Goal: Information Seeking & Learning: Learn about a topic

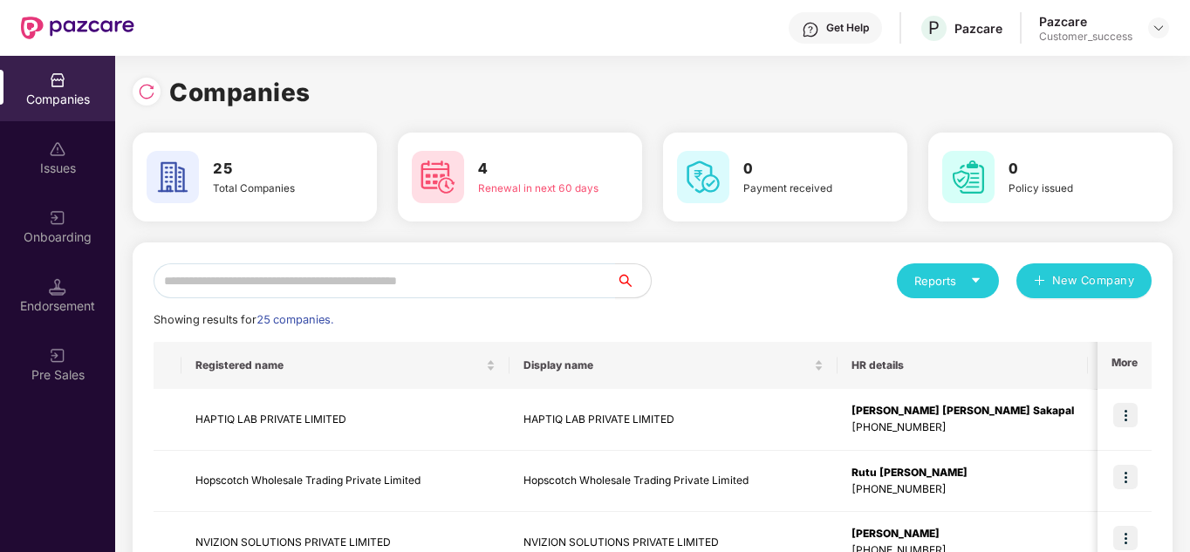
scroll to position [0, 2]
click at [242, 269] on input "text" at bounding box center [385, 280] width 462 height 35
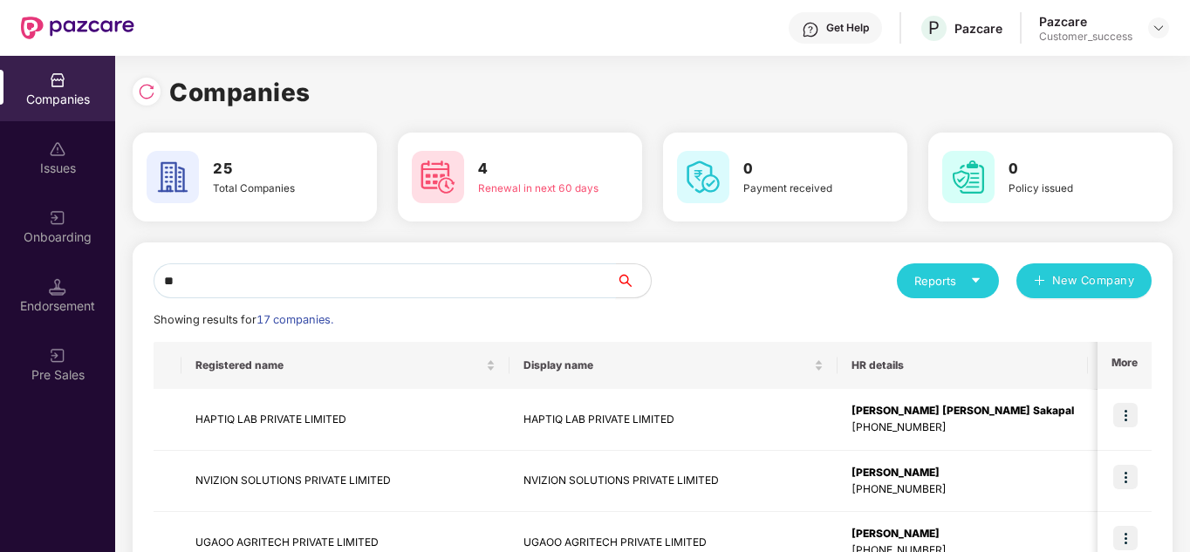
type input "*"
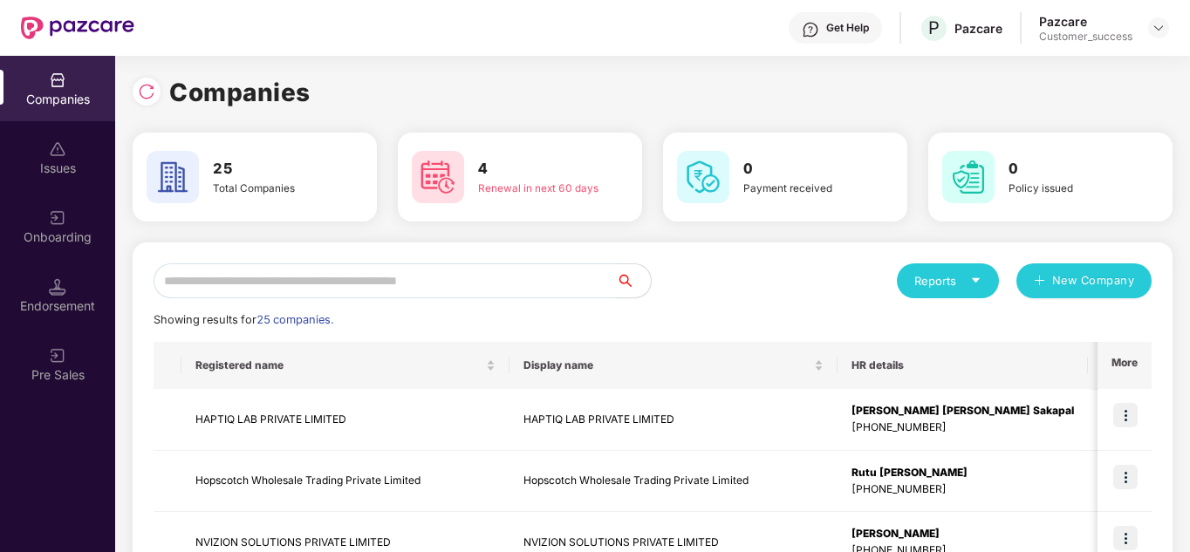
click at [338, 283] on input "text" at bounding box center [385, 280] width 462 height 35
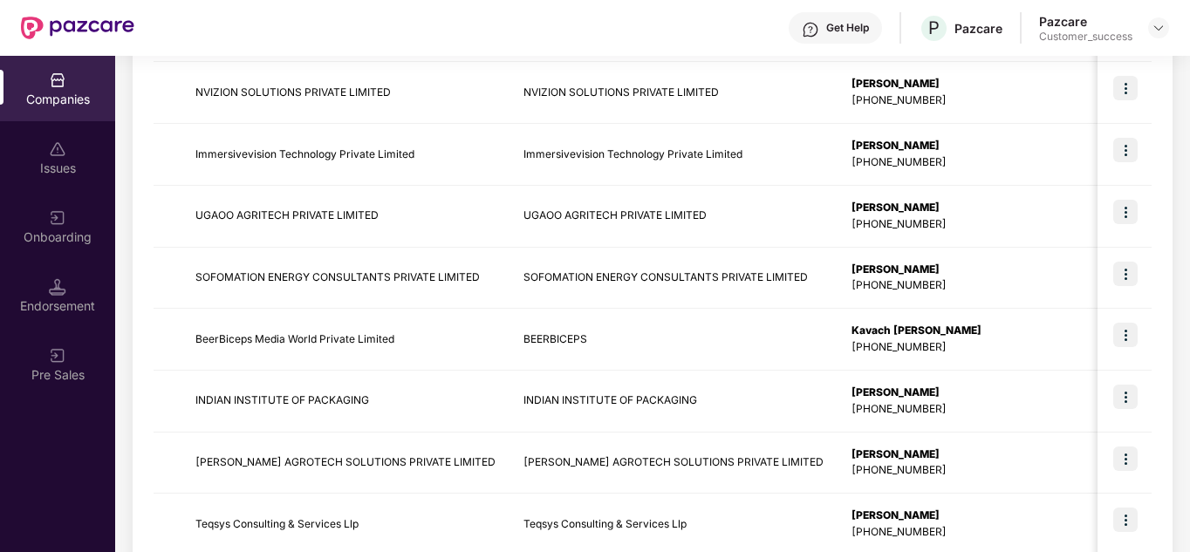
scroll to position [551, 0]
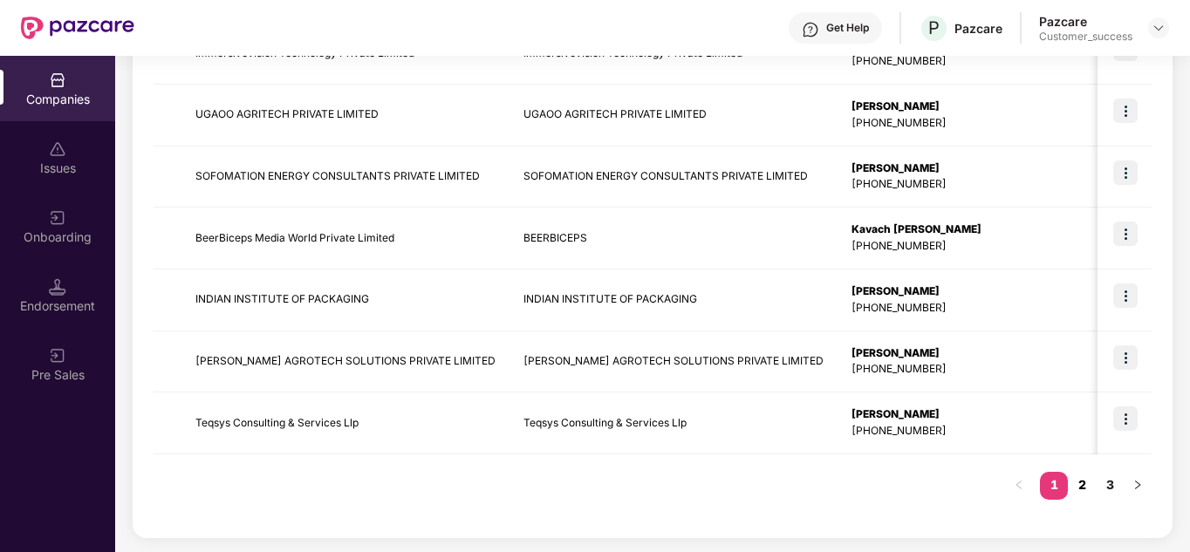
type input "**"
click at [1074, 490] on link "2" at bounding box center [1082, 485] width 28 height 26
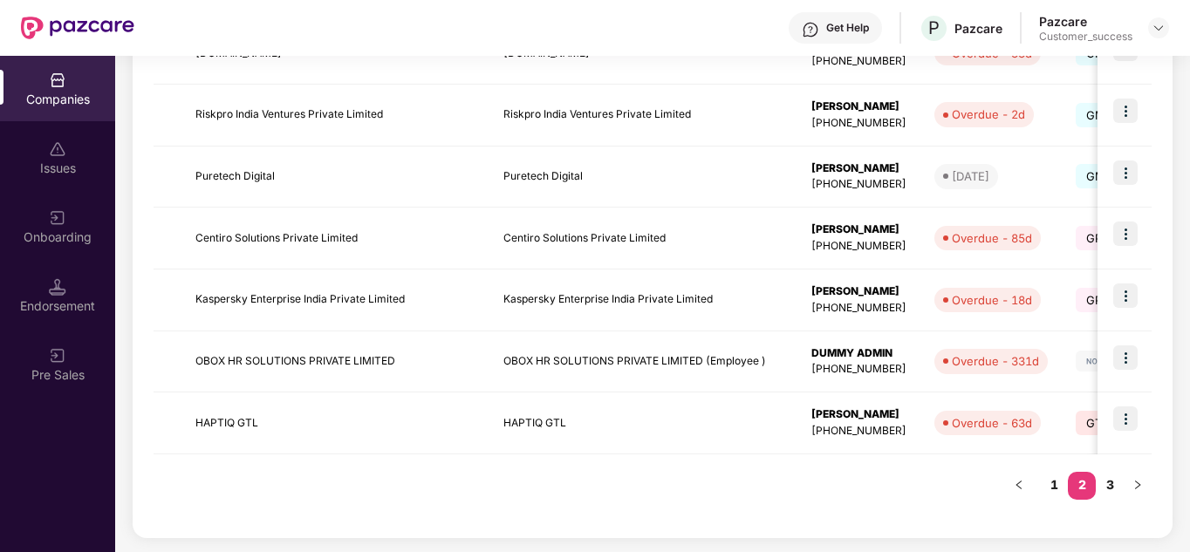
click at [754, 530] on div "** Reports New Company Showing results for 25 companies. Registered name Displa…" at bounding box center [653, 114] width 1040 height 847
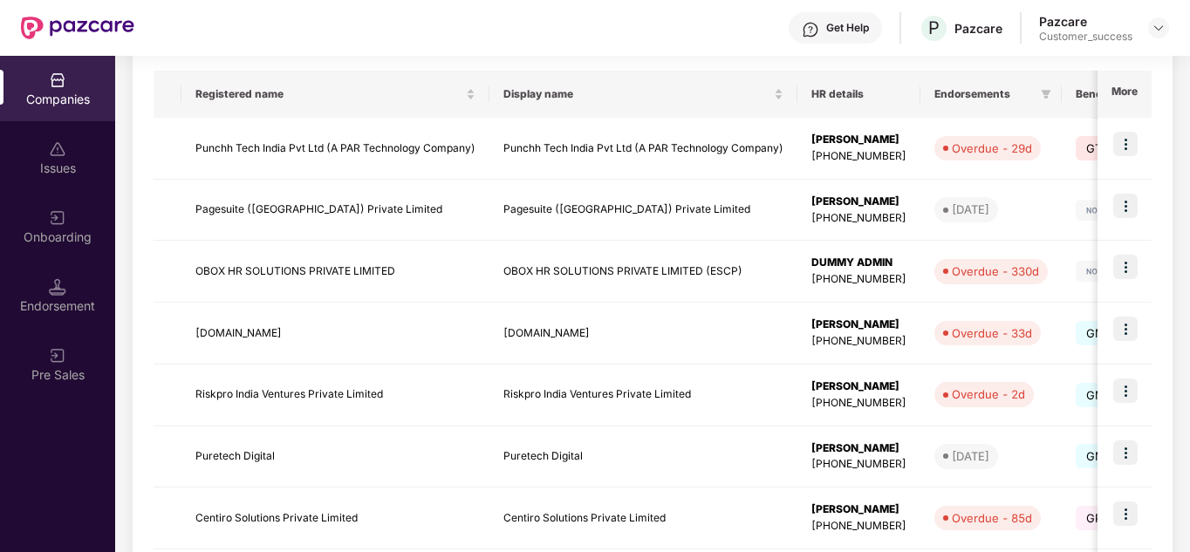
scroll to position [272, 0]
click at [1123, 147] on img at bounding box center [1125, 143] width 24 height 24
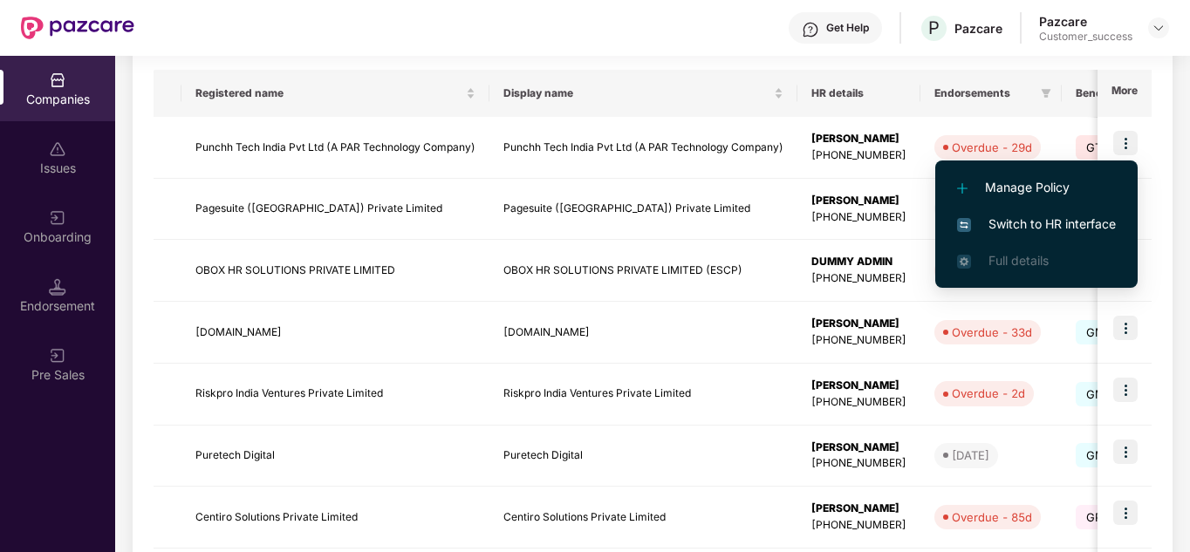
click at [1039, 220] on span "Switch to HR interface" at bounding box center [1036, 224] width 159 height 19
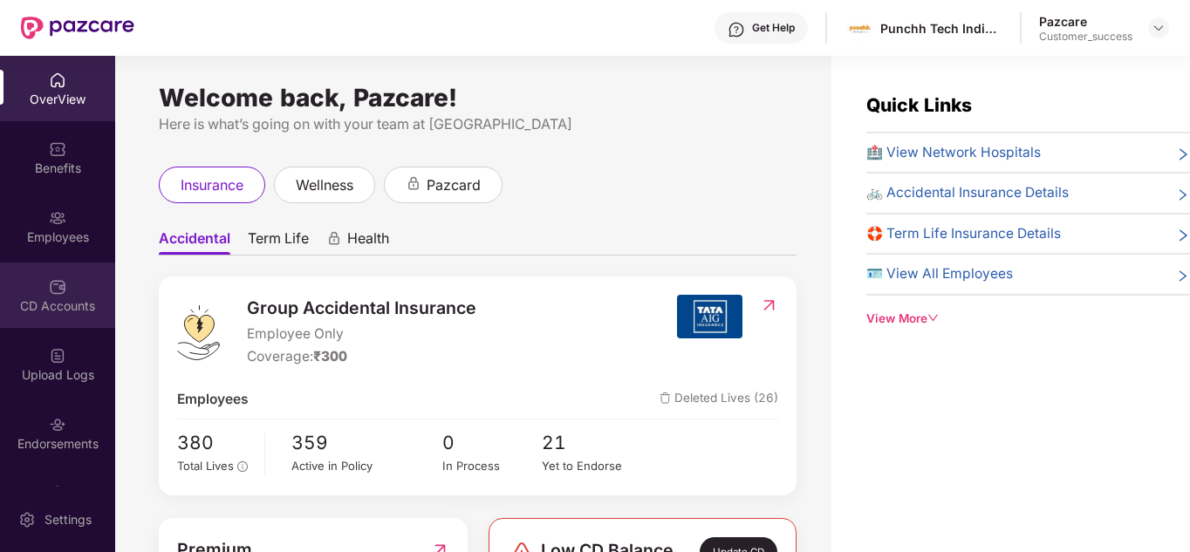
click at [63, 284] on img at bounding box center [57, 286] width 17 height 17
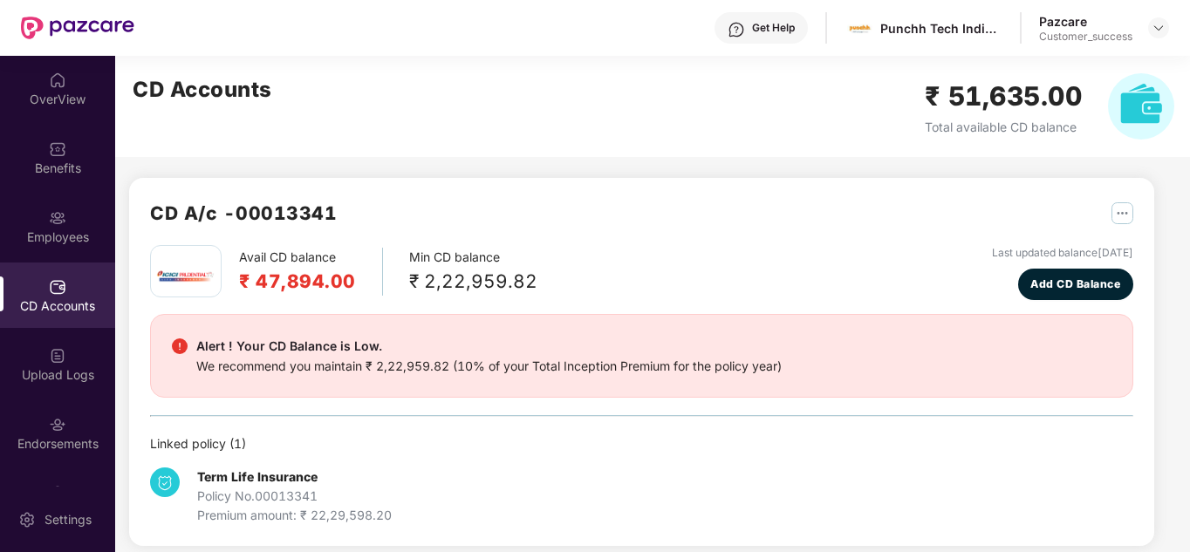
click at [648, 261] on div "Avail CD balance ₹ 47,894.00 Min CD balance ₹ 2,22,959.82 Last updated balance …" at bounding box center [641, 272] width 983 height 55
click at [57, 121] on div "OverView Benefits Employees CD Accounts Upload Logs Endorsements My Orders" at bounding box center [57, 271] width 115 height 431
click at [54, 100] on div "OverView" at bounding box center [57, 99] width 115 height 17
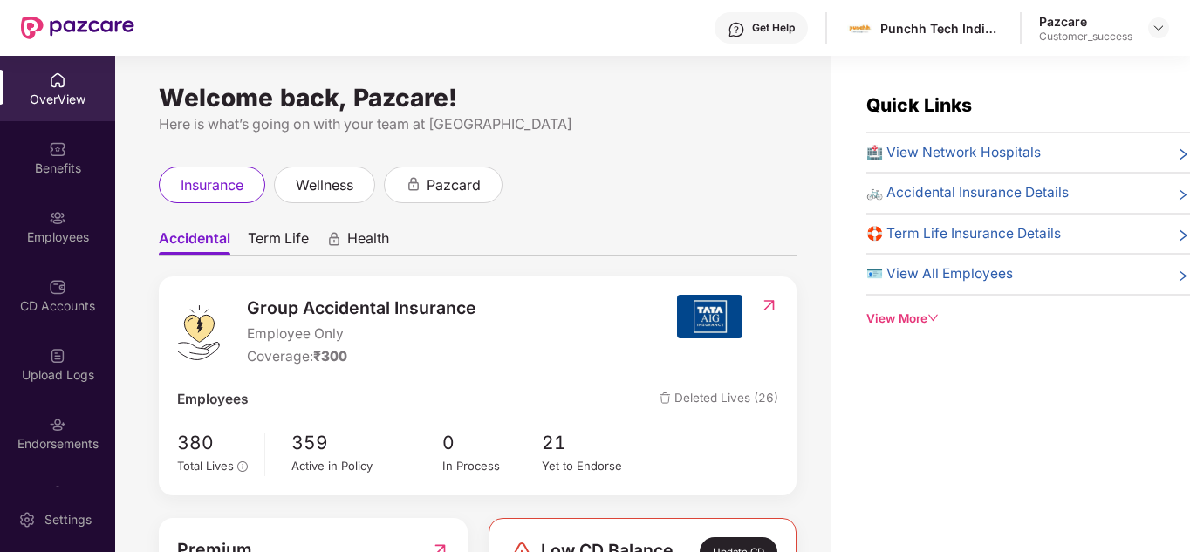
click at [553, 322] on div "Group Accidental Insurance Employee Only Coverage: ₹300" at bounding box center [427, 331] width 500 height 72
click at [461, 301] on span "Group Accidental Insurance" at bounding box center [361, 308] width 229 height 27
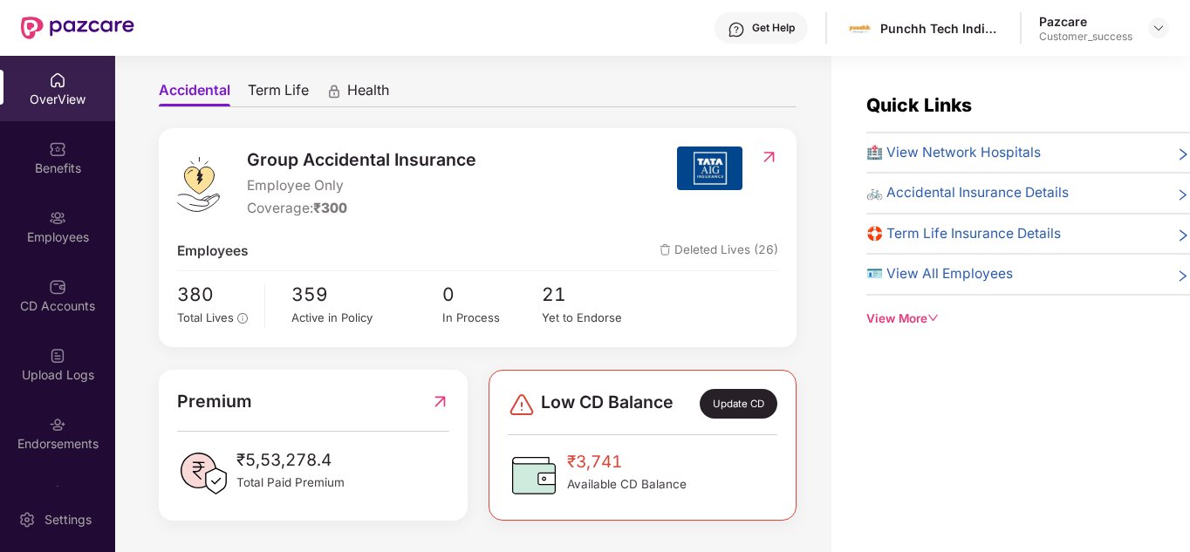
click at [273, 75] on ul "Accidental Term Life Health" at bounding box center [478, 89] width 638 height 35
click at [274, 82] on span "Term Life" at bounding box center [278, 93] width 61 height 25
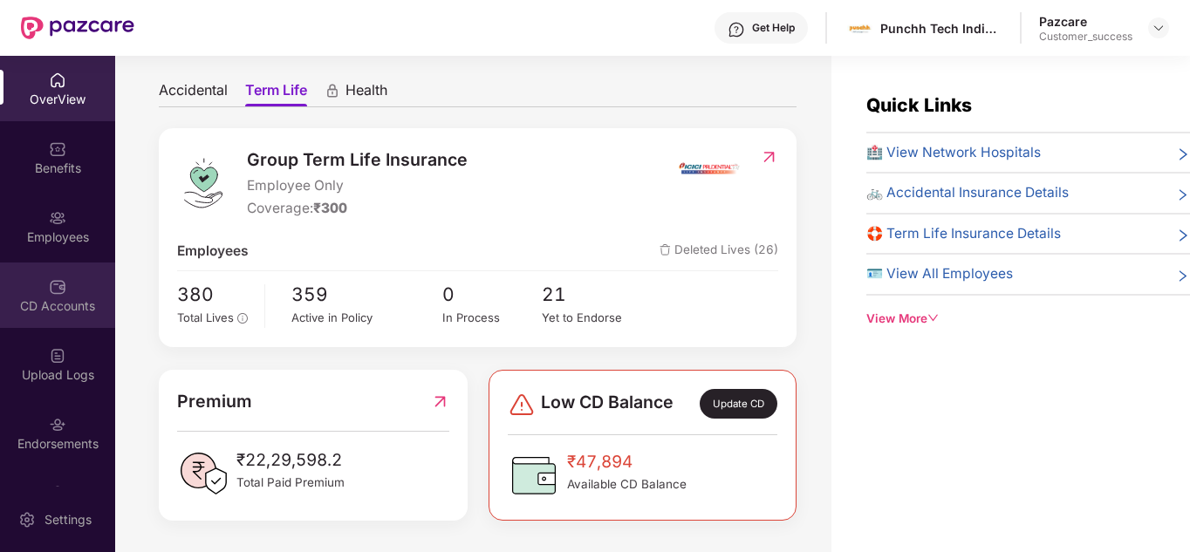
click at [78, 310] on div "CD Accounts" at bounding box center [57, 305] width 115 height 17
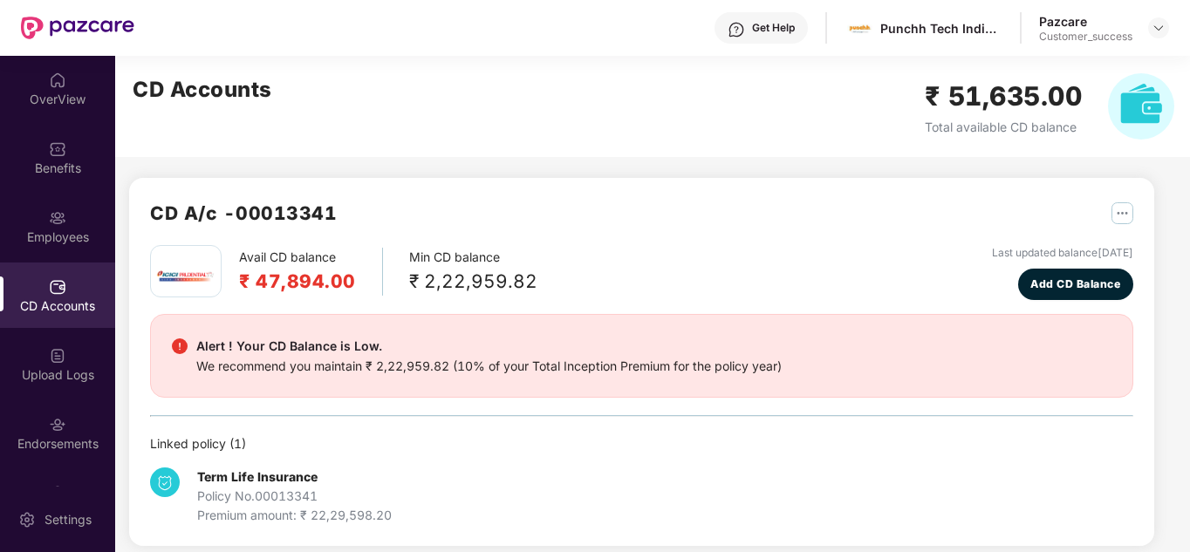
drag, startPoint x: 117, startPoint y: 310, endPoint x: 116, endPoint y: 353, distance: 42.7
click at [116, 353] on div "CD A/c - 00013341 Avail CD balance ₹ 47,894.00 Min CD balance ₹ 2,22,959.82 Las…" at bounding box center [634, 506] width 1039 height 900
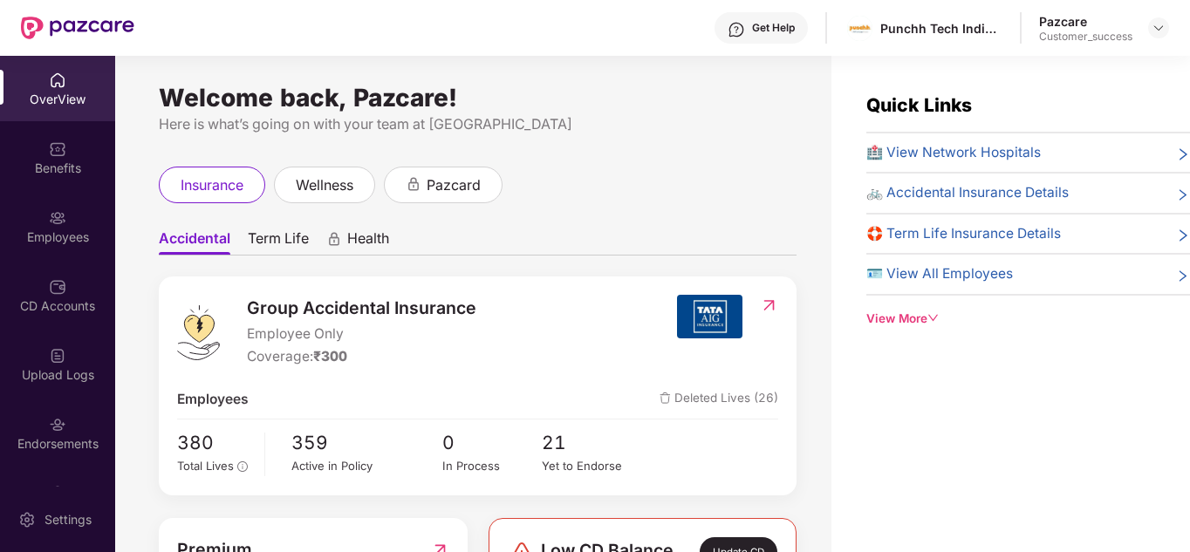
click at [284, 235] on span "Term Life" at bounding box center [278, 241] width 61 height 25
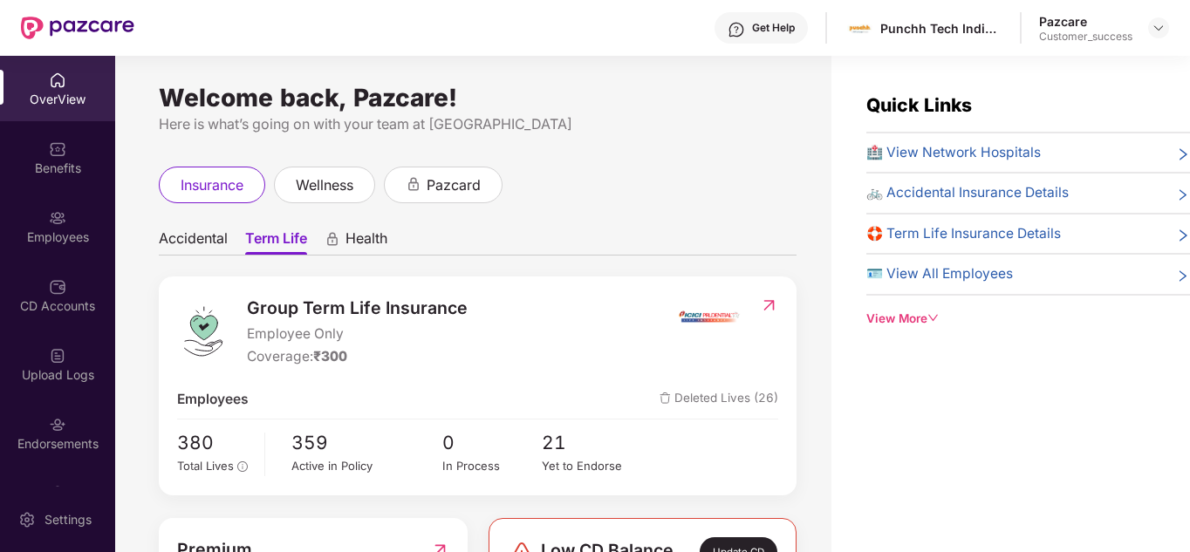
click at [201, 237] on span "Accidental" at bounding box center [193, 241] width 69 height 25
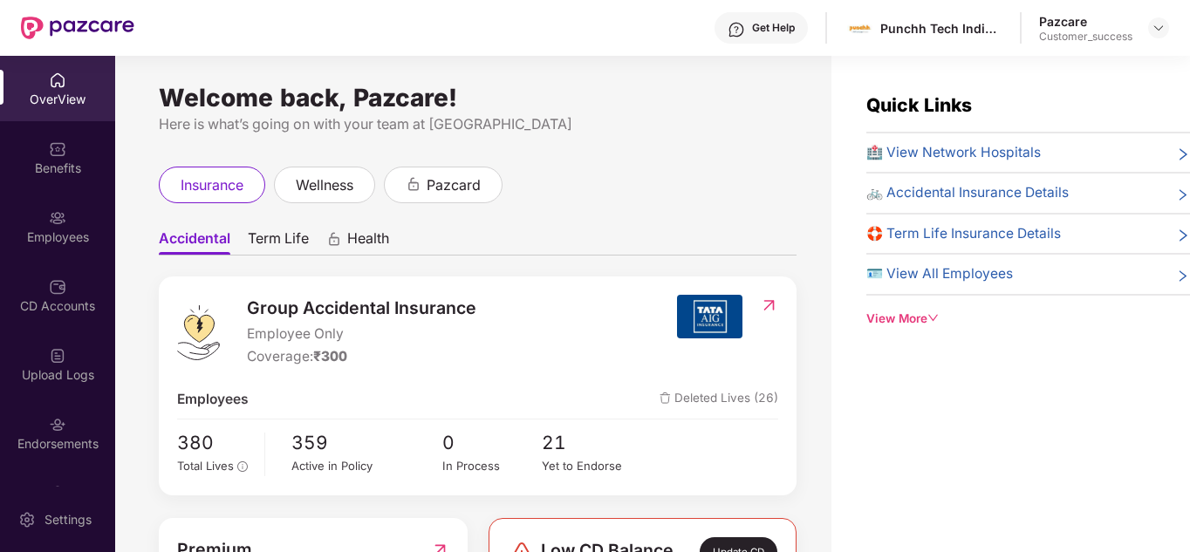
click at [543, 188] on div "insurance wellness pazcard" at bounding box center [478, 185] width 638 height 37
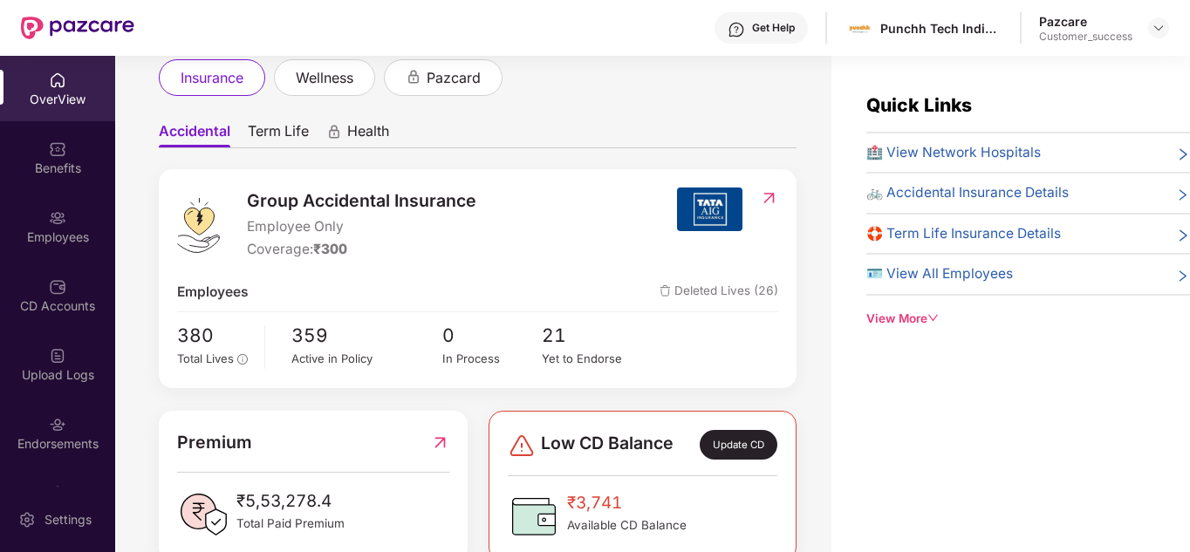
scroll to position [140, 0]
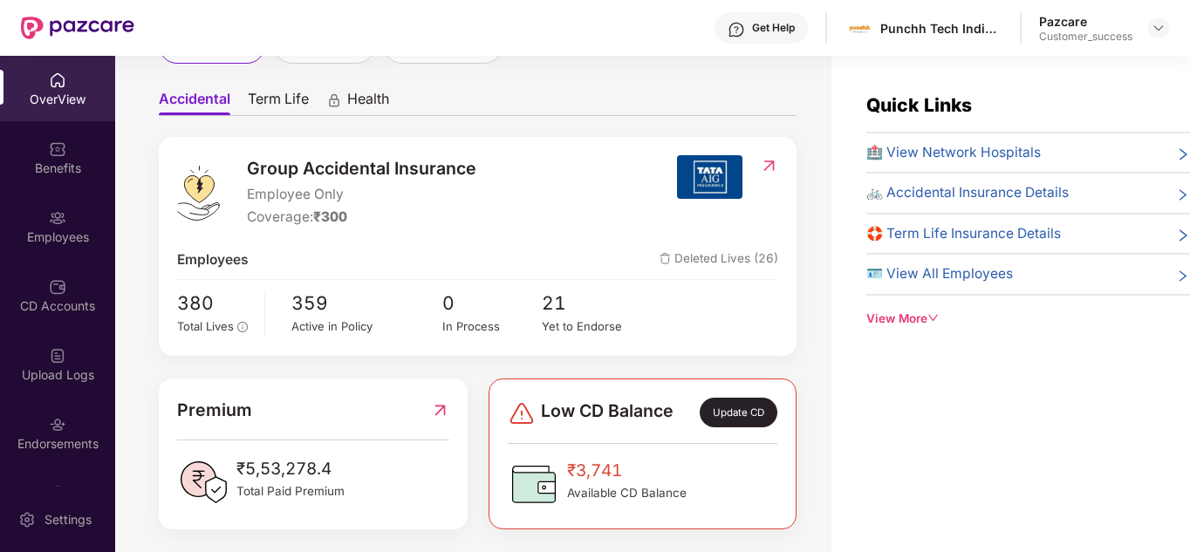
click at [258, 98] on span "Term Life" at bounding box center [278, 102] width 61 height 25
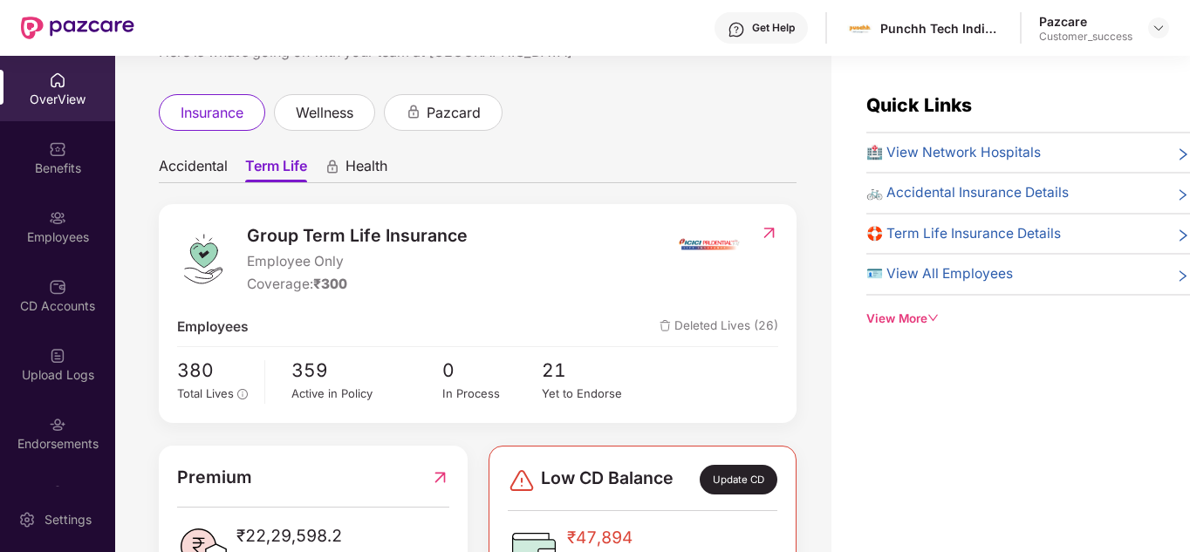
scroll to position [70, 0]
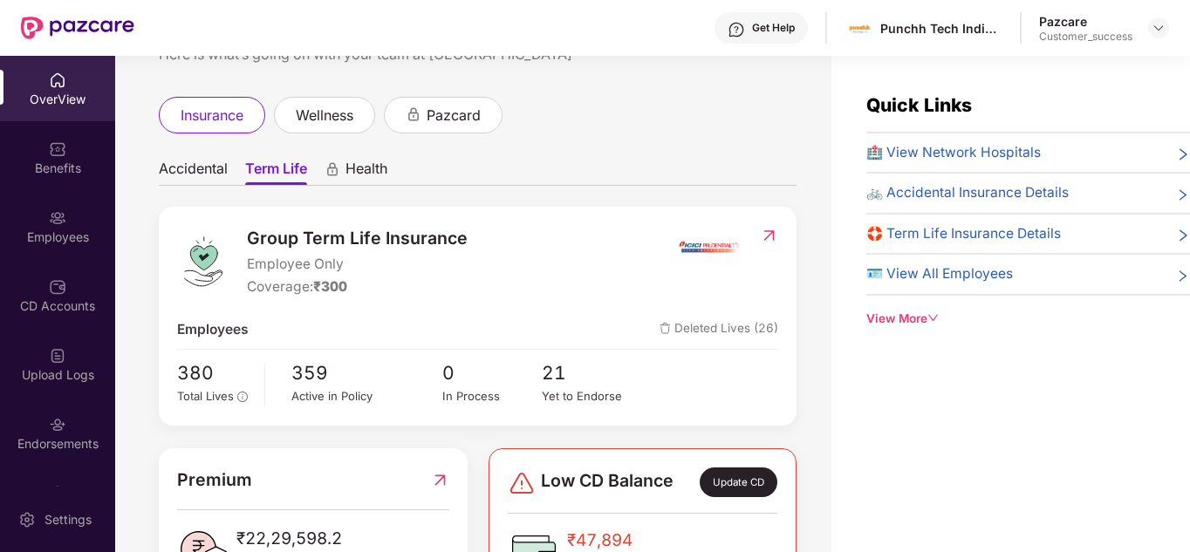
click at [176, 176] on span "Accidental" at bounding box center [193, 172] width 69 height 25
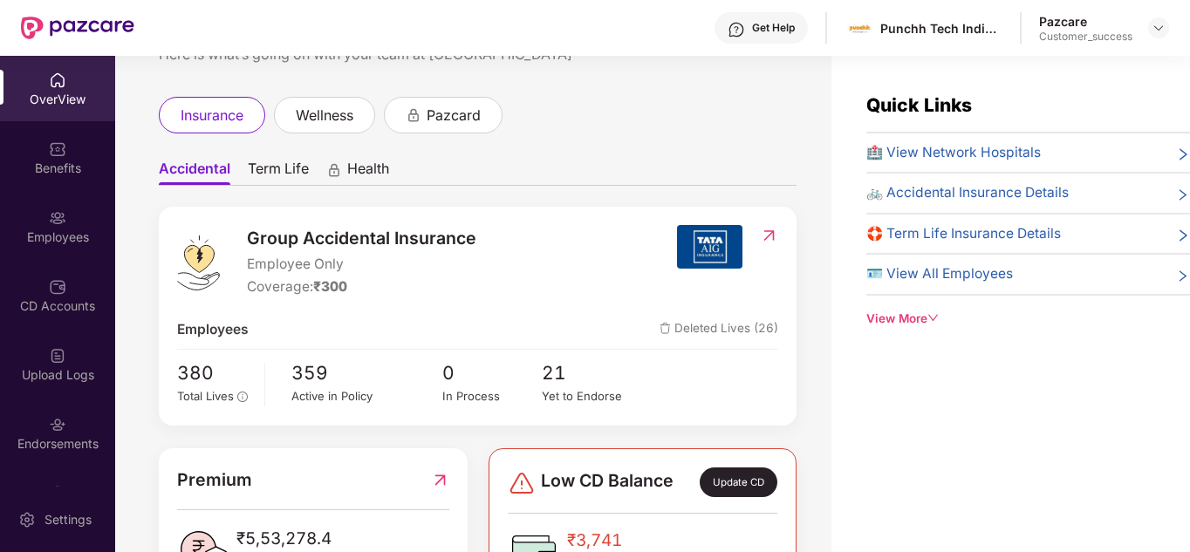
click at [247, 175] on ul "Accidental Term Life Health" at bounding box center [478, 168] width 638 height 35
click at [264, 175] on span "Term Life" at bounding box center [278, 172] width 61 height 25
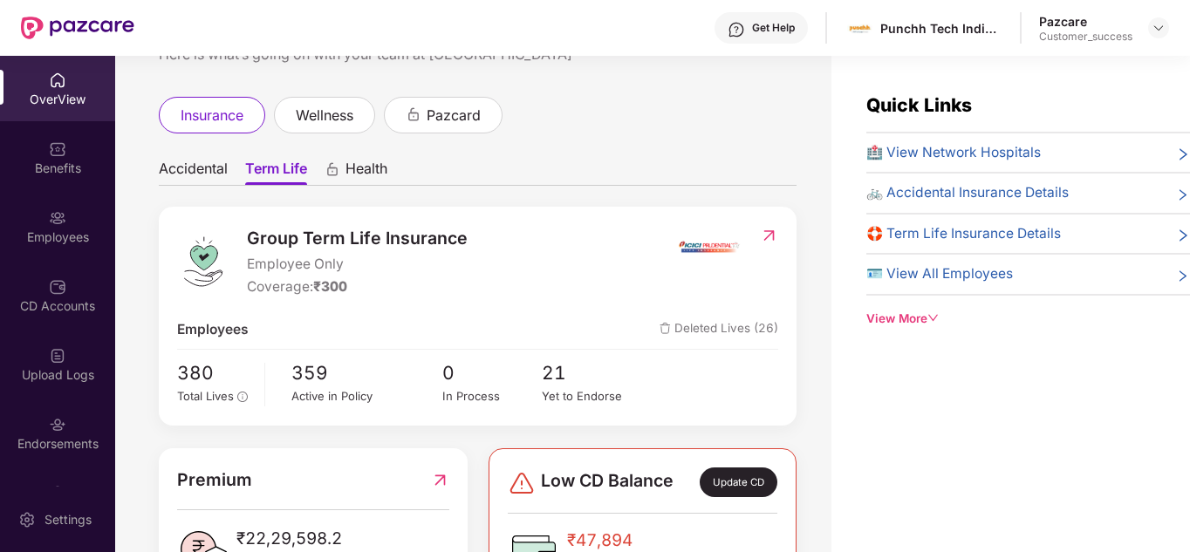
click at [171, 174] on span "Accidental" at bounding box center [193, 172] width 69 height 25
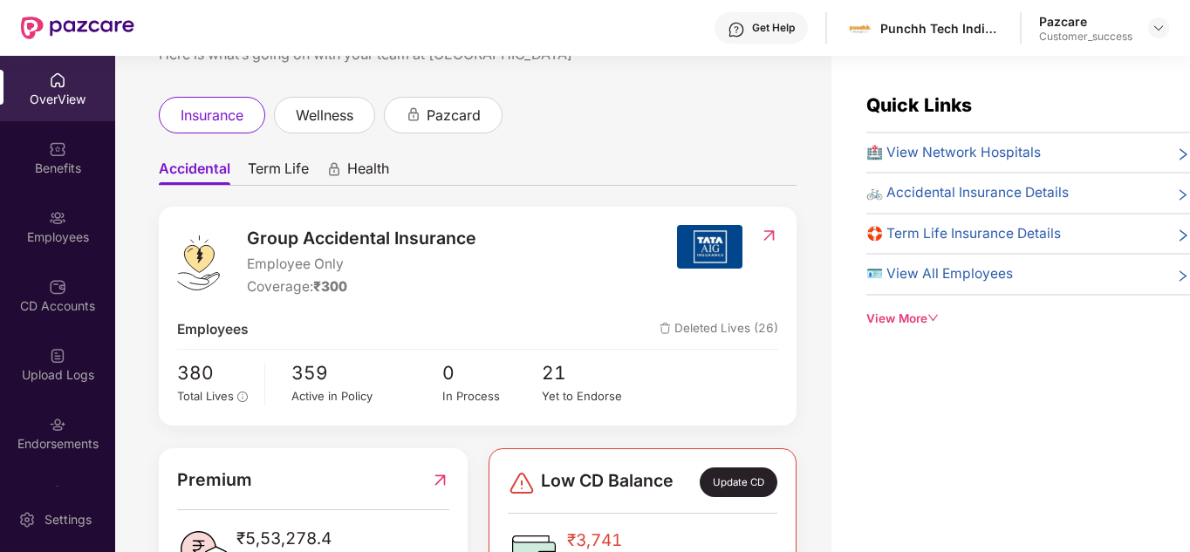
click at [258, 171] on span "Term Life" at bounding box center [278, 172] width 61 height 25
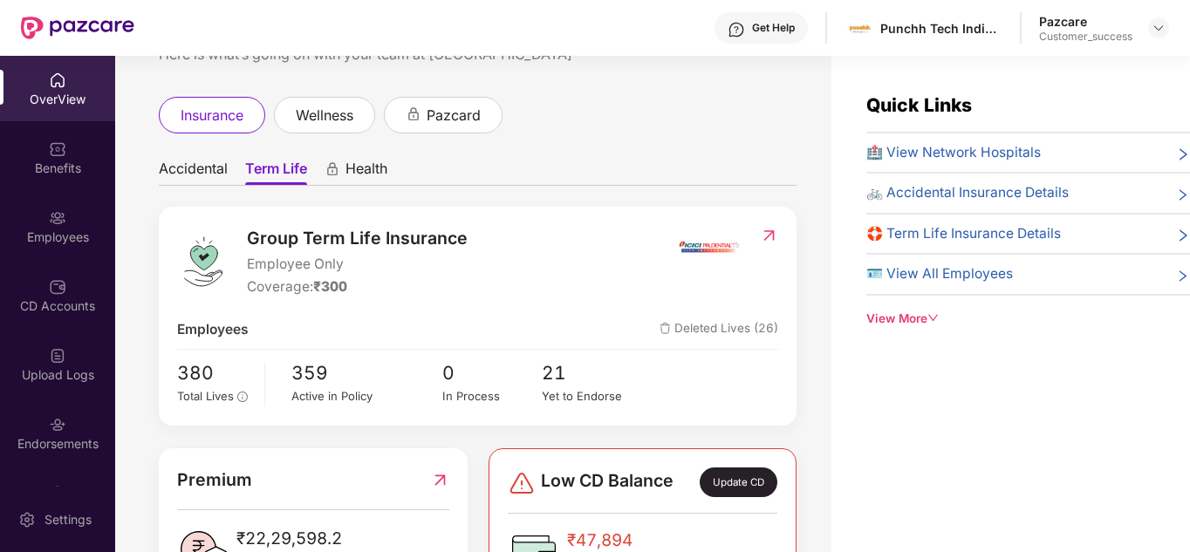
click at [357, 159] on ul "Accidental Term Life Health" at bounding box center [478, 168] width 638 height 35
click at [364, 165] on span "Health" at bounding box center [366, 172] width 42 height 25
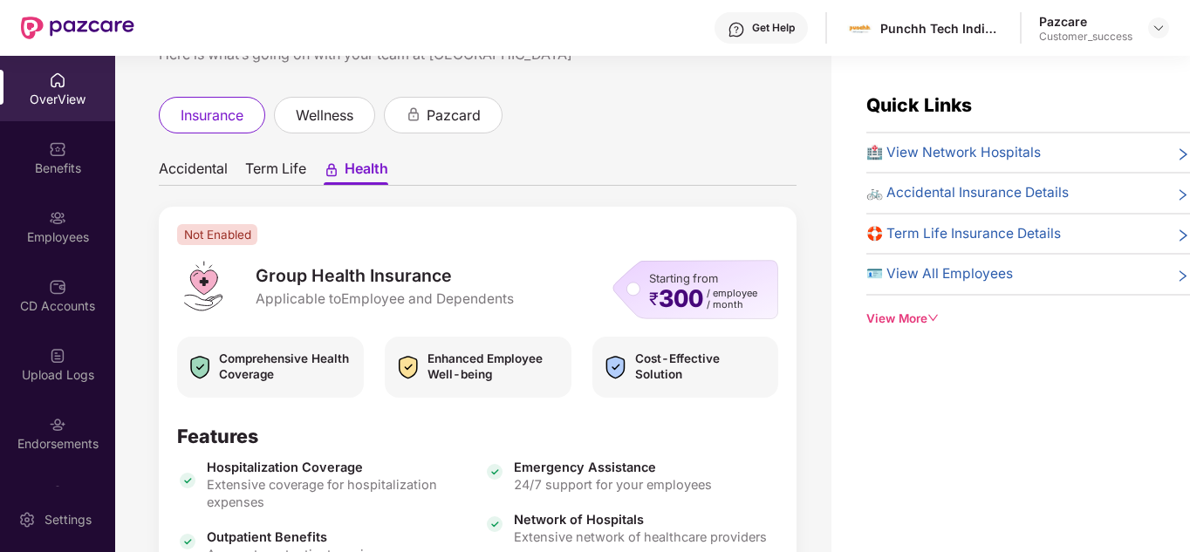
click at [263, 188] on div "Accidental Term Life Health Not Enabled Group Health Insurance Applicable to Em…" at bounding box center [478, 466] width 638 height 630
click at [265, 178] on span "Term Life" at bounding box center [275, 172] width 61 height 25
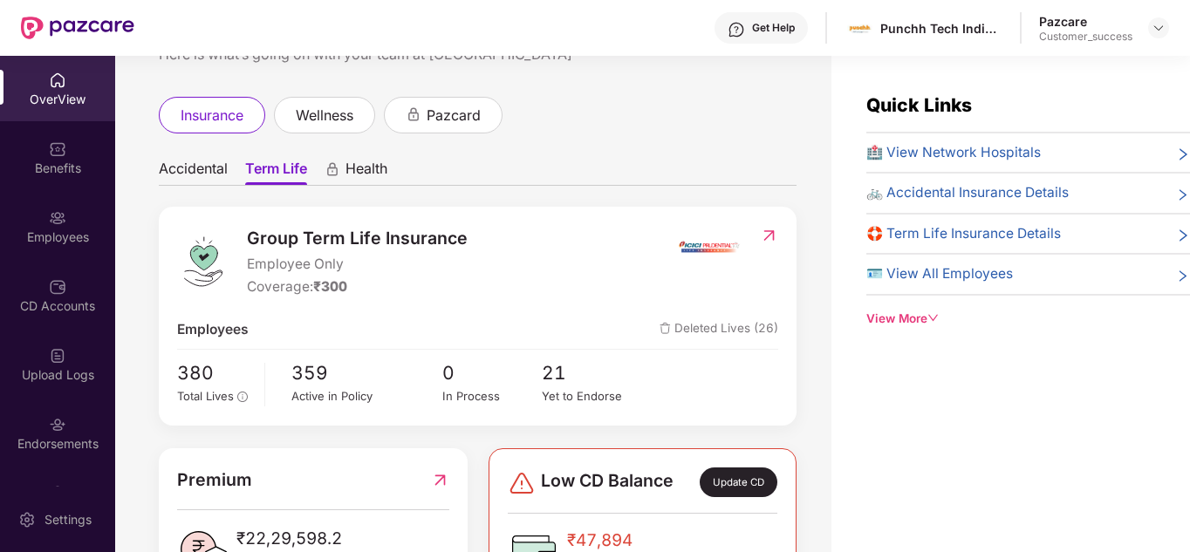
click at [219, 179] on span "Accidental" at bounding box center [193, 172] width 69 height 25
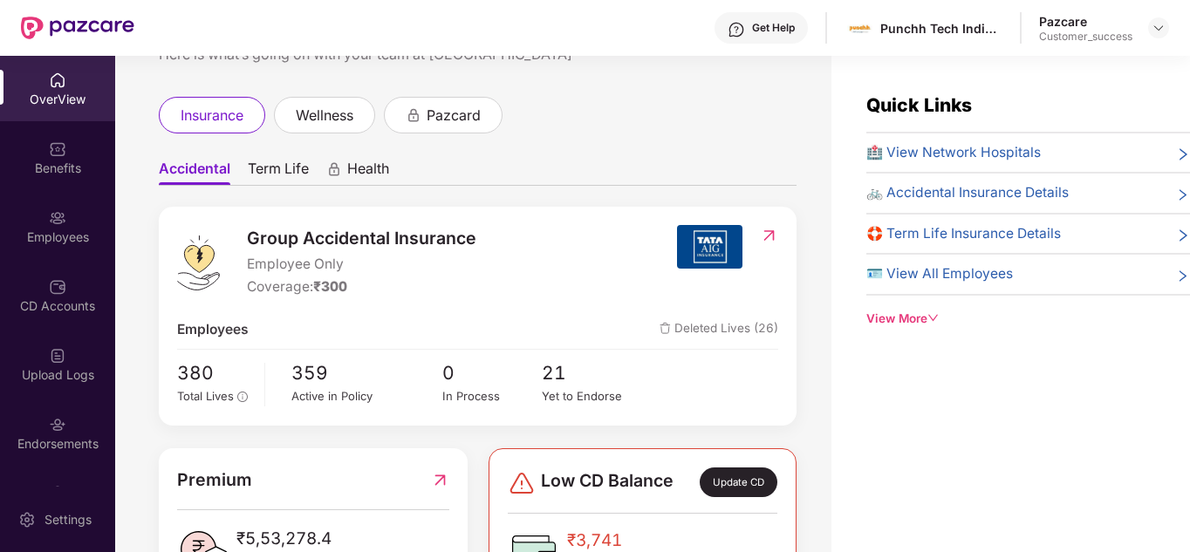
click at [291, 191] on div "Accidental Term Life Health Group Accidental Insurance Employee Only Coverage: …" at bounding box center [478, 375] width 638 height 448
click at [709, 123] on div "insurance wellness pazcard" at bounding box center [478, 115] width 638 height 37
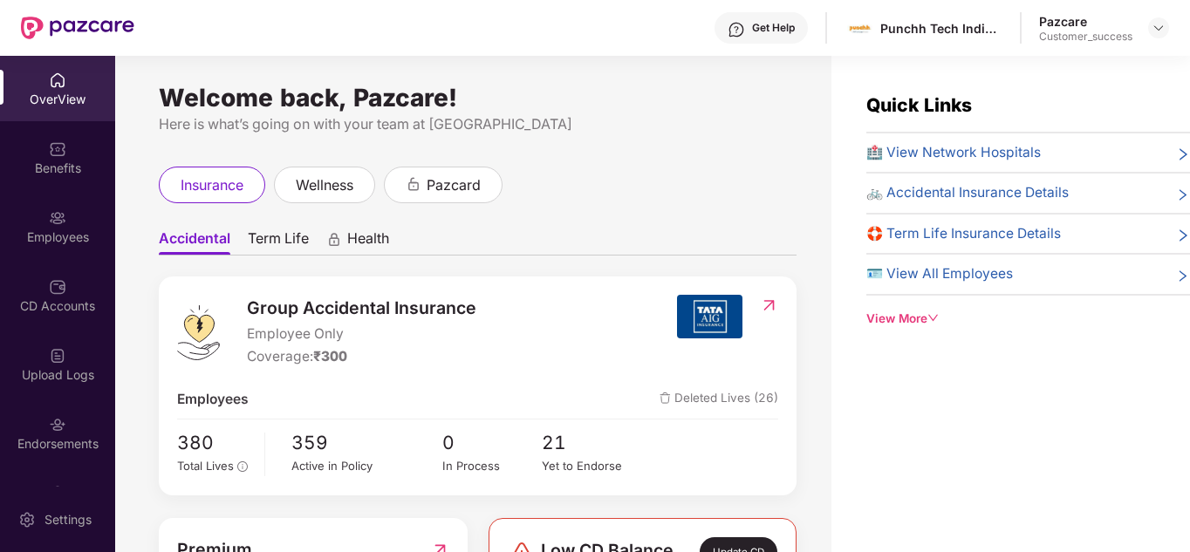
scroll to position [35, 0]
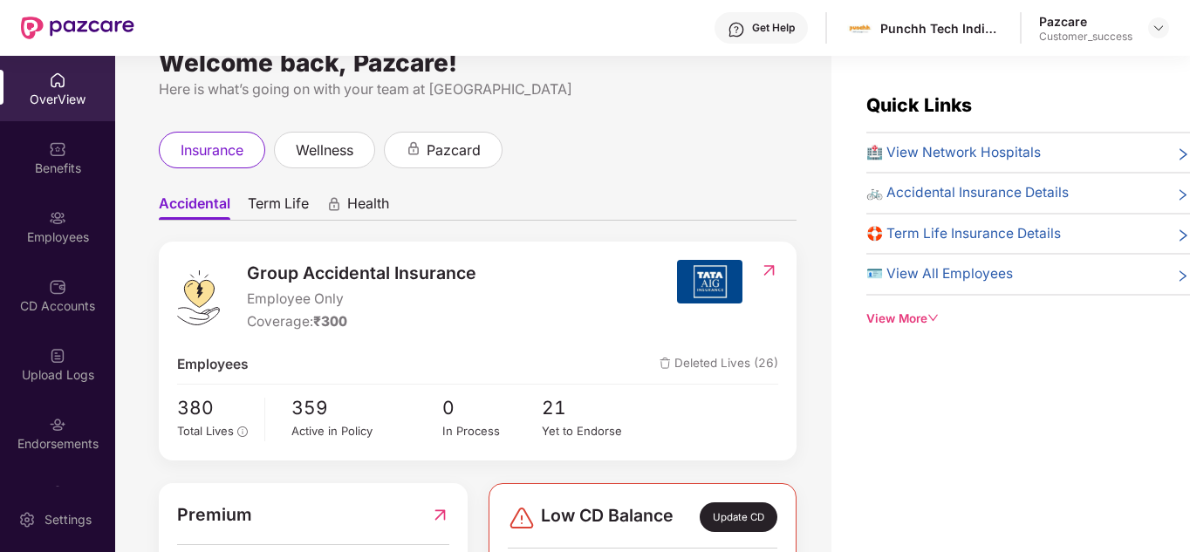
click at [252, 211] on span "Term Life" at bounding box center [278, 206] width 61 height 25
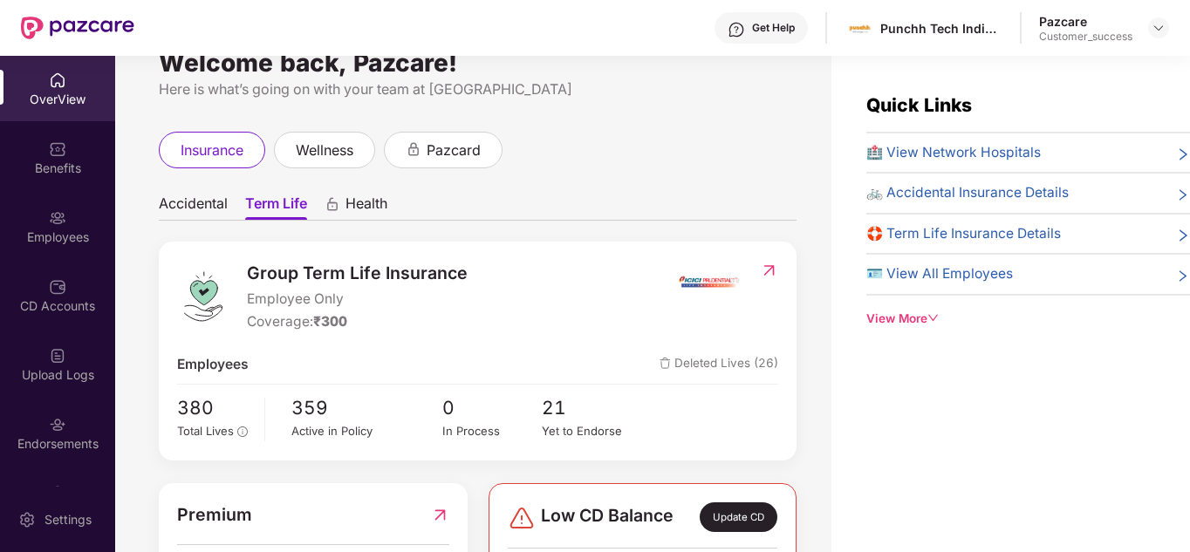
click at [185, 210] on span "Accidental" at bounding box center [193, 206] width 69 height 25
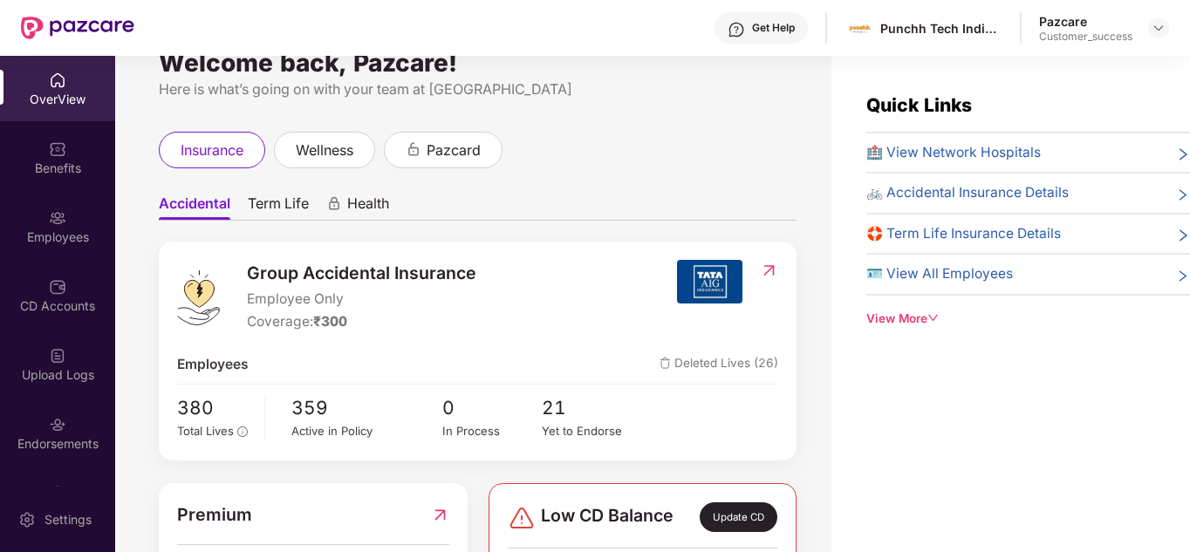
click at [256, 209] on span "Term Life" at bounding box center [278, 206] width 61 height 25
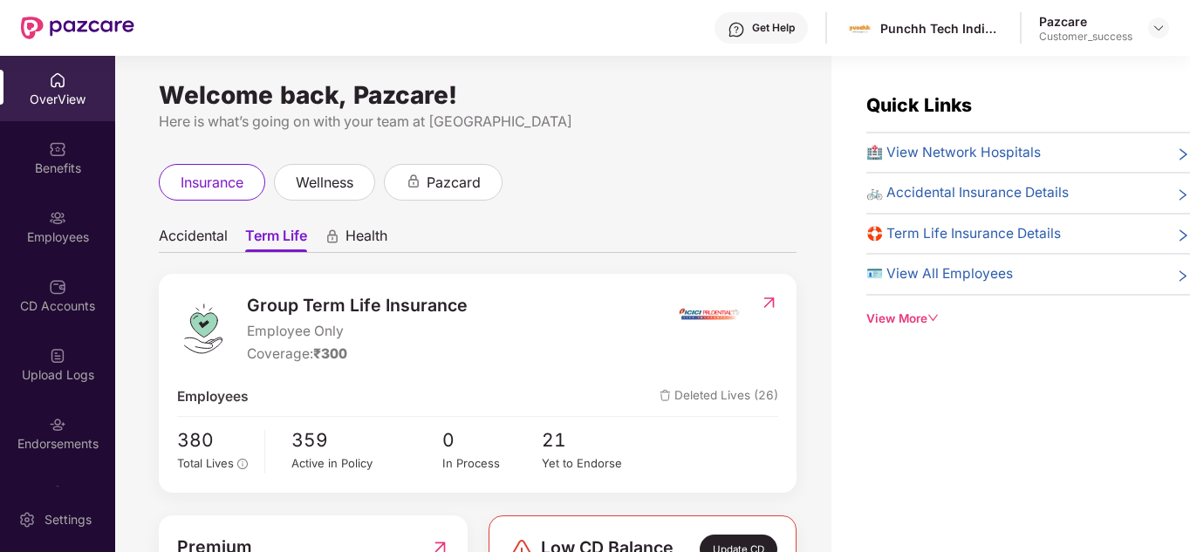
click at [611, 155] on div "Welcome back, Pazcare! Here is what’s going on with your team at Pazcare insura…" at bounding box center [473, 314] width 716 height 517
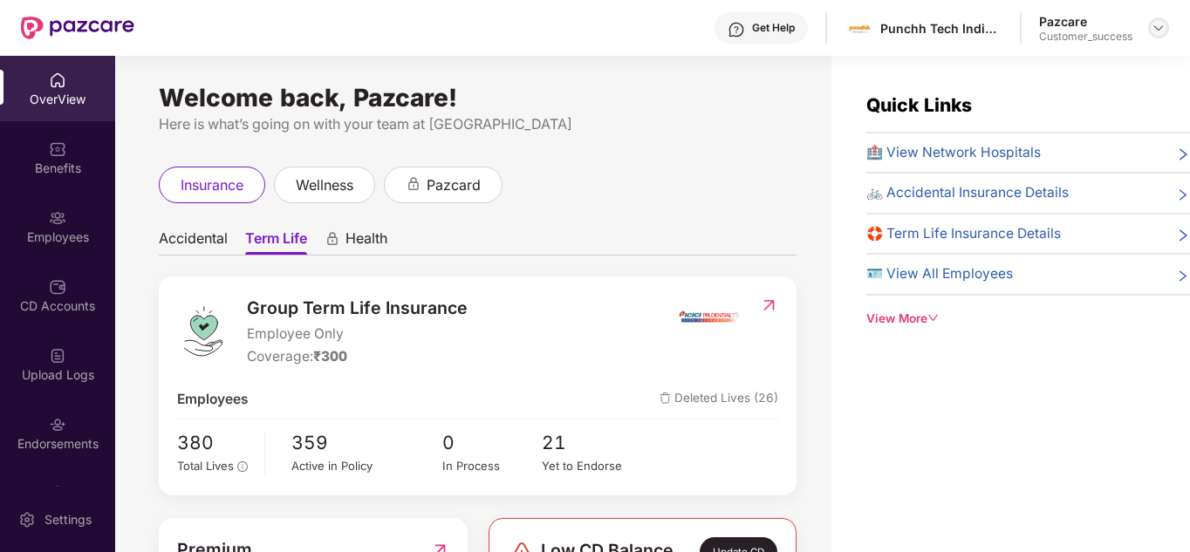
click at [1157, 22] on img at bounding box center [1158, 28] width 14 height 14
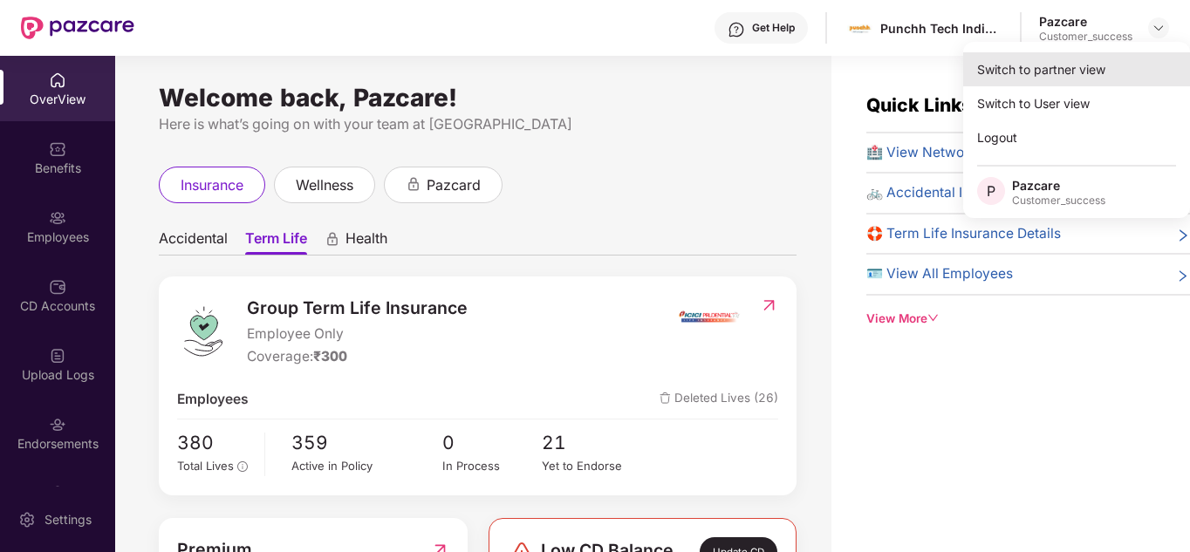
click at [1037, 69] on div "Switch to partner view" at bounding box center [1076, 69] width 227 height 34
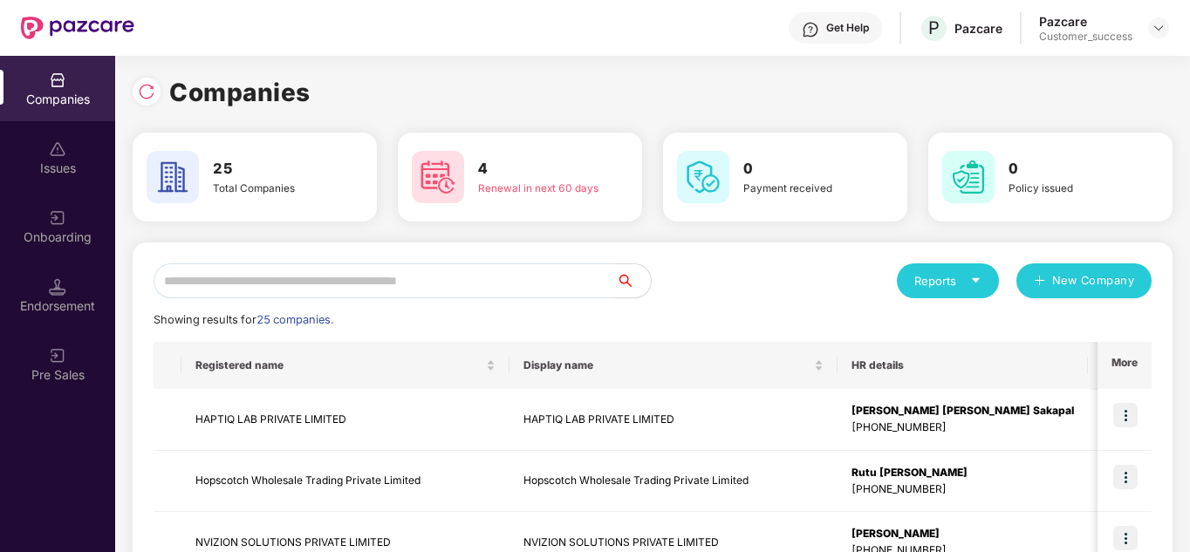
click at [704, 265] on div "Reports New Company" at bounding box center [901, 280] width 499 height 35
click at [279, 267] on input "text" at bounding box center [385, 280] width 462 height 35
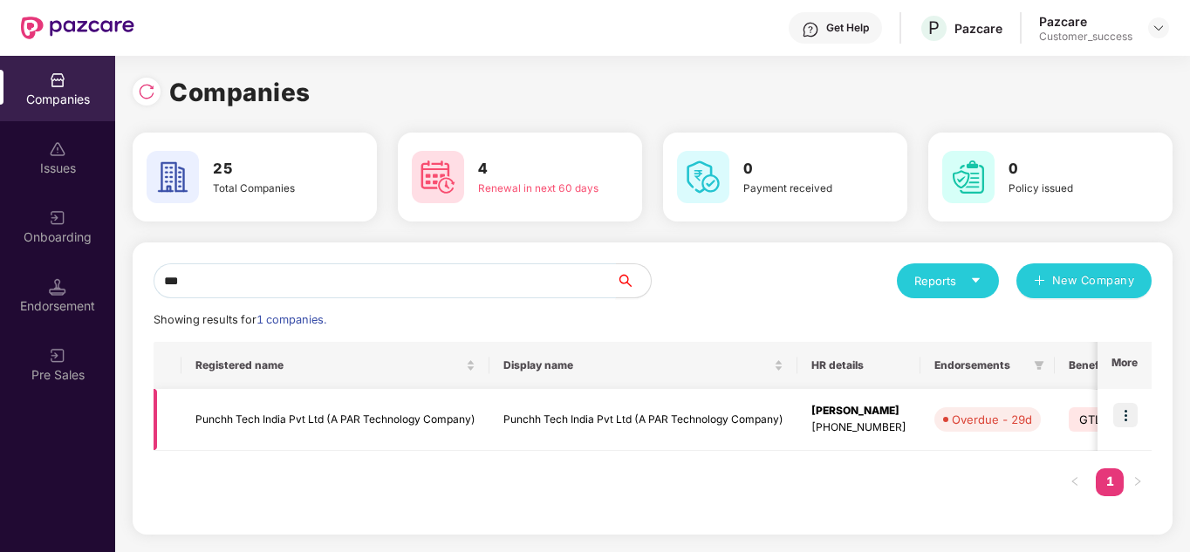
type input "***"
click at [1126, 413] on img at bounding box center [1125, 415] width 24 height 24
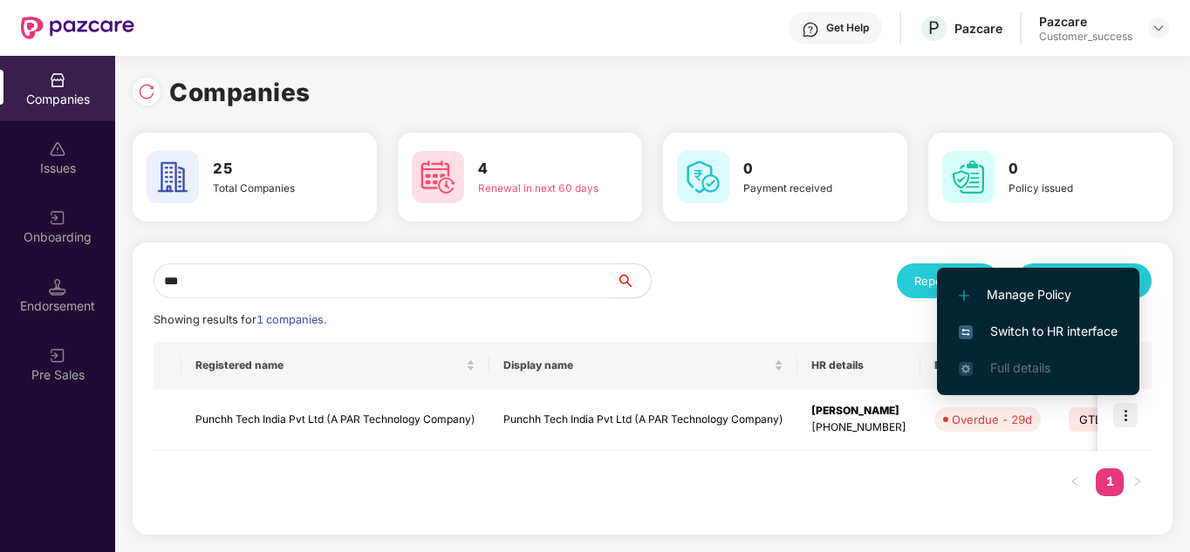
click at [1046, 345] on li "Switch to HR interface" at bounding box center [1038, 331] width 202 height 37
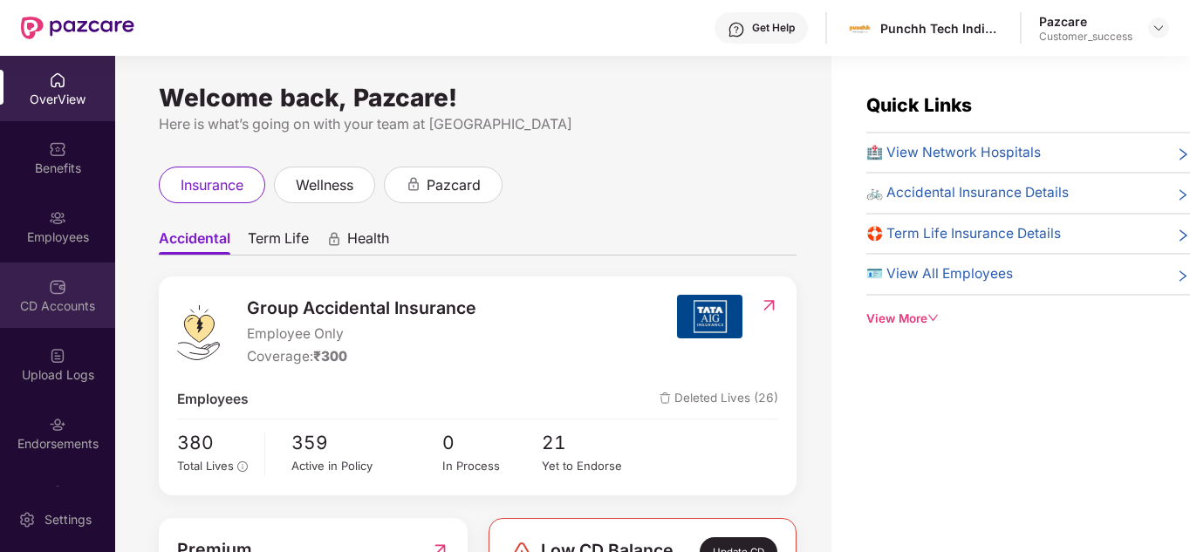
click at [80, 287] on div "CD Accounts" at bounding box center [57, 295] width 115 height 65
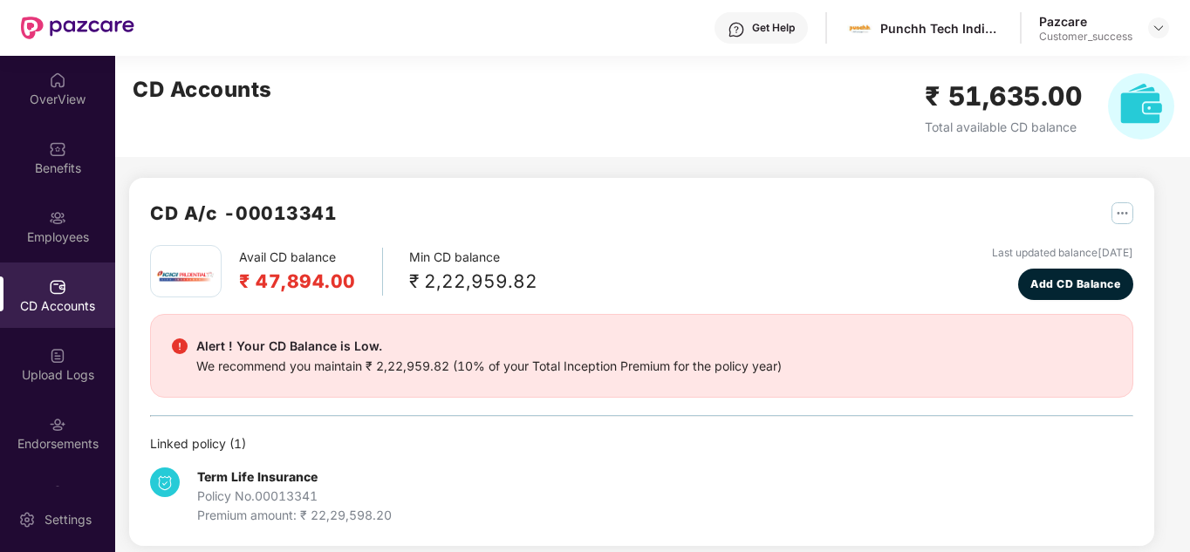
click at [590, 237] on div "CD A/c - 00013341" at bounding box center [641, 222] width 983 height 46
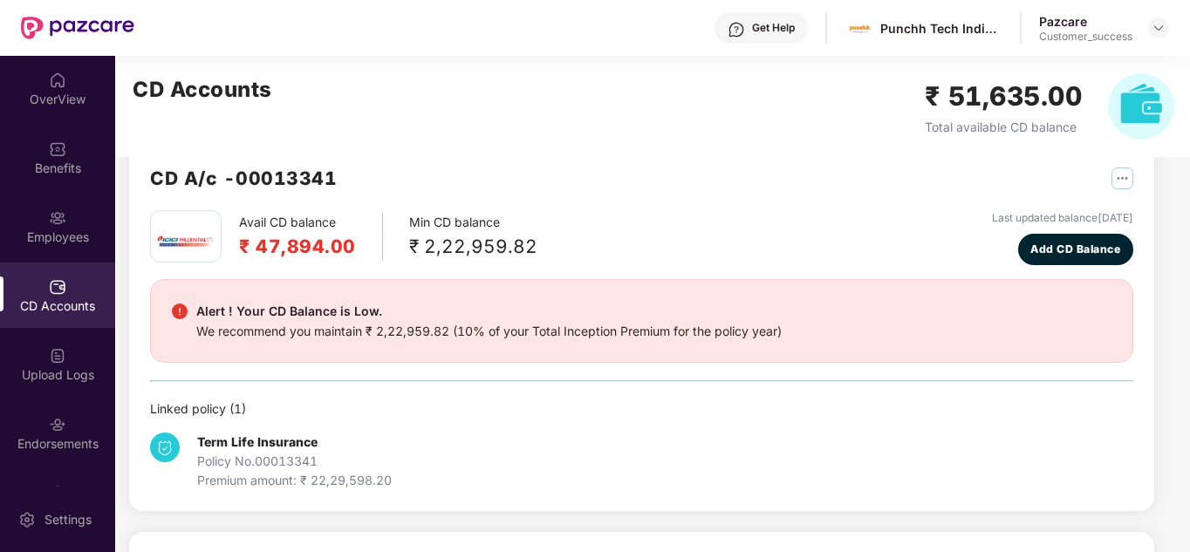
click at [1143, 31] on div "Pazcare Customer_success" at bounding box center [1104, 28] width 130 height 31
click at [1157, 28] on img at bounding box center [1158, 28] width 14 height 14
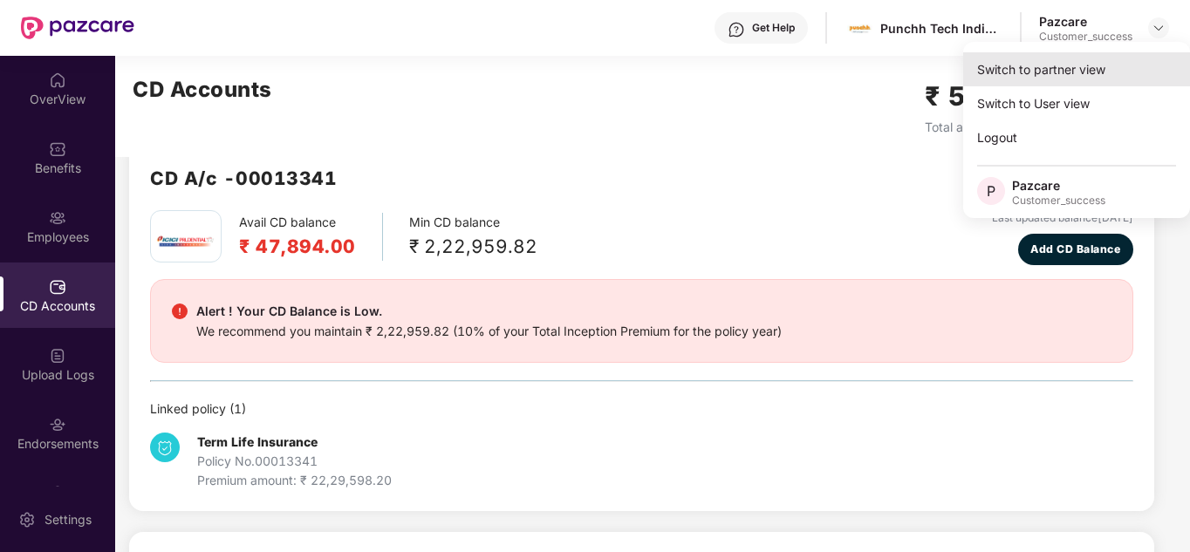
click at [1050, 68] on div "Switch to partner view" at bounding box center [1076, 69] width 227 height 34
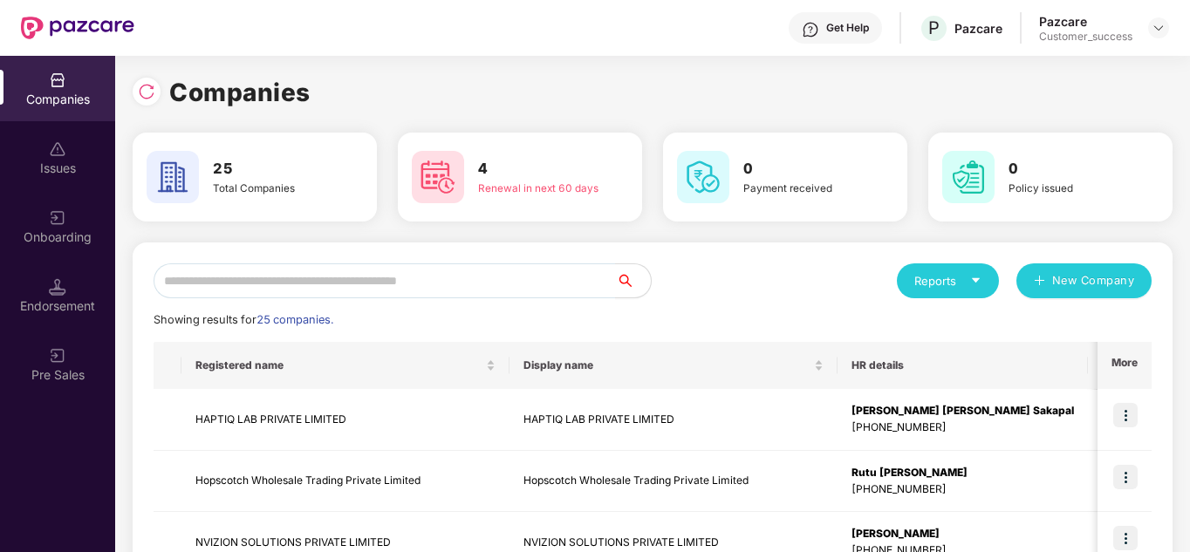
click at [389, 277] on input "text" at bounding box center [385, 280] width 462 height 35
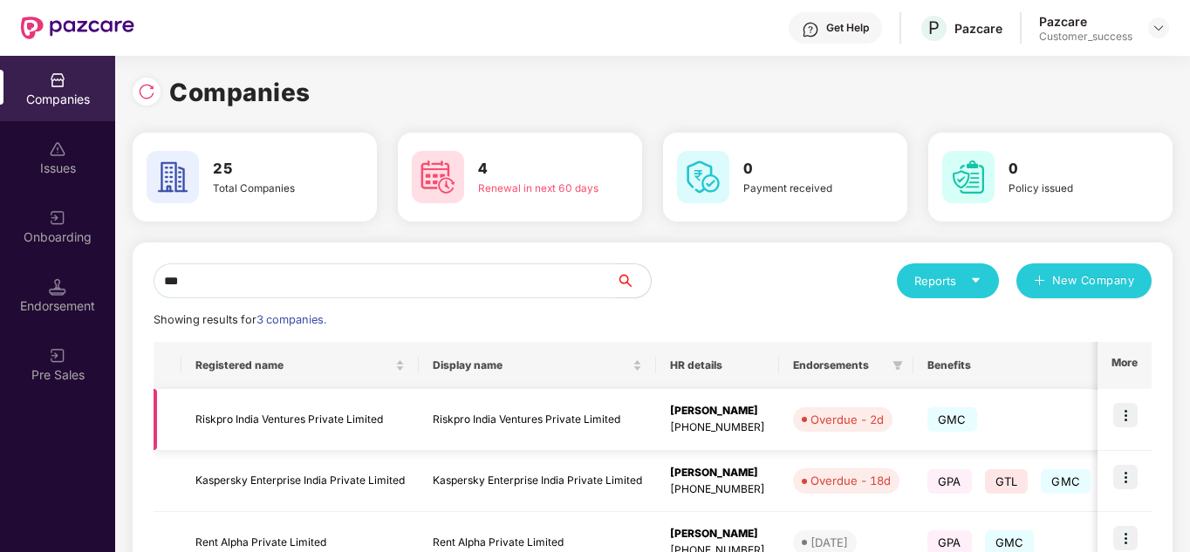
type input "***"
click at [1127, 409] on img at bounding box center [1125, 415] width 24 height 24
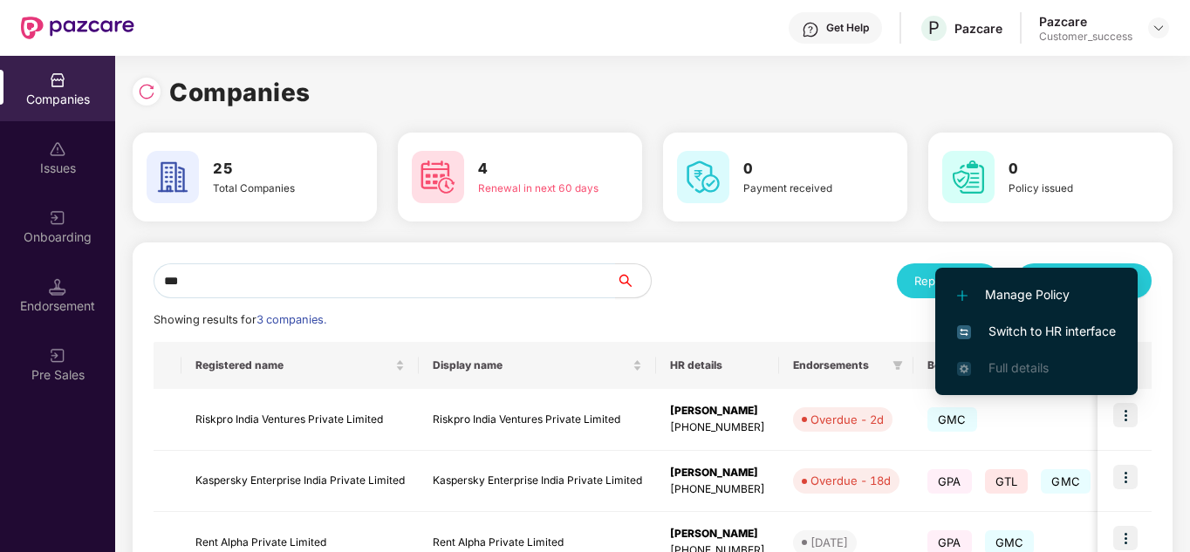
click at [1033, 330] on span "Switch to HR interface" at bounding box center [1036, 331] width 159 height 19
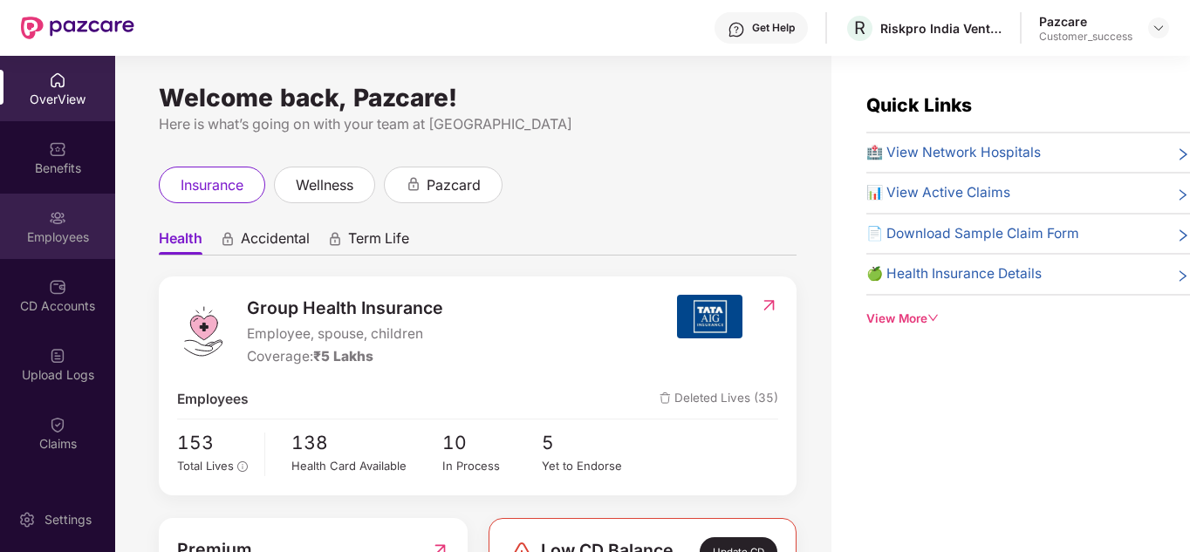
click at [62, 219] on img at bounding box center [57, 217] width 17 height 17
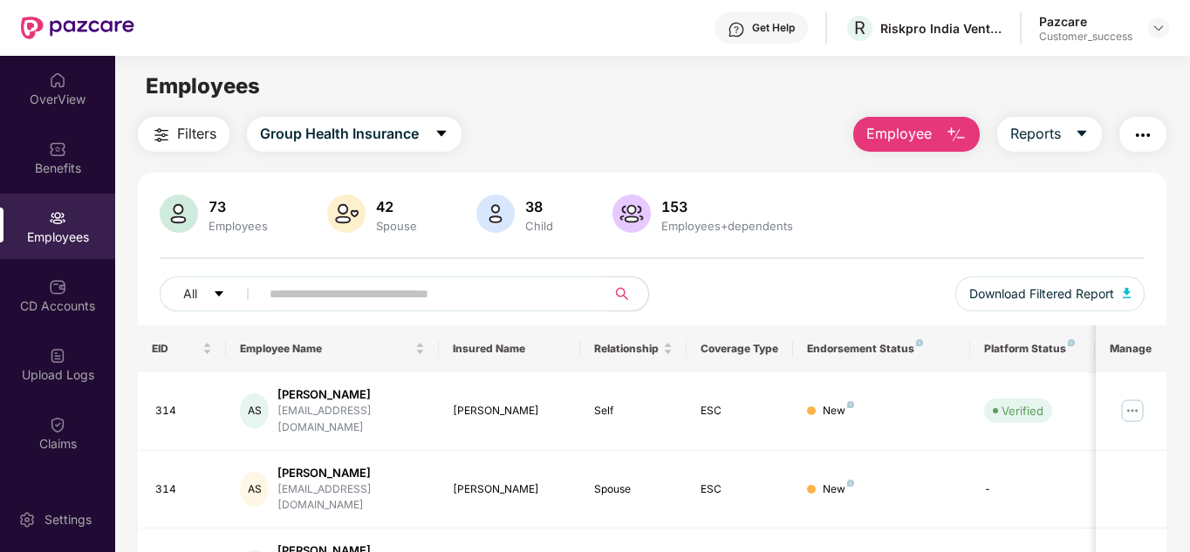
click at [324, 296] on input "text" at bounding box center [426, 294] width 313 height 26
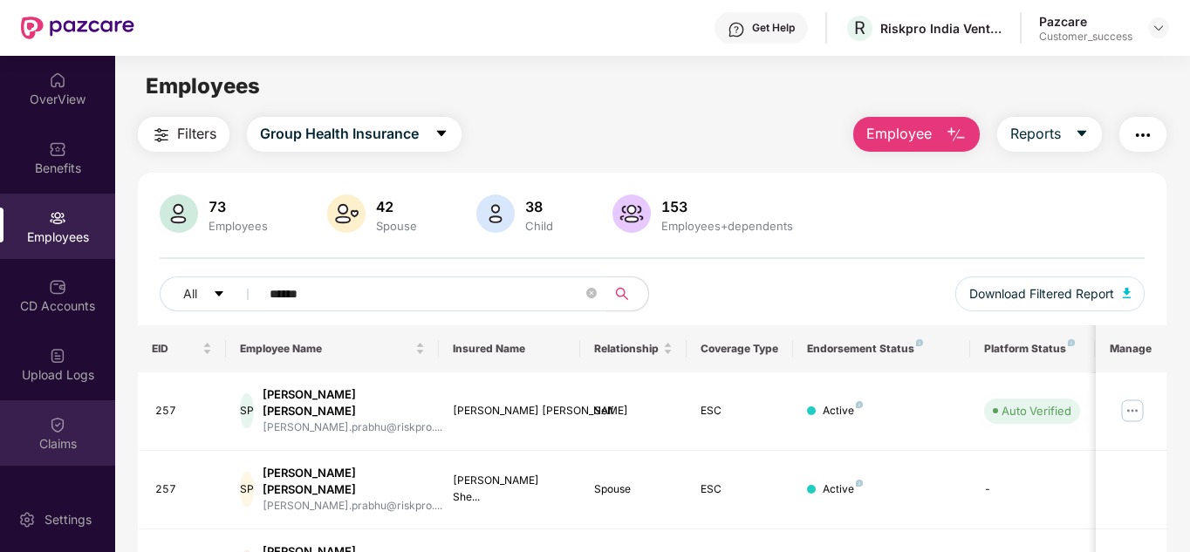
type input "******"
click at [56, 418] on img at bounding box center [57, 424] width 17 height 17
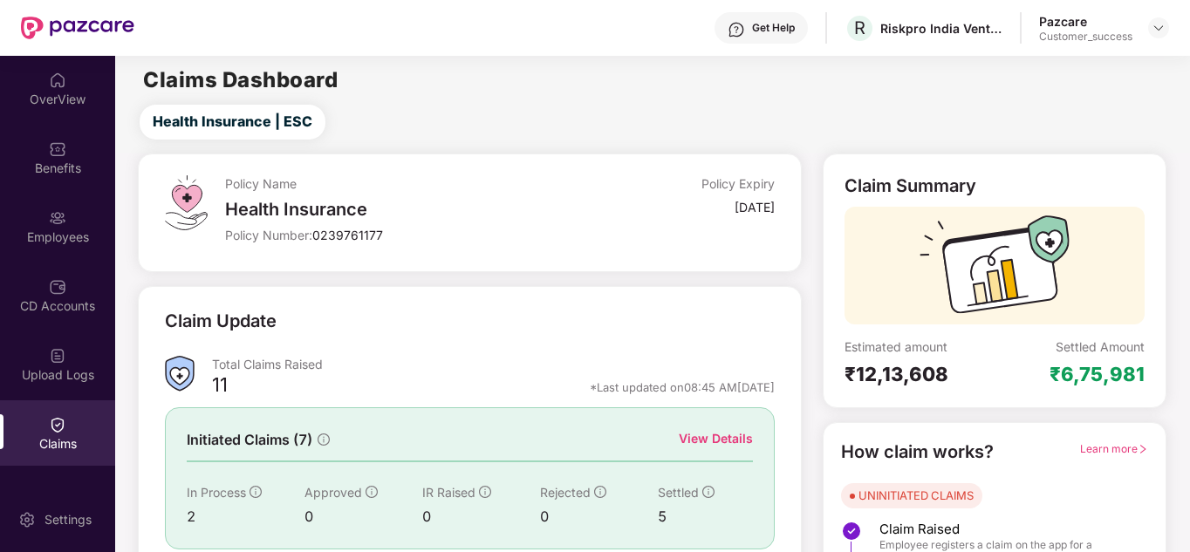
click at [719, 440] on div "View Details" at bounding box center [716, 438] width 74 height 19
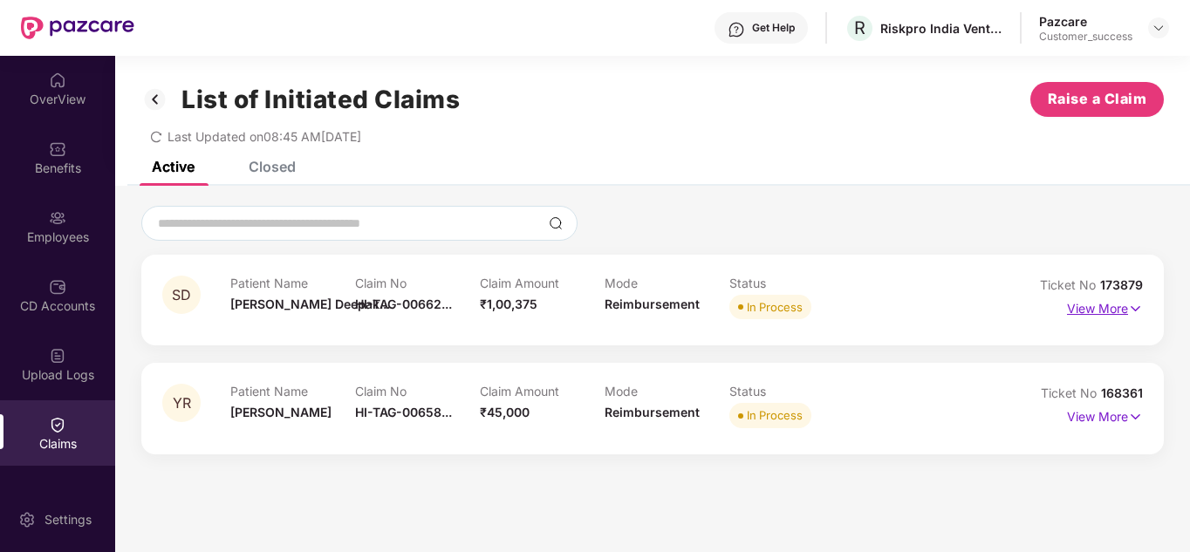
click at [1090, 310] on p "View More" at bounding box center [1105, 307] width 76 height 24
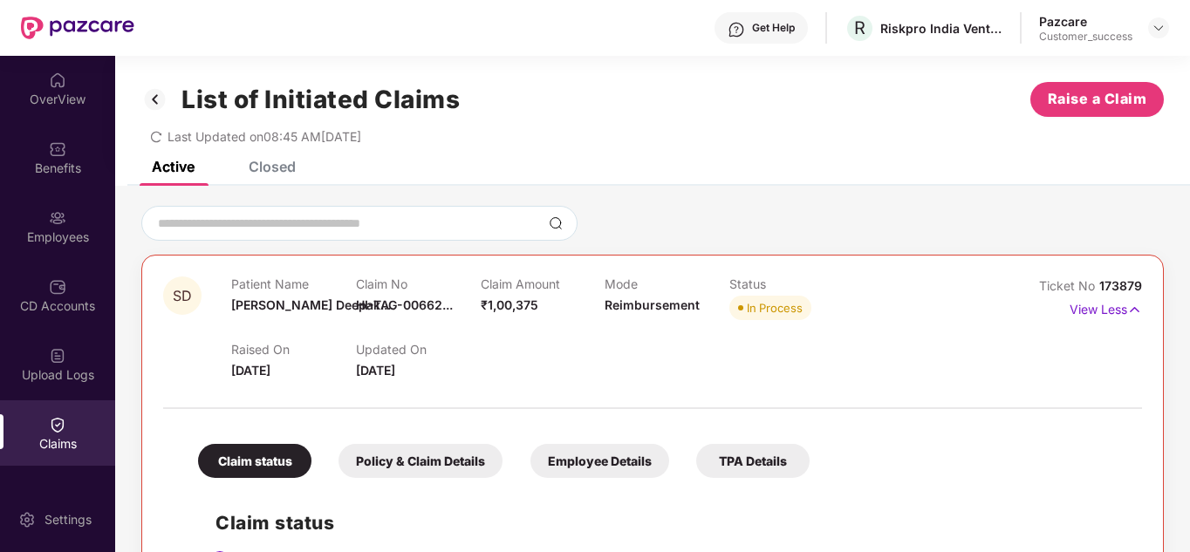
click at [821, 218] on div at bounding box center [652, 223] width 1022 height 35
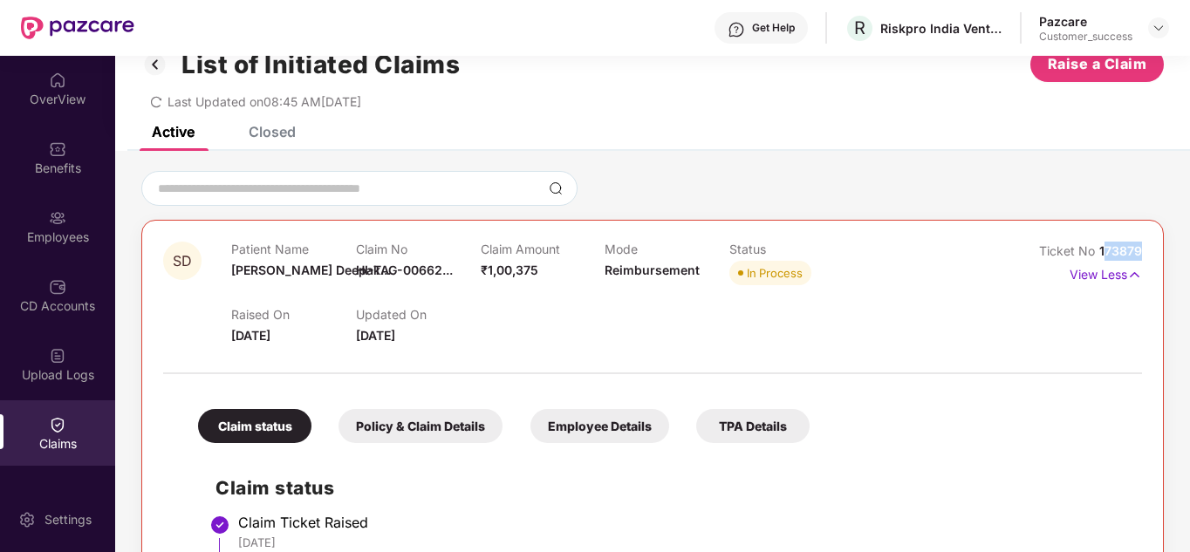
drag, startPoint x: 1102, startPoint y: 251, endPoint x: 1145, endPoint y: 254, distance: 43.7
click at [1138, 249] on span "173879" at bounding box center [1120, 250] width 43 height 15
drag, startPoint x: 1139, startPoint y: 245, endPoint x: 1095, endPoint y: 256, distance: 44.8
click at [1095, 256] on div "Ticket No 173879" at bounding box center [1090, 251] width 103 height 19
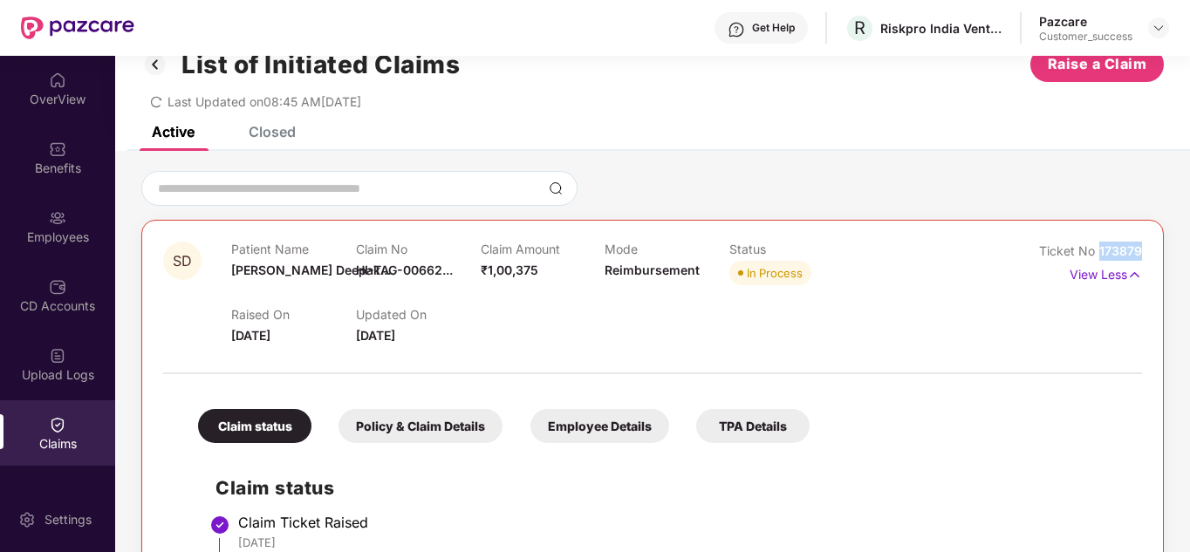
copy span "173879"
click at [1160, 24] on img at bounding box center [1158, 28] width 14 height 14
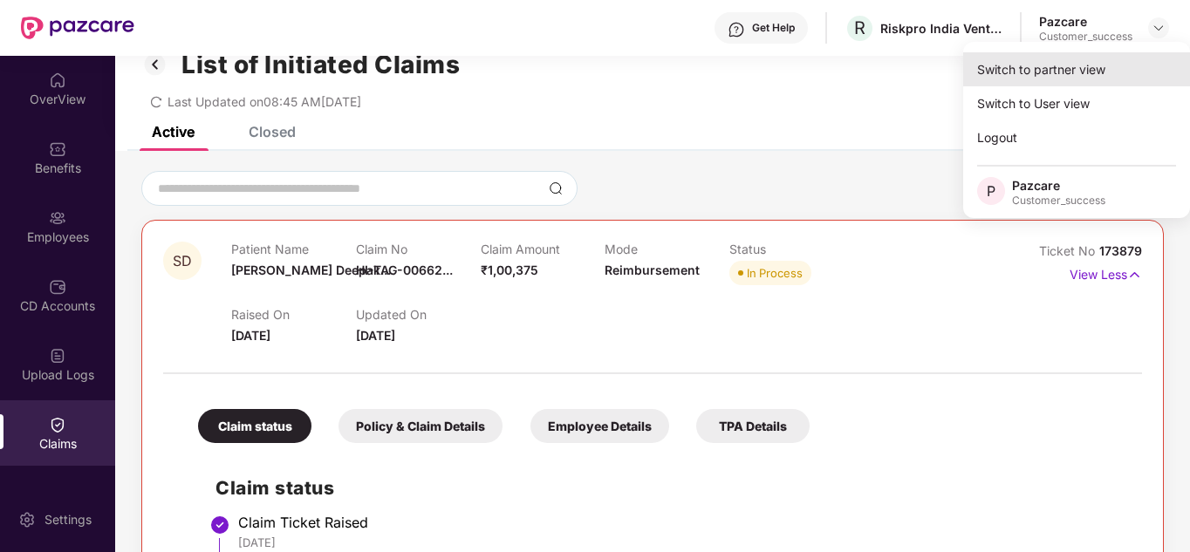
click at [1098, 58] on div "Switch to partner view" at bounding box center [1076, 69] width 227 height 34
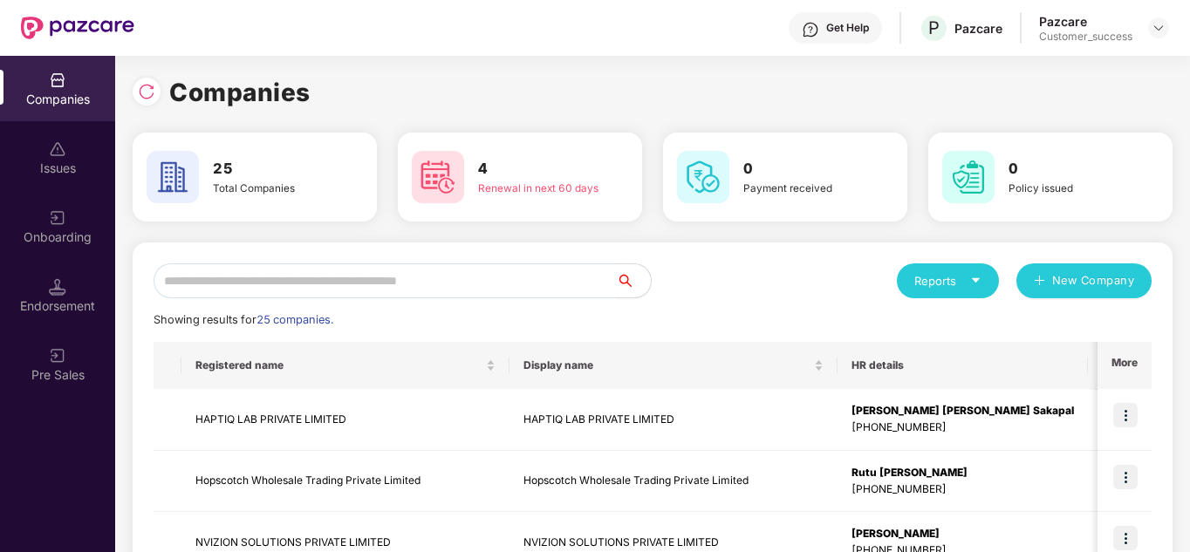
click at [227, 278] on input "text" at bounding box center [385, 280] width 462 height 35
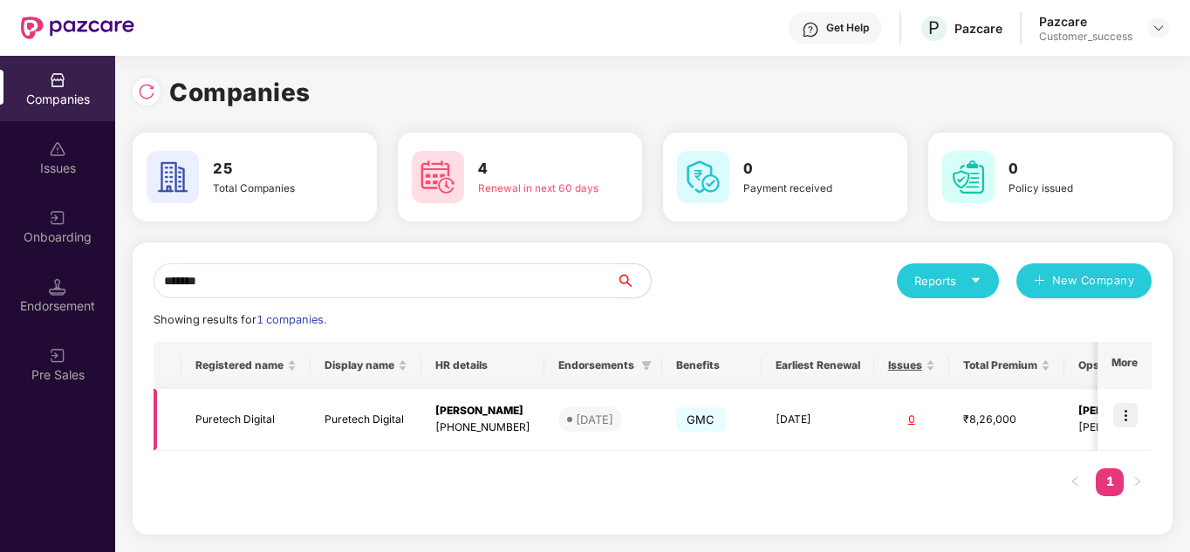
type input "*******"
click at [1124, 416] on img at bounding box center [1125, 415] width 24 height 24
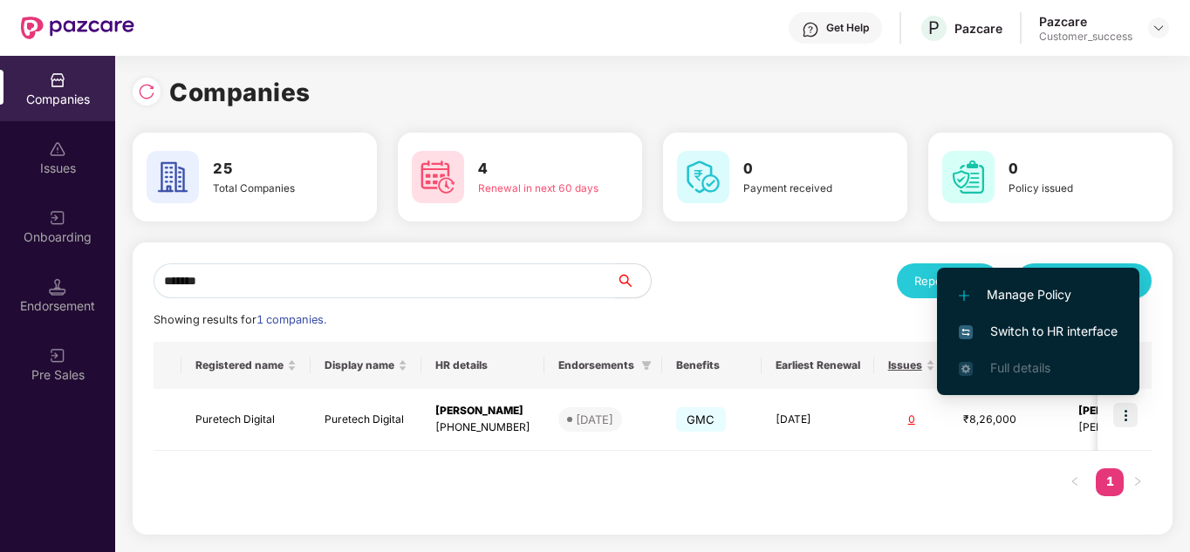
click at [1032, 336] on span "Switch to HR interface" at bounding box center [1038, 331] width 159 height 19
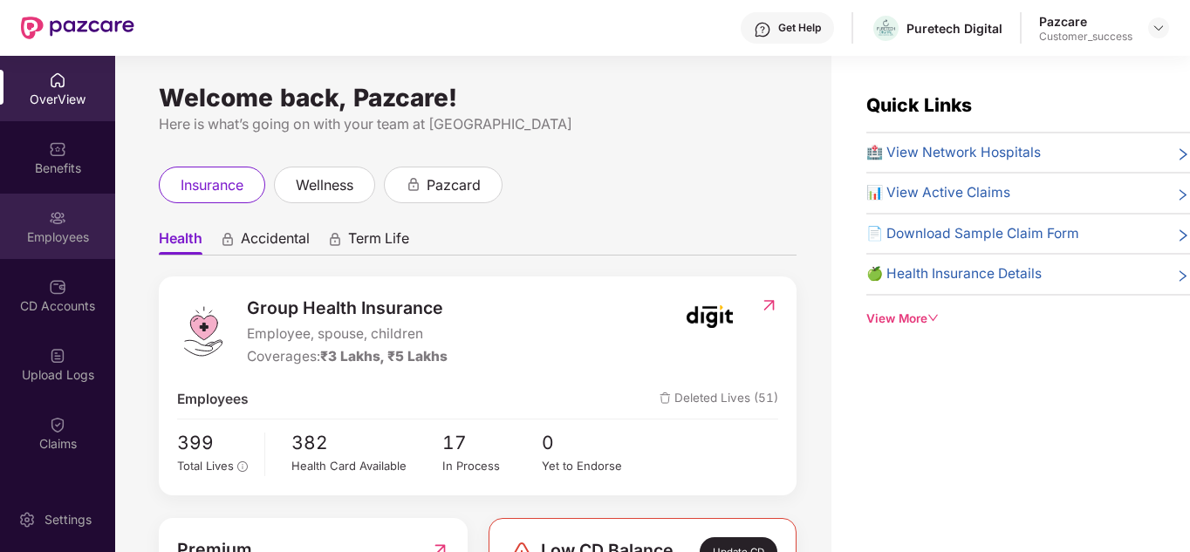
click at [42, 220] on div "Employees" at bounding box center [57, 226] width 115 height 65
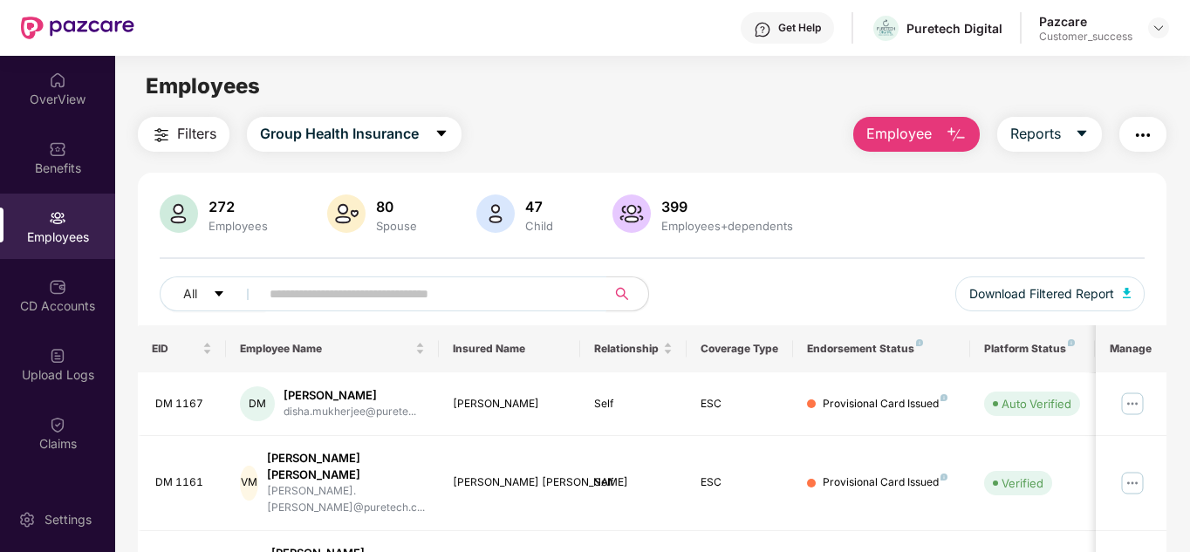
click at [319, 306] on input "text" at bounding box center [426, 294] width 313 height 26
type input "*"
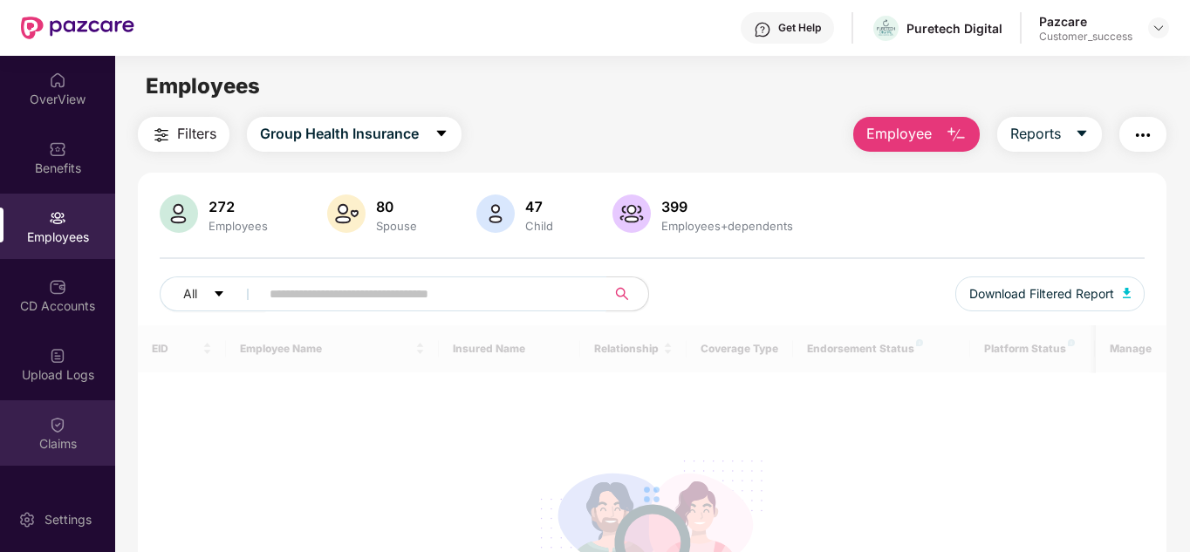
click at [50, 408] on div "Claims" at bounding box center [57, 432] width 115 height 65
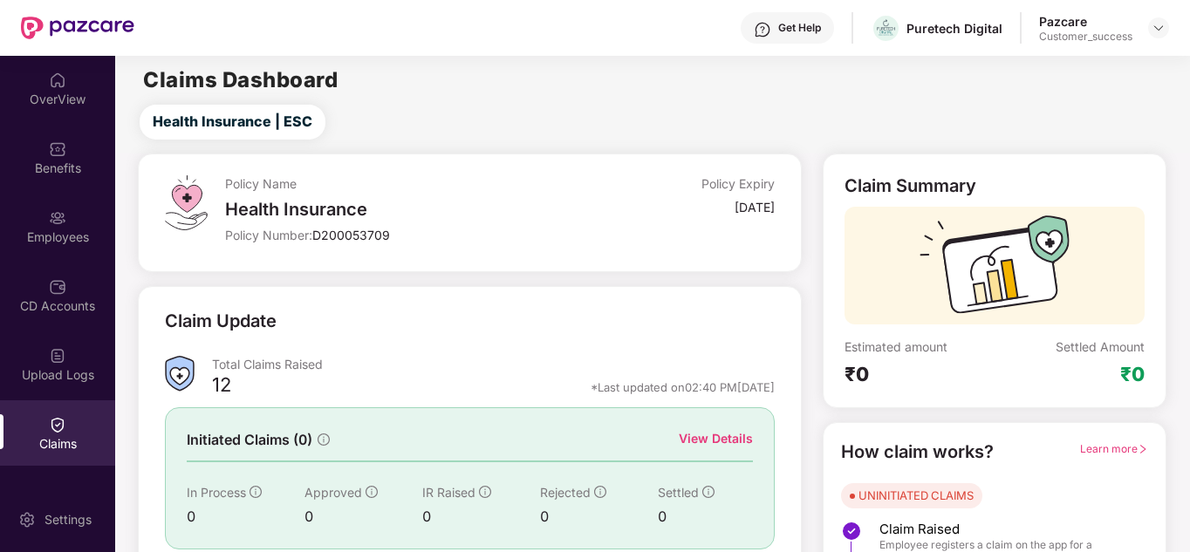
click at [521, 327] on div "Claim Update" at bounding box center [469, 332] width 609 height 48
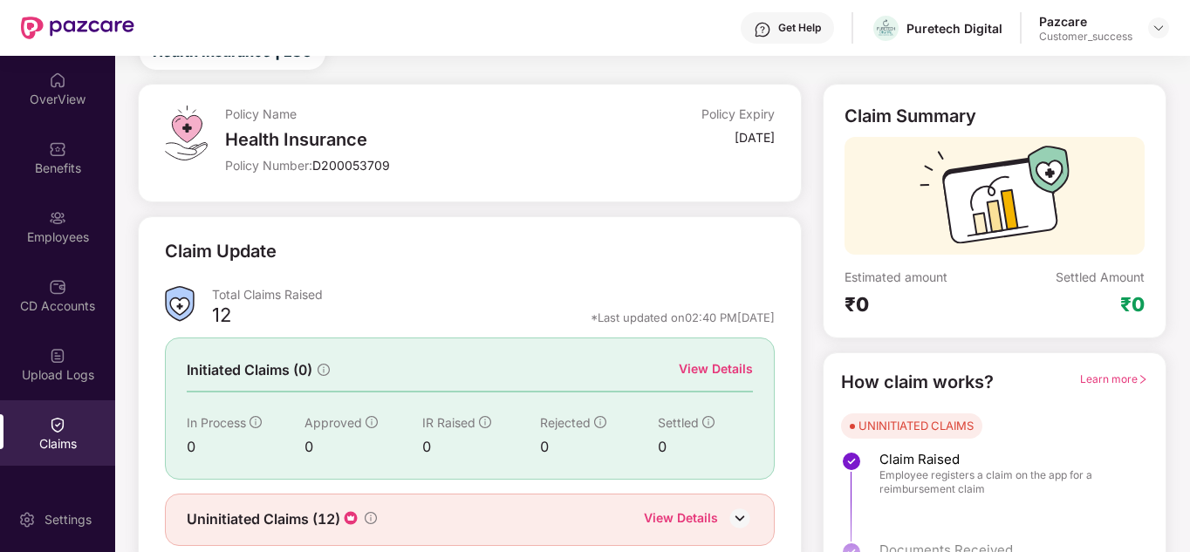
click at [696, 374] on div "View Details" at bounding box center [716, 368] width 74 height 19
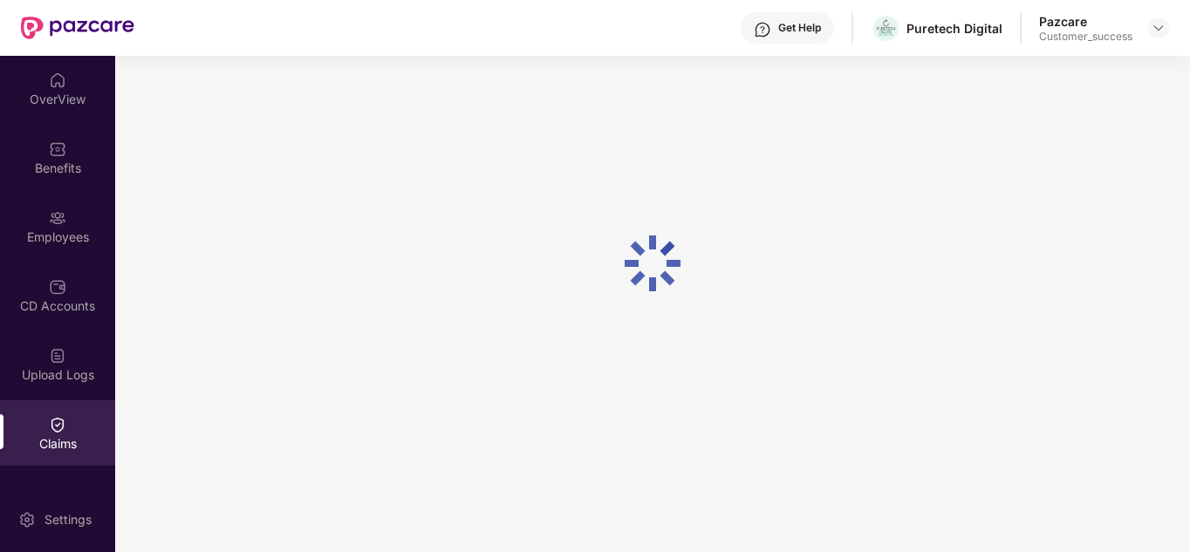
scroll to position [56, 0]
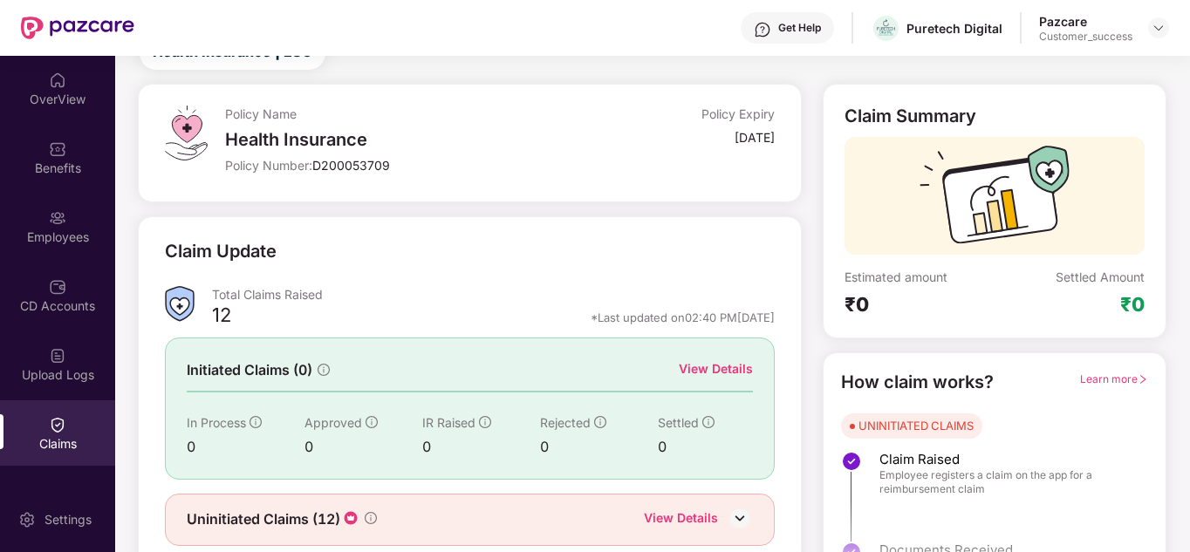
click at [417, 259] on div "Claim Update" at bounding box center [469, 262] width 609 height 48
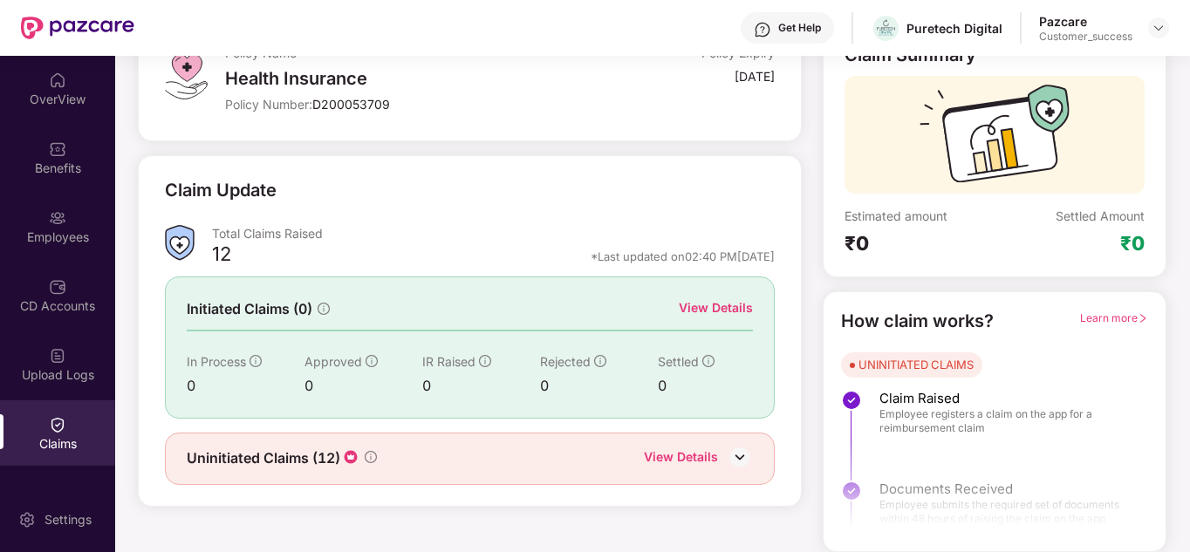
click at [699, 448] on div "View Details" at bounding box center [681, 458] width 74 height 23
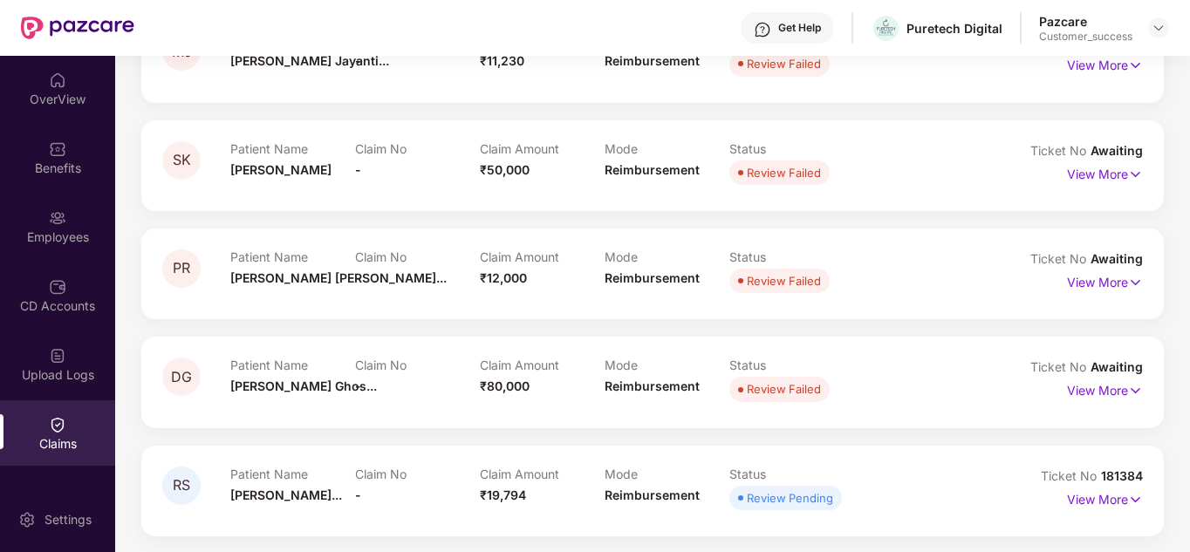
scroll to position [793, 0]
click at [1076, 504] on p "View More" at bounding box center [1105, 496] width 76 height 24
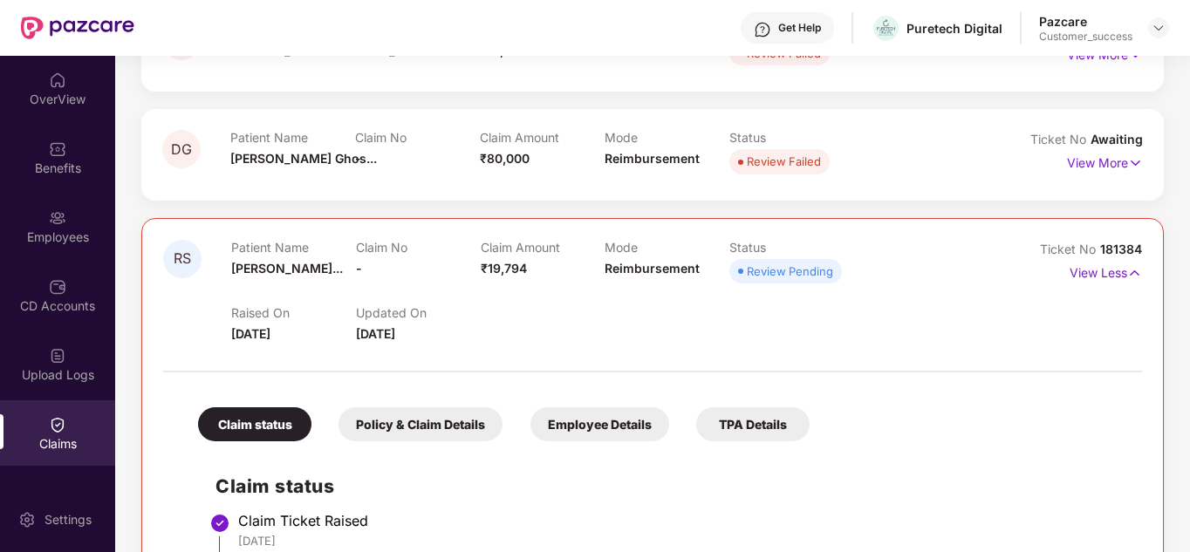
scroll to position [1017, 0]
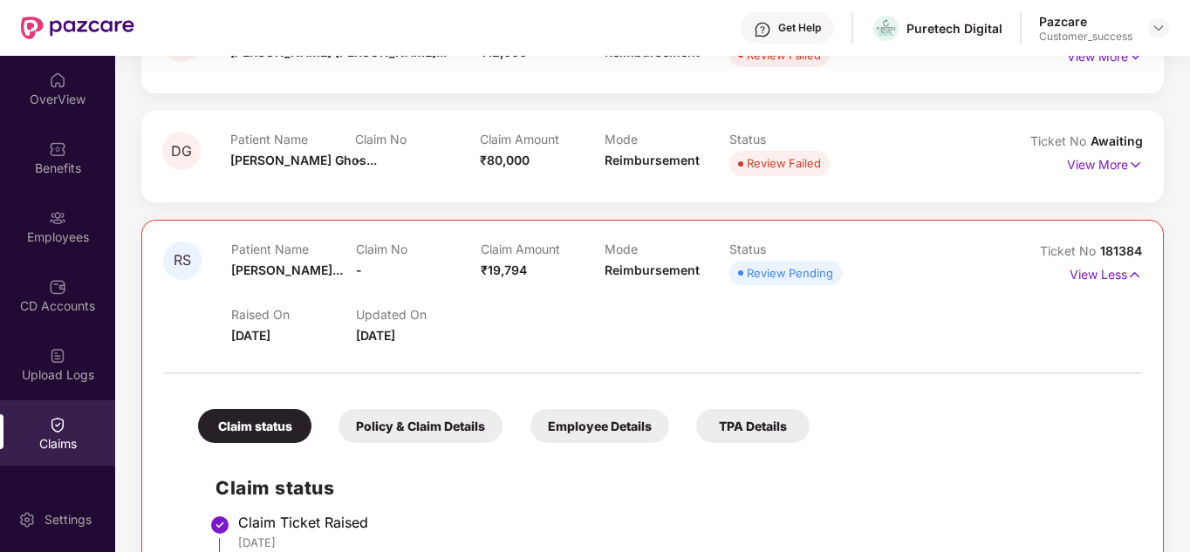
click at [1046, 375] on div at bounding box center [652, 364] width 979 height 37
click at [729, 432] on div "TPA Details" at bounding box center [752, 426] width 113 height 34
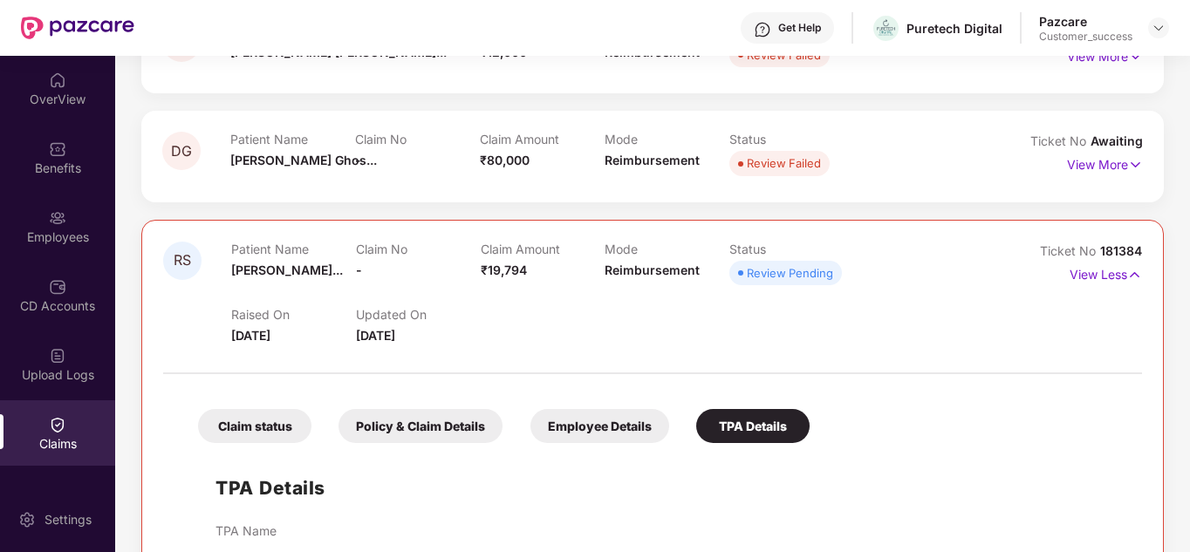
click at [895, 400] on div "Claim status Policy & Claim Details Employee Details TPA Details TPA Details TP…" at bounding box center [652, 498] width 979 height 231
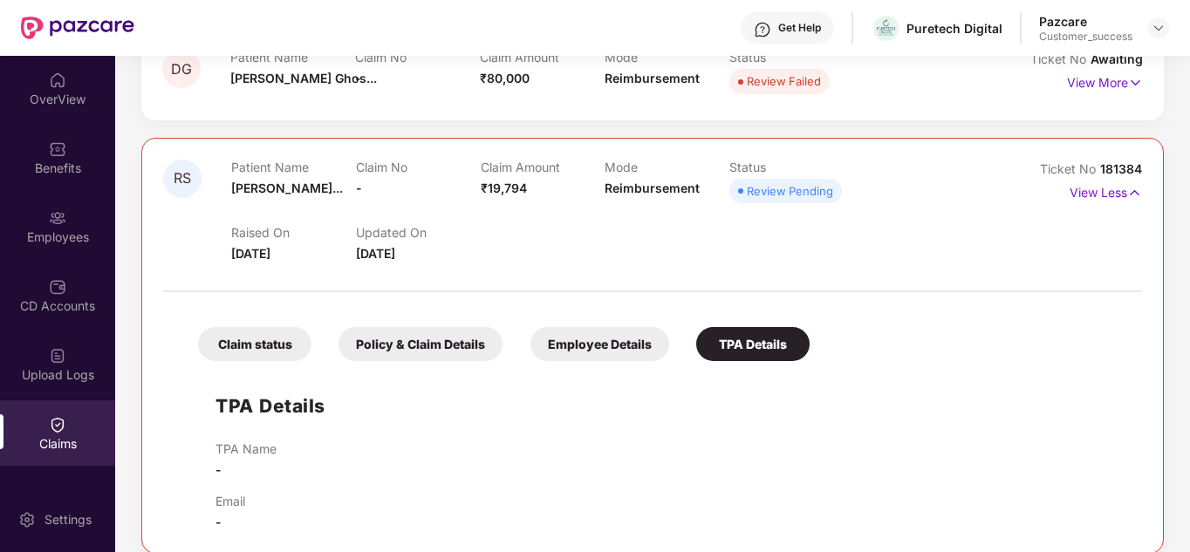
scroll to position [1118, 0]
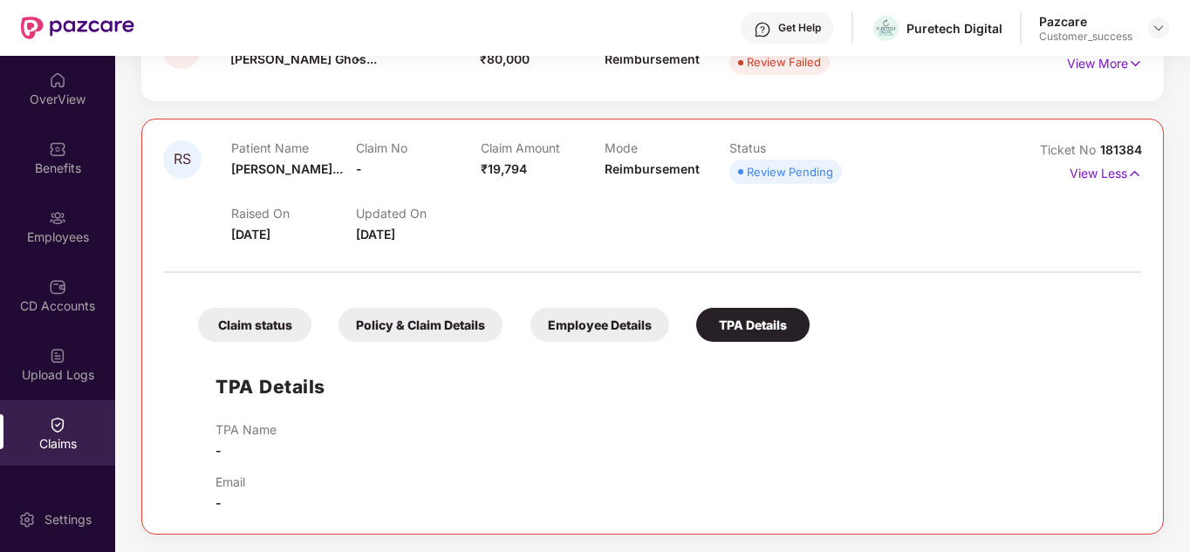
click at [617, 338] on div "Employee Details" at bounding box center [599, 325] width 139 height 34
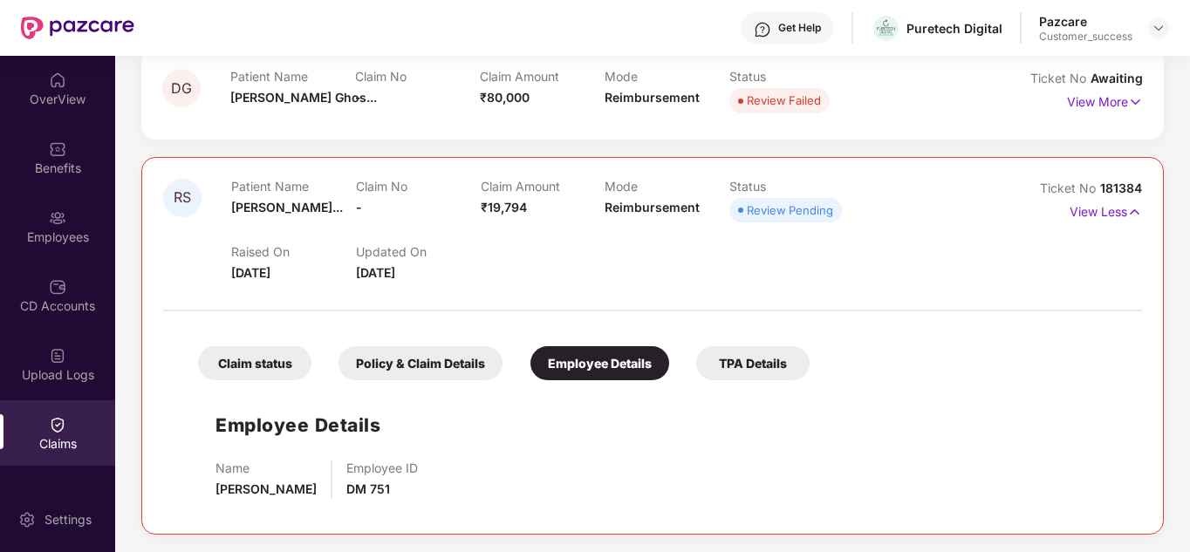
scroll to position [1080, 0]
click at [436, 362] on div "Policy & Claim Details" at bounding box center [420, 363] width 164 height 34
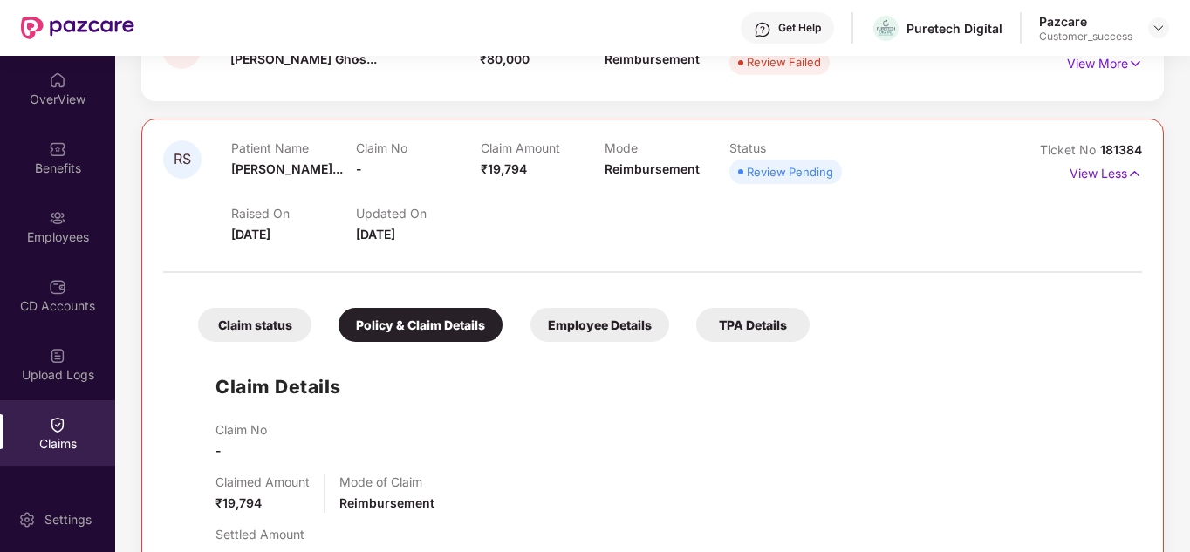
click at [258, 324] on div "Claim status" at bounding box center [254, 325] width 113 height 34
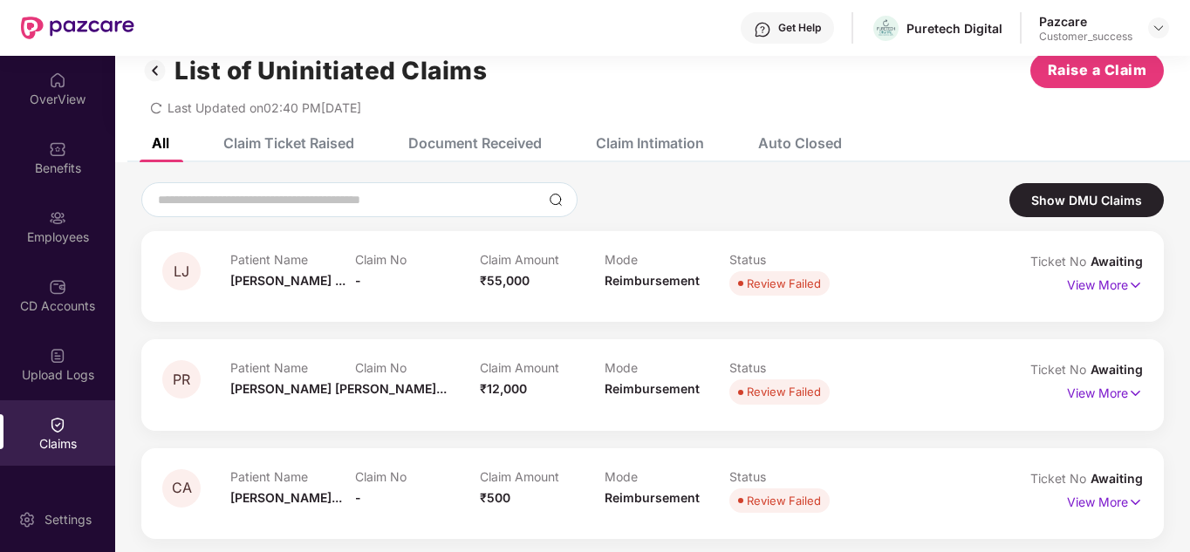
scroll to position [0, 0]
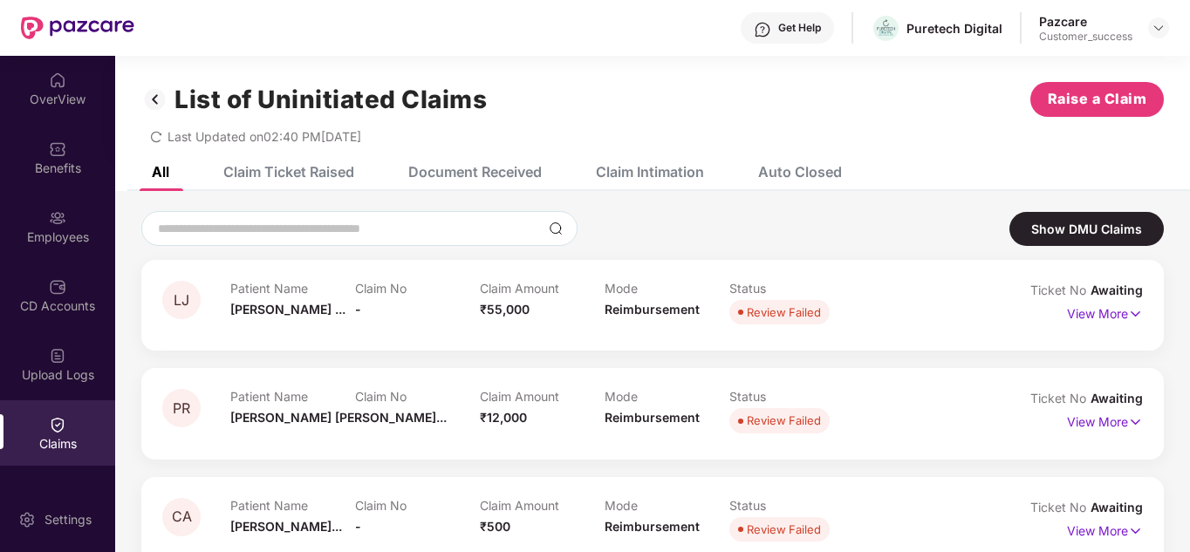
click at [262, 178] on div "Claim Ticket Raised" at bounding box center [288, 171] width 131 height 17
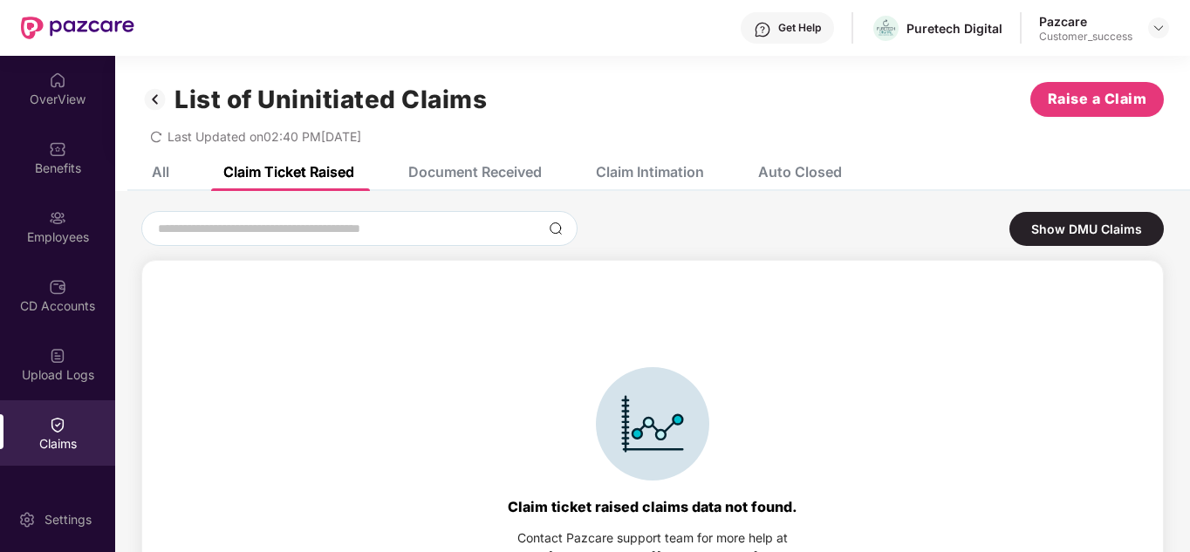
click at [468, 178] on div "Document Received" at bounding box center [474, 171] width 133 height 17
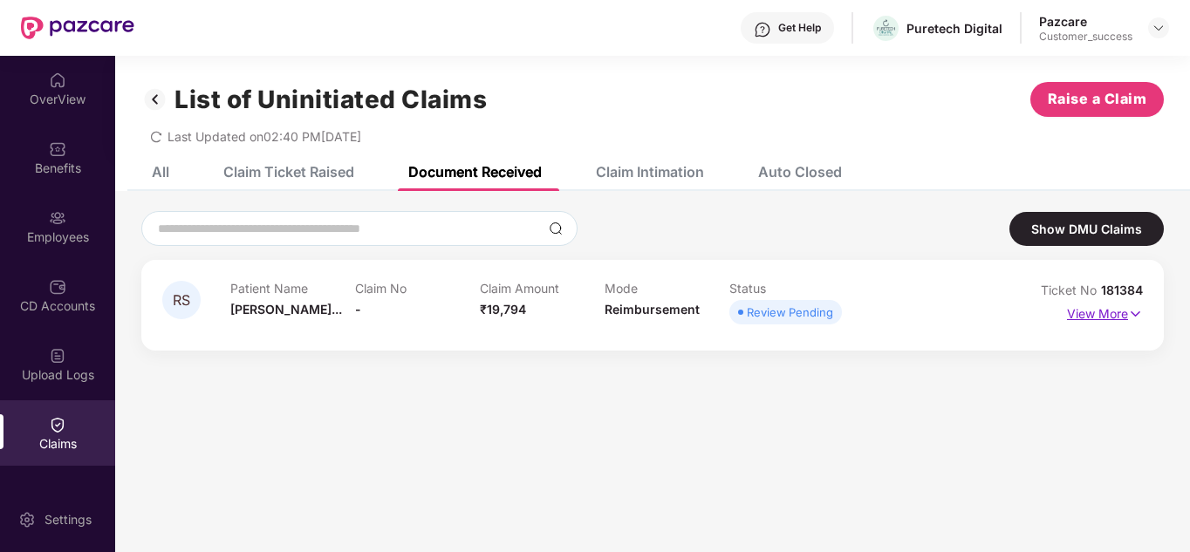
click at [1095, 315] on p "View More" at bounding box center [1105, 312] width 76 height 24
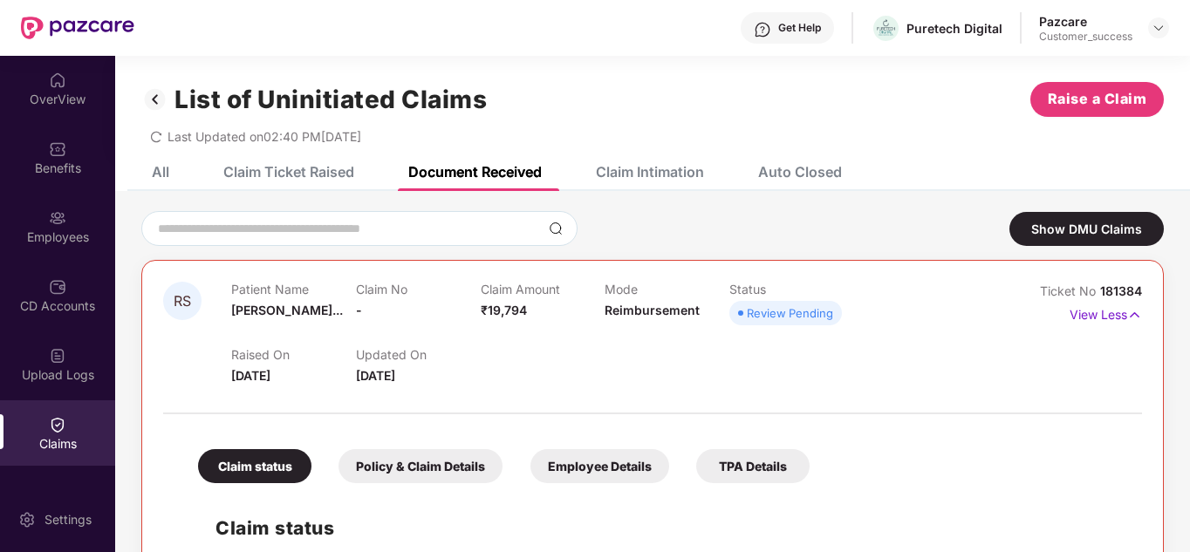
click at [648, 168] on div "Claim Intimation" at bounding box center [650, 171] width 108 height 17
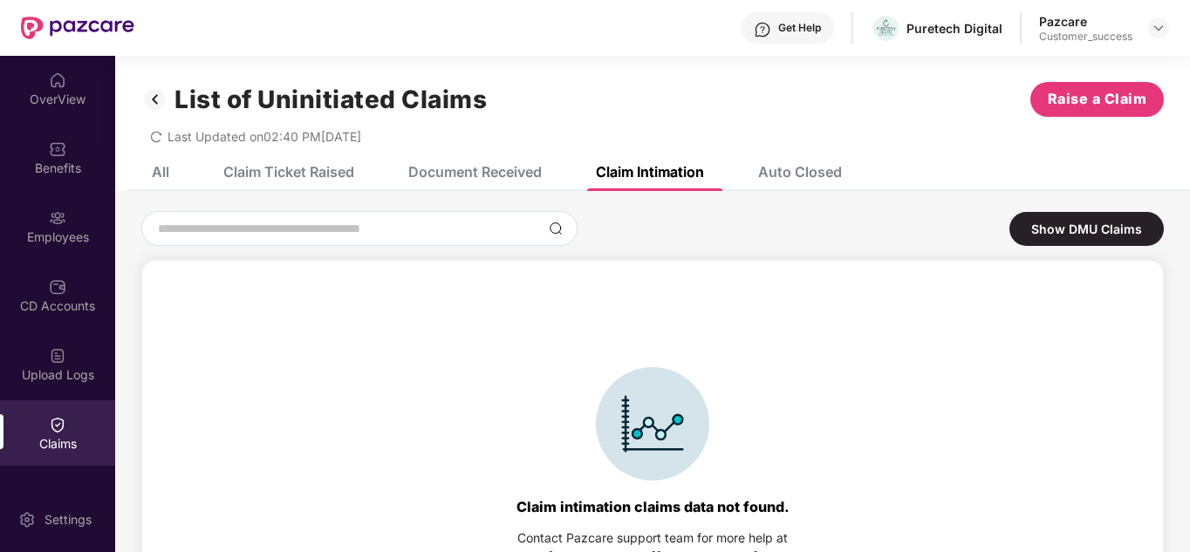
click at [520, 165] on div "Document Received" at bounding box center [474, 171] width 133 height 17
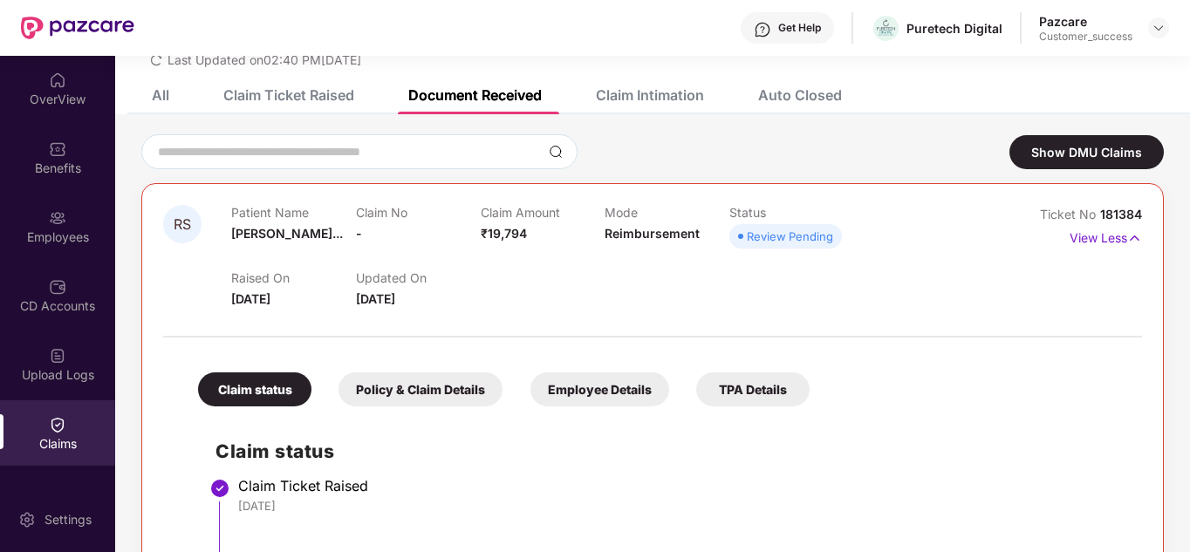
scroll to position [75, 0]
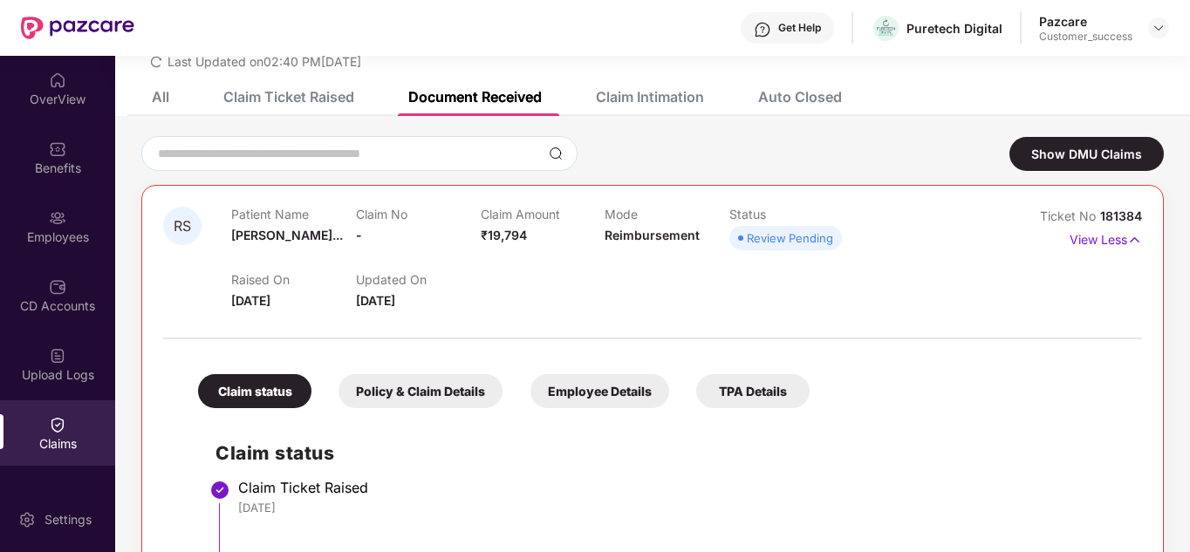
click at [641, 164] on div at bounding box center [575, 153] width 868 height 35
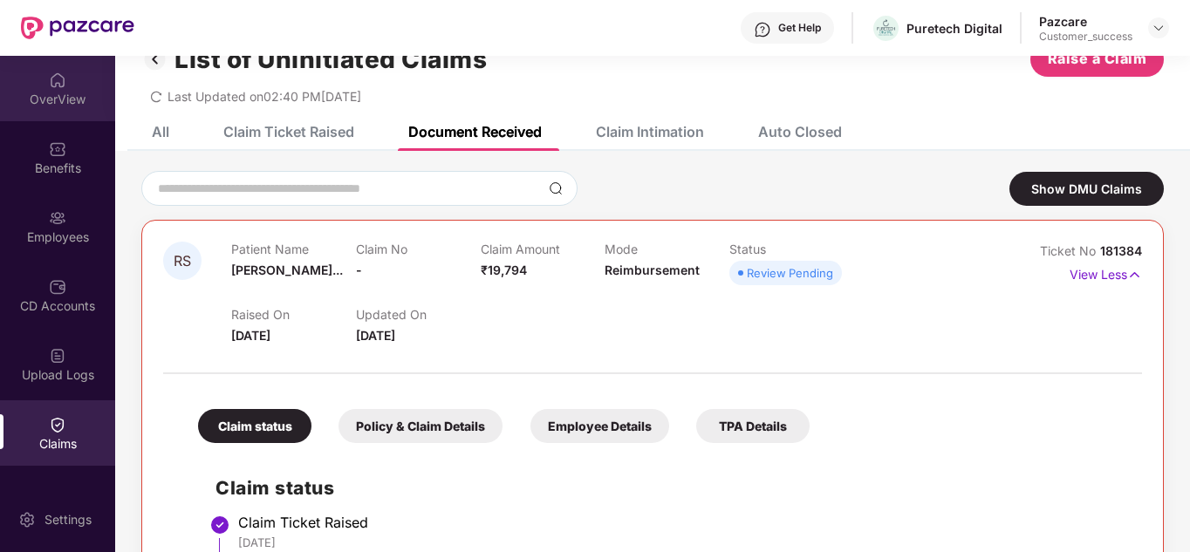
click at [52, 99] on div "OverView" at bounding box center [57, 99] width 115 height 17
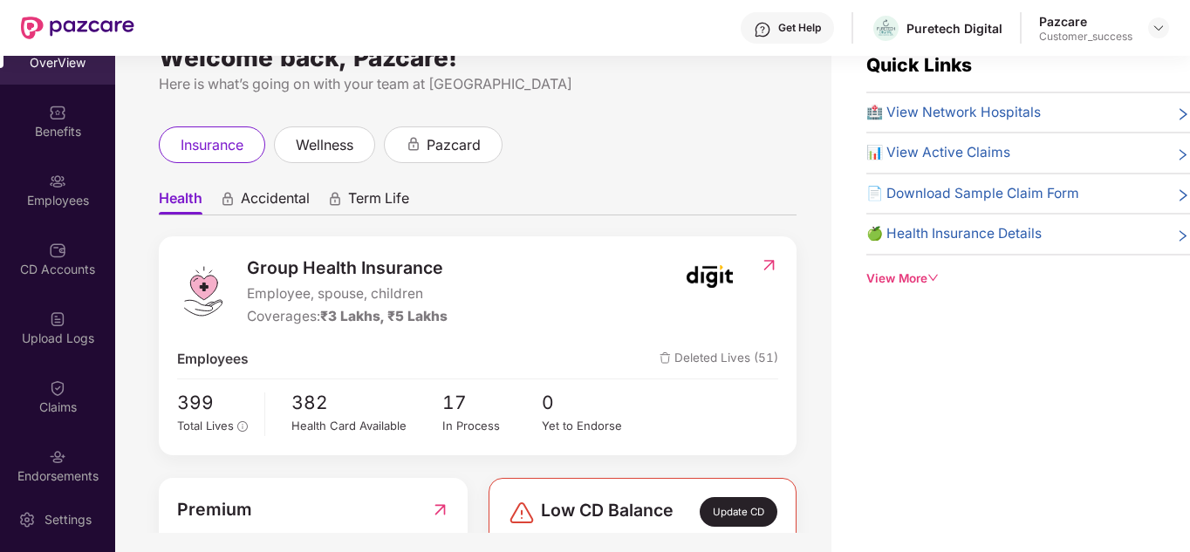
scroll to position [0, 0]
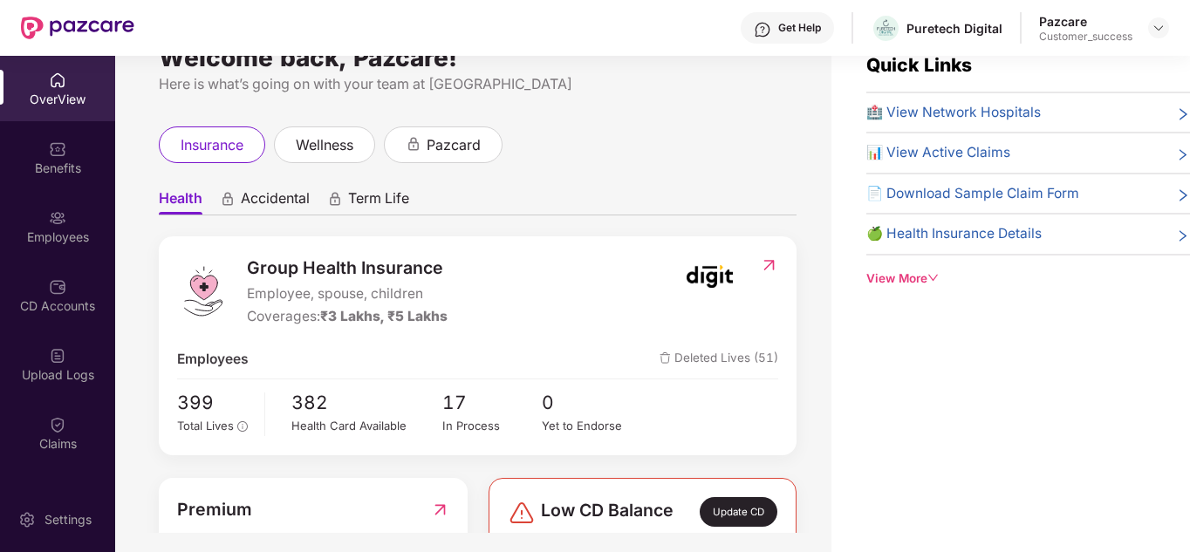
click at [646, 139] on div "insurance wellness pazcard" at bounding box center [478, 144] width 638 height 37
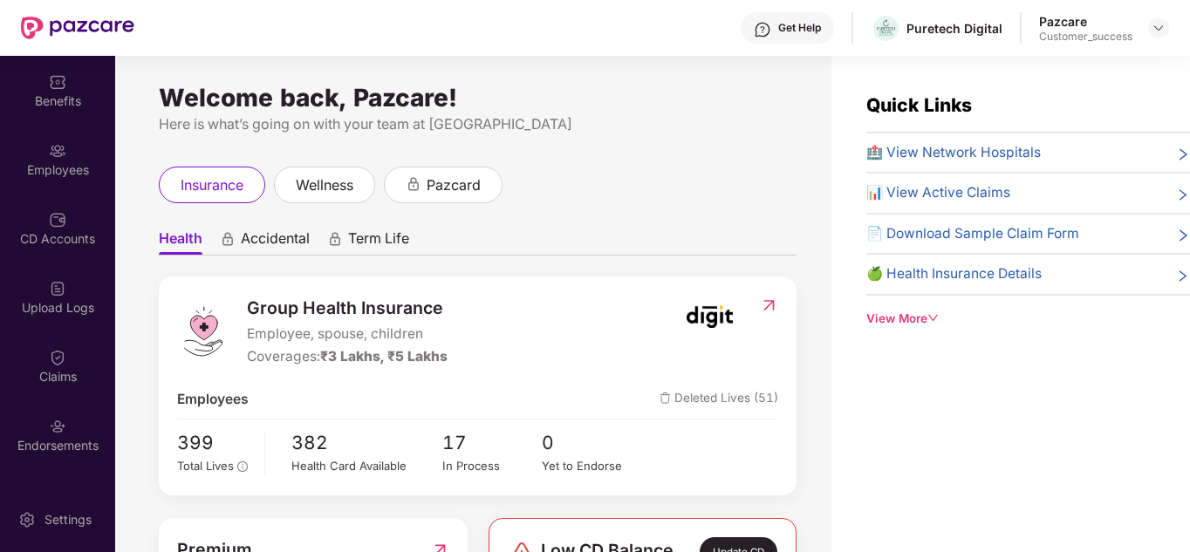
scroll to position [69, 0]
click at [61, 364] on img at bounding box center [57, 355] width 17 height 17
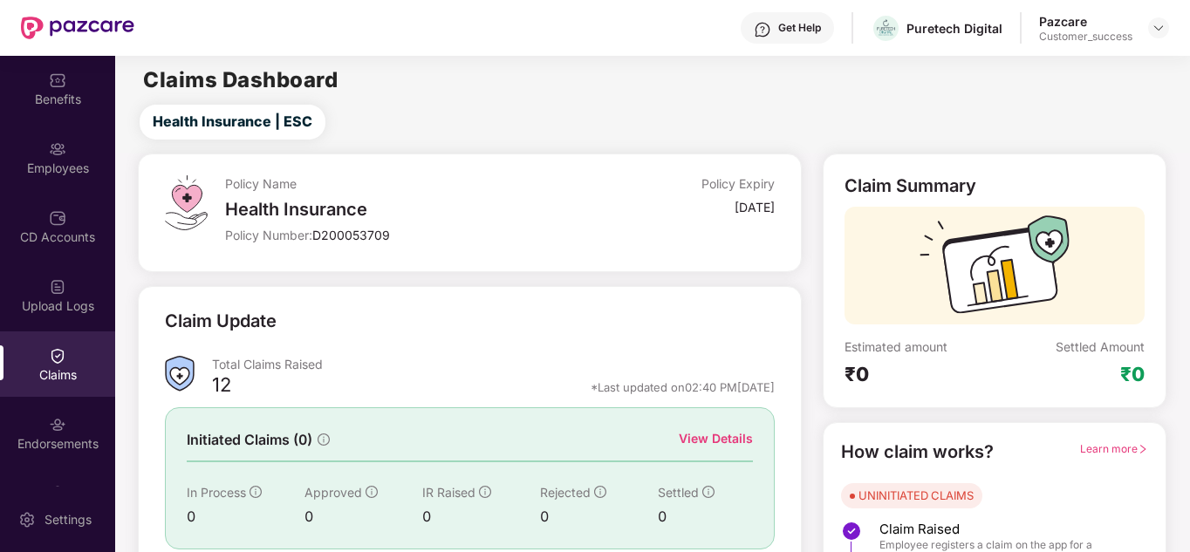
click at [498, 343] on div "Claim Update" at bounding box center [469, 332] width 609 height 48
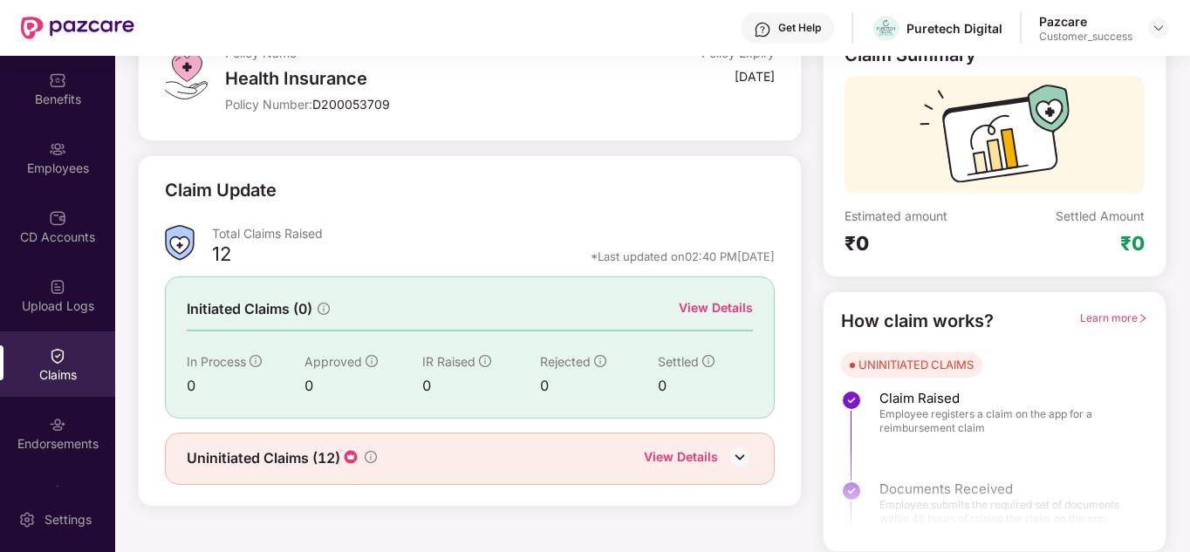
click at [682, 458] on div "View Details" at bounding box center [681, 458] width 74 height 23
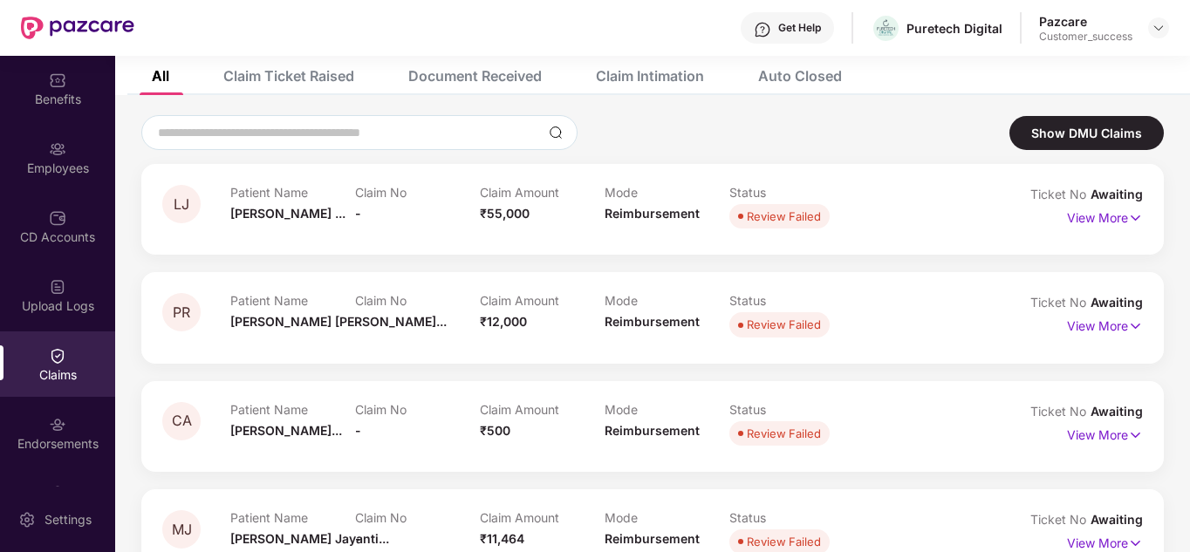
scroll to position [61, 0]
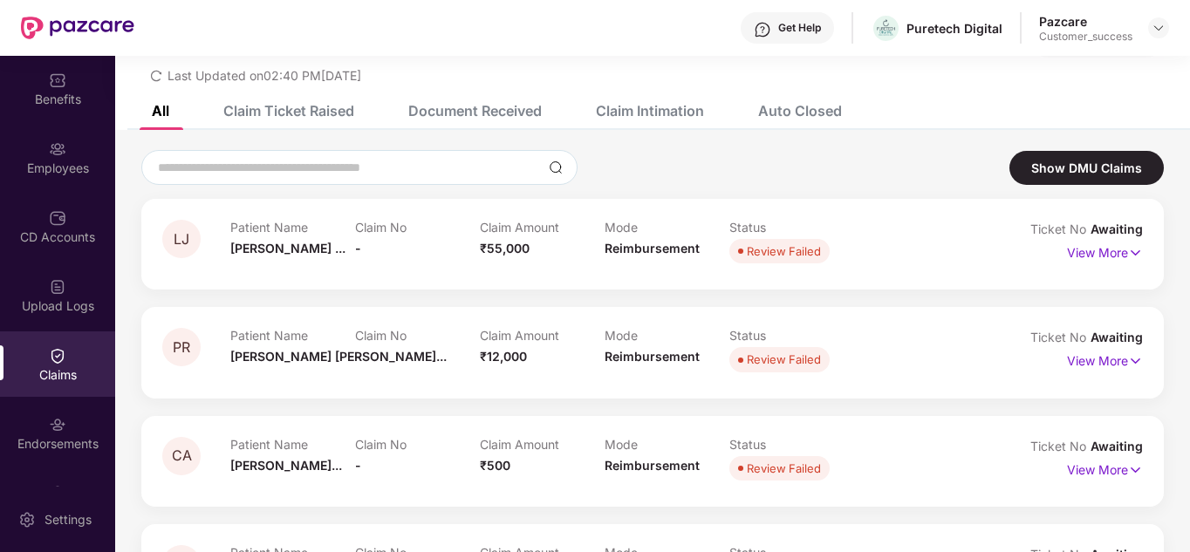
click at [422, 110] on div "Document Received" at bounding box center [474, 110] width 133 height 17
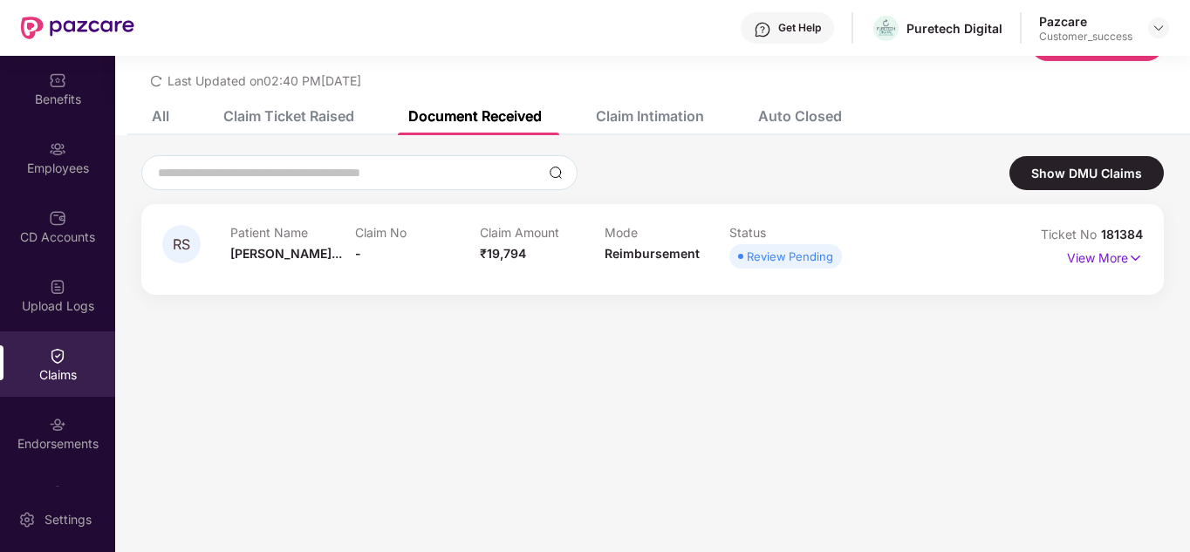
scroll to position [56, 0]
click at [1072, 263] on p "View More" at bounding box center [1105, 256] width 76 height 24
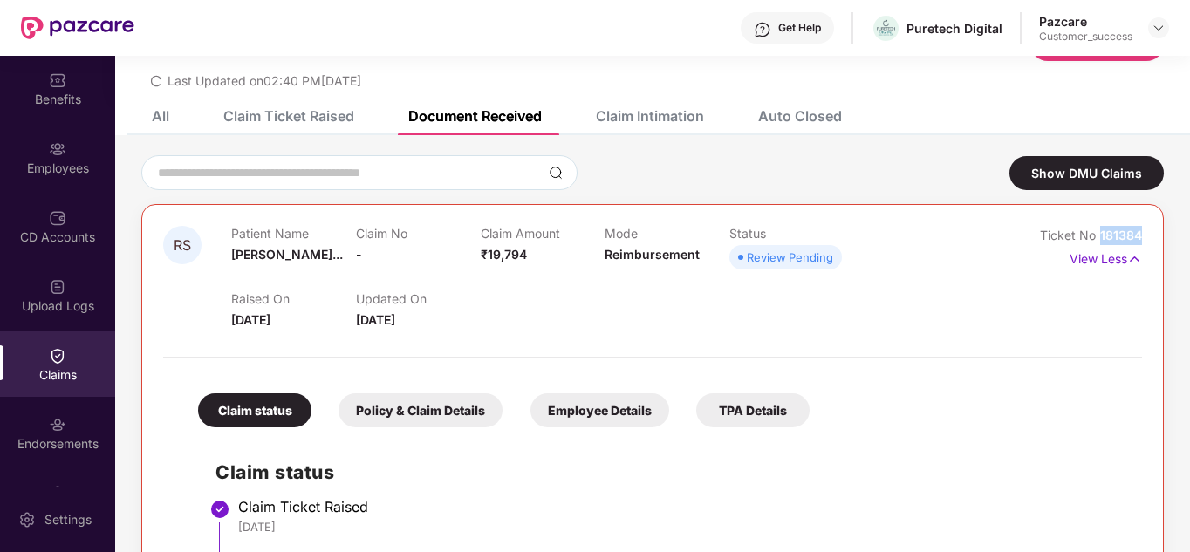
drag, startPoint x: 1147, startPoint y: 229, endPoint x: 1099, endPoint y: 235, distance: 48.3
click at [1099, 235] on div "RS Patient Name [PERSON_NAME]... Claim No - Claim Amount ₹19,794 Mode Reimburse…" at bounding box center [652, 466] width 1022 height 524
copy span "181384"
click at [279, 256] on span "[PERSON_NAME]..." at bounding box center [287, 254] width 112 height 15
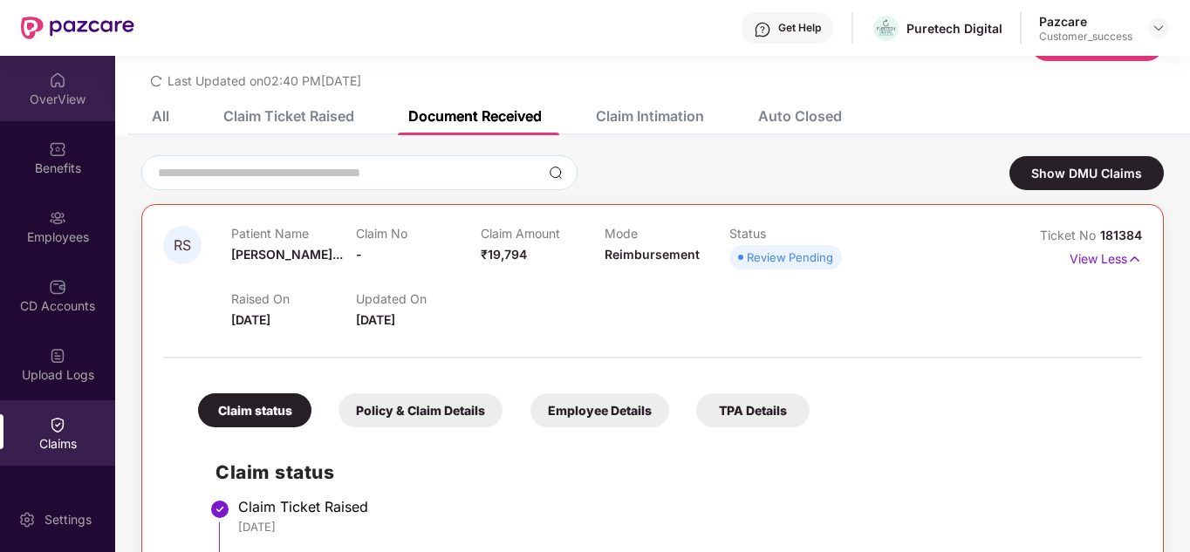
click at [66, 96] on div "OverView" at bounding box center [57, 99] width 115 height 17
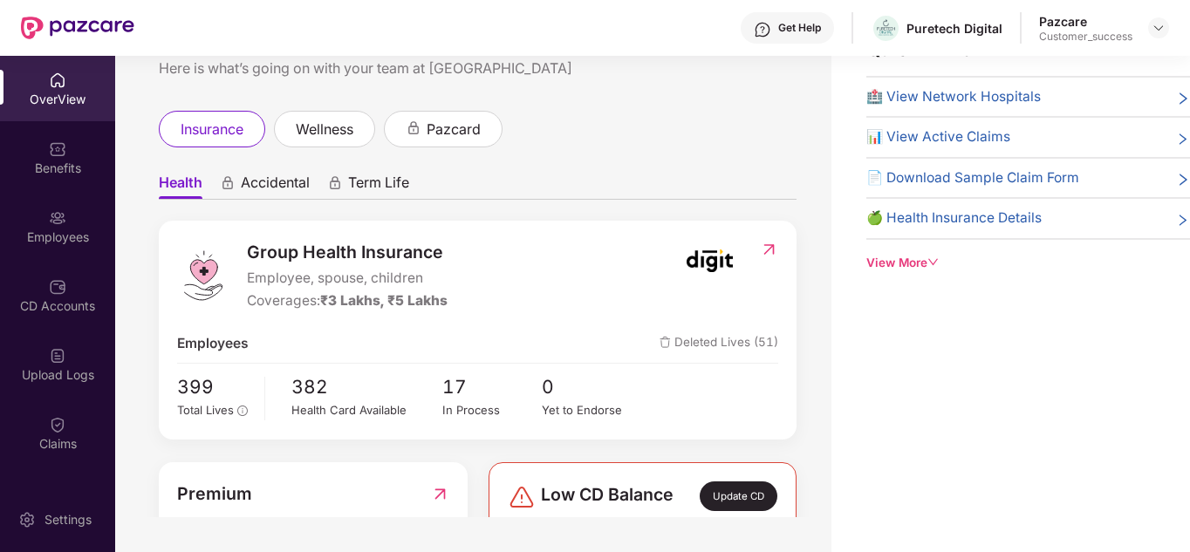
click at [707, 181] on ul "Health Accidental Term Life" at bounding box center [478, 182] width 638 height 35
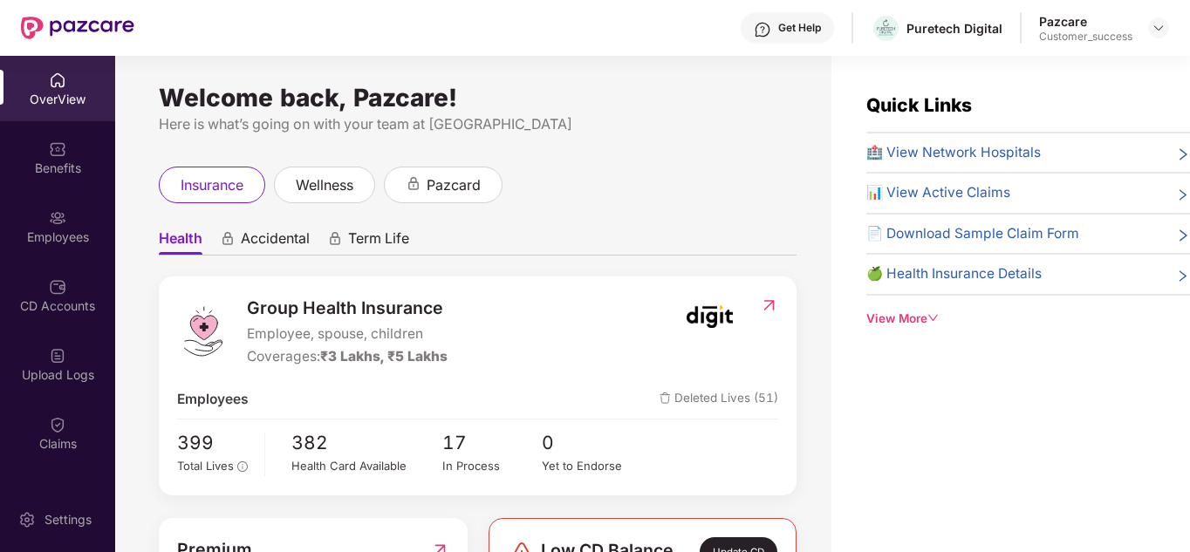
click at [1169, 28] on header "Get Help Puretech Digital Pazcare Customer_success" at bounding box center [595, 28] width 1190 height 56
click at [1162, 26] on img at bounding box center [1158, 28] width 14 height 14
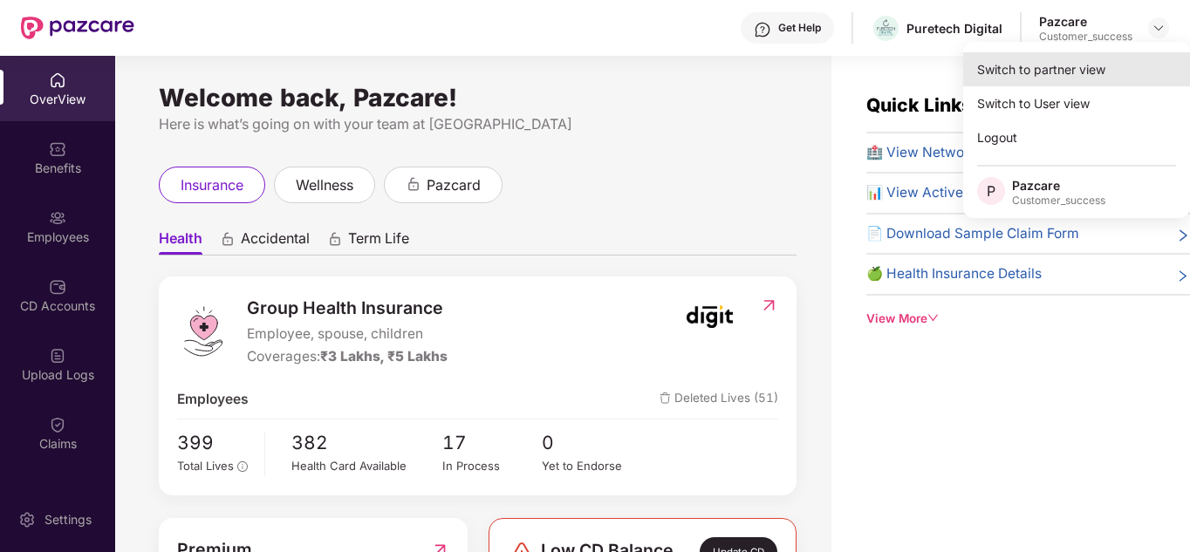
click at [1083, 59] on div "Switch to partner view" at bounding box center [1076, 69] width 227 height 34
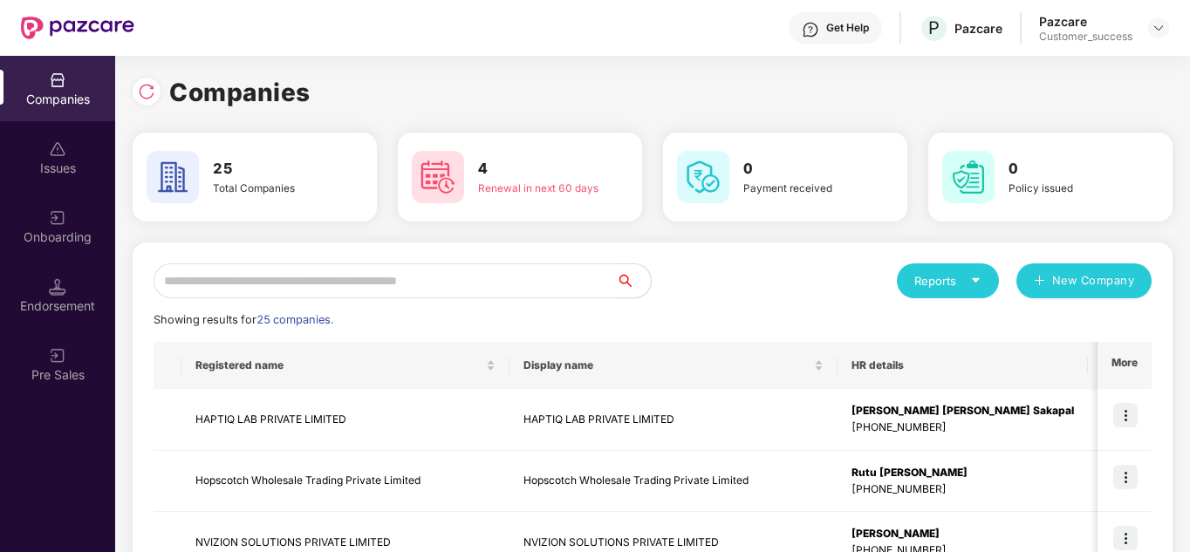
click at [410, 277] on input "text" at bounding box center [385, 280] width 462 height 35
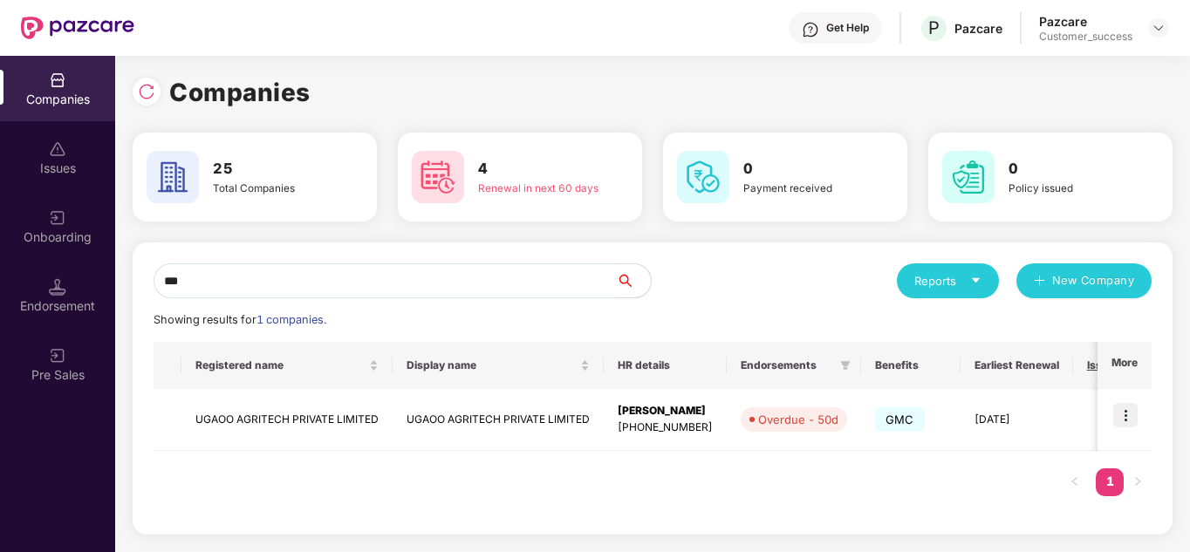
type input "***"
click at [1128, 413] on img at bounding box center [1125, 415] width 24 height 24
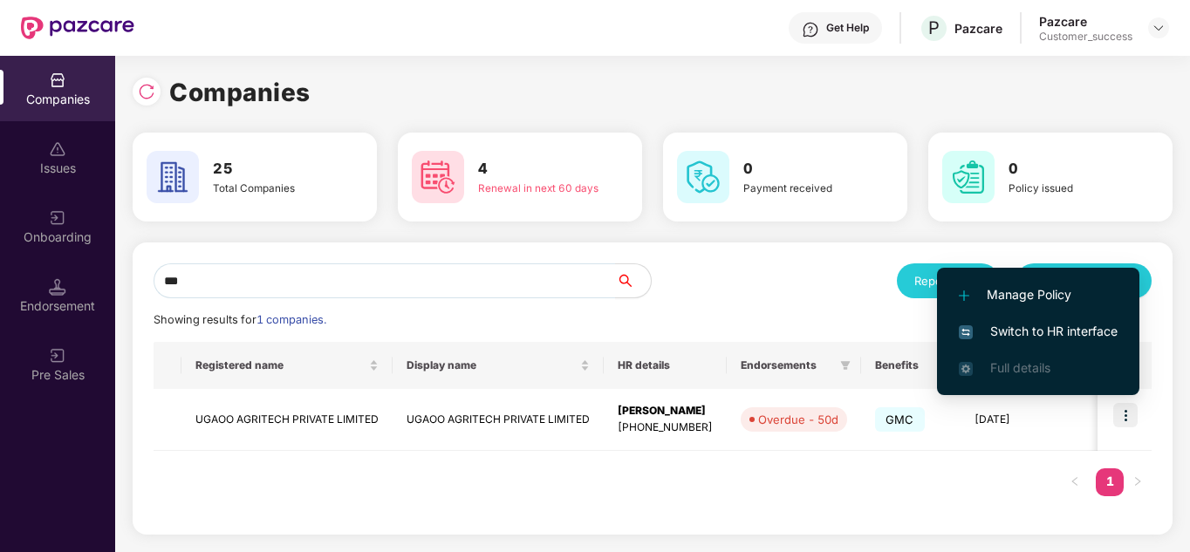
click at [1043, 323] on span "Switch to HR interface" at bounding box center [1038, 331] width 159 height 19
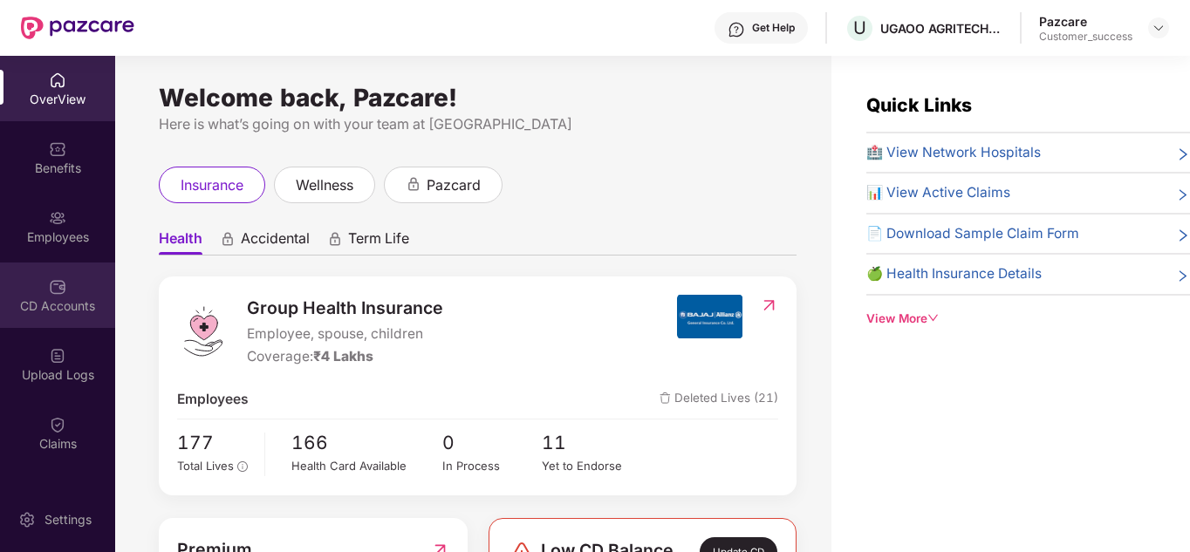
click at [58, 274] on div "CD Accounts" at bounding box center [57, 295] width 115 height 65
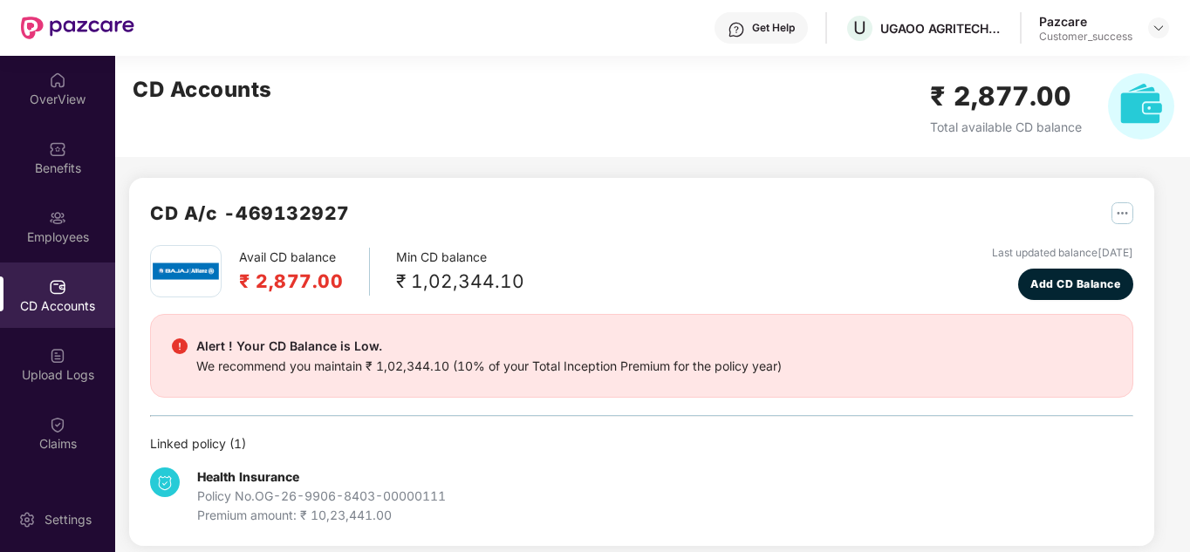
click at [655, 235] on div "CD A/c - 469132927" at bounding box center [641, 222] width 983 height 46
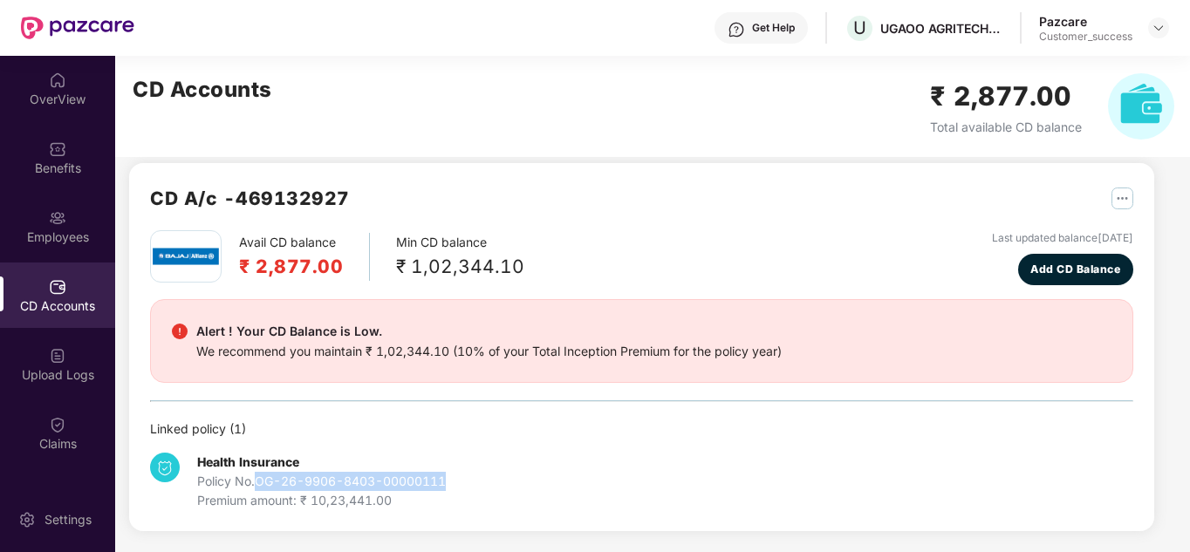
drag, startPoint x: 454, startPoint y: 479, endPoint x: 258, endPoint y: 486, distance: 196.4
click at [258, 486] on div "Health Insurance Policy No. OG-26-9906-8403-00000111 Premium amount: ₹ 10,23,44…" at bounding box center [314, 482] width 328 height 58
copy div "OG-26-9906-8403-00000111"
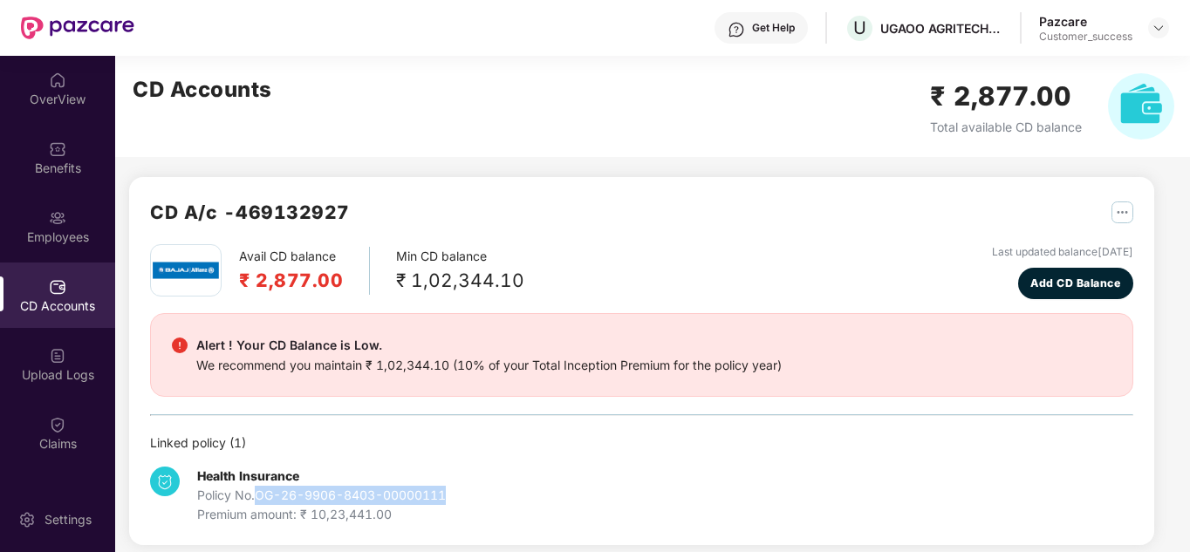
scroll to position [0, 0]
click at [1162, 25] on img at bounding box center [1158, 28] width 14 height 14
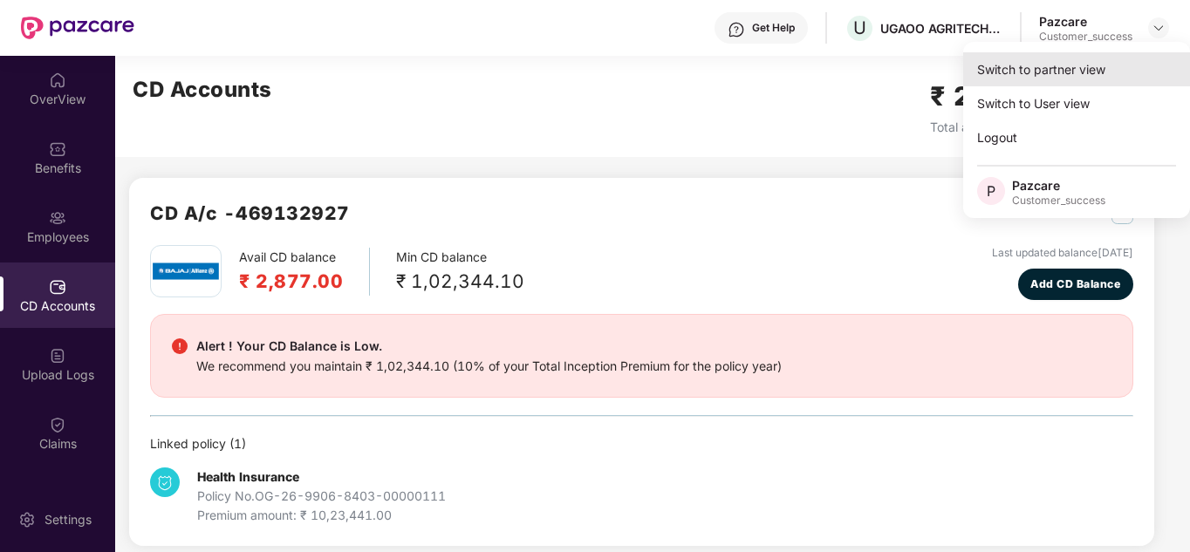
click at [1106, 57] on div "Switch to partner view" at bounding box center [1076, 69] width 227 height 34
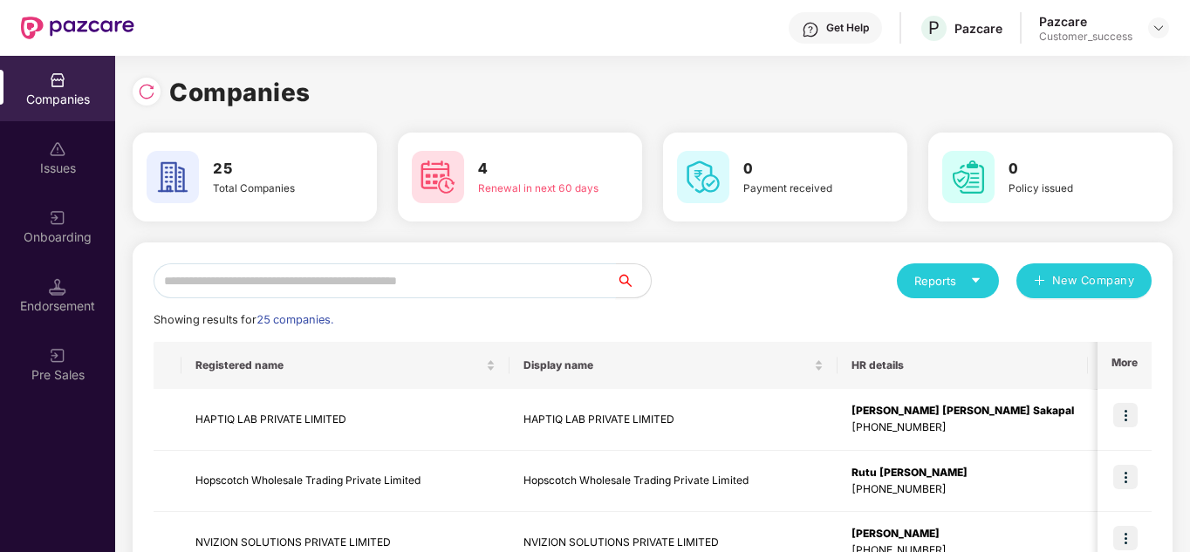
click at [421, 272] on input "text" at bounding box center [385, 280] width 462 height 35
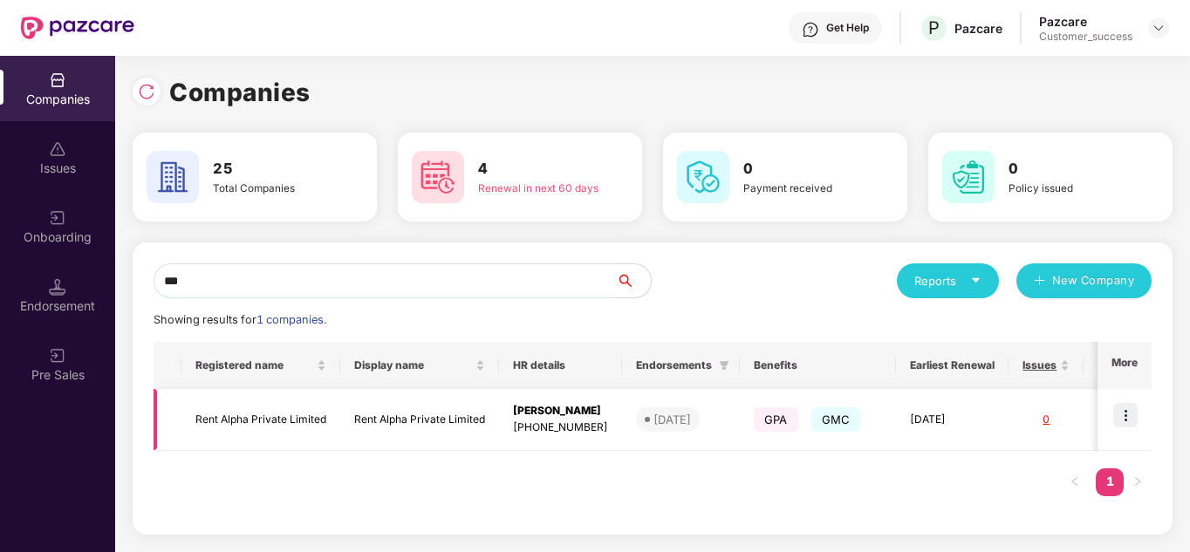
type input "***"
click at [1129, 409] on img at bounding box center [1125, 415] width 24 height 24
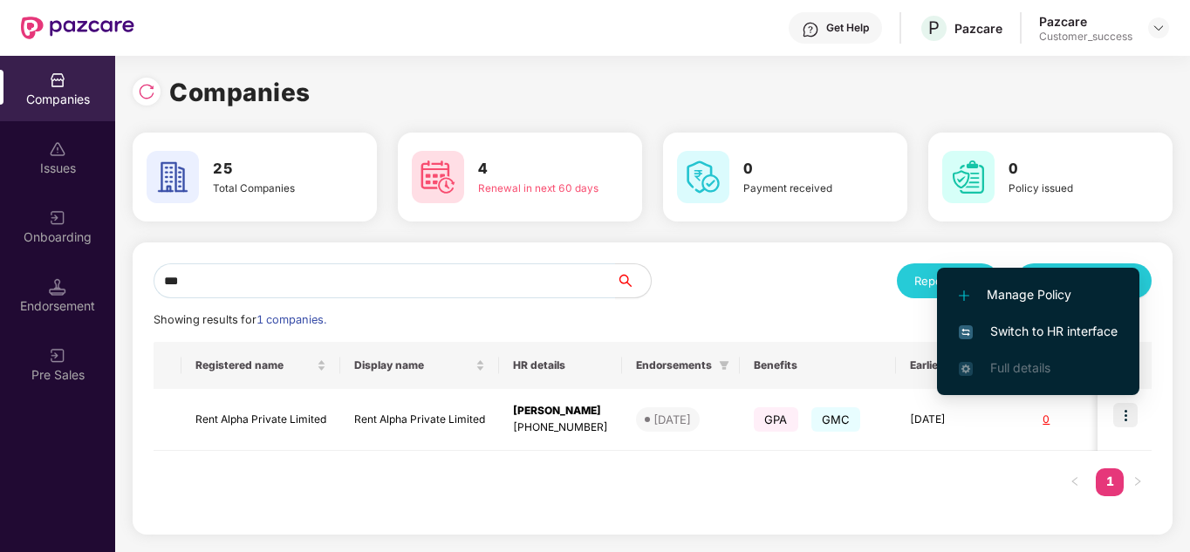
click at [1047, 338] on span "Switch to HR interface" at bounding box center [1038, 331] width 159 height 19
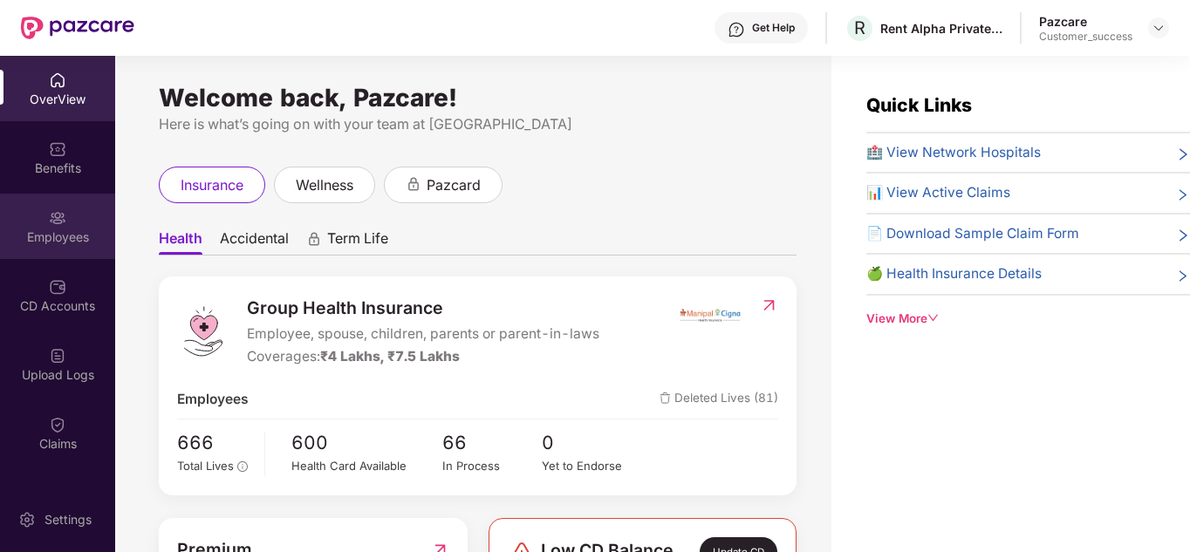
click at [74, 215] on div "Employees" at bounding box center [57, 226] width 115 height 65
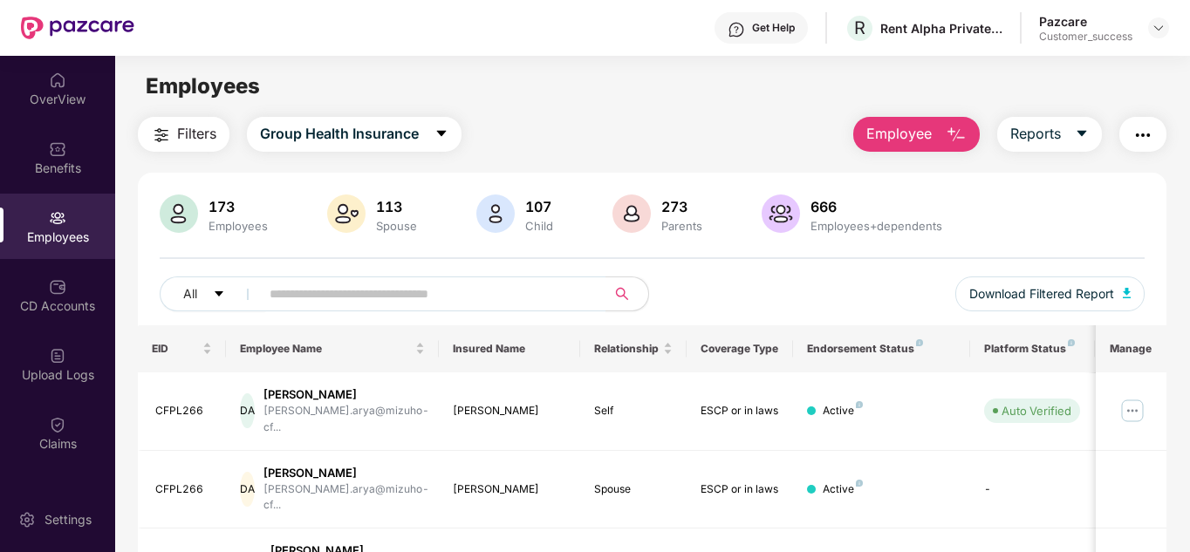
click at [786, 291] on div "All Download Filtered Report" at bounding box center [653, 300] width 986 height 49
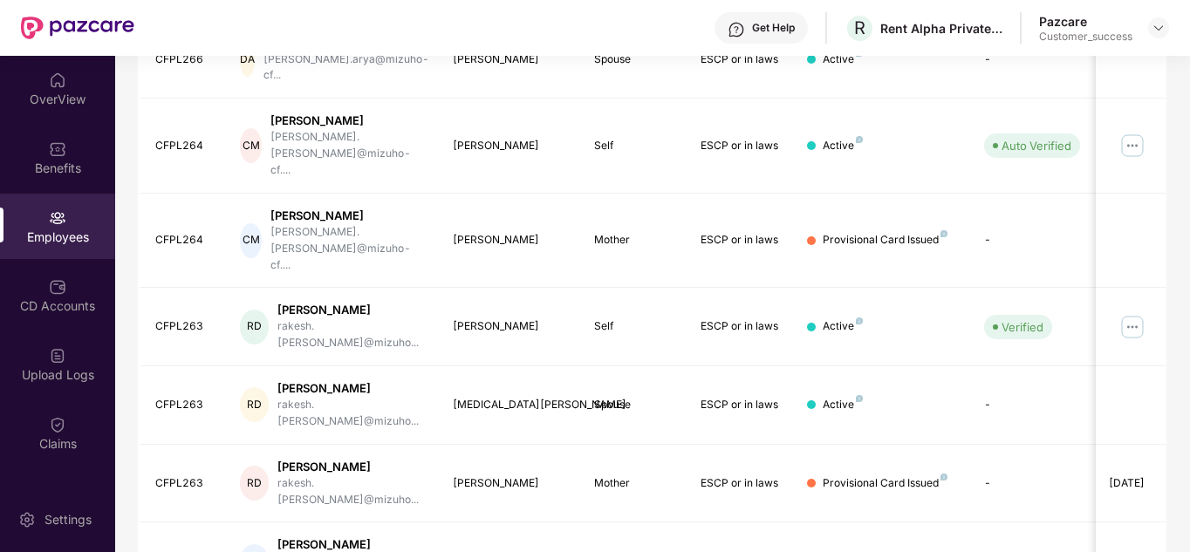
scroll to position [520, 0]
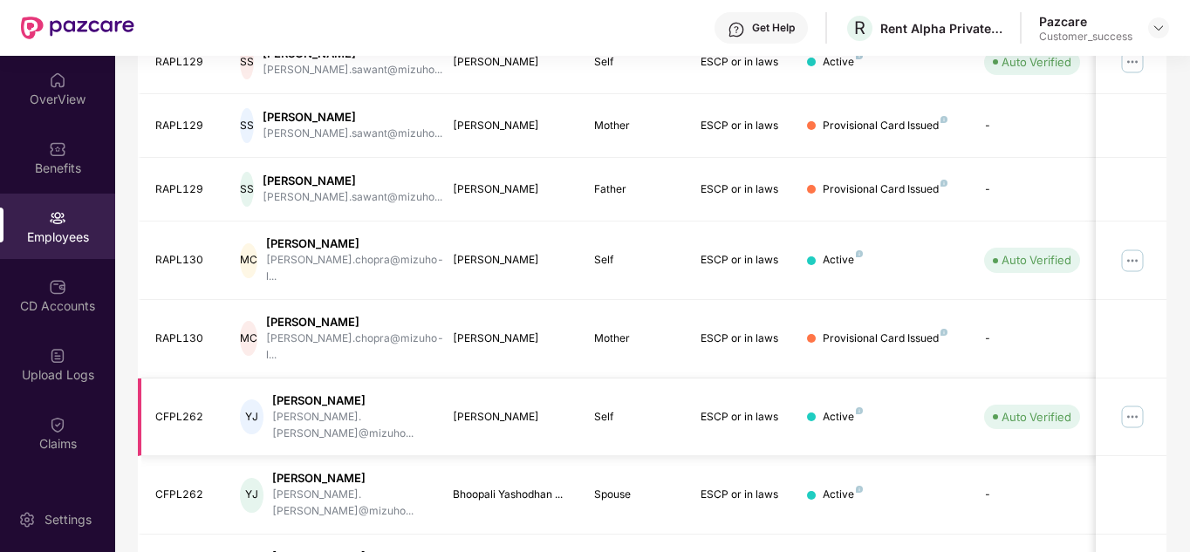
scroll to position [549, 0]
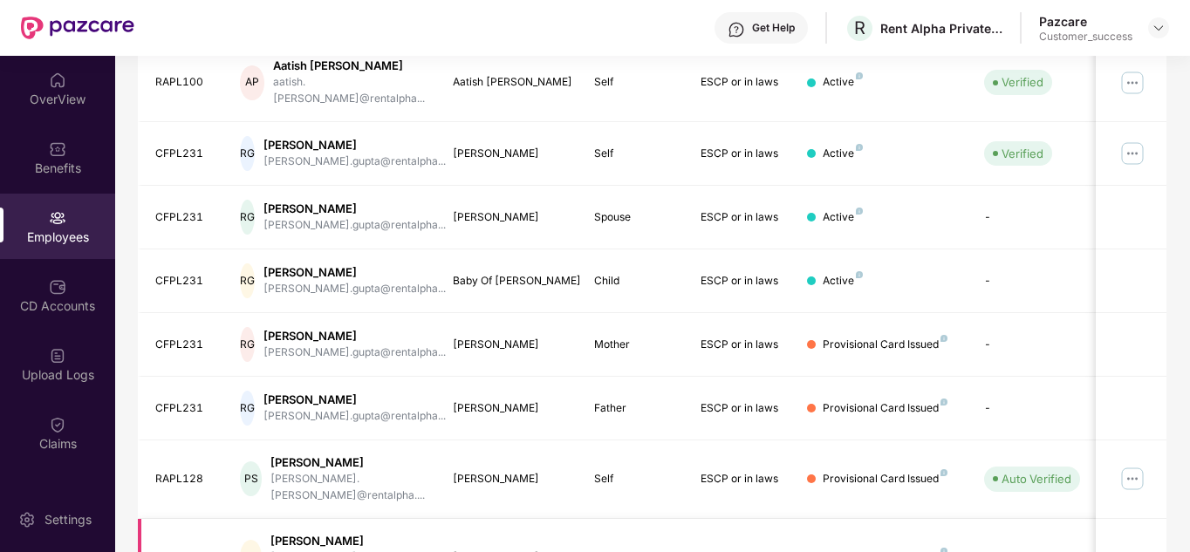
scroll to position [520, 0]
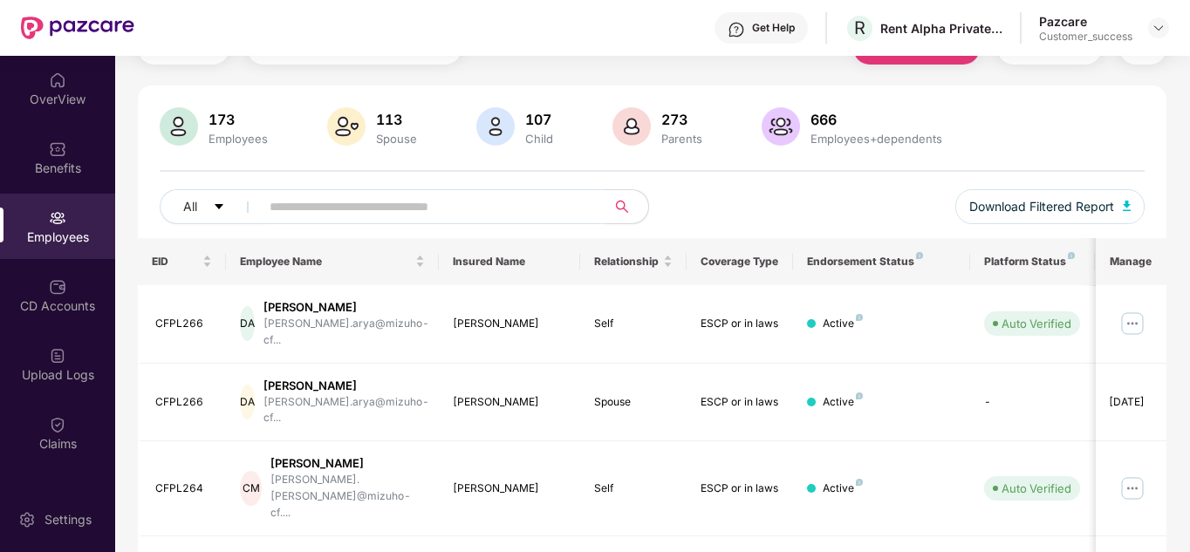
scroll to position [0, 0]
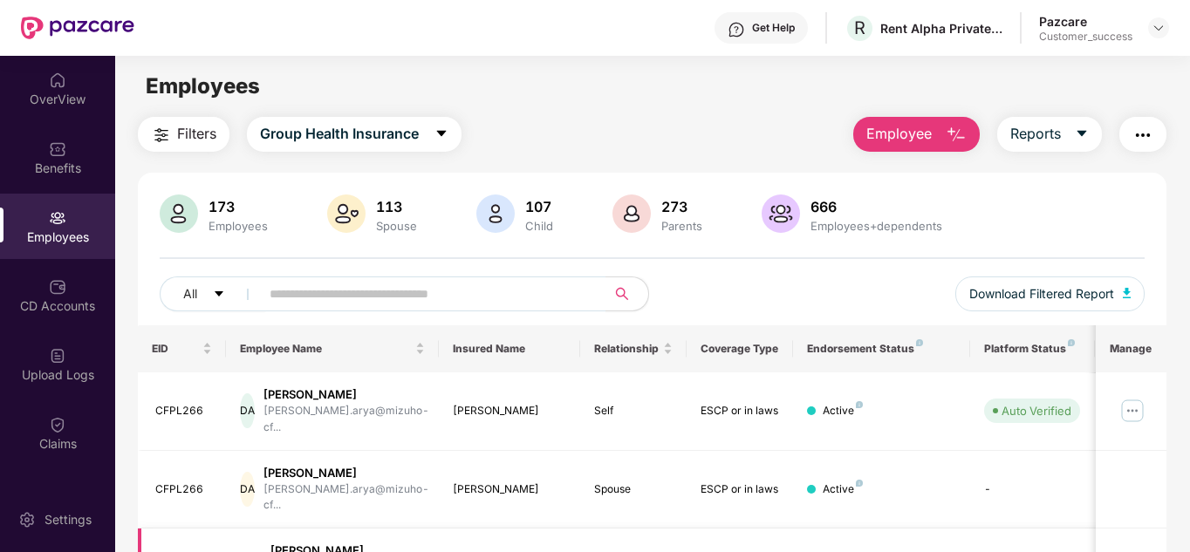
drag, startPoint x: 407, startPoint y: 309, endPoint x: 469, endPoint y: 549, distance: 248.6
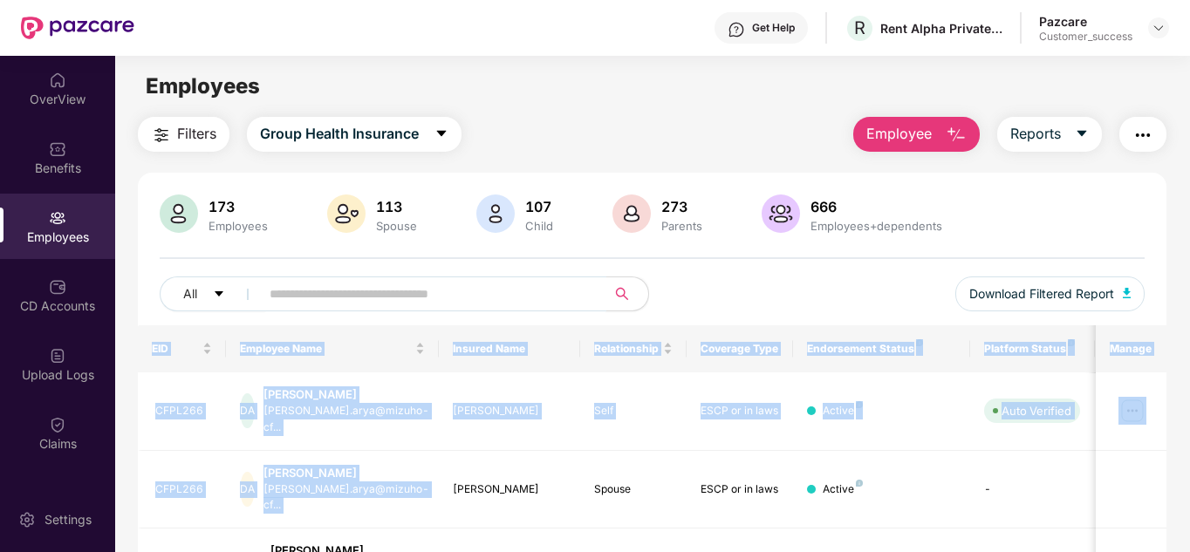
click at [299, 279] on span at bounding box center [428, 293] width 358 height 35
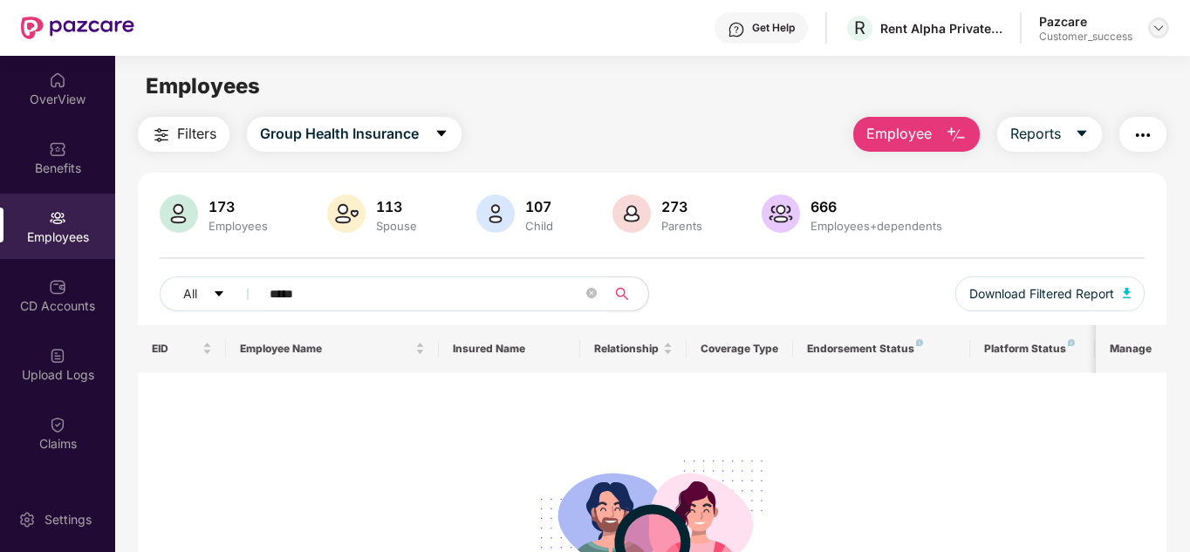
type input "*****"
click at [1153, 31] on img at bounding box center [1158, 28] width 14 height 14
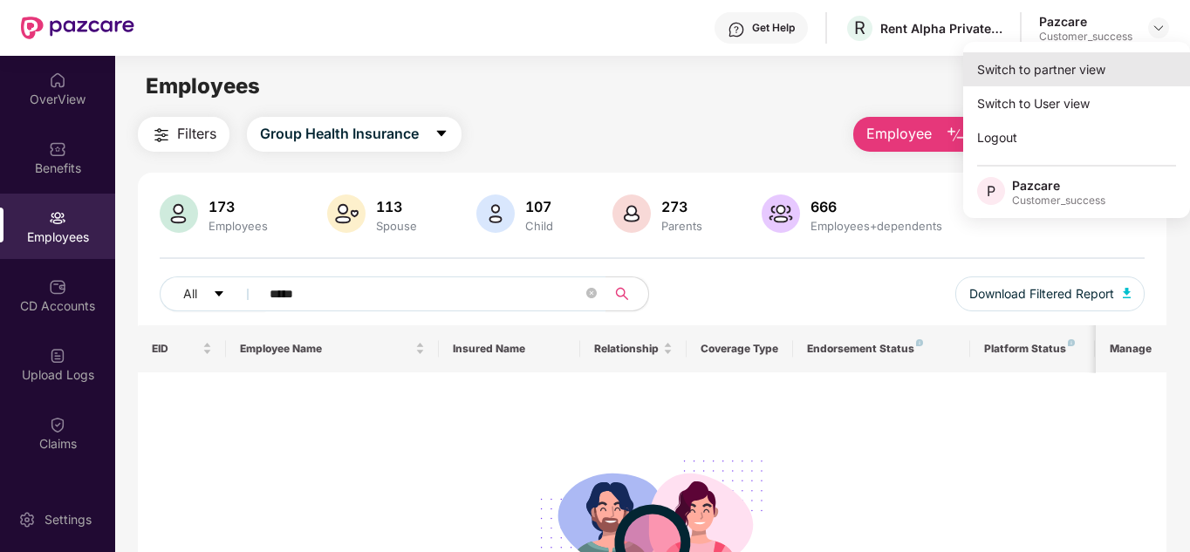
click at [1100, 55] on div "Switch to partner view" at bounding box center [1076, 69] width 227 height 34
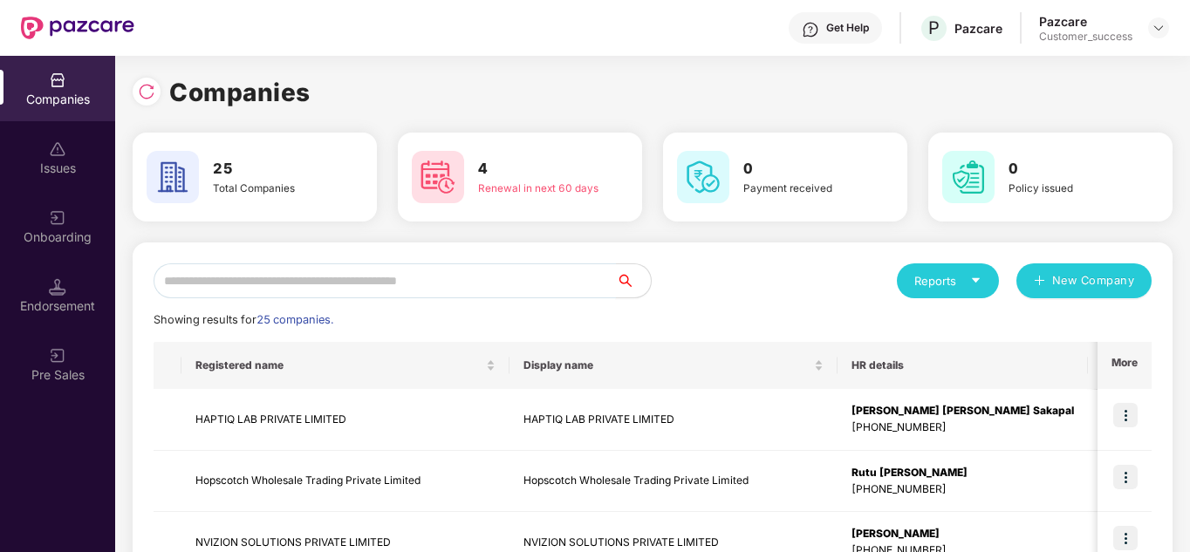
click at [444, 273] on input "text" at bounding box center [385, 280] width 462 height 35
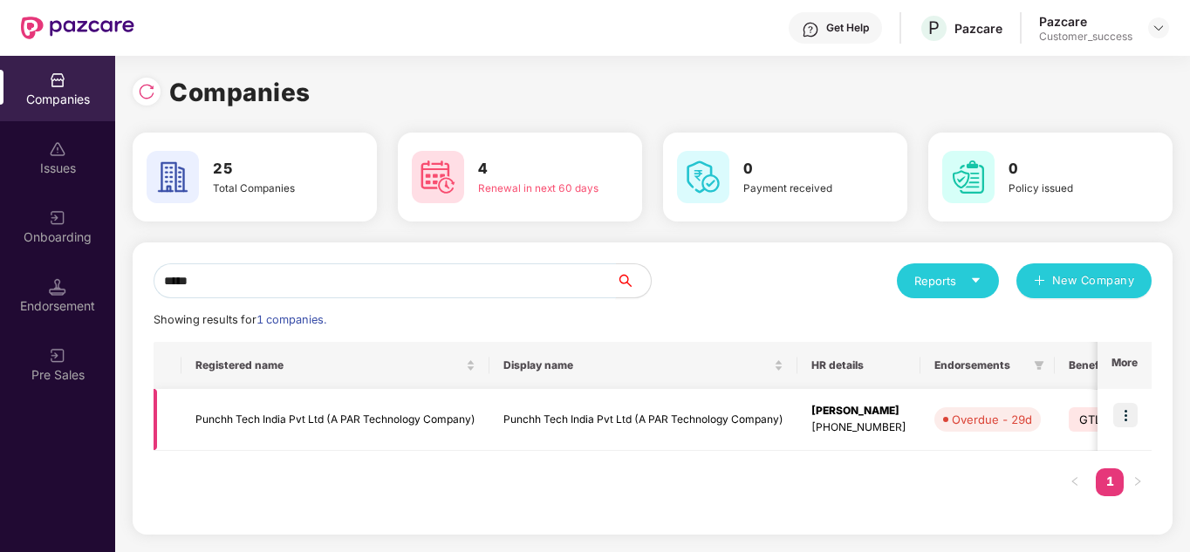
type input "*****"
click at [1116, 413] on img at bounding box center [1125, 415] width 24 height 24
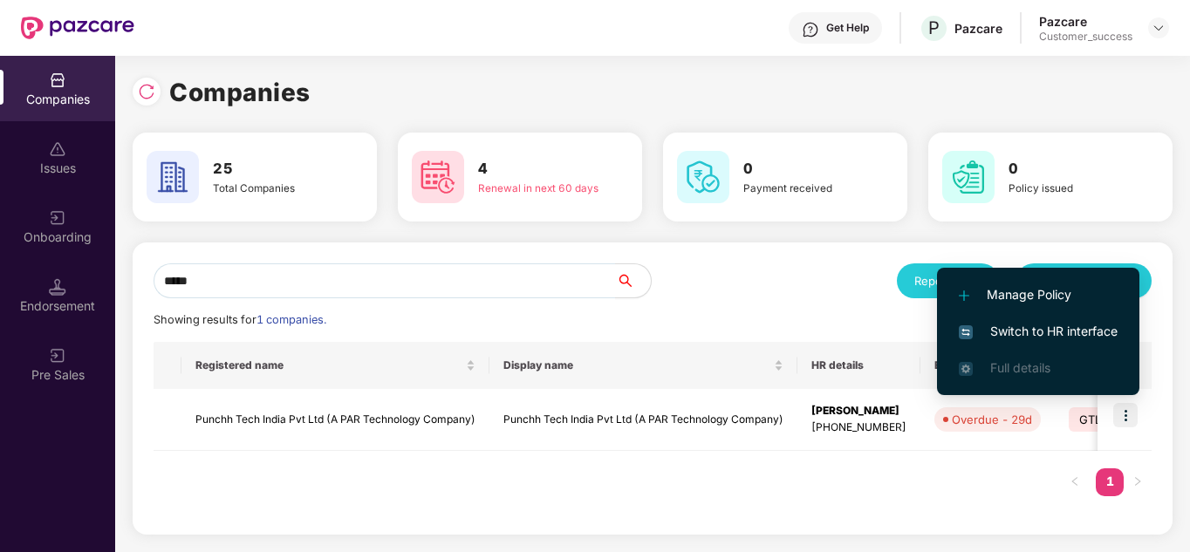
click at [994, 332] on span "Switch to HR interface" at bounding box center [1038, 331] width 159 height 19
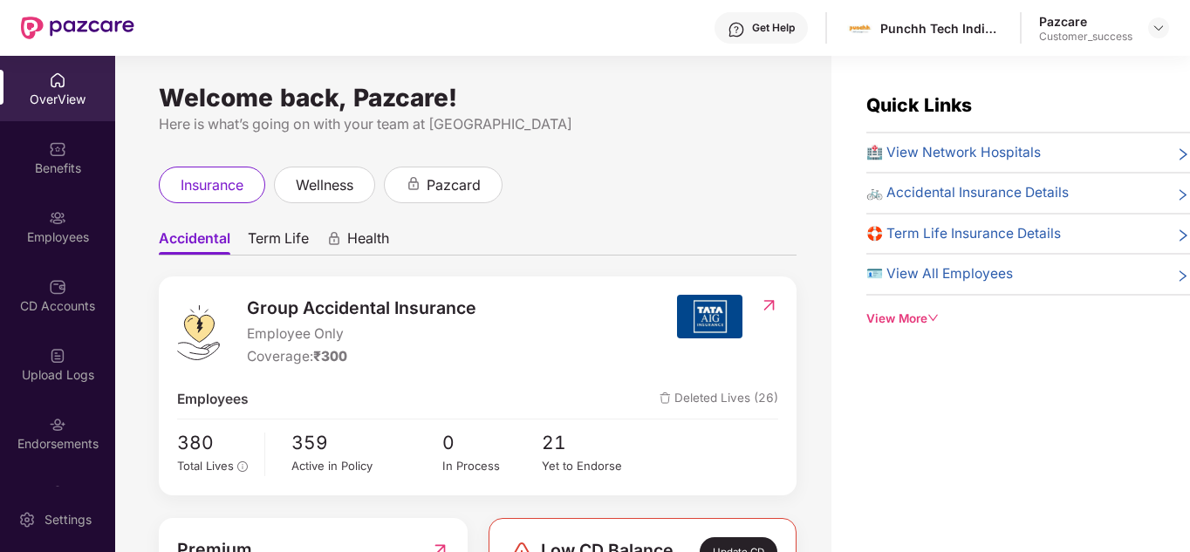
click at [530, 253] on ul "Accidental Term Life Health" at bounding box center [478, 238] width 638 height 35
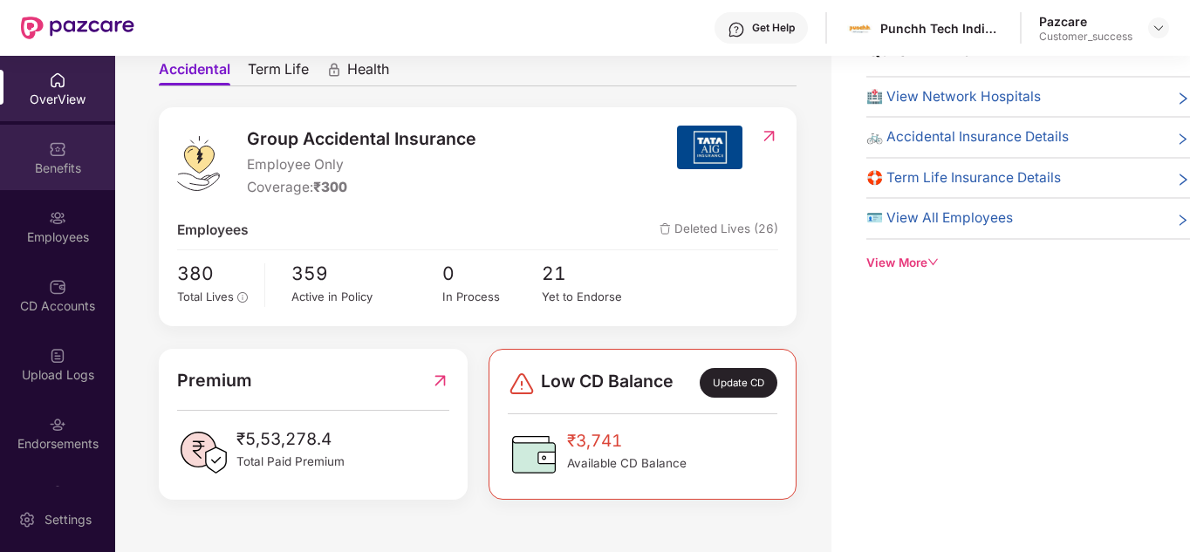
scroll to position [78, 0]
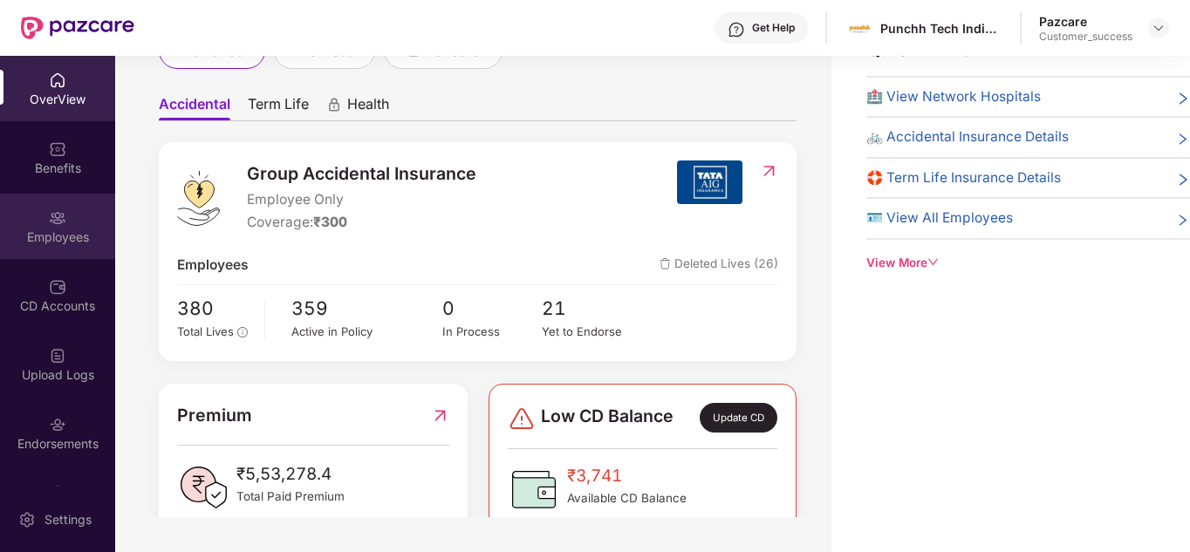
click at [55, 214] on img at bounding box center [57, 217] width 17 height 17
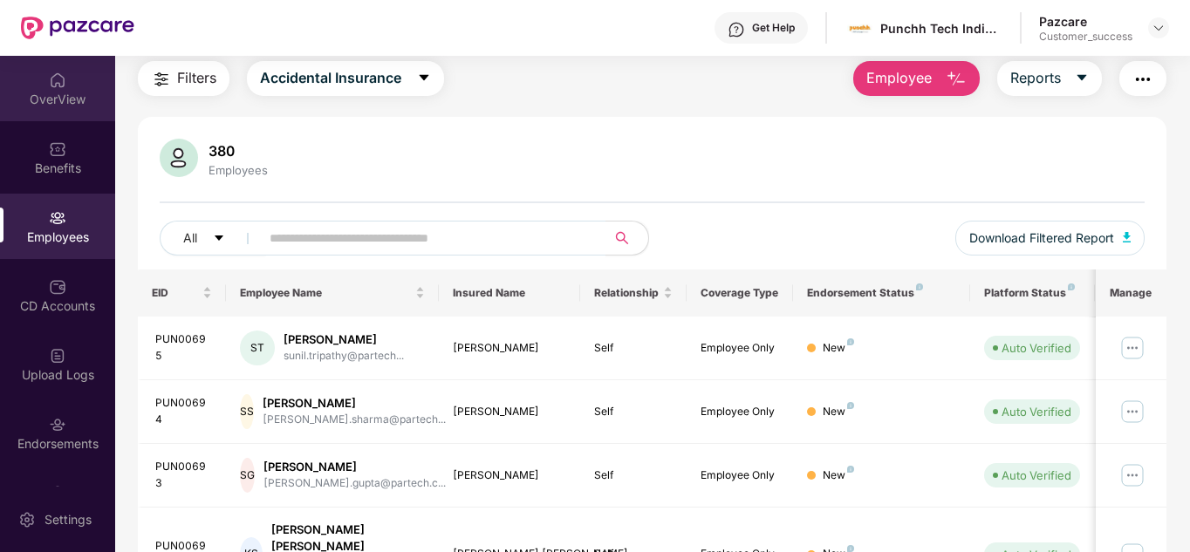
click at [49, 76] on img at bounding box center [57, 80] width 17 height 17
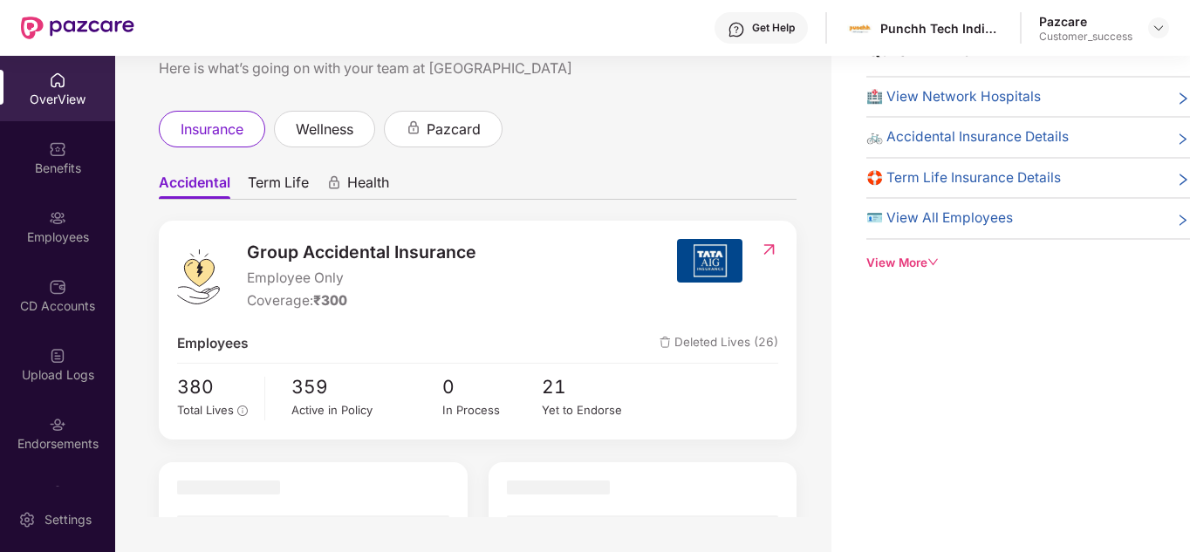
scroll to position [35, 0]
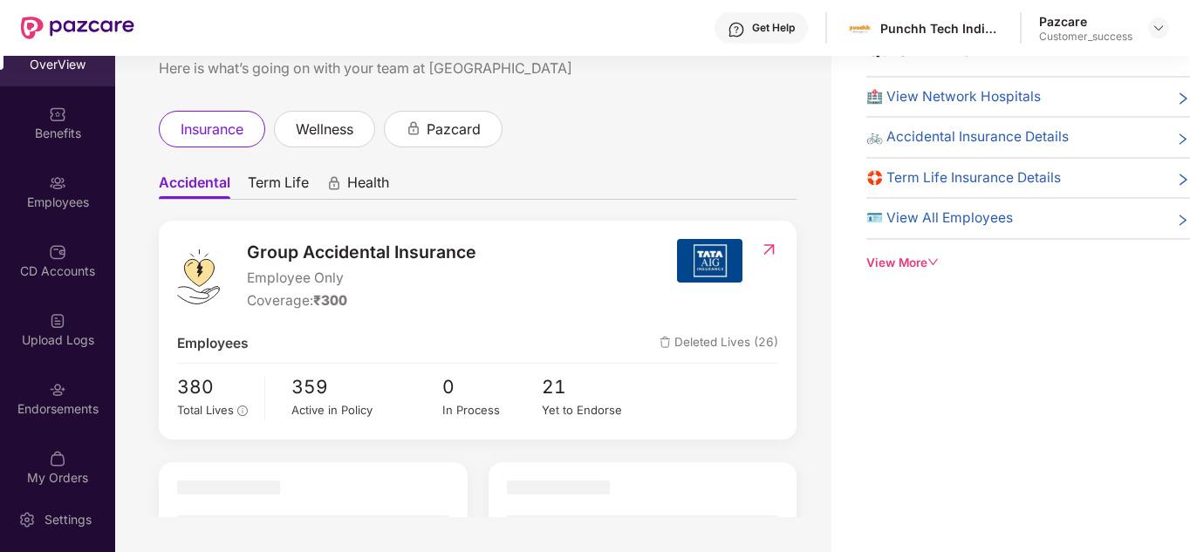
click at [281, 189] on span "Term Life" at bounding box center [278, 186] width 61 height 25
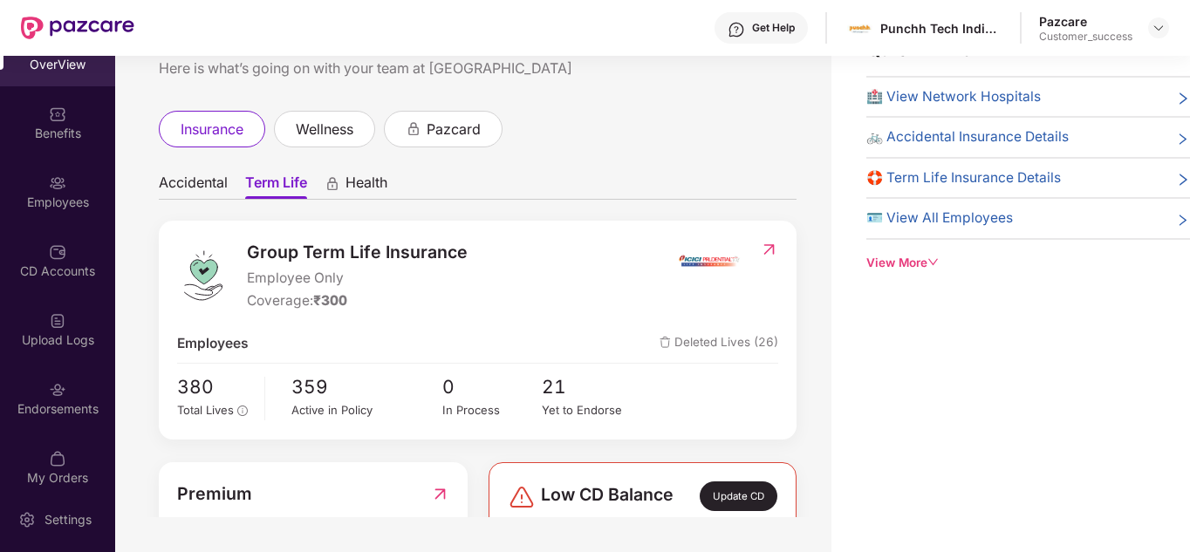
click at [600, 194] on ul "Accidental Term Life Health" at bounding box center [478, 182] width 638 height 35
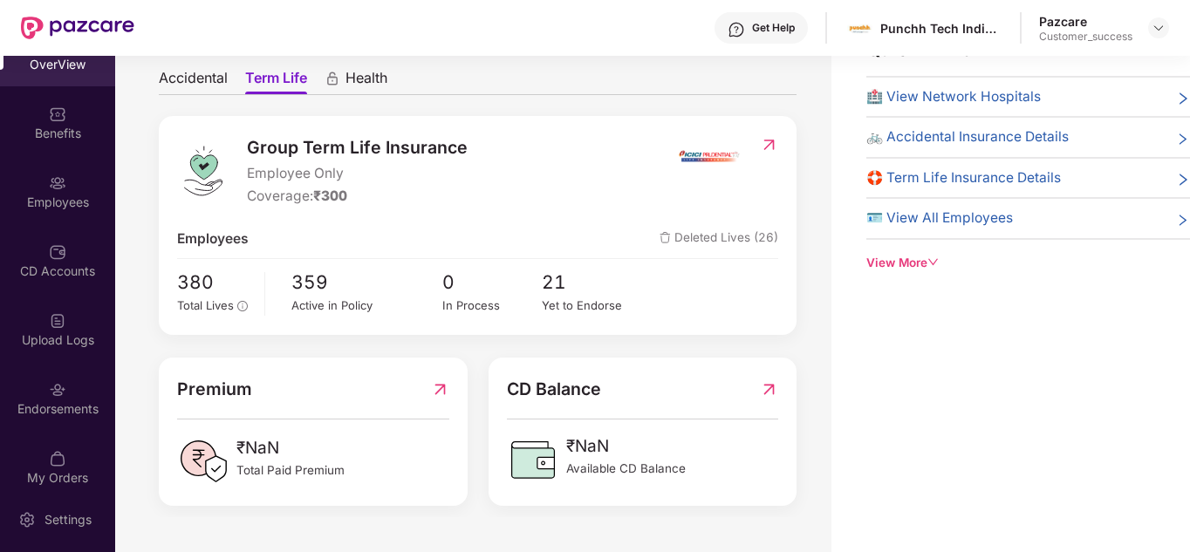
scroll to position [140, 0]
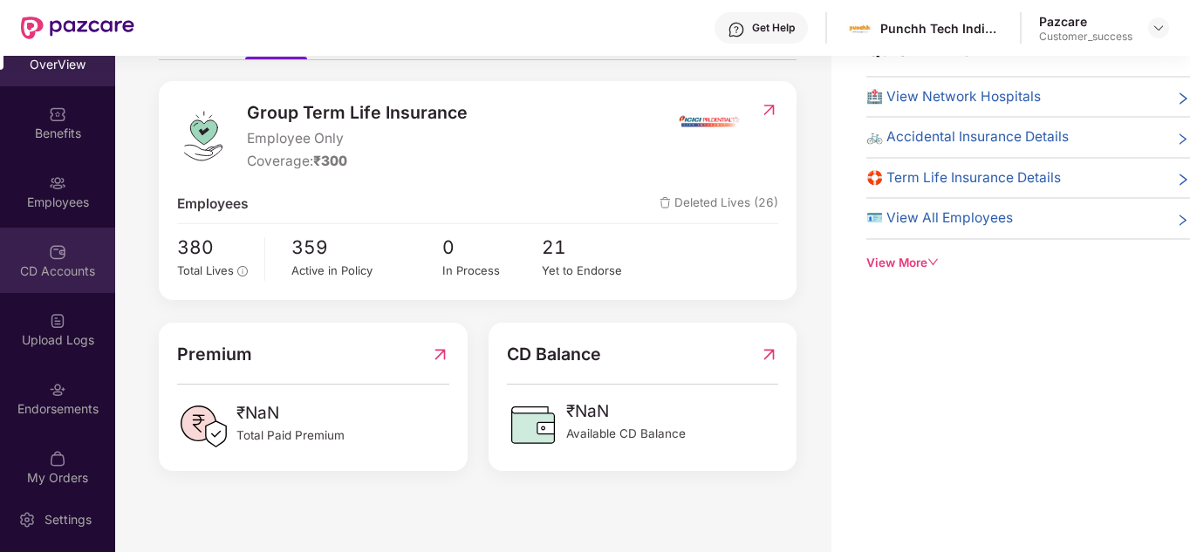
click at [37, 248] on div "CD Accounts" at bounding box center [57, 260] width 115 height 65
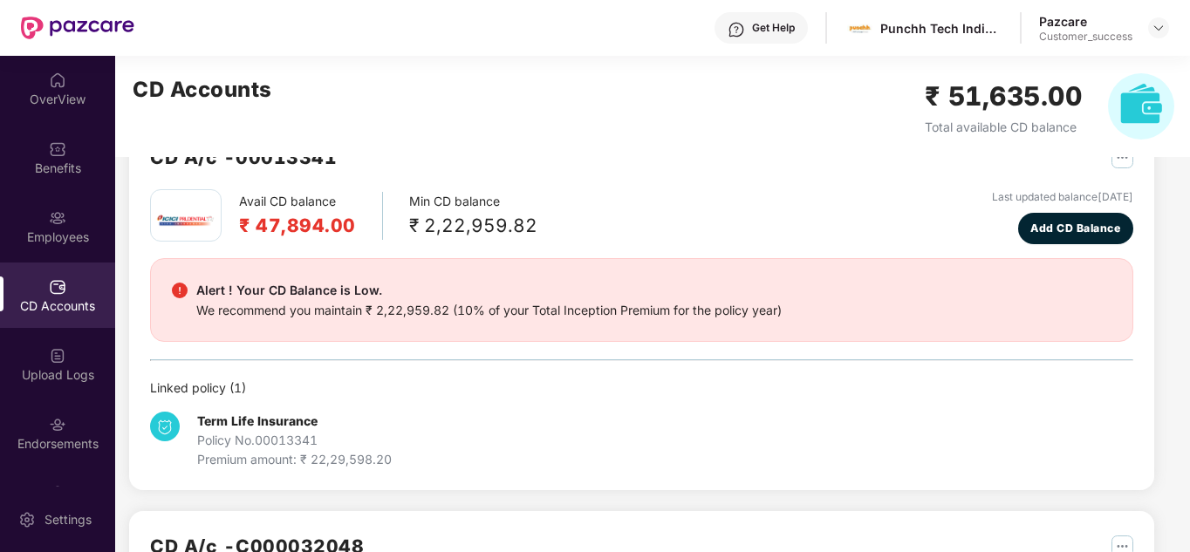
scroll to position [0, 0]
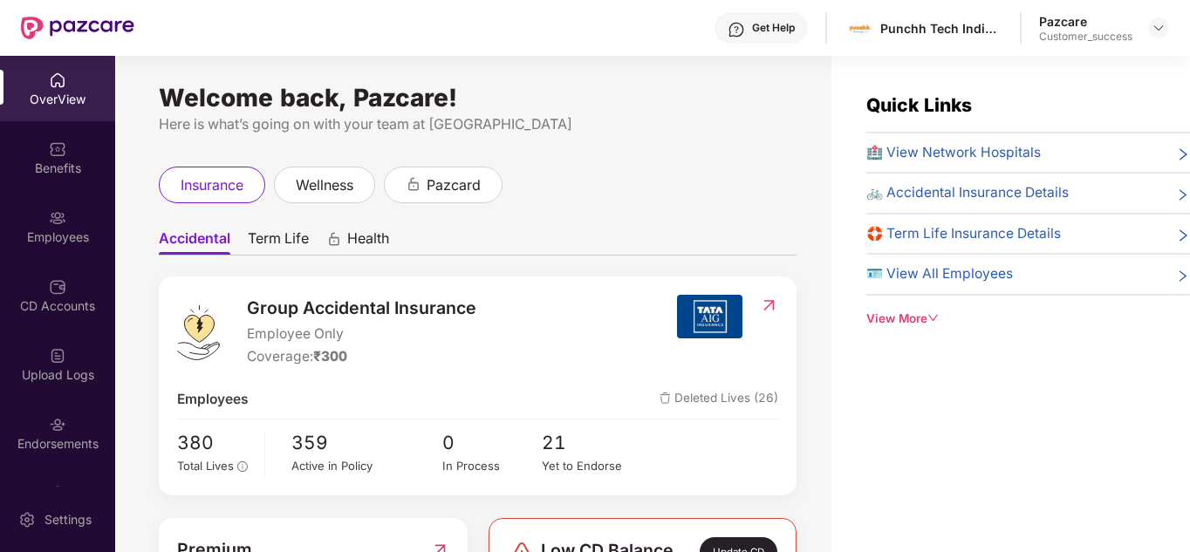
click at [536, 162] on div "Welcome back, Pazcare! Here is what’s going on with your team at Pazcare insura…" at bounding box center [473, 314] width 716 height 517
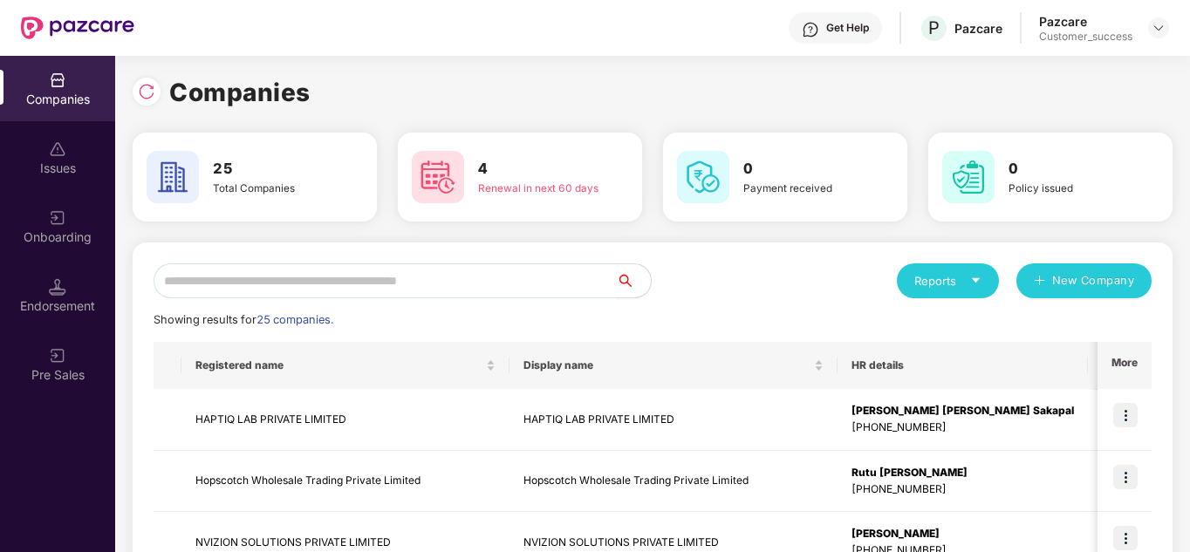
click at [427, 269] on input "text" at bounding box center [385, 280] width 462 height 35
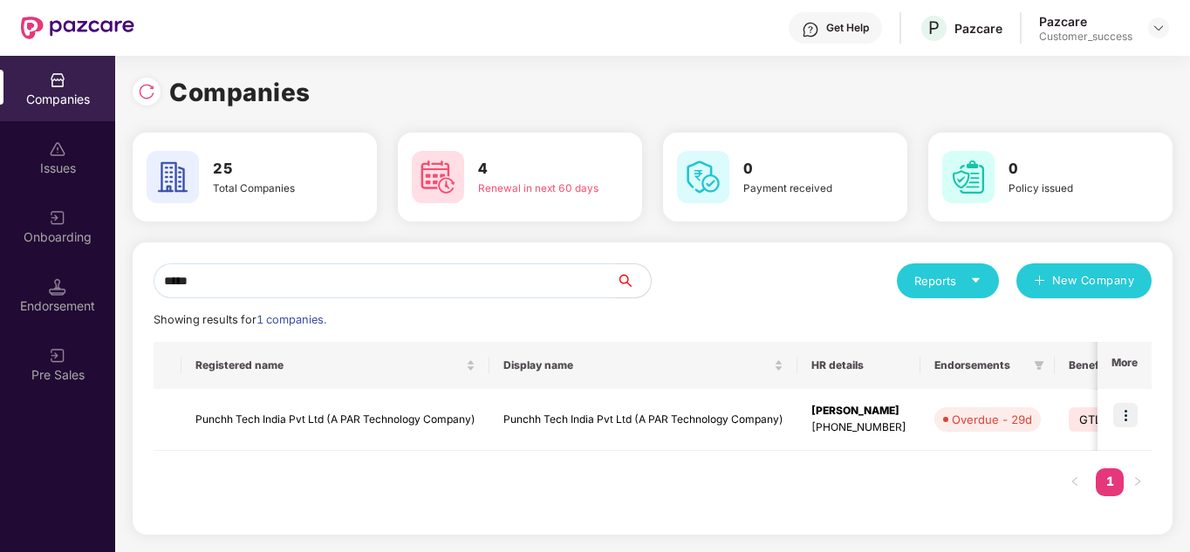
drag, startPoint x: 626, startPoint y: 391, endPoint x: 314, endPoint y: 281, distance: 331.0
click at [314, 281] on div "***** Reports New Company Showing results for 1 companies. Registered name Disp…" at bounding box center [653, 388] width 998 height 250
click at [314, 281] on input "*****" at bounding box center [385, 280] width 462 height 35
type input "***"
click at [1121, 410] on img at bounding box center [1125, 415] width 24 height 24
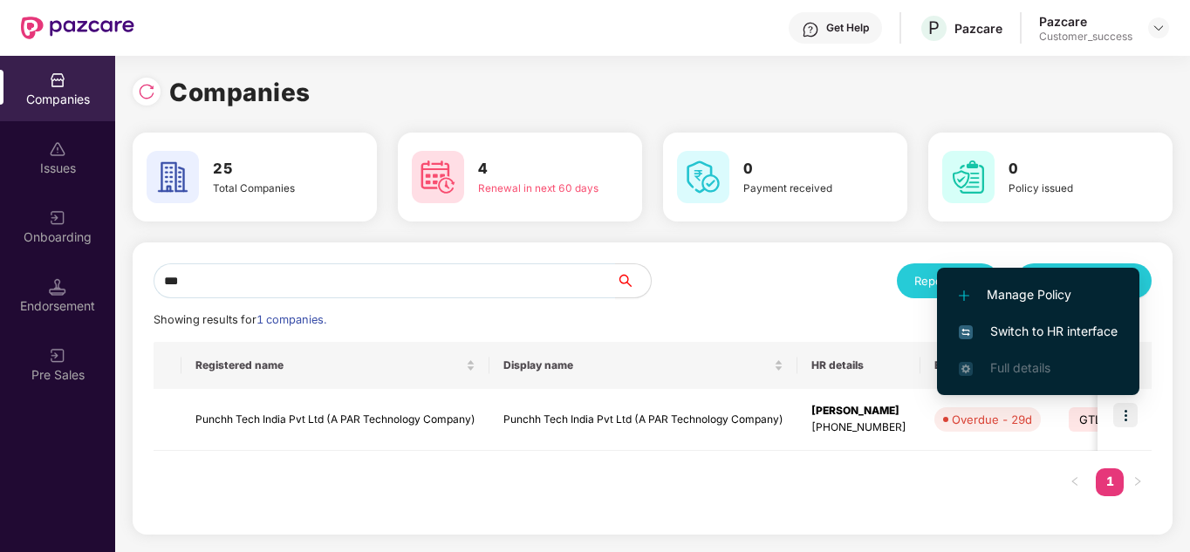
click at [1040, 337] on span "Switch to HR interface" at bounding box center [1038, 331] width 159 height 19
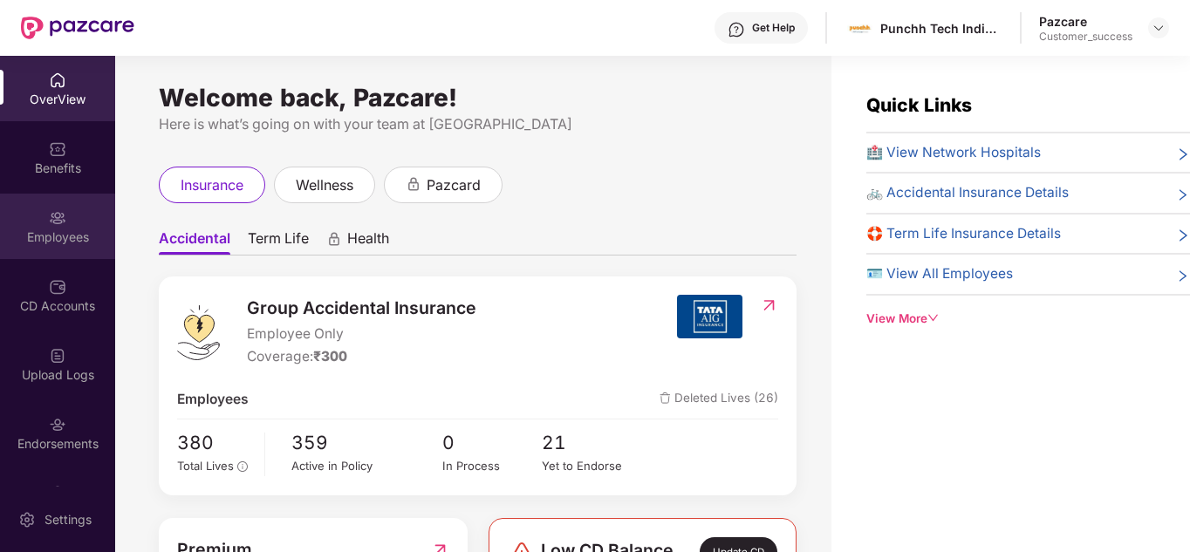
click at [50, 234] on div "Employees" at bounding box center [57, 237] width 115 height 17
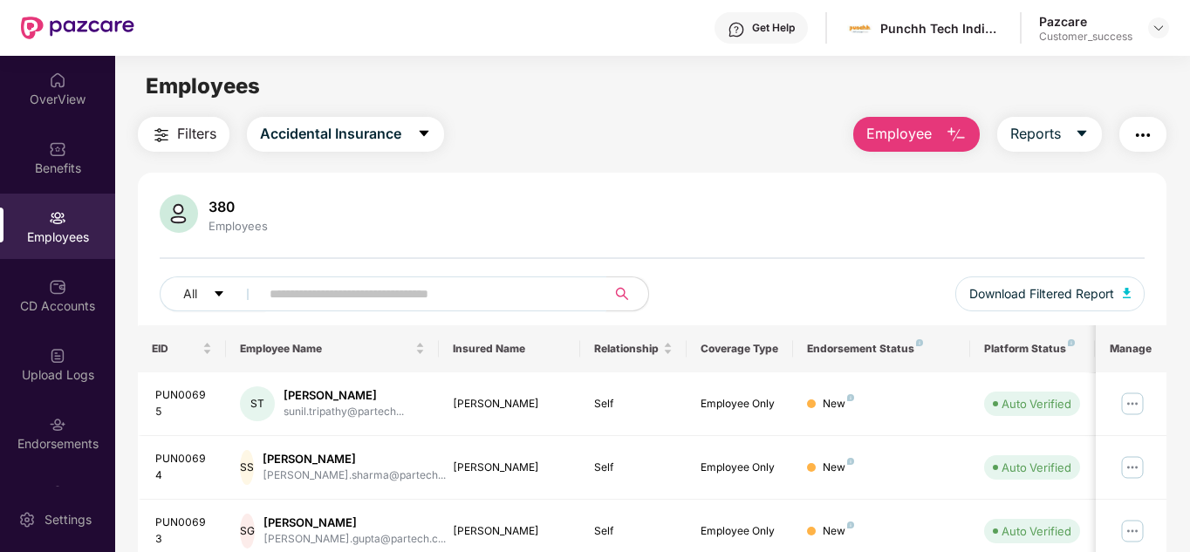
click at [401, 288] on input "text" at bounding box center [426, 294] width 313 height 26
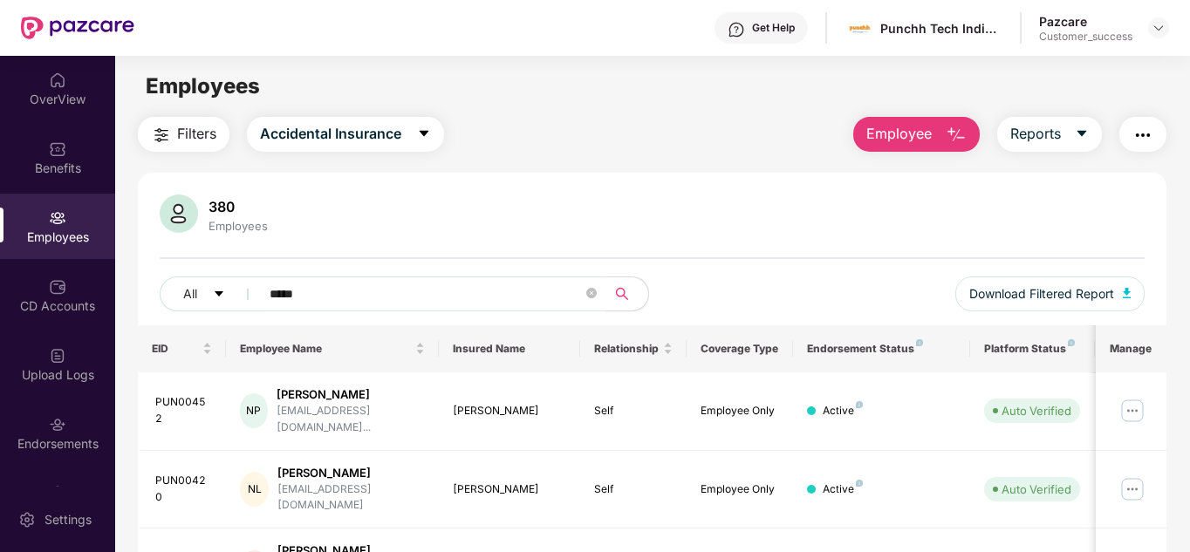
type input "****"
click at [763, 309] on div "All **** Download Filtered Report" at bounding box center [653, 300] width 986 height 49
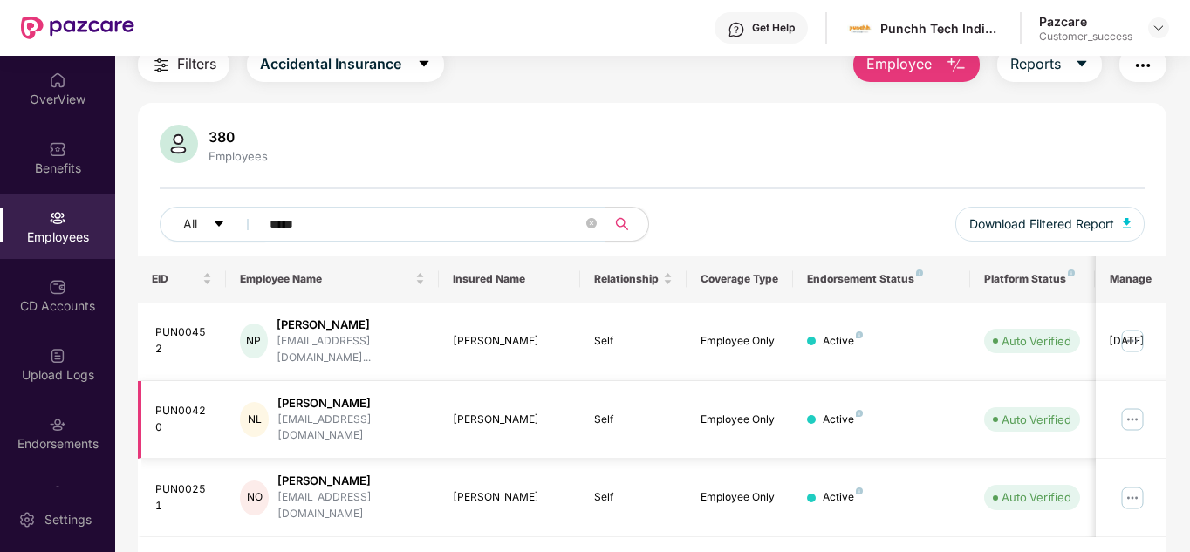
scroll to position [74, 0]
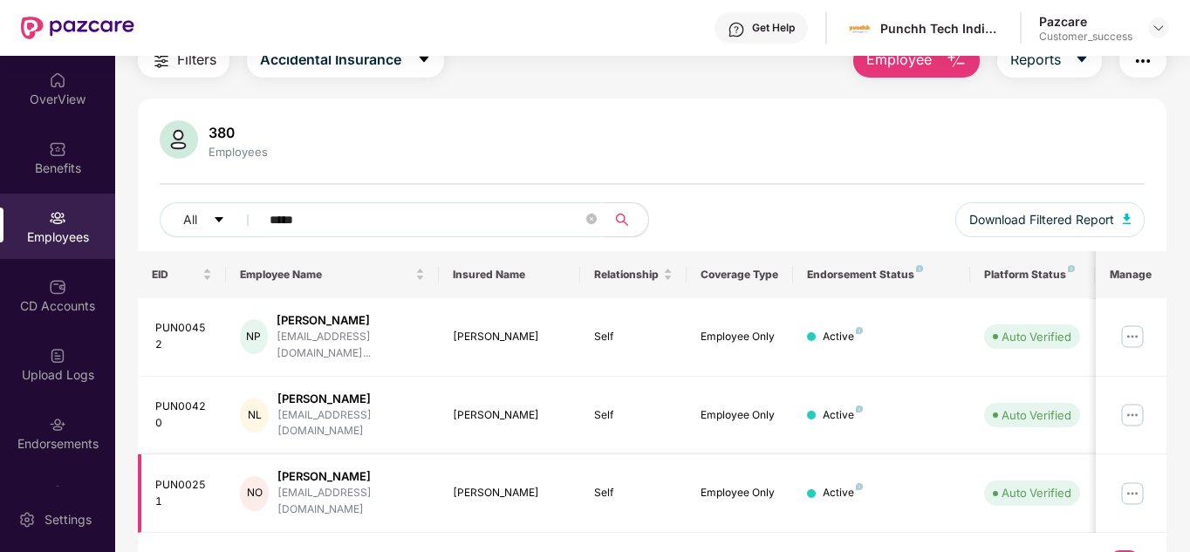
click at [1129, 480] on img at bounding box center [1132, 494] width 28 height 28
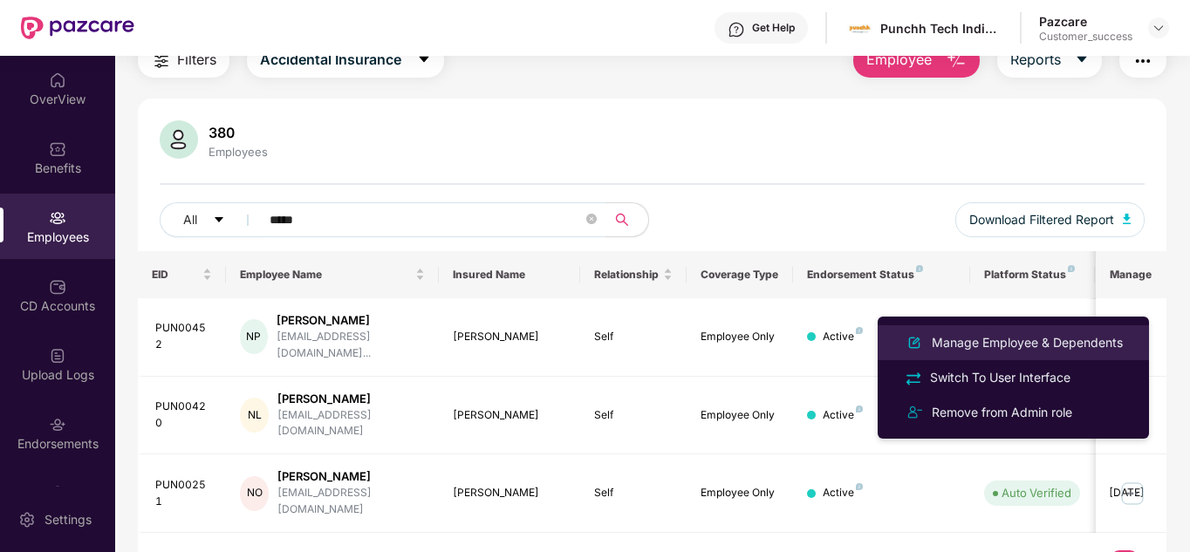
click at [975, 342] on div "Manage Employee & Dependents" at bounding box center [1027, 342] width 198 height 19
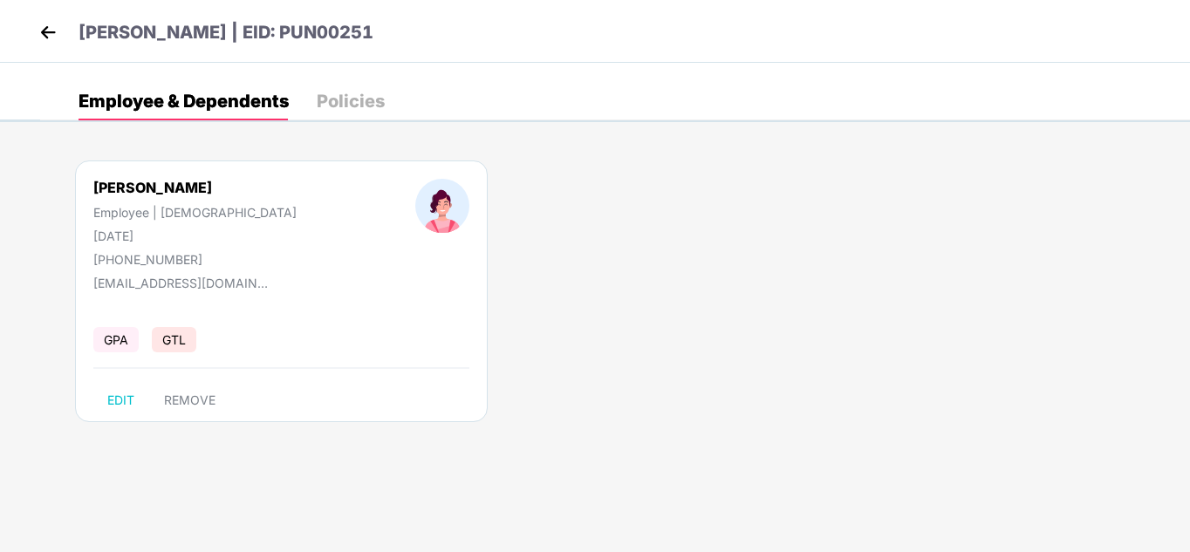
click at [39, 41] on img at bounding box center [48, 32] width 26 height 26
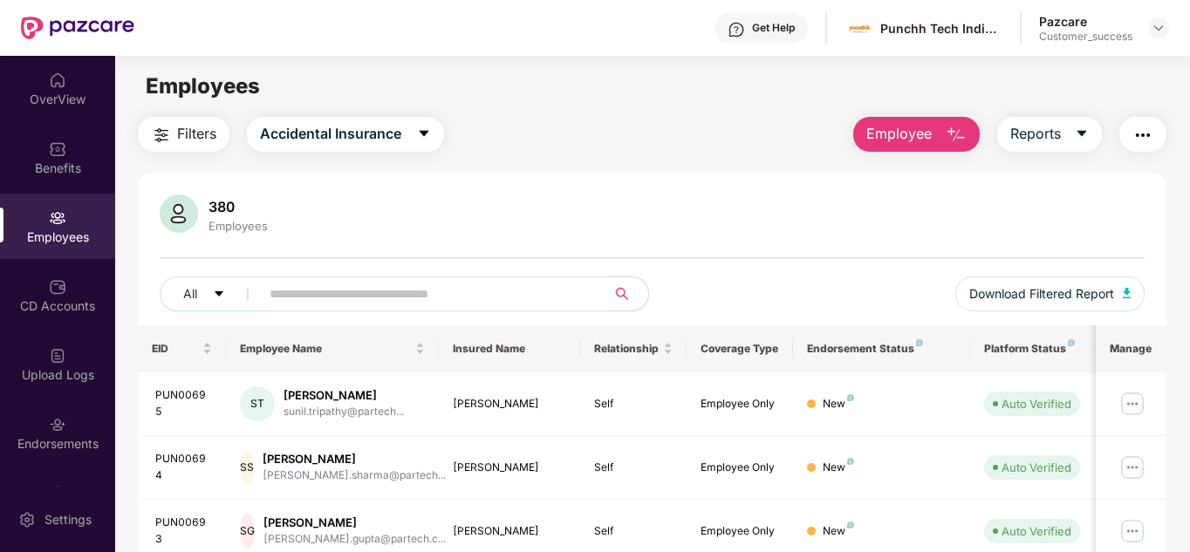
click at [458, 289] on input "text" at bounding box center [426, 294] width 313 height 26
type input "*"
click at [53, 160] on div "Benefits" at bounding box center [57, 168] width 115 height 17
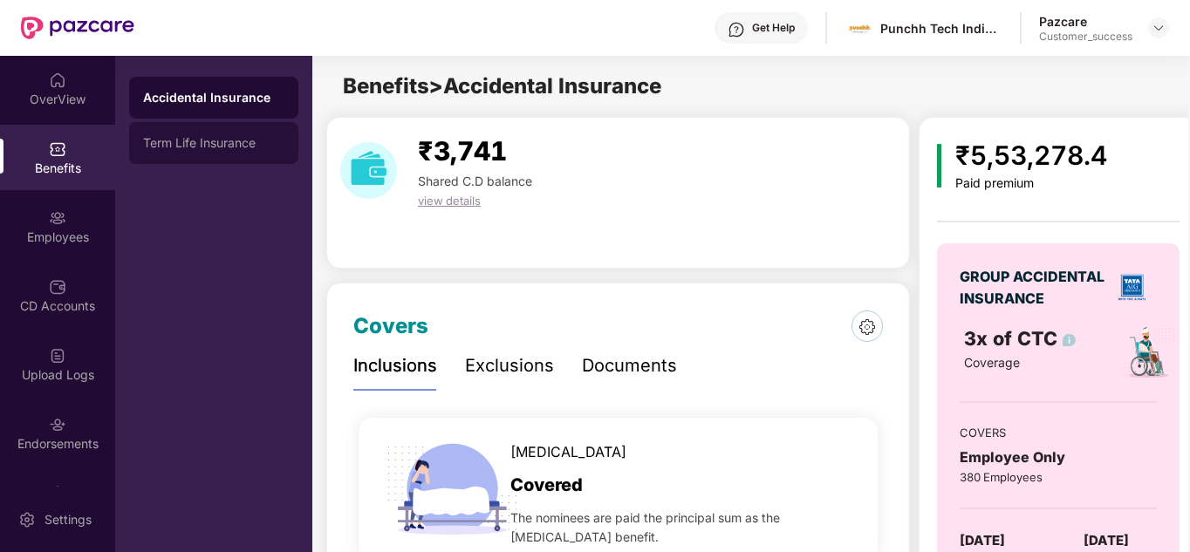
click at [194, 146] on div "Term Life Insurance" at bounding box center [213, 143] width 141 height 14
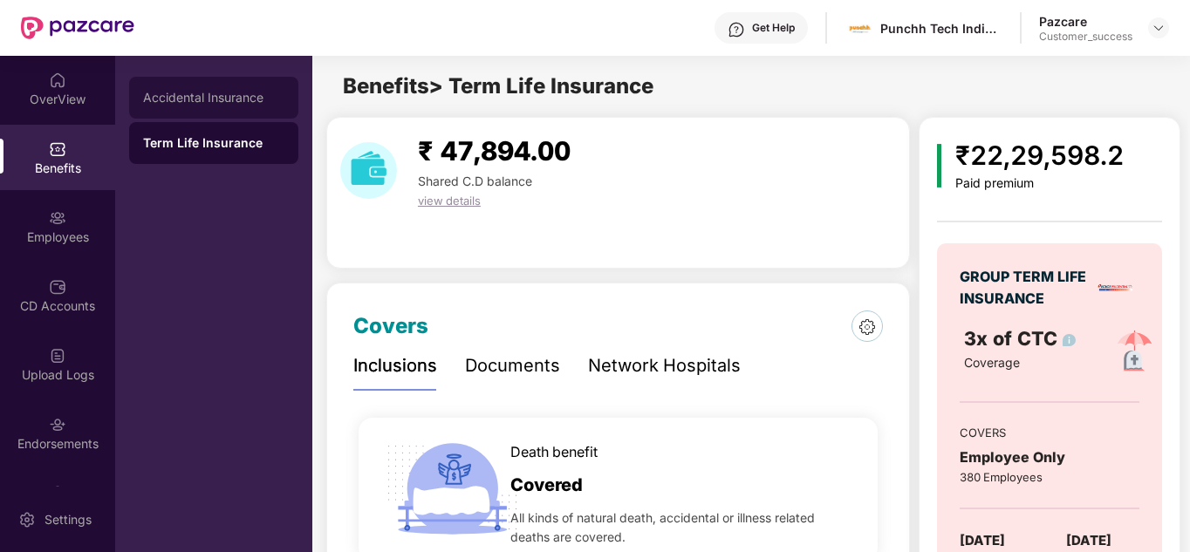
click at [178, 106] on div "Accidental Insurance" at bounding box center [213, 98] width 169 height 42
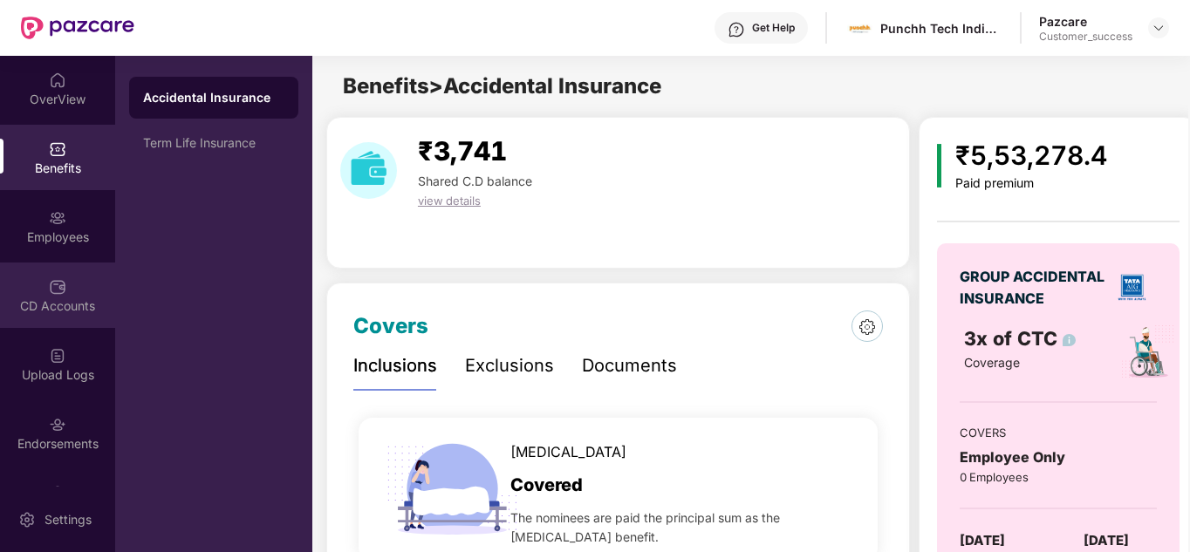
click at [71, 263] on div "CD Accounts" at bounding box center [57, 295] width 115 height 65
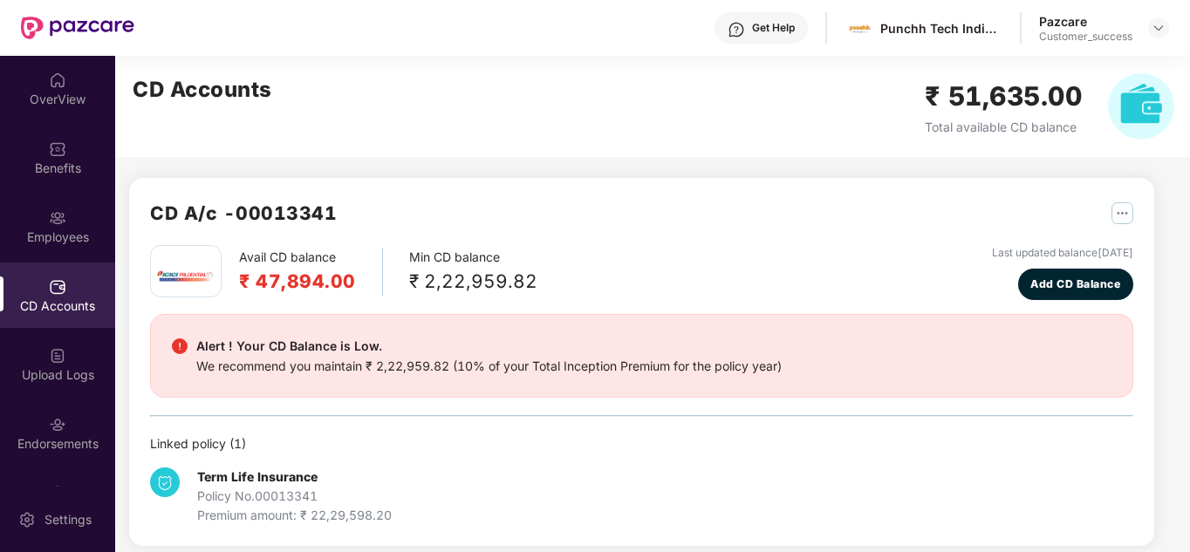
click at [556, 255] on div "Avail CD balance ₹ 47,894.00 Min CD balance ₹ 2,22,959.82 Last updated balance …" at bounding box center [641, 272] width 983 height 55
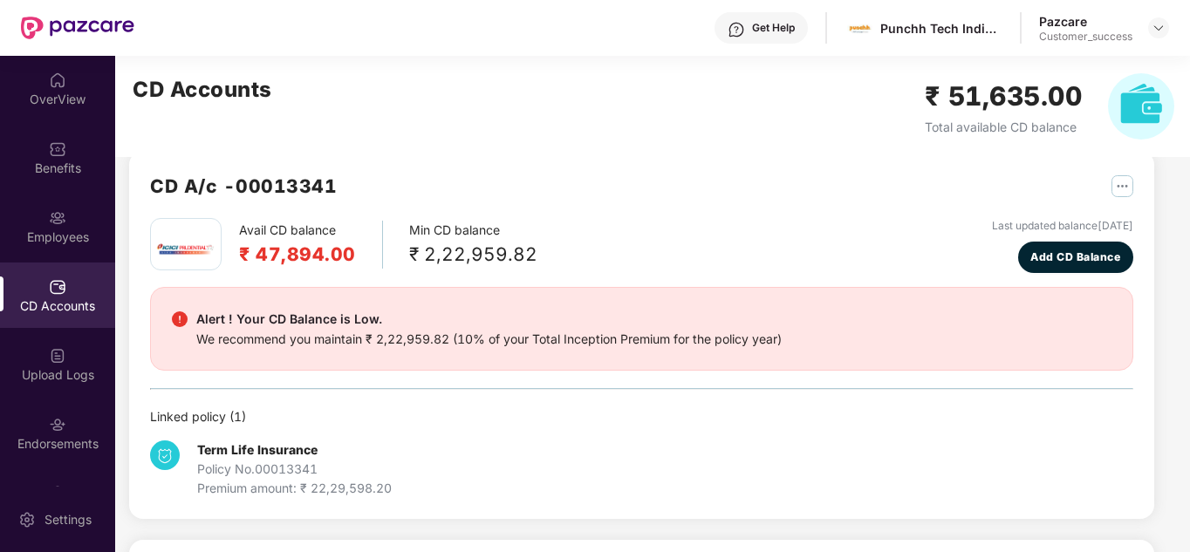
scroll to position [0, 0]
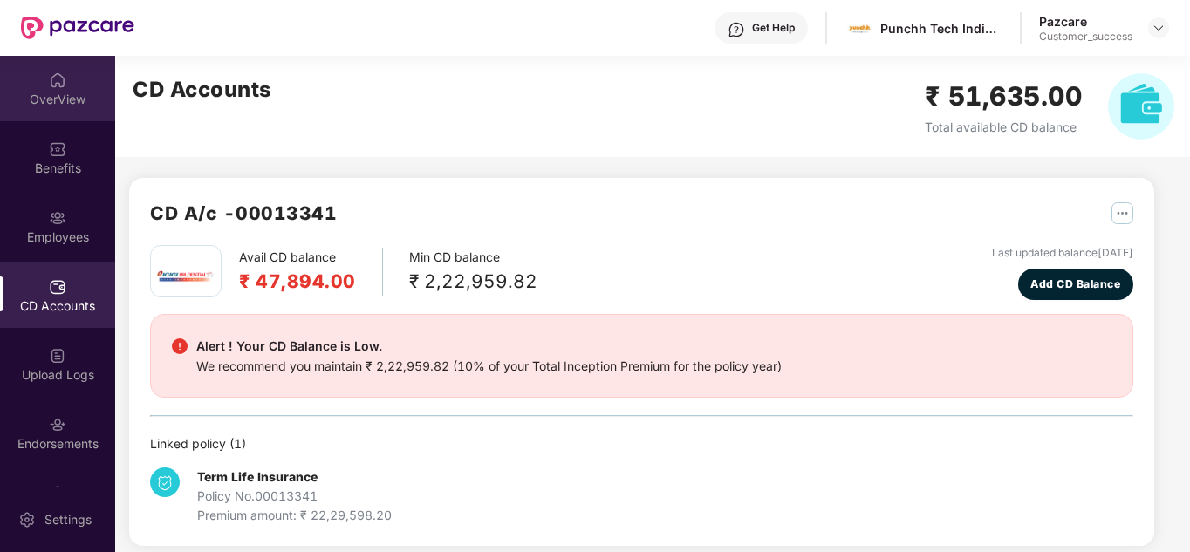
click at [56, 107] on div "OverView" at bounding box center [57, 99] width 115 height 17
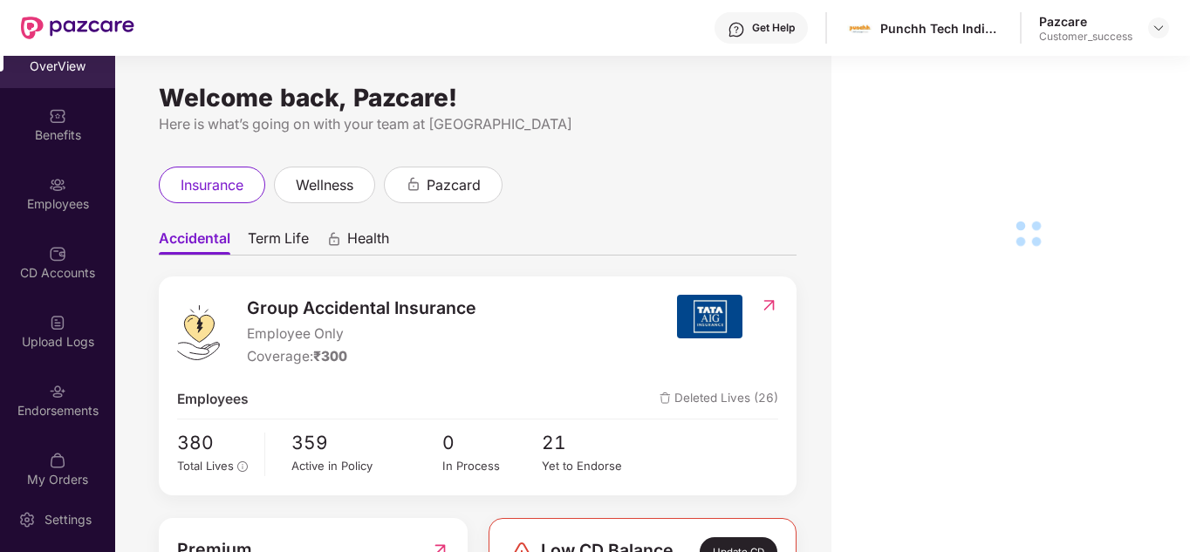
scroll to position [35, 0]
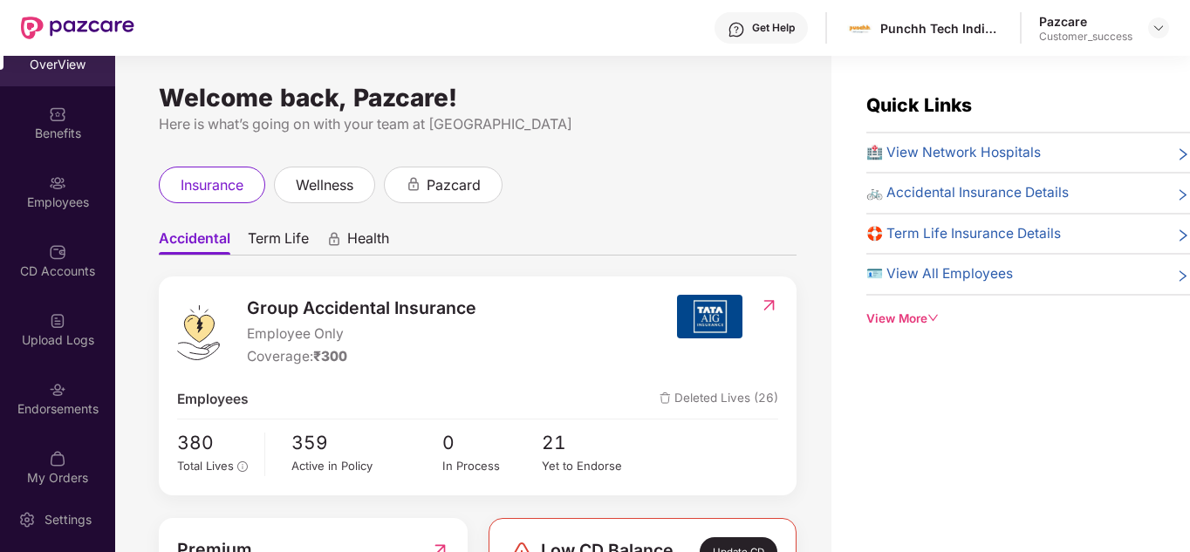
click at [136, 297] on div "Welcome back, Pazcare! Here is what’s going on with your team at Pazcare insura…" at bounding box center [473, 314] width 716 height 517
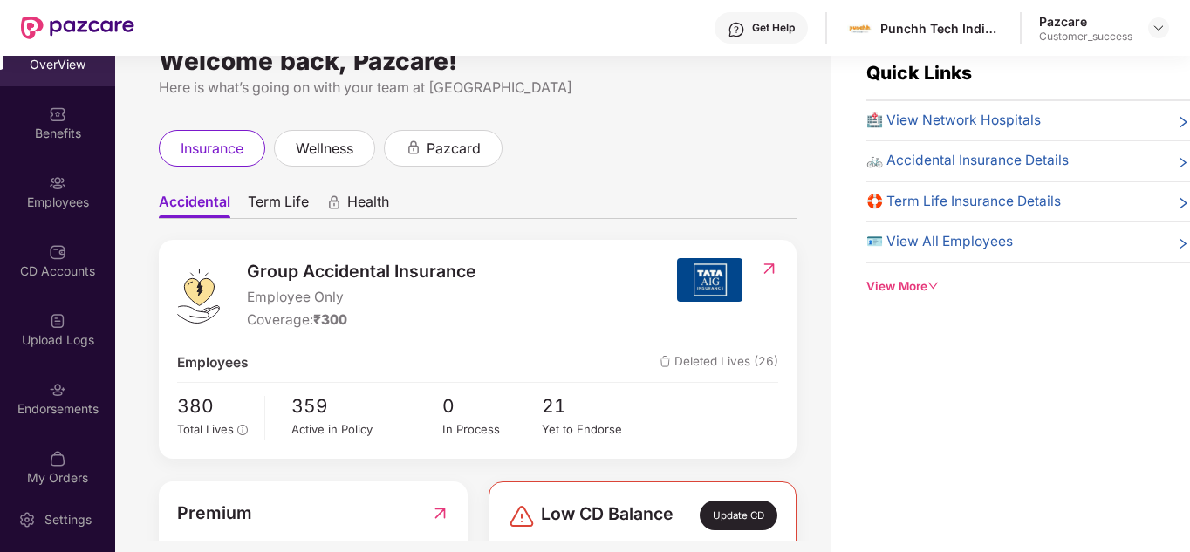
scroll to position [21, 0]
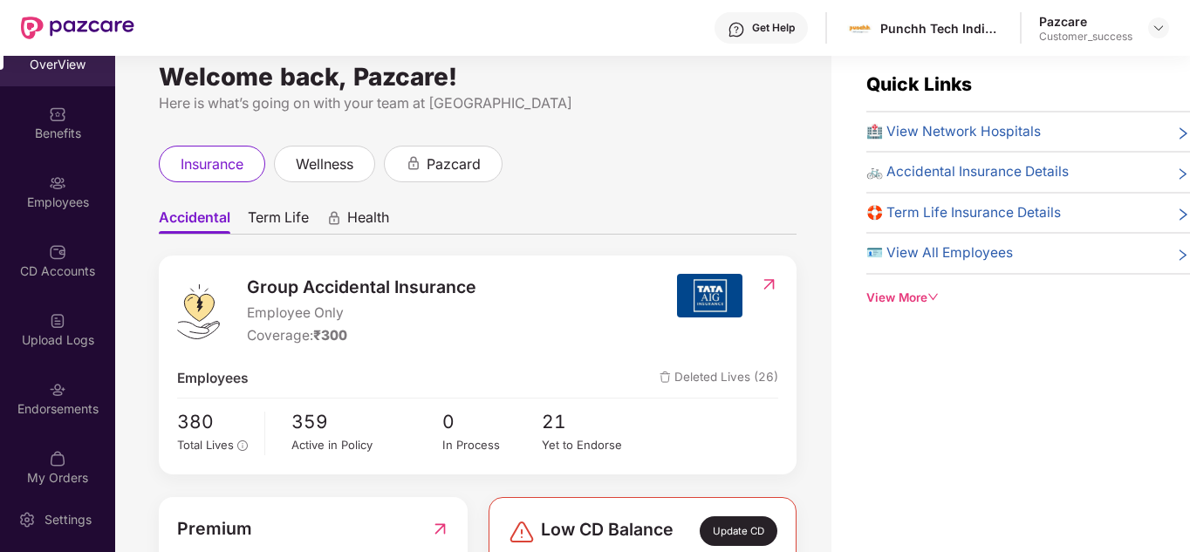
click at [266, 215] on span "Term Life" at bounding box center [278, 220] width 61 height 25
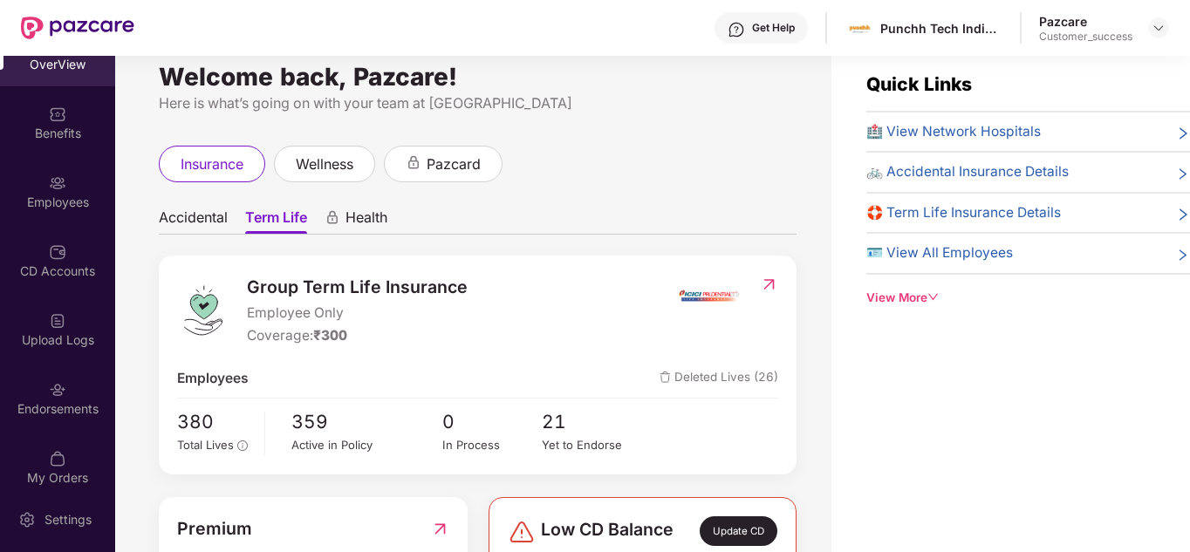
click at [144, 265] on div "Welcome back, Pazcare! Here is what’s going on with your team at Pazcare insura…" at bounding box center [473, 293] width 716 height 517
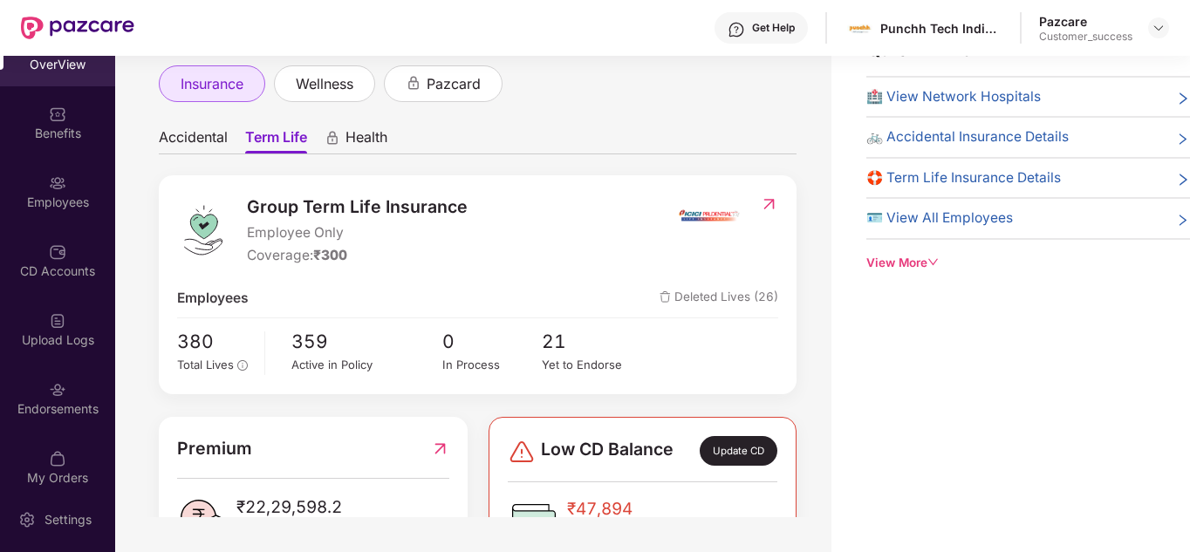
scroll to position [44, 0]
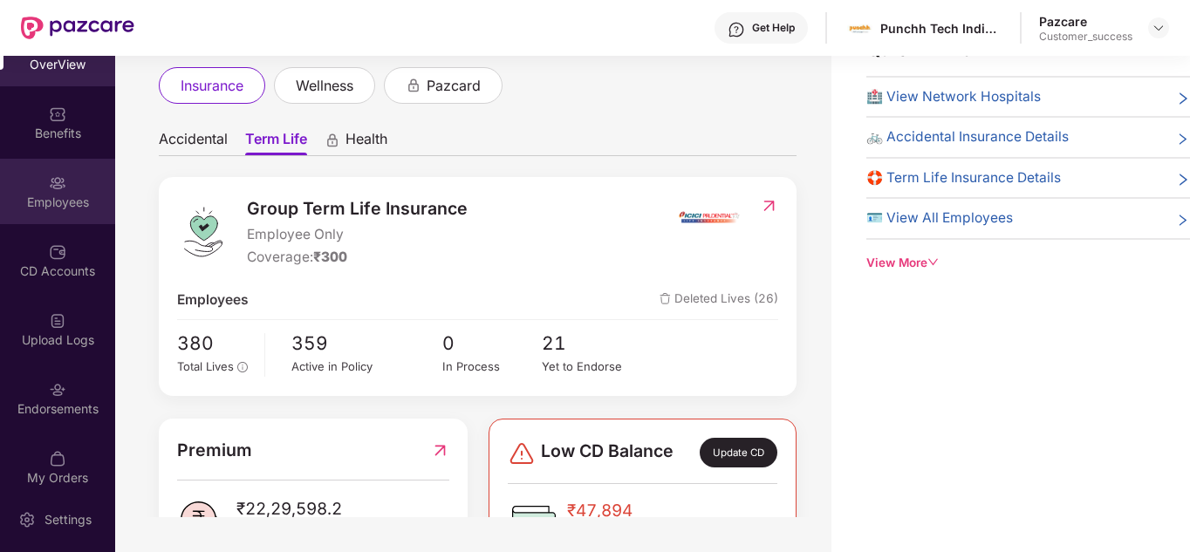
click at [50, 203] on div "Employees" at bounding box center [57, 202] width 115 height 17
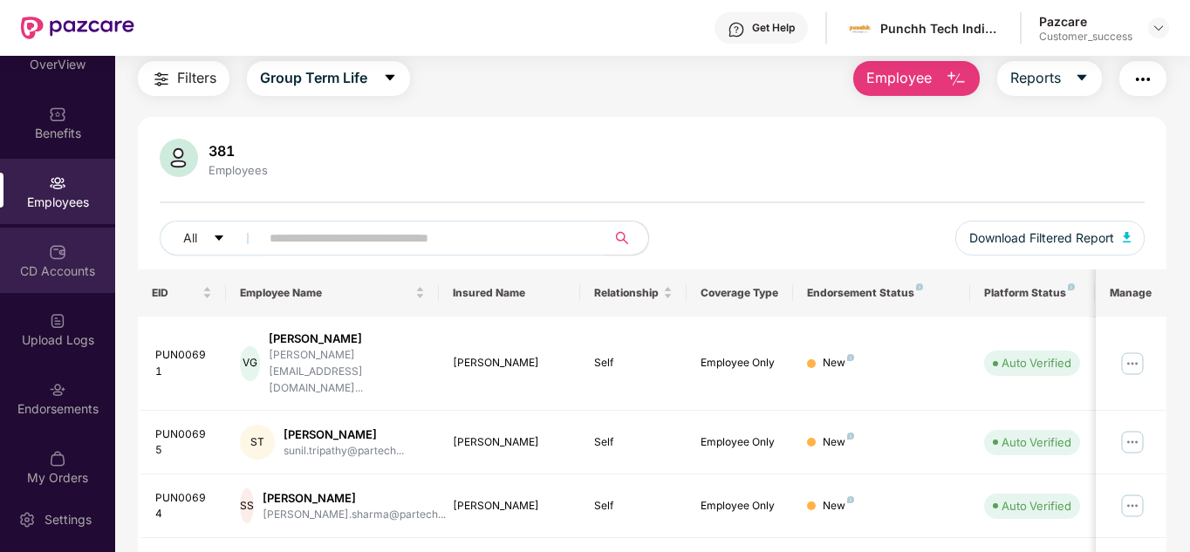
click at [41, 271] on div "CD Accounts" at bounding box center [57, 271] width 115 height 17
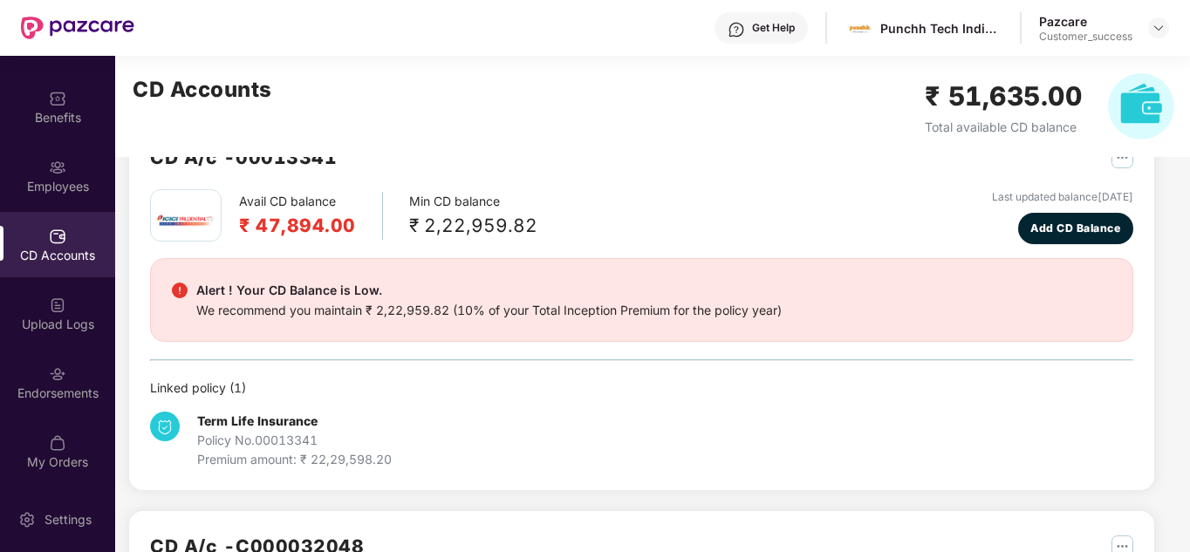
scroll to position [51, 0]
click at [412, 415] on div "Term Life Insurance Policy No. 00013341 Premium amount: ₹ 22,29,598.20" at bounding box center [314, 441] width 328 height 58
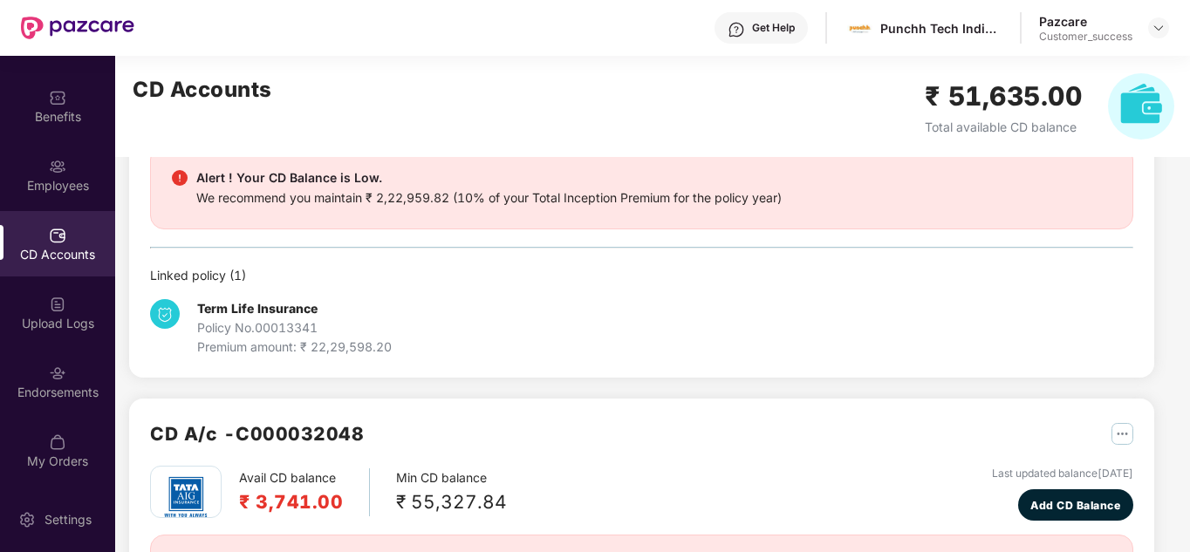
scroll to position [230, 0]
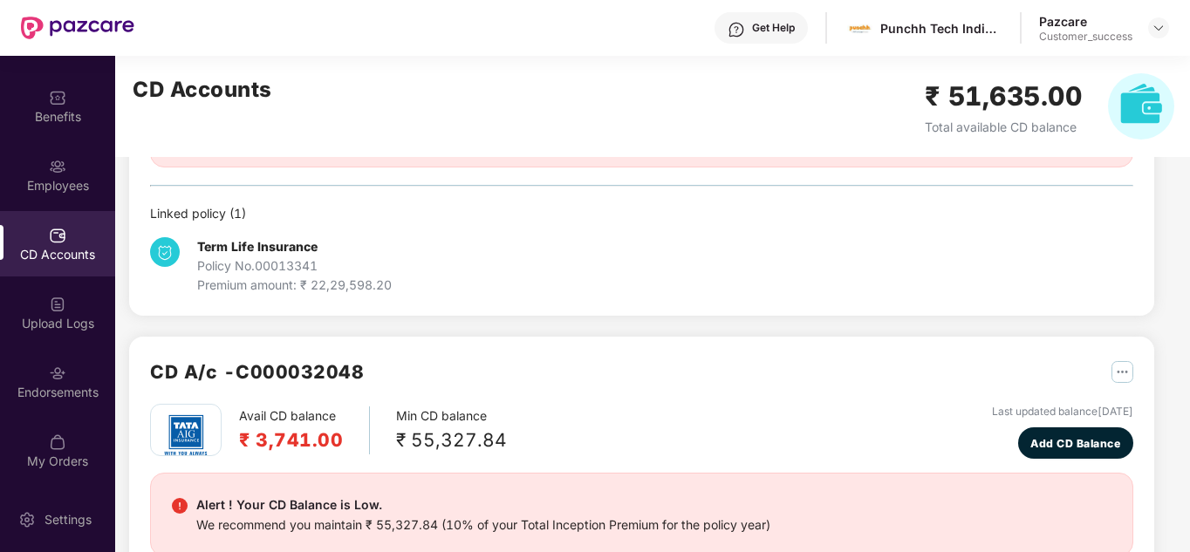
click at [332, 271] on div "Policy No. 00013341" at bounding box center [294, 265] width 194 height 19
drag, startPoint x: 325, startPoint y: 264, endPoint x: 259, endPoint y: 266, distance: 66.3
click at [259, 266] on div "Policy No. 00013341" at bounding box center [294, 265] width 194 height 19
copy div "00013341"
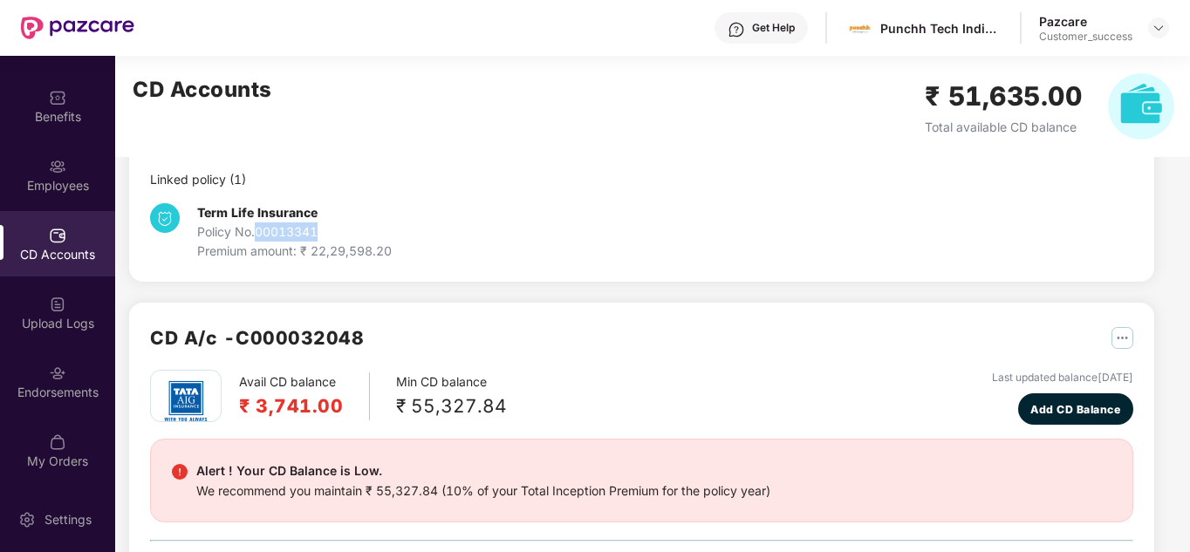
scroll to position [404, 0]
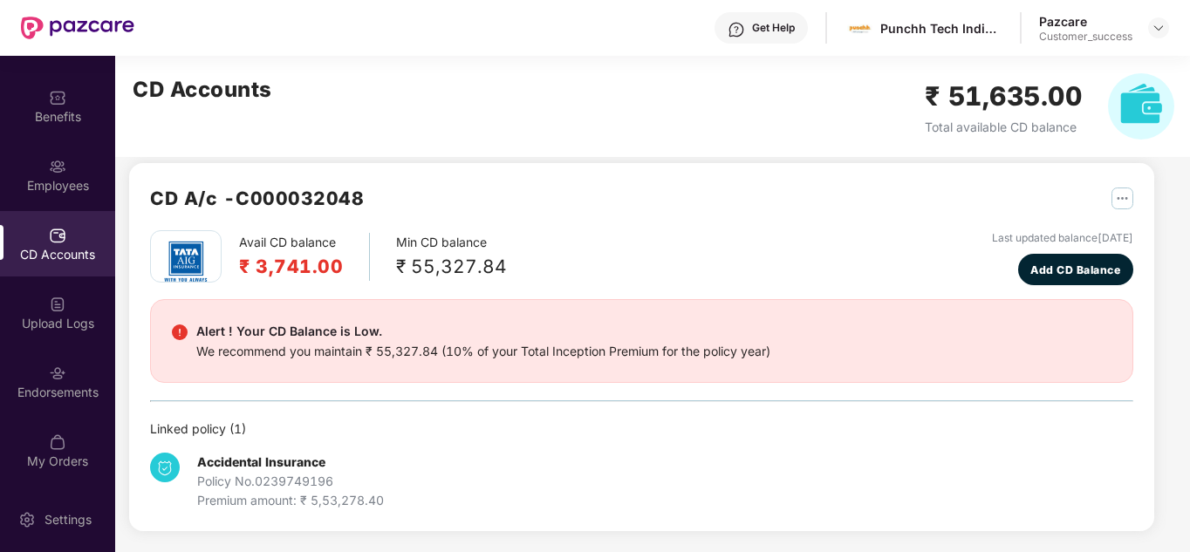
click at [449, 411] on div "Avail CD balance ₹ 3,741.00 Min CD balance ₹ 55,327.84 Last updated balance [DA…" at bounding box center [641, 370] width 983 height 280
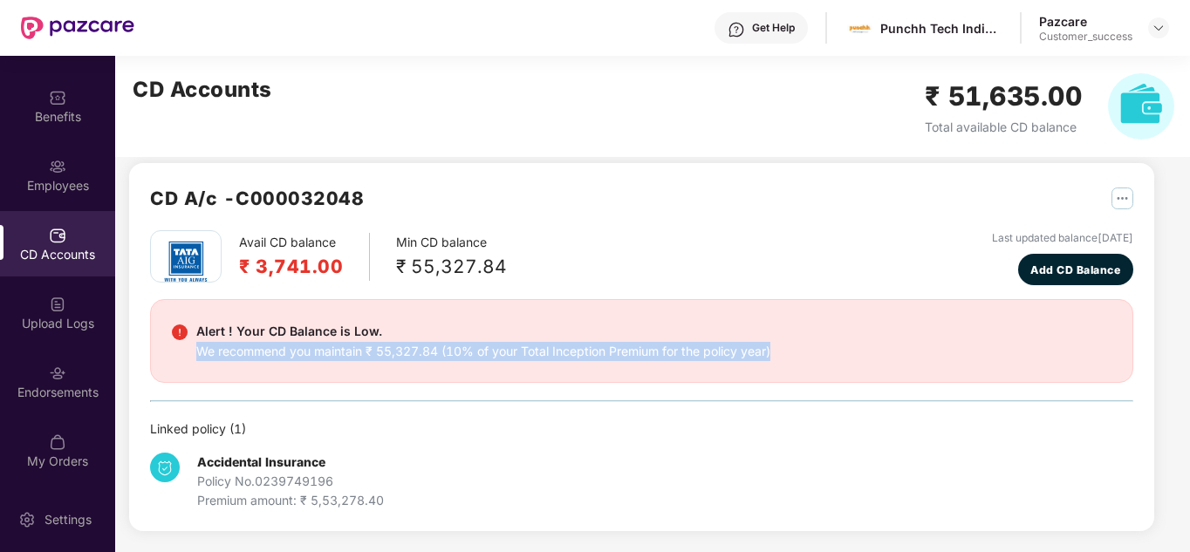
drag, startPoint x: 1186, startPoint y: 303, endPoint x: 1191, endPoint y: 380, distance: 77.7
click at [1189, 380] on html "Get Help Punchh Tech India Pvt Ltd (A PAR Technology Company) Pazcare Customer_…" at bounding box center [595, 276] width 1190 height 552
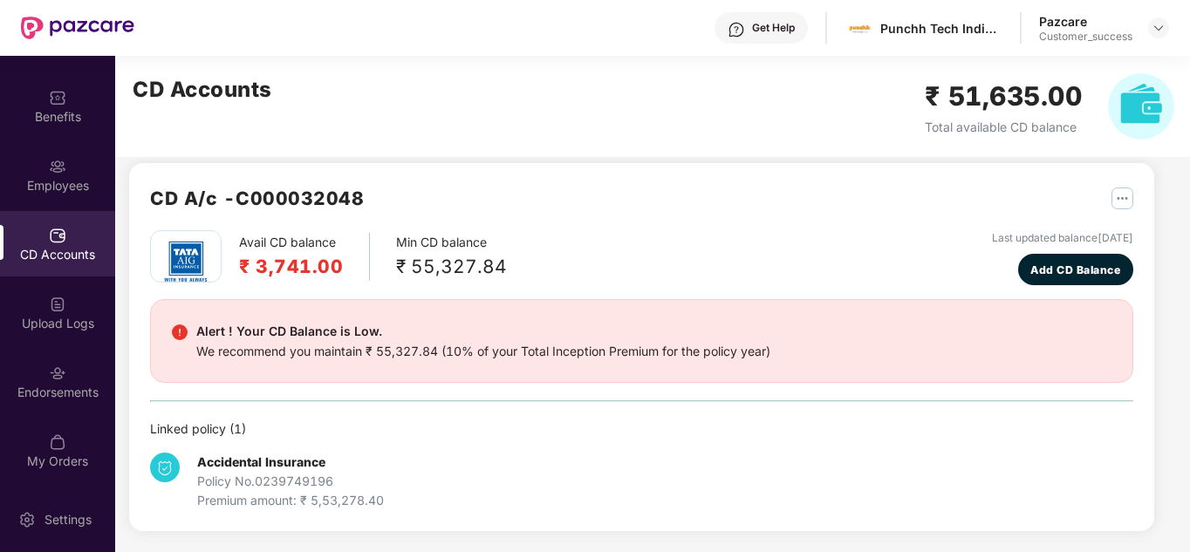
click at [995, 466] on div "Accidental Insurance Policy No. 0239749196 Premium amount: ₹ 5,53,278.40" at bounding box center [641, 475] width 983 height 72
drag, startPoint x: 362, startPoint y: 478, endPoint x: 260, endPoint y: 488, distance: 102.5
click at [260, 488] on div "Policy No. 0239749196" at bounding box center [290, 481] width 187 height 19
copy div "0239749196"
click at [1169, 22] on header "Get Help Punchh Tech India Pvt Ltd (A PAR Technology Company) Pazcare Customer_…" at bounding box center [595, 28] width 1190 height 56
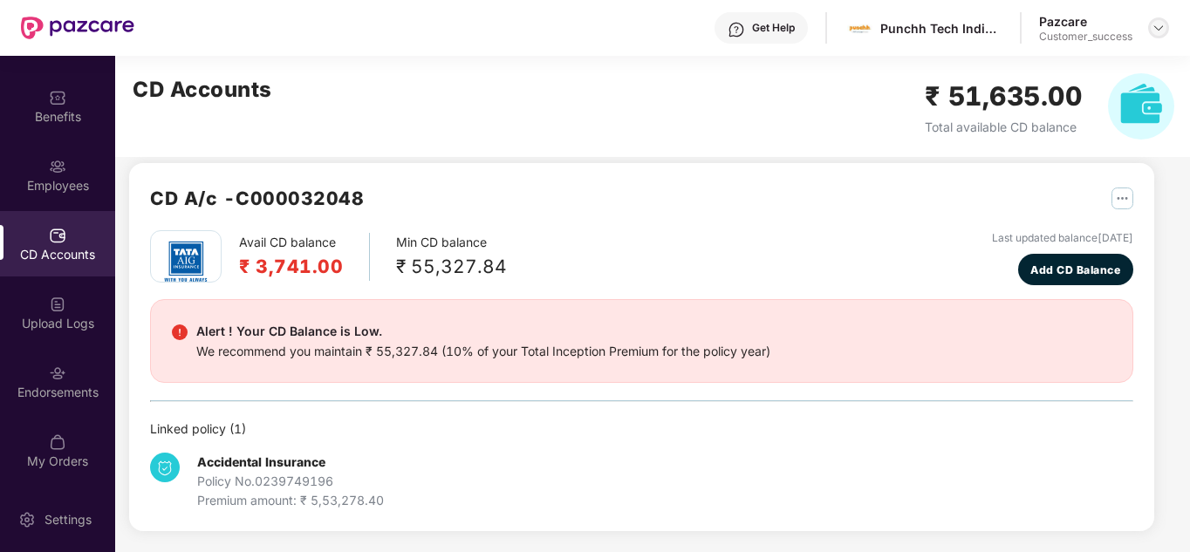
click at [1157, 28] on img at bounding box center [1158, 28] width 14 height 14
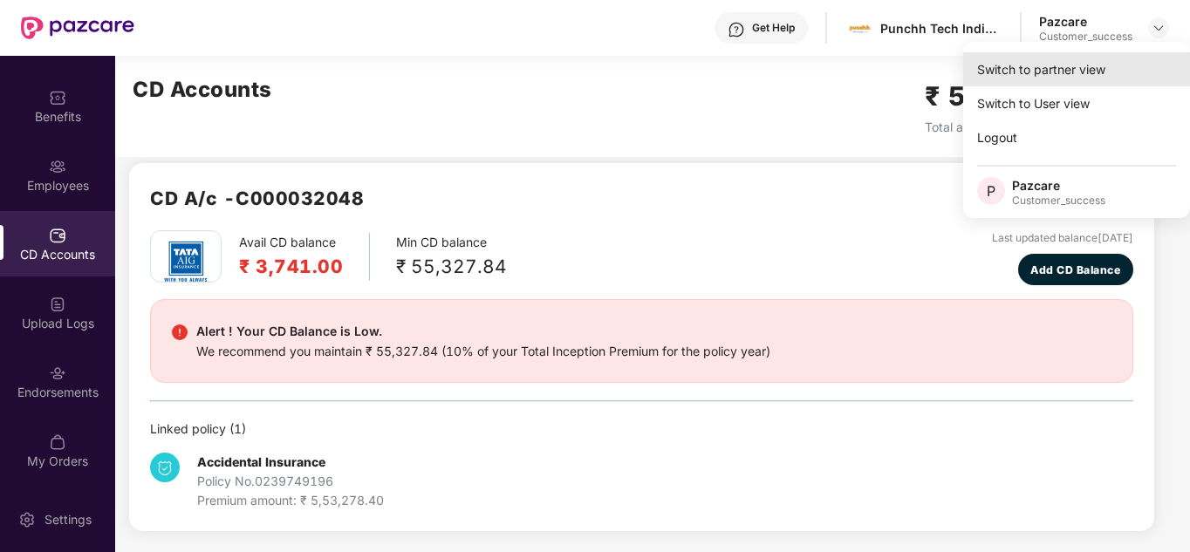
click at [1064, 65] on div "Switch to partner view" at bounding box center [1076, 69] width 227 height 34
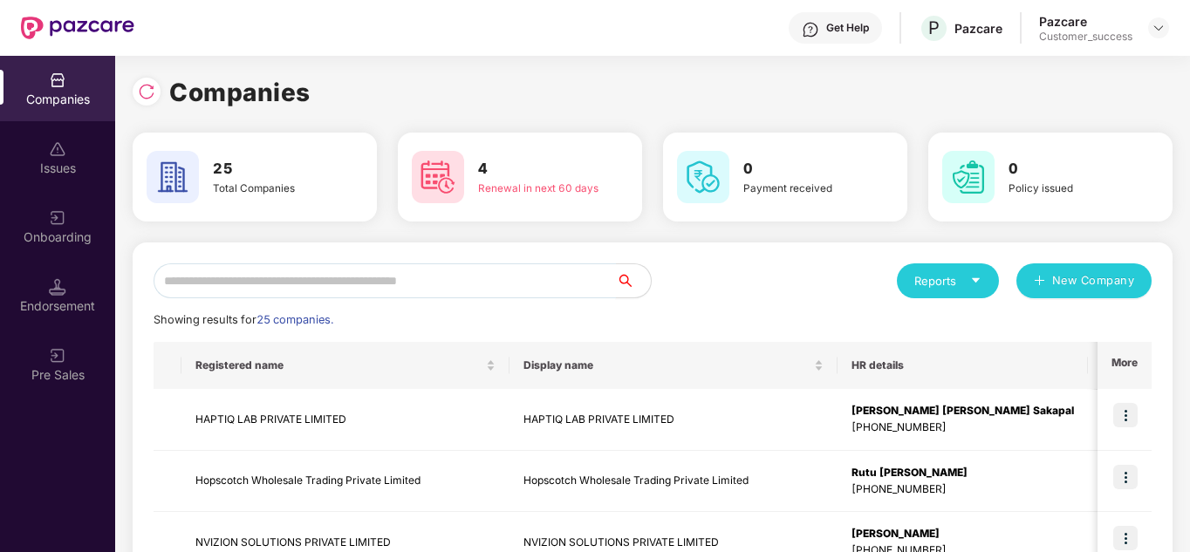
click at [446, 278] on input "text" at bounding box center [385, 280] width 462 height 35
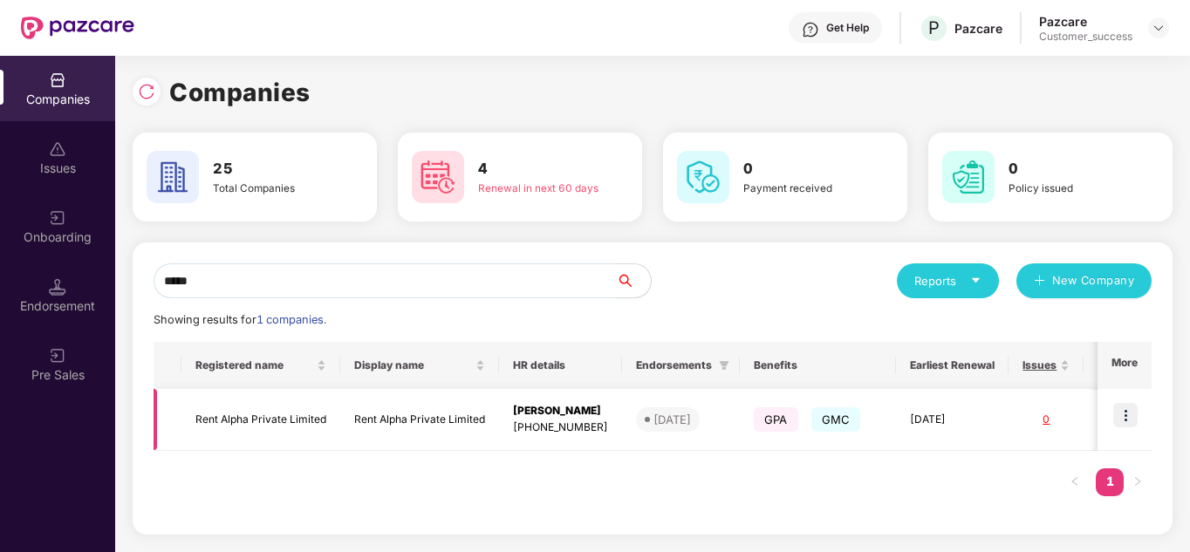
type input "****"
click at [1118, 416] on img at bounding box center [1125, 415] width 24 height 24
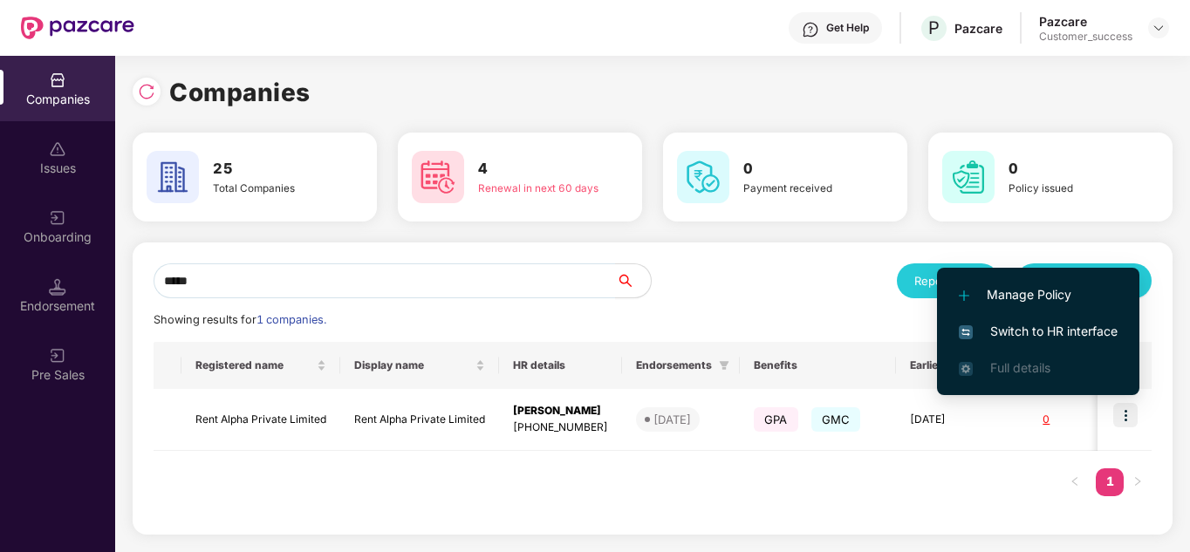
click at [1016, 338] on span "Switch to HR interface" at bounding box center [1038, 331] width 159 height 19
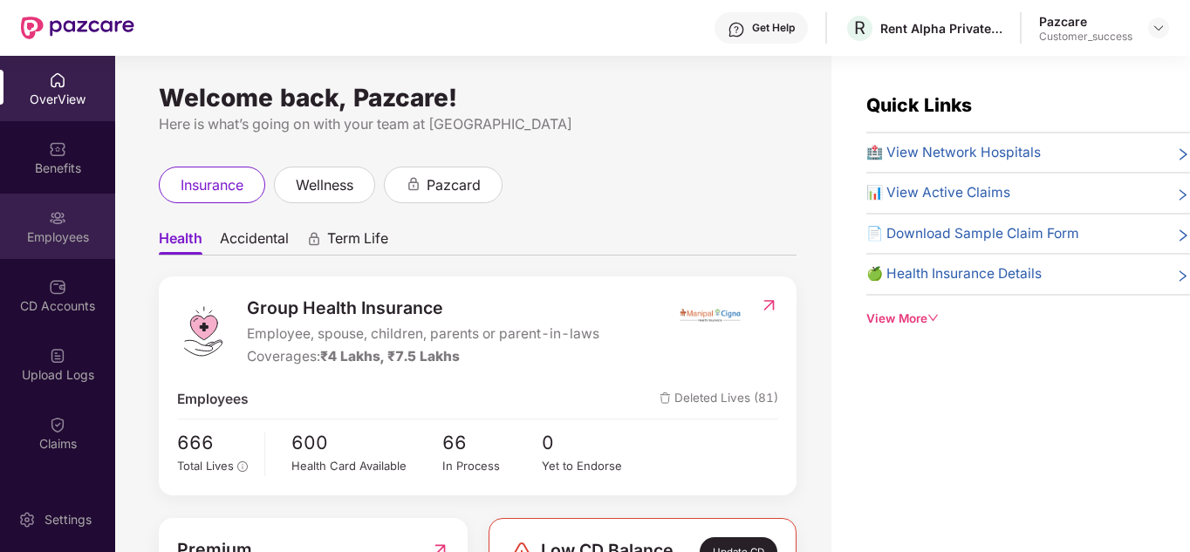
click at [44, 206] on div "Employees" at bounding box center [57, 226] width 115 height 65
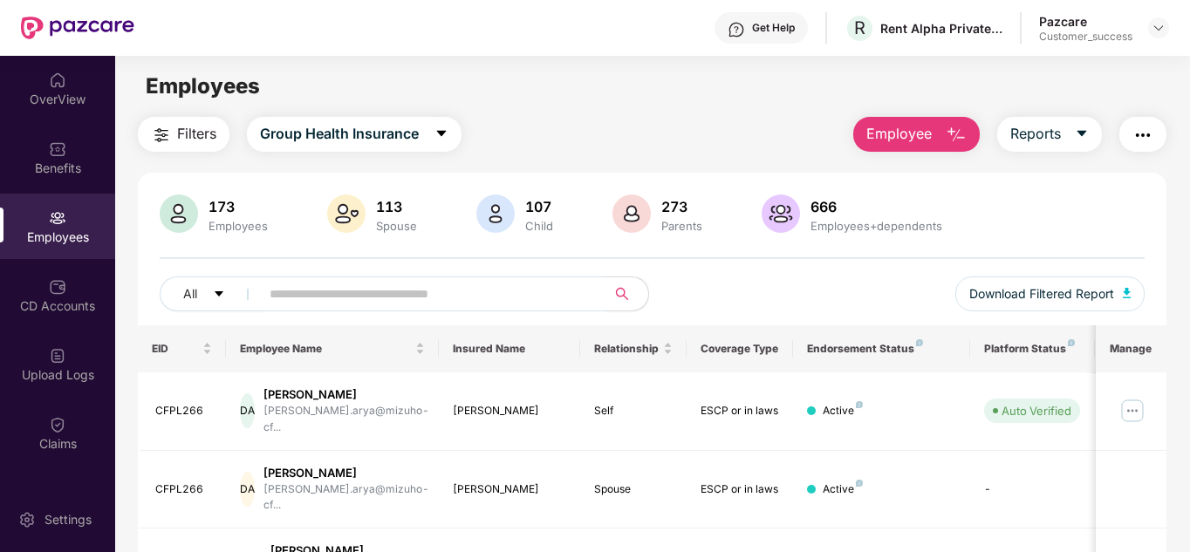
click at [767, 306] on div "All Download Filtered Report" at bounding box center [653, 300] width 986 height 49
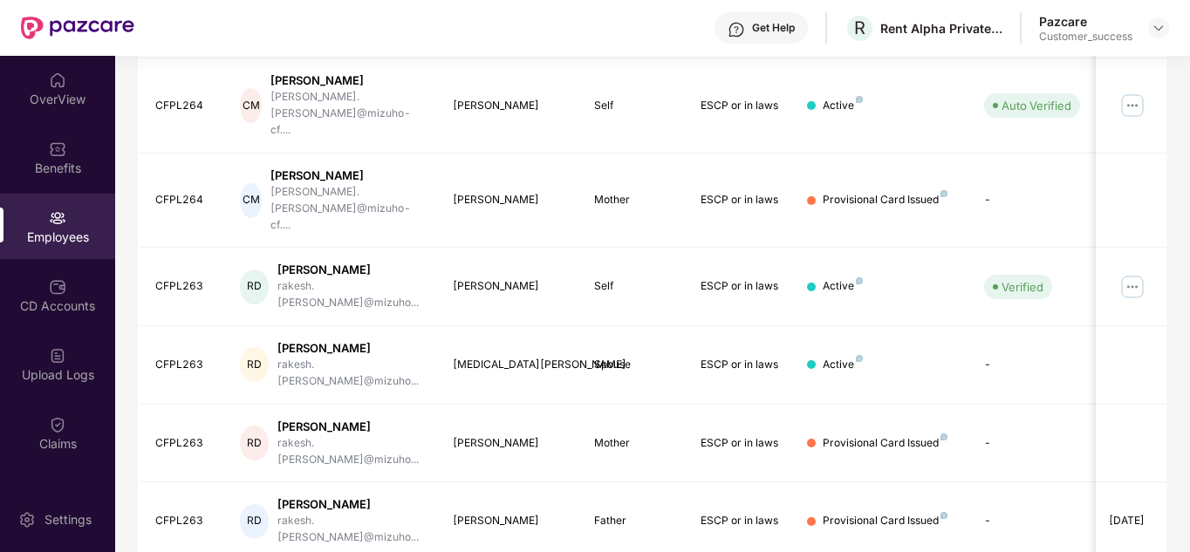
scroll to position [520, 0]
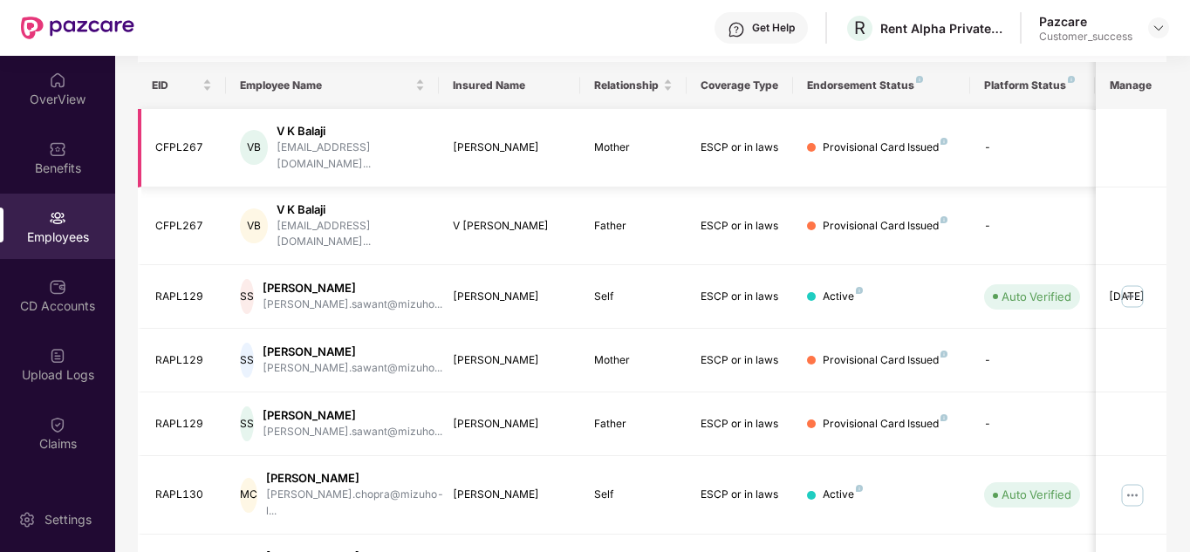
scroll to position [60, 0]
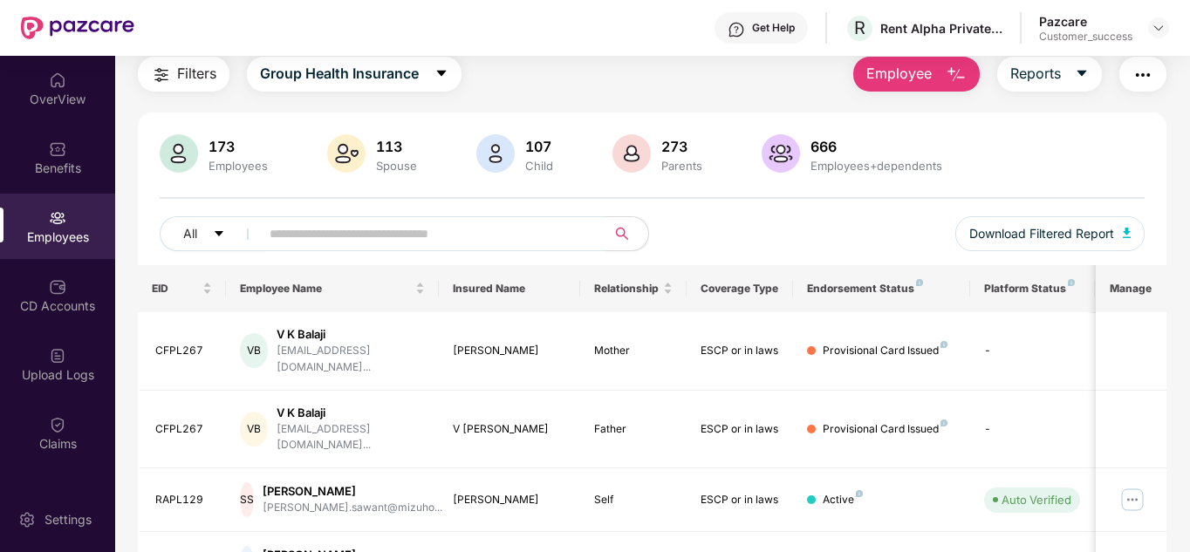
click at [1109, 197] on div at bounding box center [653, 198] width 986 height 2
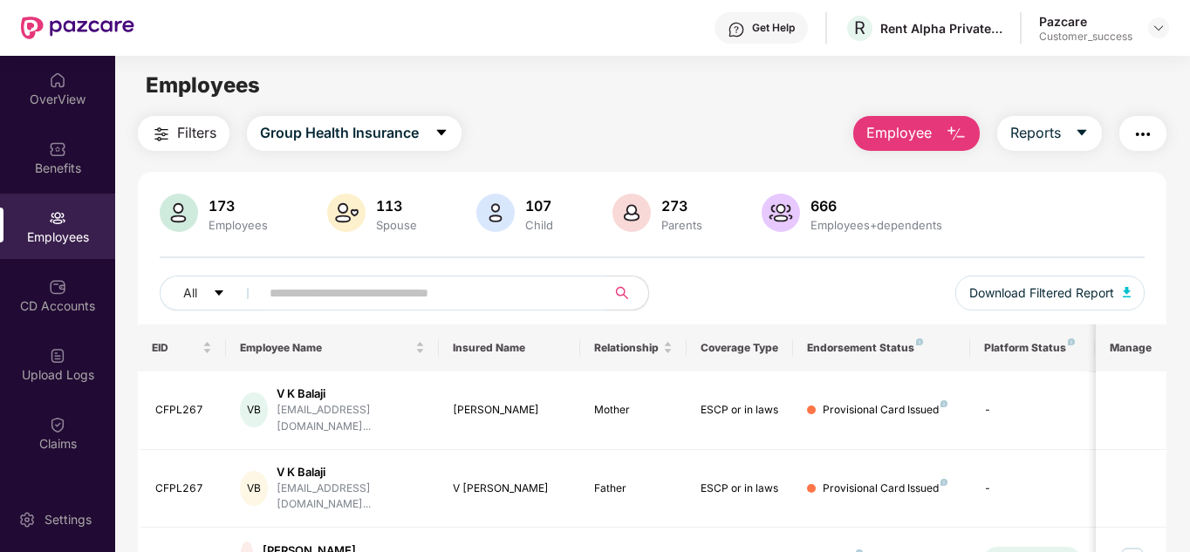
scroll to position [0, 0]
click at [789, 273] on div "173 Employees 113 Spouse 107 Child 273 Parents 666 Employees+dependents All Dow…" at bounding box center [652, 259] width 1029 height 131
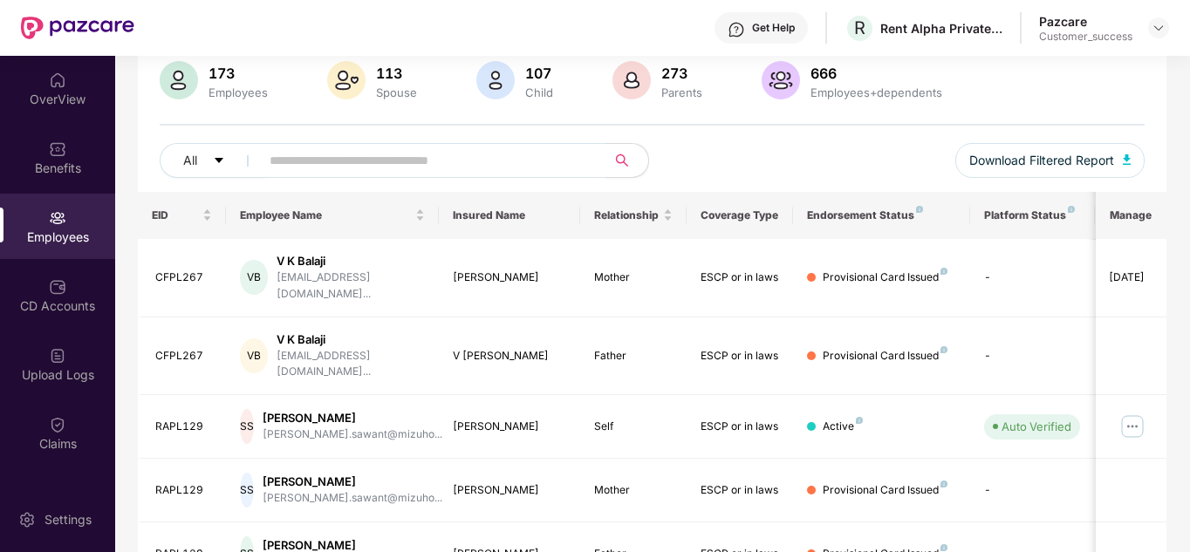
scroll to position [140, 0]
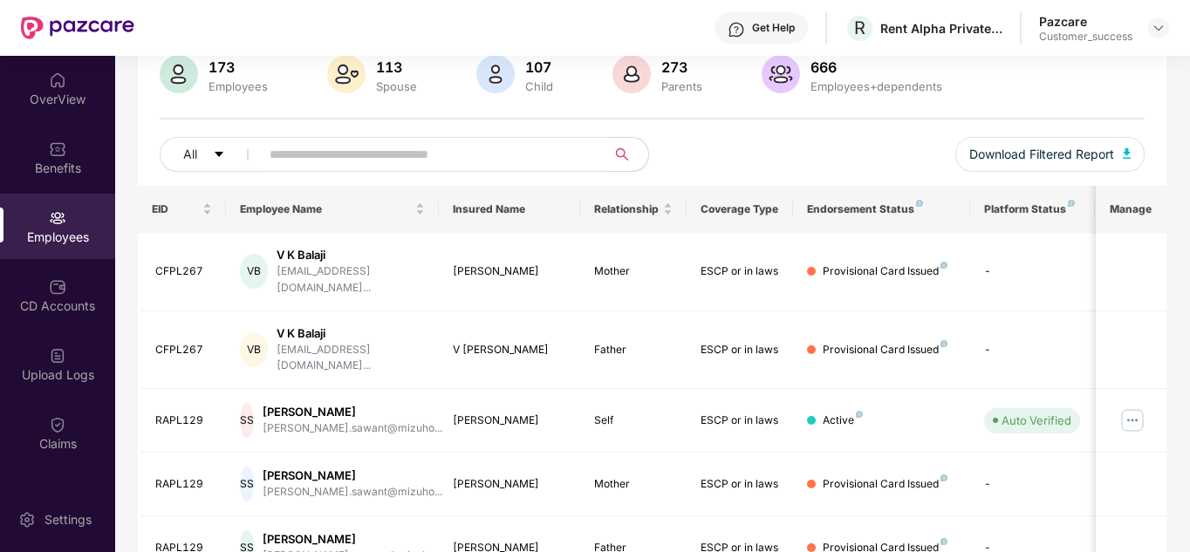
click at [723, 154] on div "All Download Filtered Report" at bounding box center [653, 161] width 986 height 49
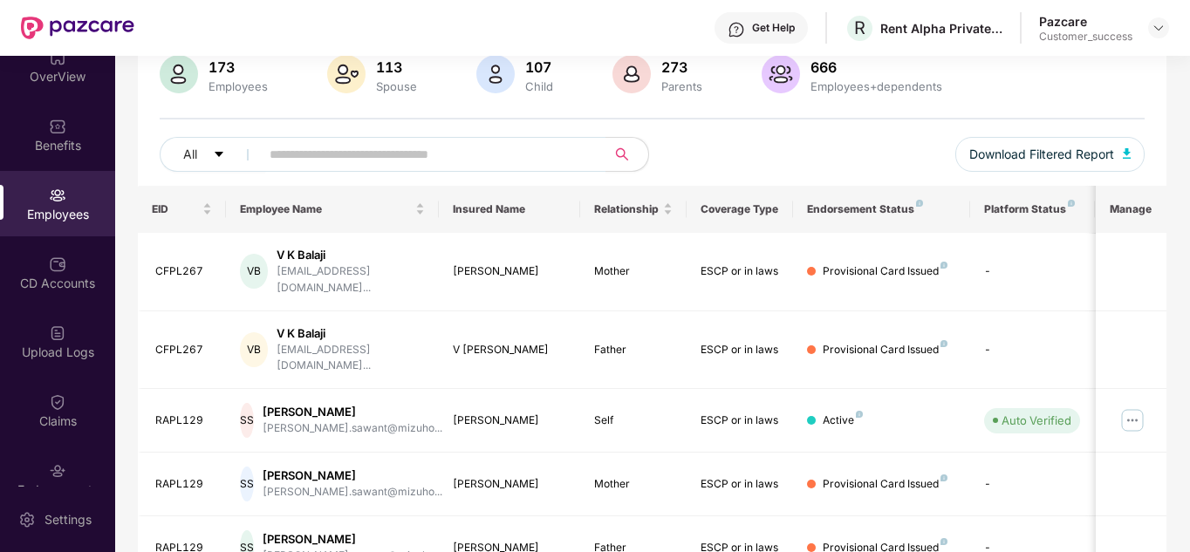
scroll to position [9, 0]
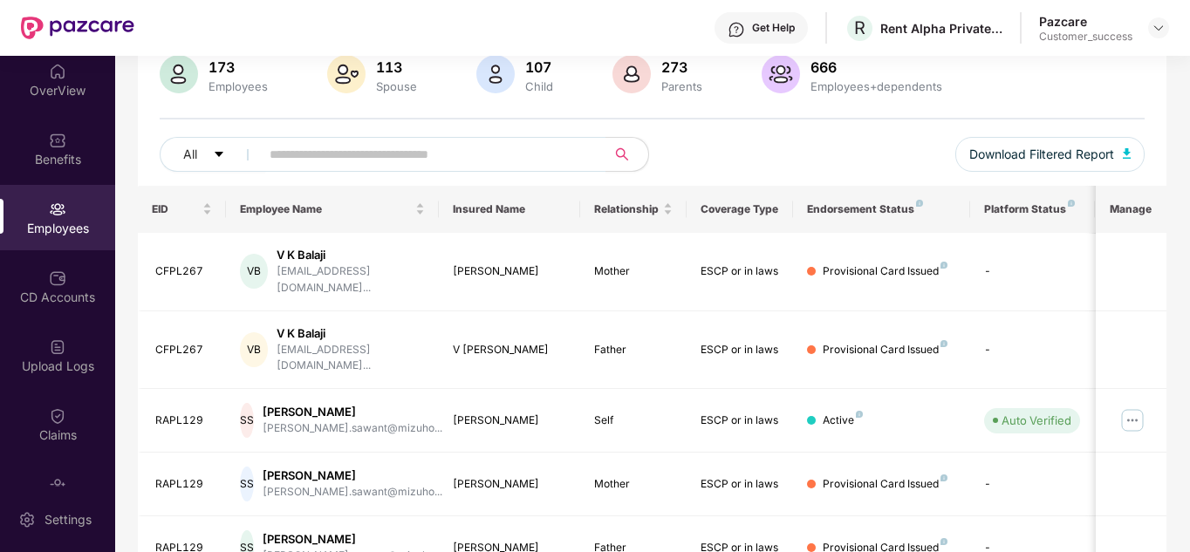
click at [756, 144] on div "All Download Filtered Report" at bounding box center [653, 161] width 986 height 49
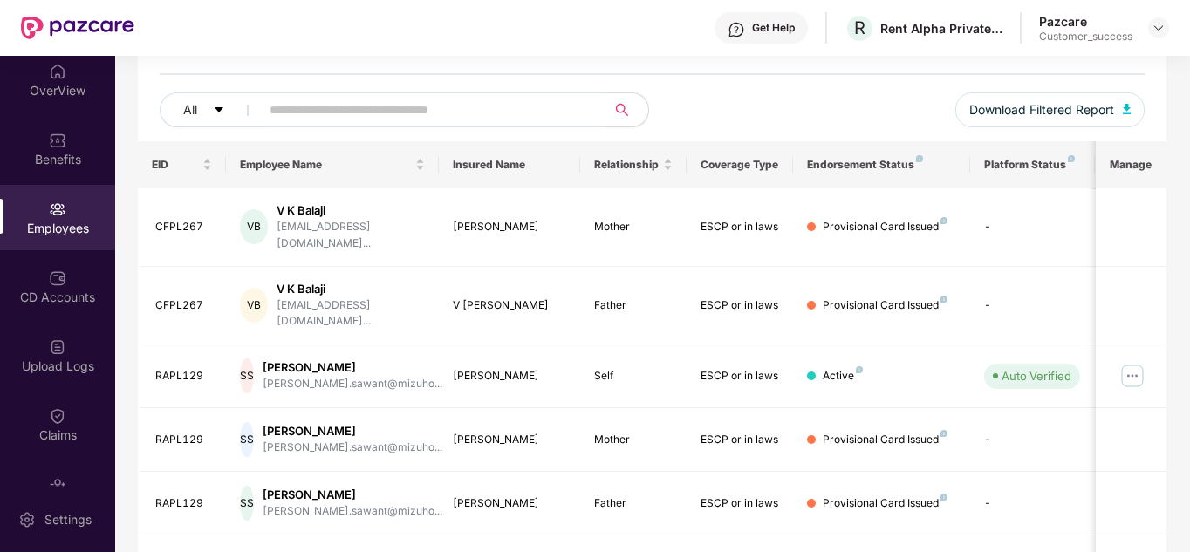
scroll to position [140, 0]
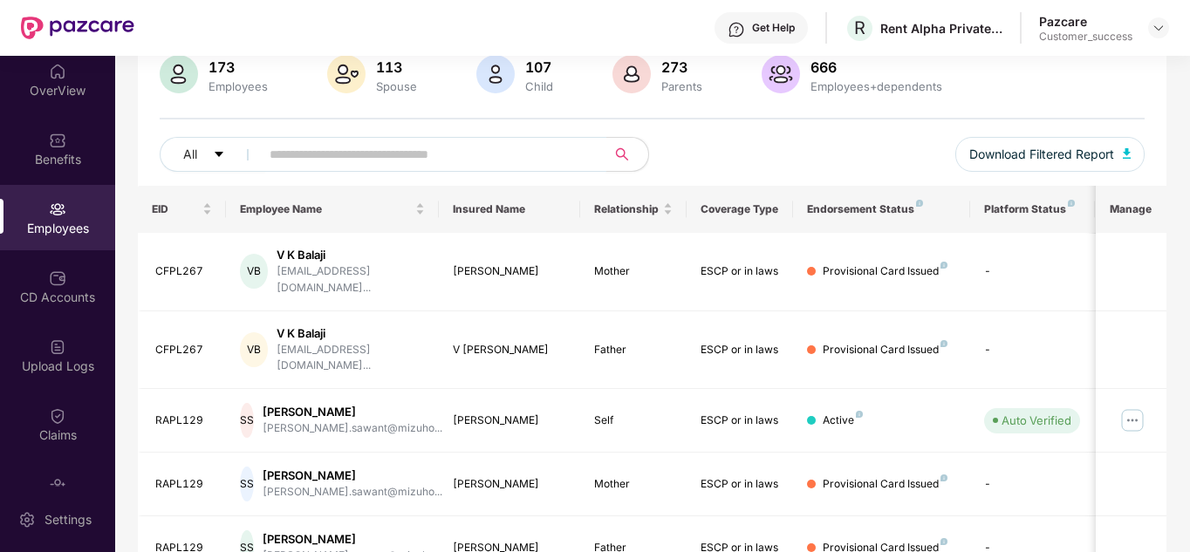
click at [488, 161] on input "text" at bounding box center [426, 154] width 313 height 26
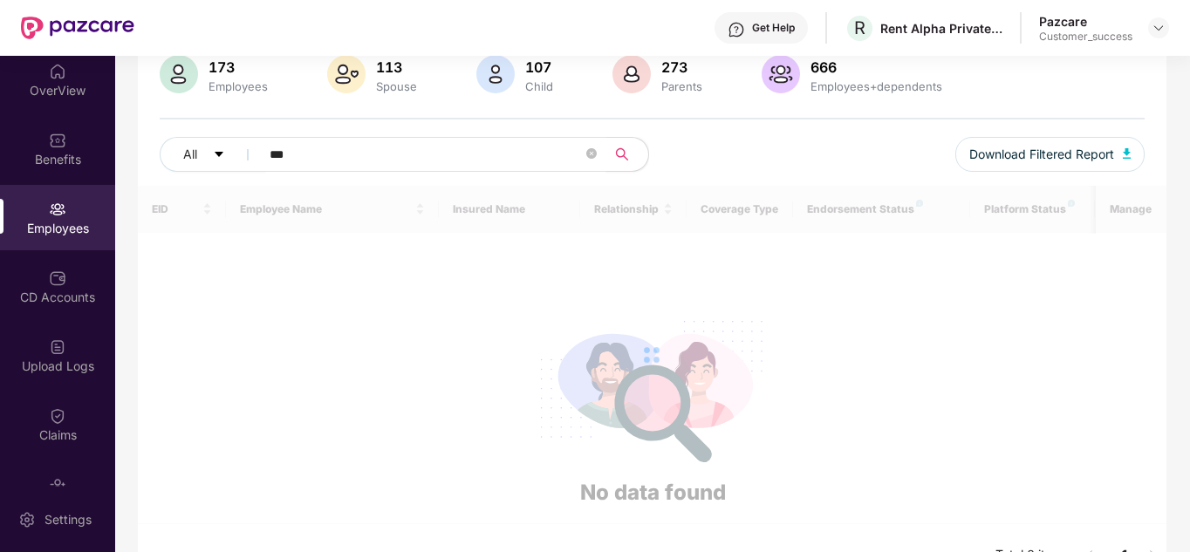
scroll to position [138, 0]
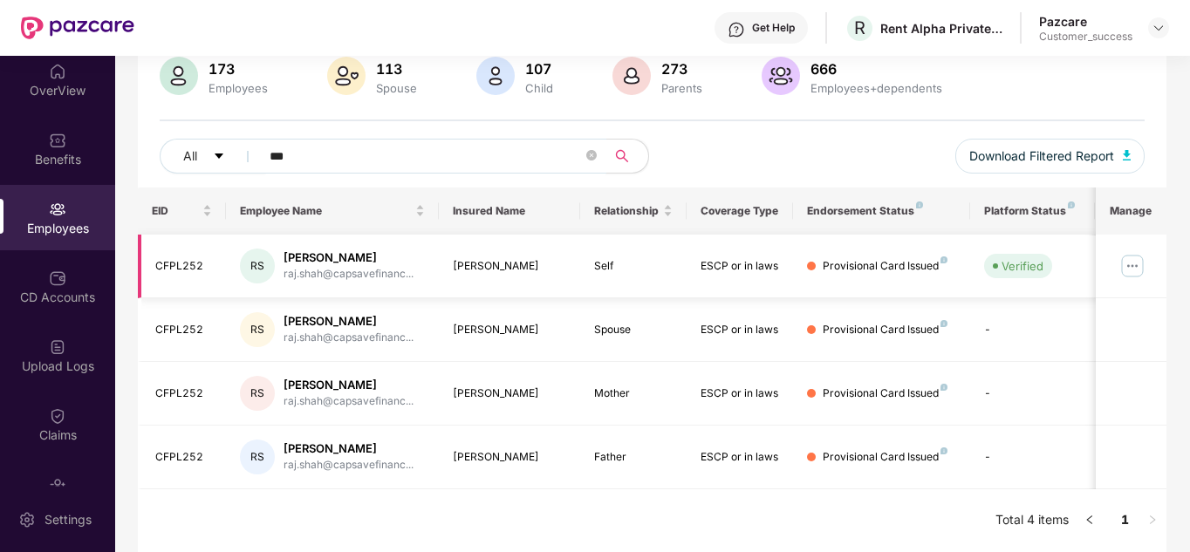
type input "***"
click at [1141, 262] on img at bounding box center [1132, 266] width 28 height 28
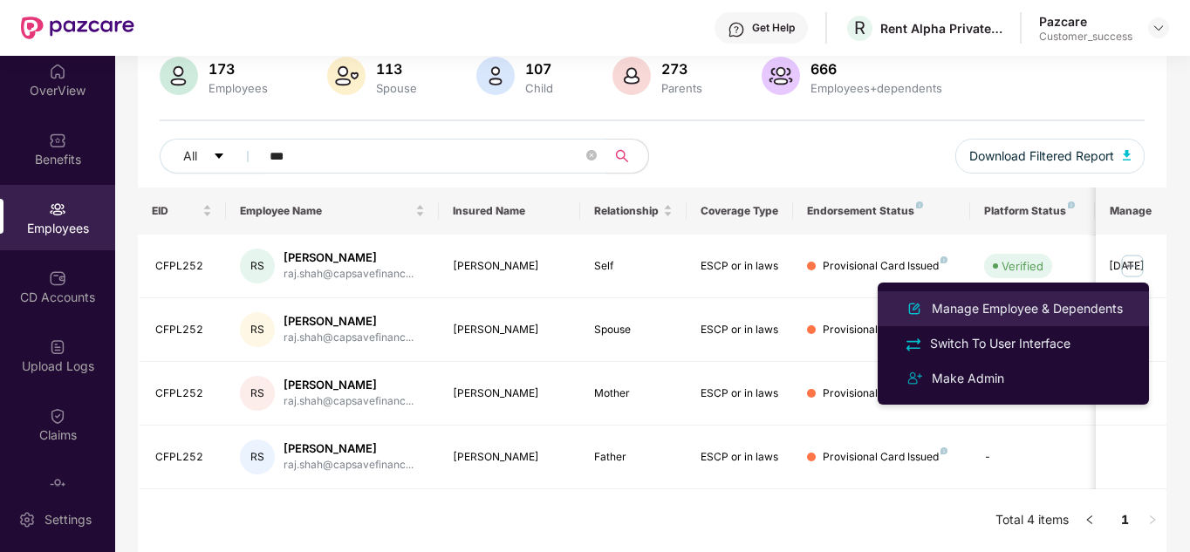
click at [1049, 299] on div "Manage Employee & Dependents" at bounding box center [1027, 308] width 198 height 19
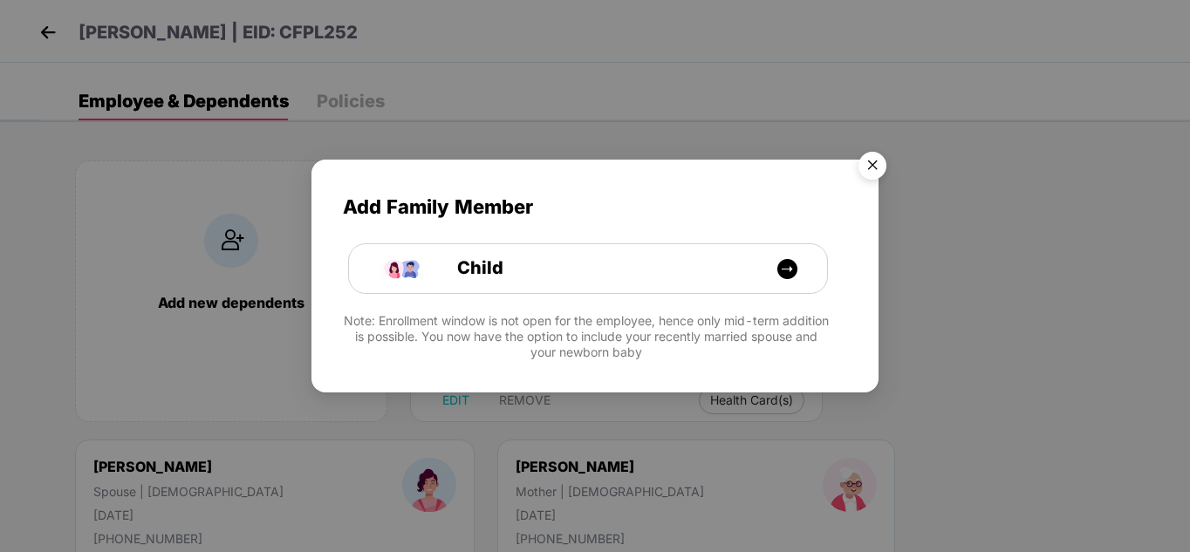
click at [863, 167] on img "Close" at bounding box center [872, 168] width 49 height 49
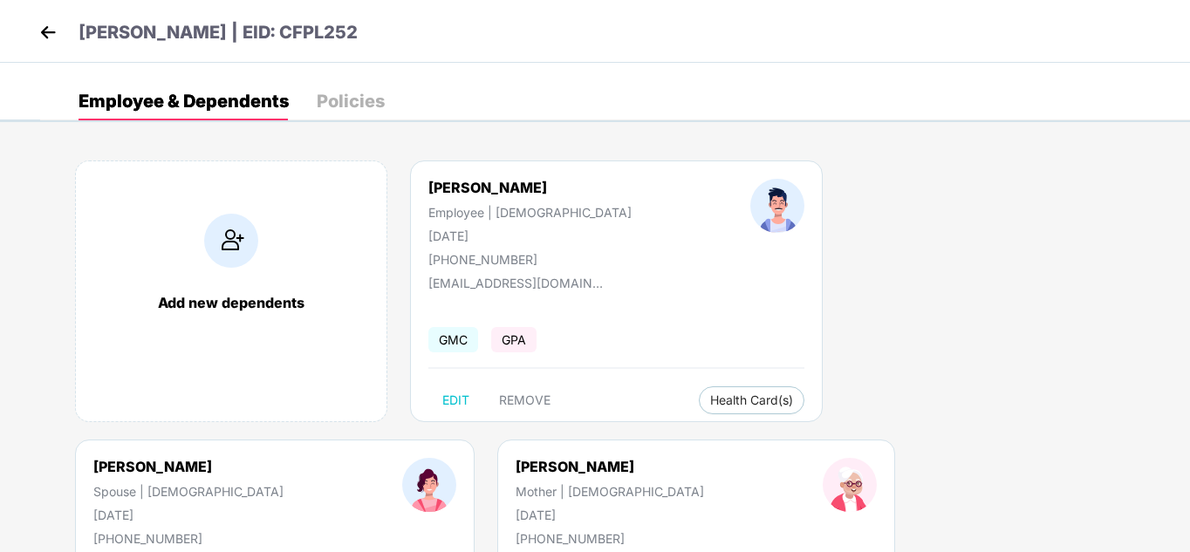
click at [343, 458] on div "[PERSON_NAME] Spouse | [DEMOGRAPHIC_DATA] [DATE] [PHONE_NUMBER]" at bounding box center [188, 502] width 309 height 88
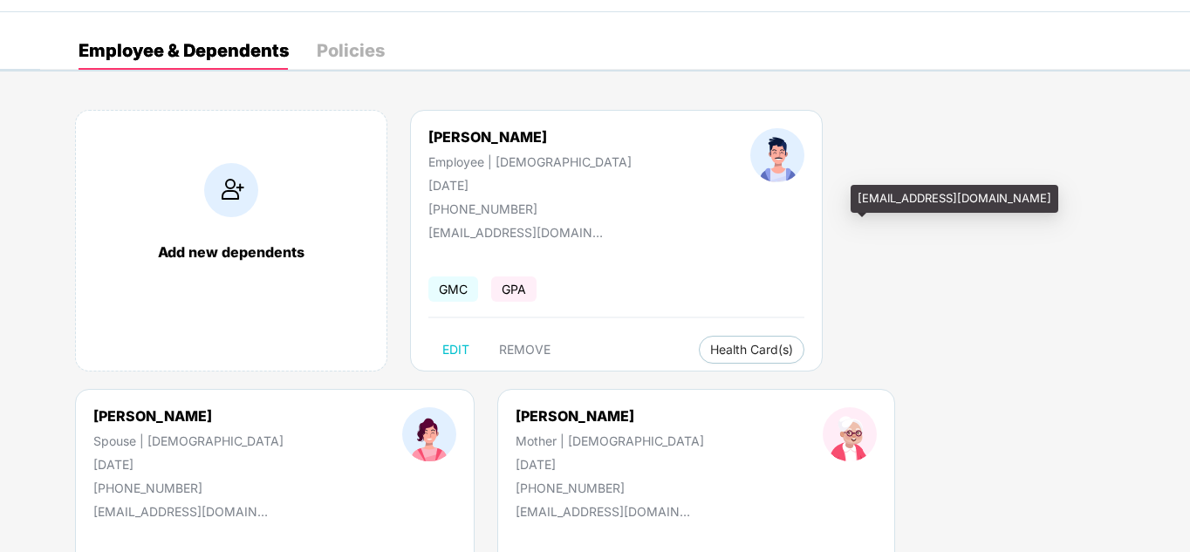
scroll to position [0, 0]
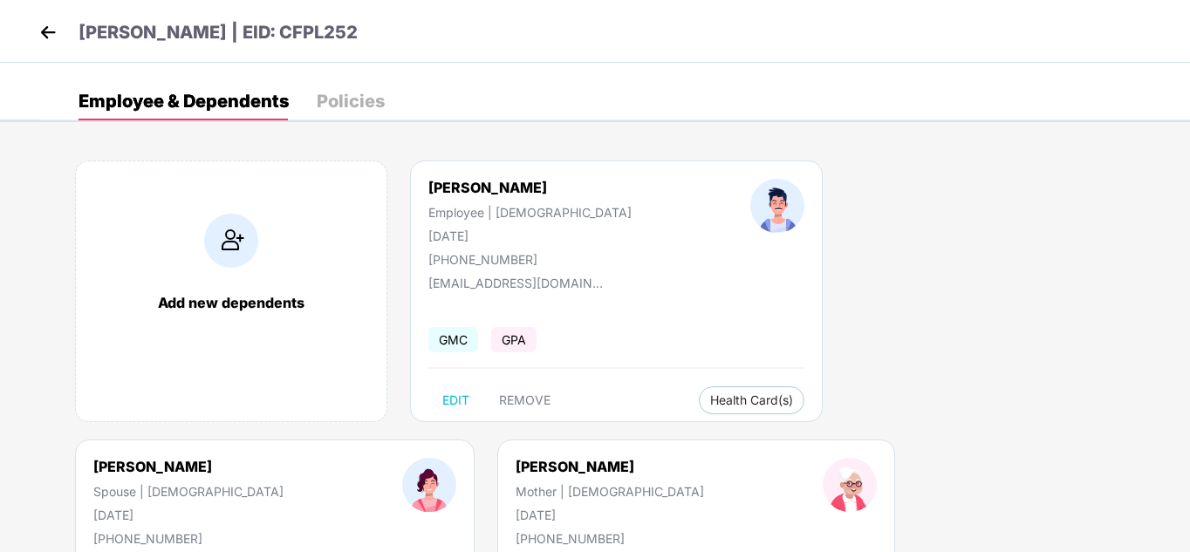
click at [45, 35] on img at bounding box center [48, 32] width 26 height 26
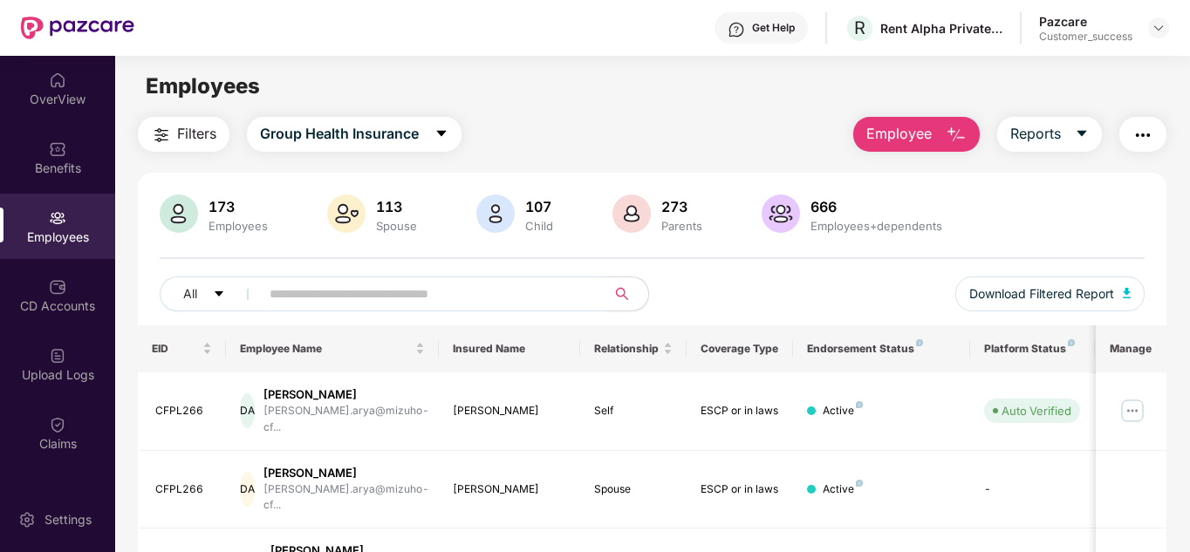
click at [795, 304] on div "All Download Filtered Report" at bounding box center [653, 300] width 986 height 49
click at [39, 99] on div "OverView" at bounding box center [57, 99] width 115 height 17
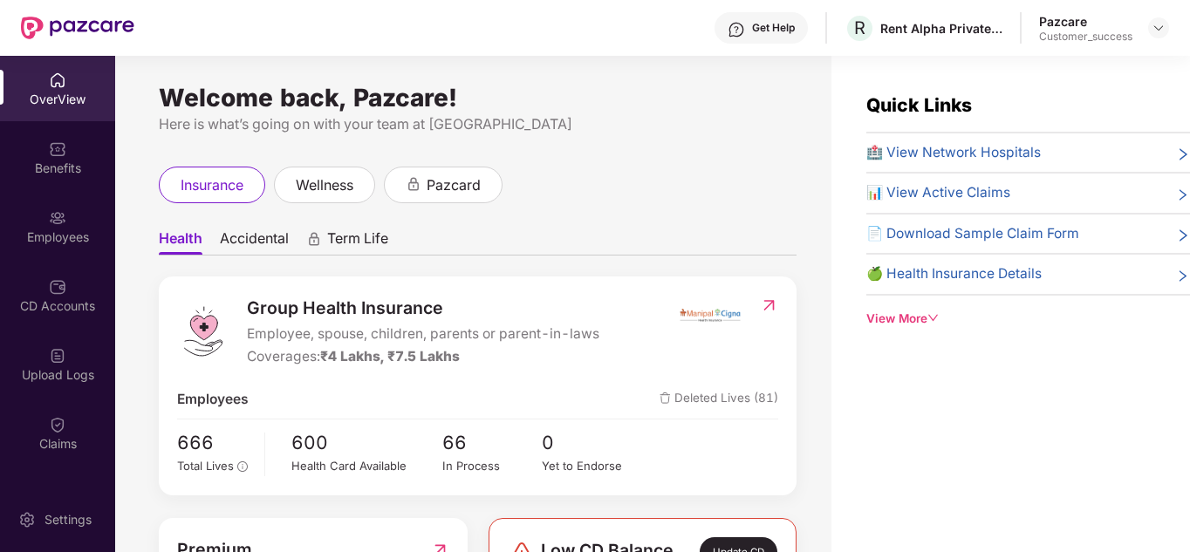
click at [617, 159] on div "Welcome back, Pazcare! Here is what’s going on with your team at Pazcare insura…" at bounding box center [473, 314] width 716 height 517
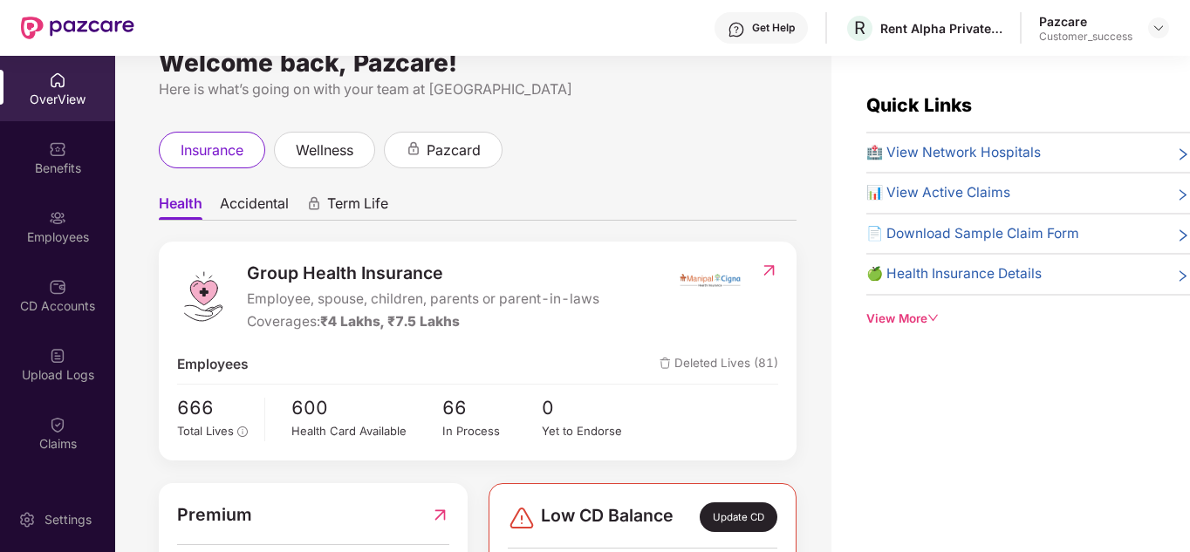
click at [620, 116] on div "Welcome back, Pazcare! Here is what’s going on with your team at Pazcare insura…" at bounding box center [473, 314] width 716 height 517
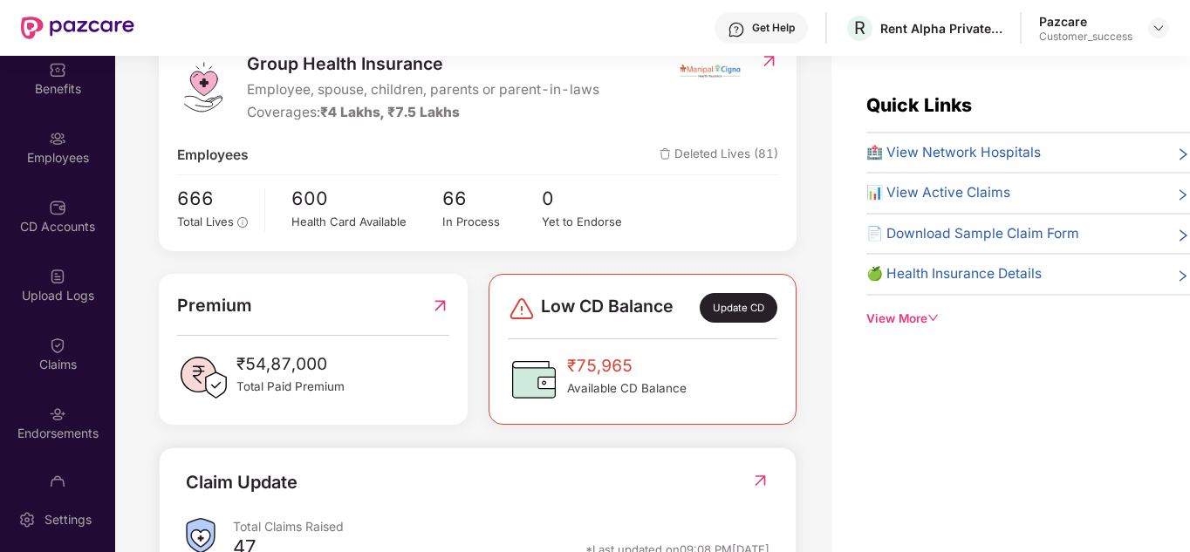
scroll to position [111, 0]
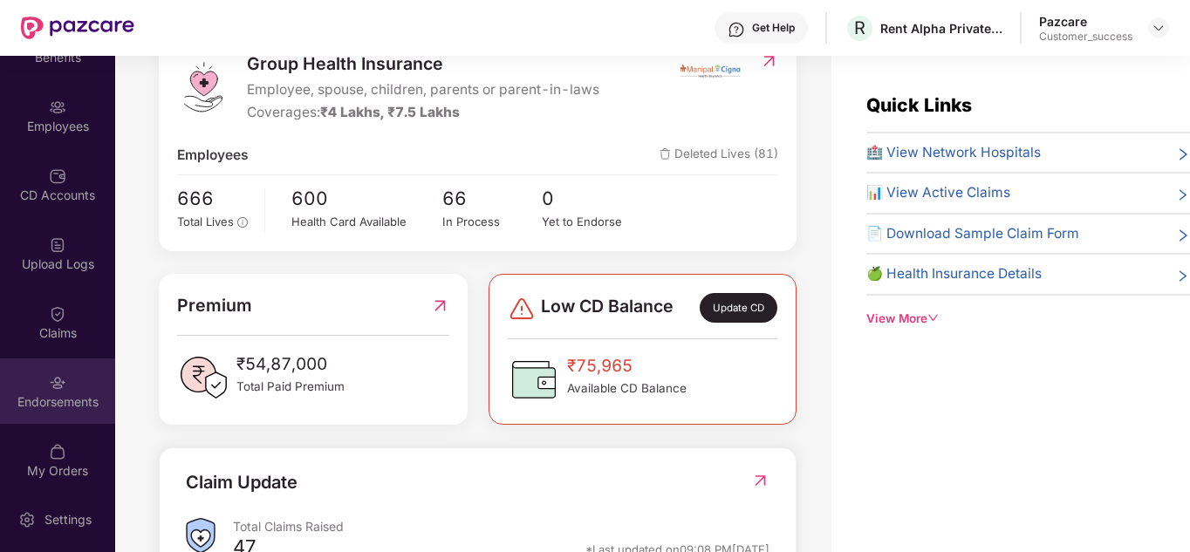
click at [67, 401] on div "Endorsements" at bounding box center [57, 401] width 115 height 17
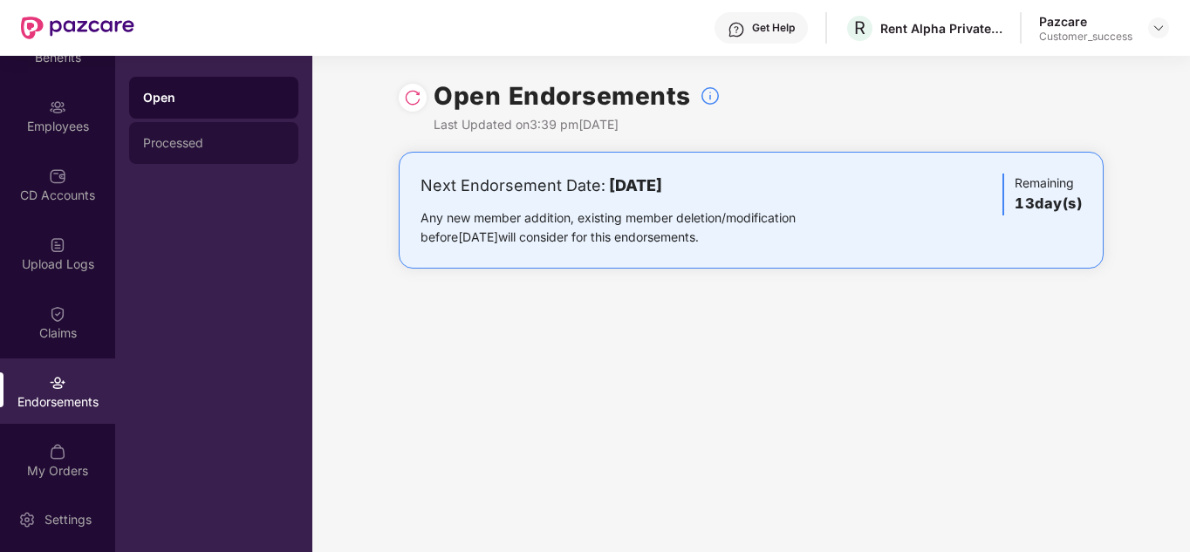
click at [185, 149] on div "Processed" at bounding box center [213, 143] width 141 height 14
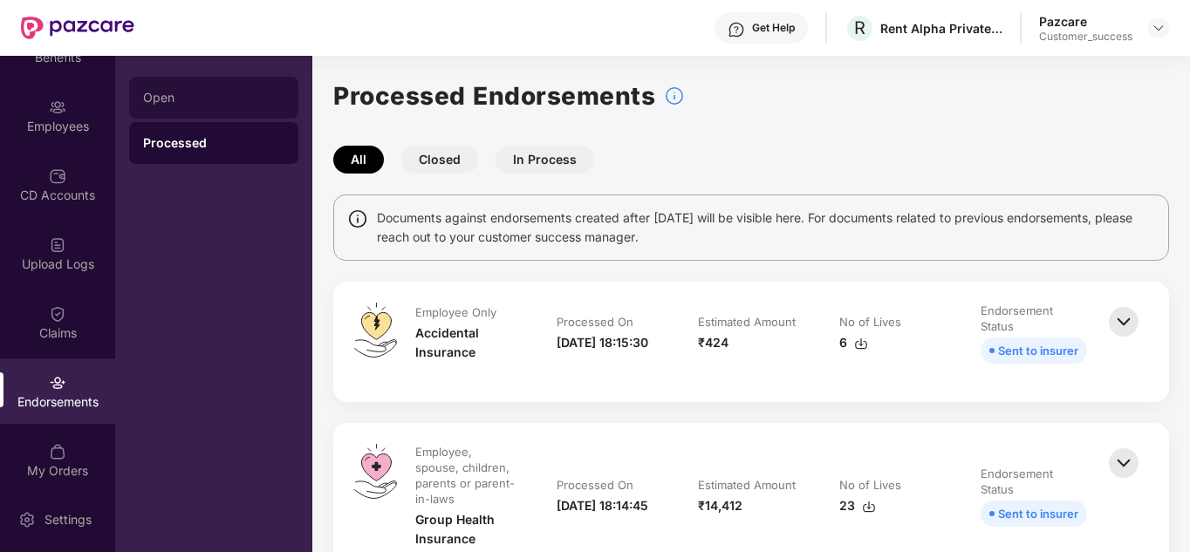
click at [180, 99] on div "Open" at bounding box center [213, 98] width 141 height 14
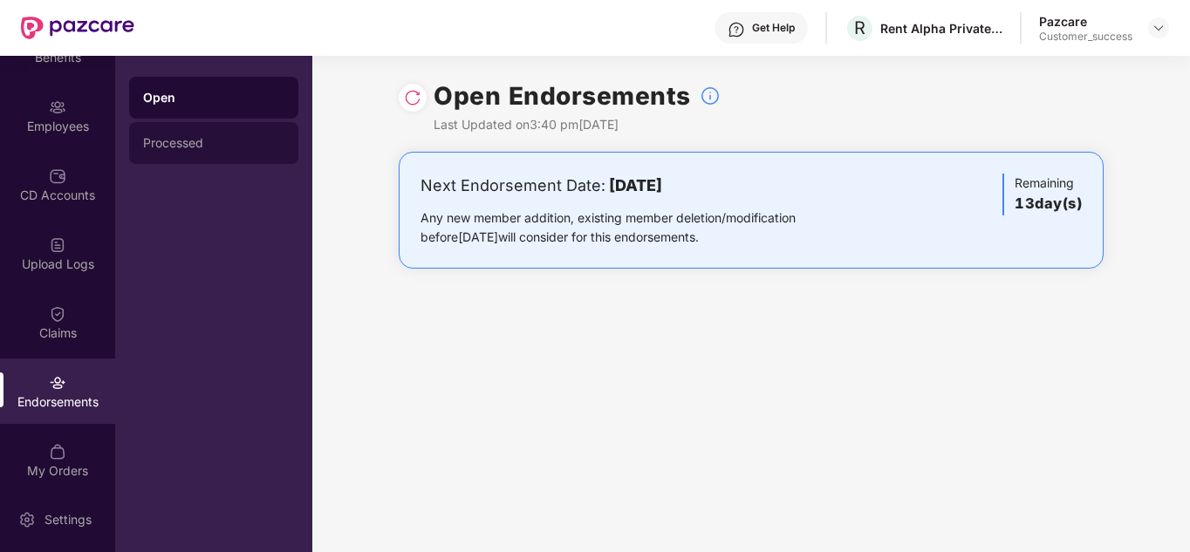
click at [173, 138] on div "Processed" at bounding box center [213, 143] width 141 height 14
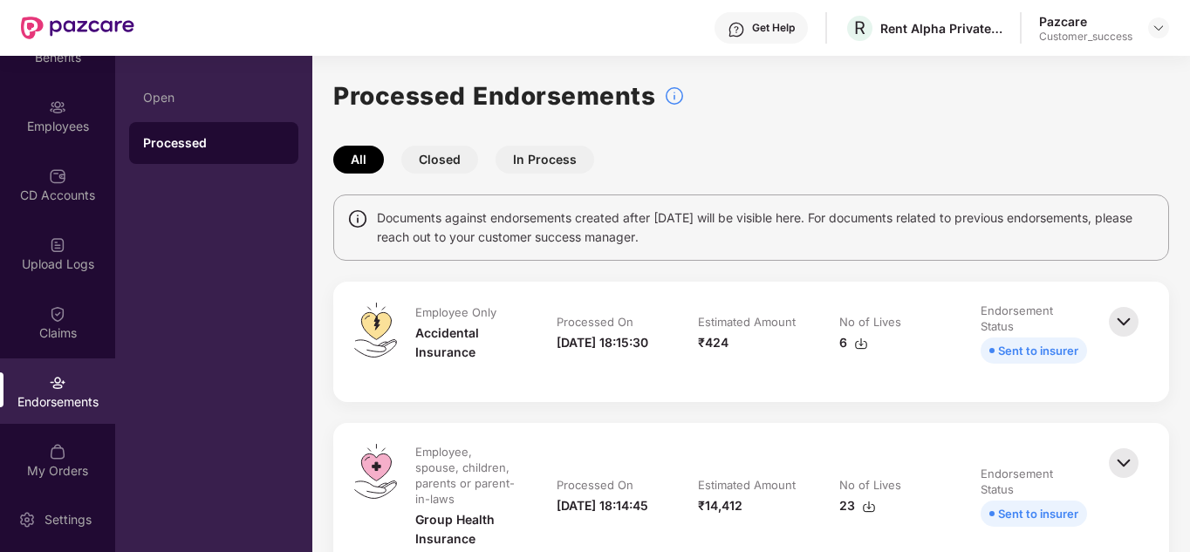
click at [727, 260] on div "Documents against endorsements created after [DATE] will be visible here. For d…" at bounding box center [751, 227] width 836 height 66
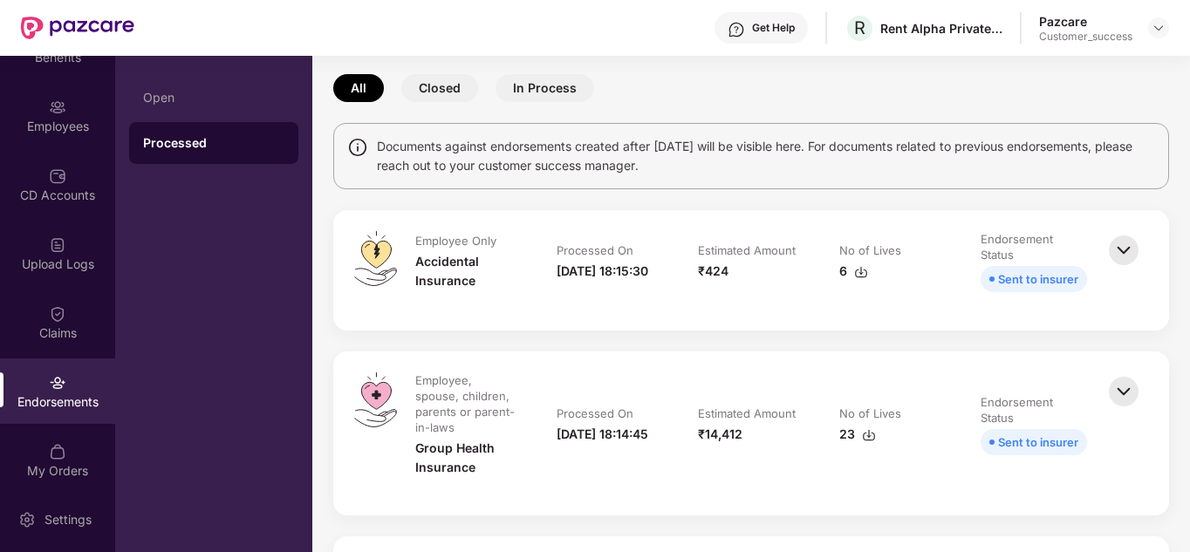
scroll to position [70, 0]
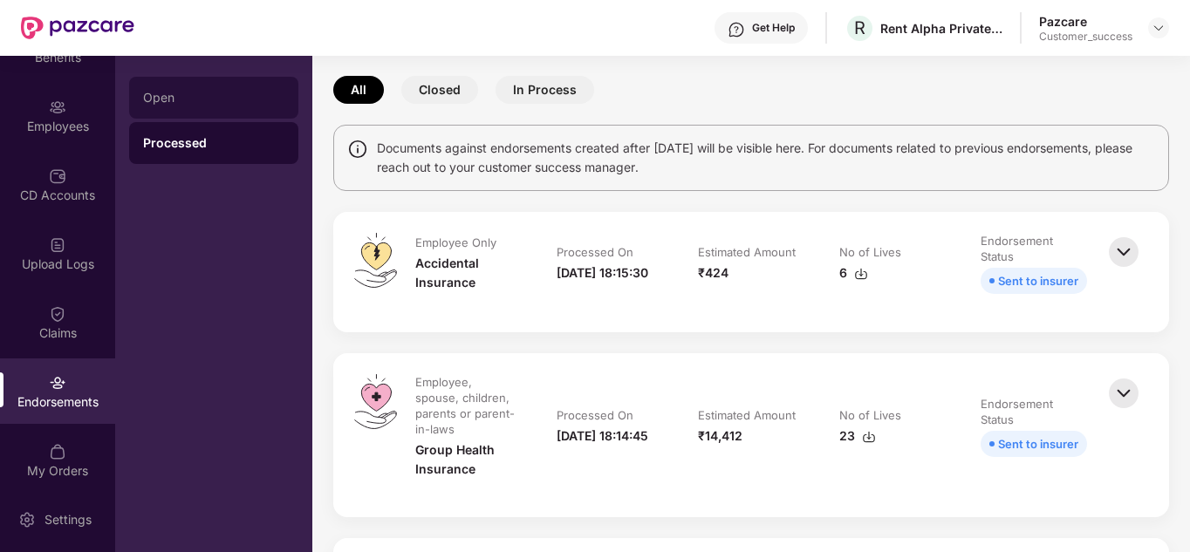
click at [177, 106] on div "Open" at bounding box center [213, 98] width 169 height 42
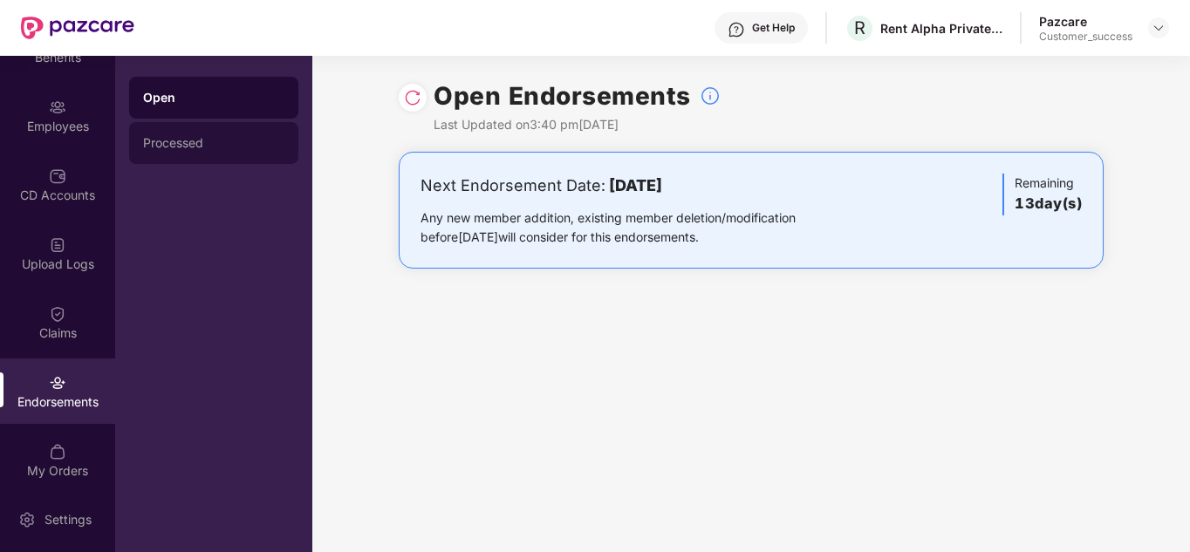
click at [174, 141] on div "Processed" at bounding box center [213, 143] width 141 height 14
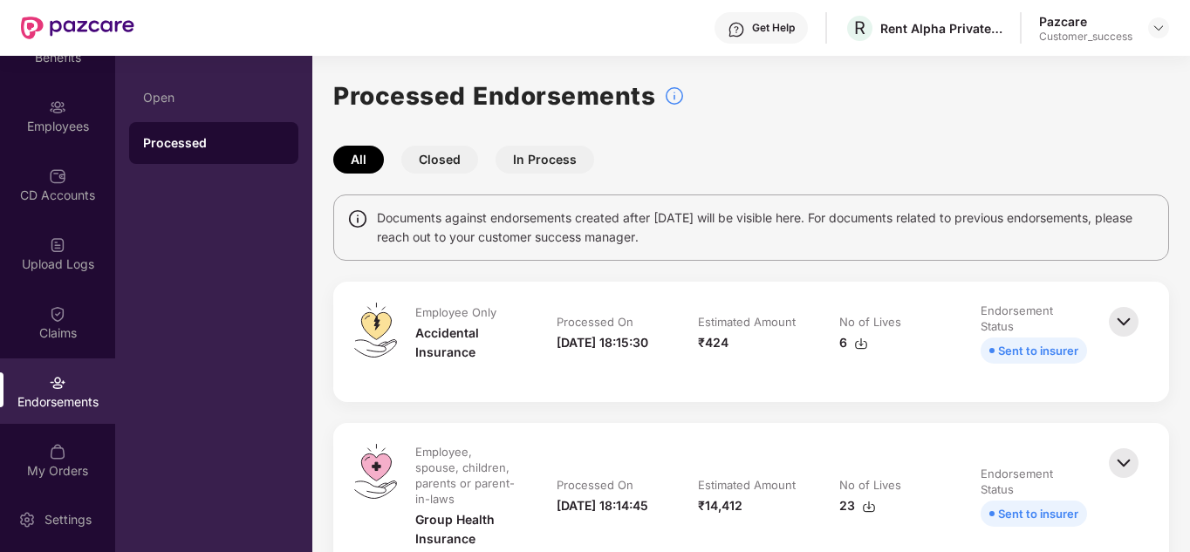
click at [773, 204] on div "Documents against endorsements created after [DATE] will be visible here. For d…" at bounding box center [751, 227] width 836 height 66
click at [533, 165] on button "In Process" at bounding box center [544, 160] width 99 height 28
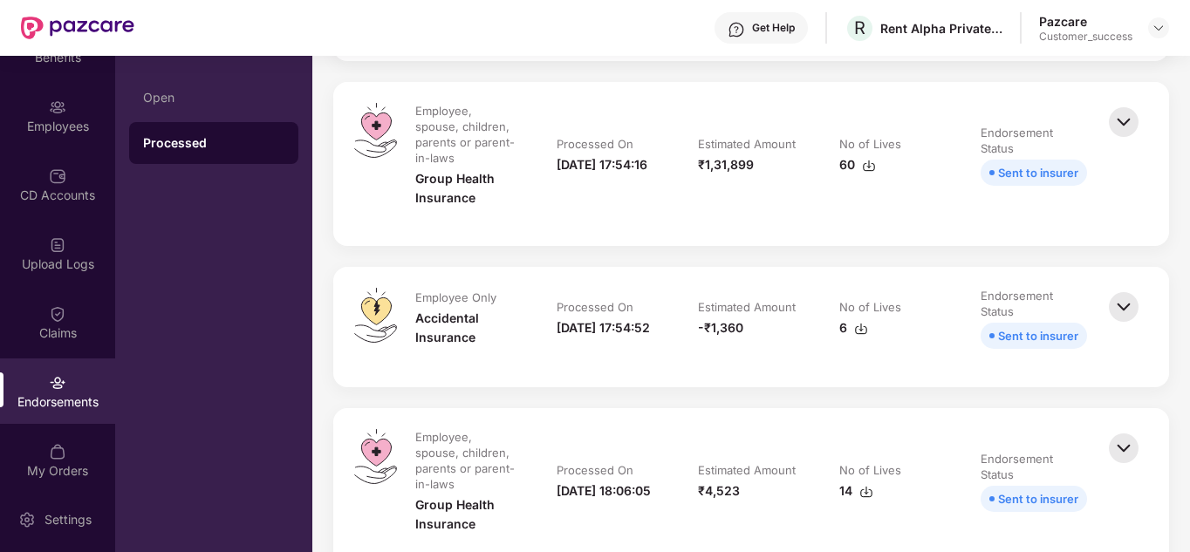
scroll to position [1186, 0]
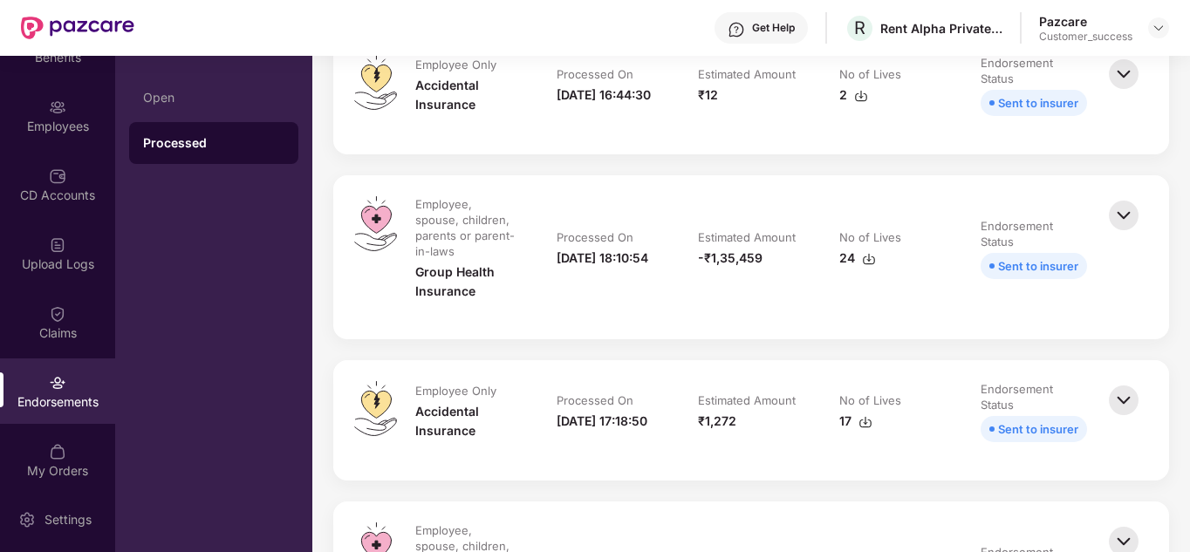
scroll to position [0, 0]
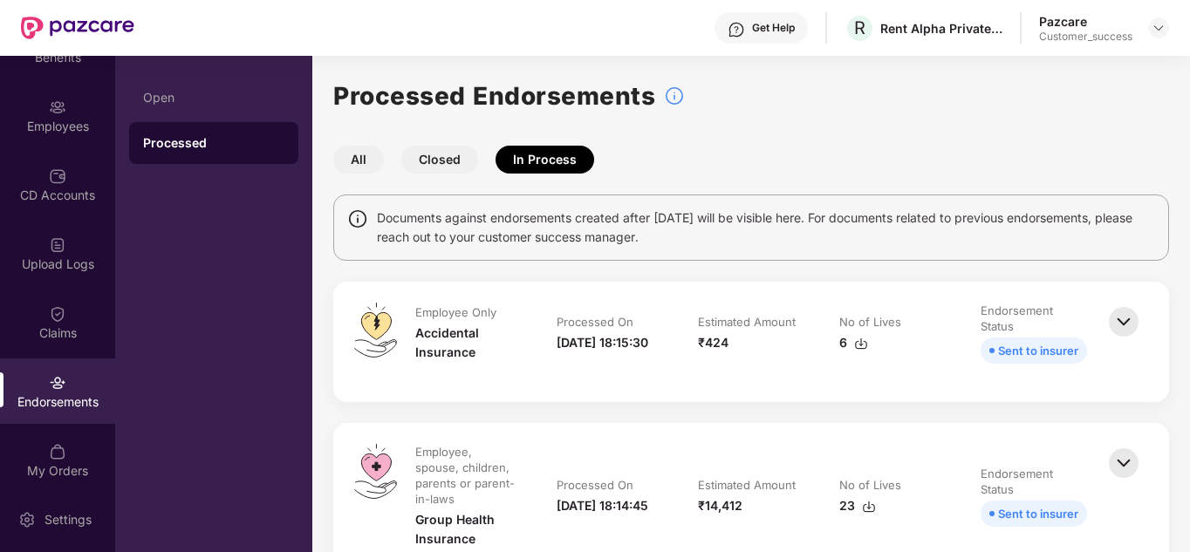
click at [363, 153] on button "All" at bounding box center [358, 160] width 51 height 28
click at [431, 164] on button "Closed" at bounding box center [439, 160] width 77 height 28
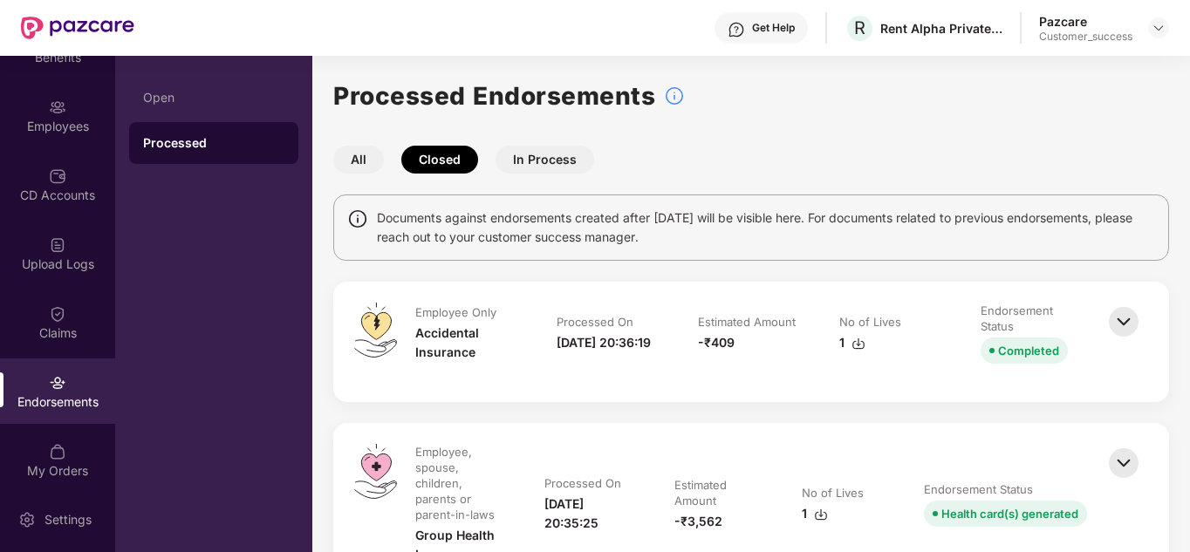
click at [391, 162] on div "All Closed In Process" at bounding box center [751, 160] width 836 height 28
click at [358, 159] on button "All" at bounding box center [358, 160] width 51 height 28
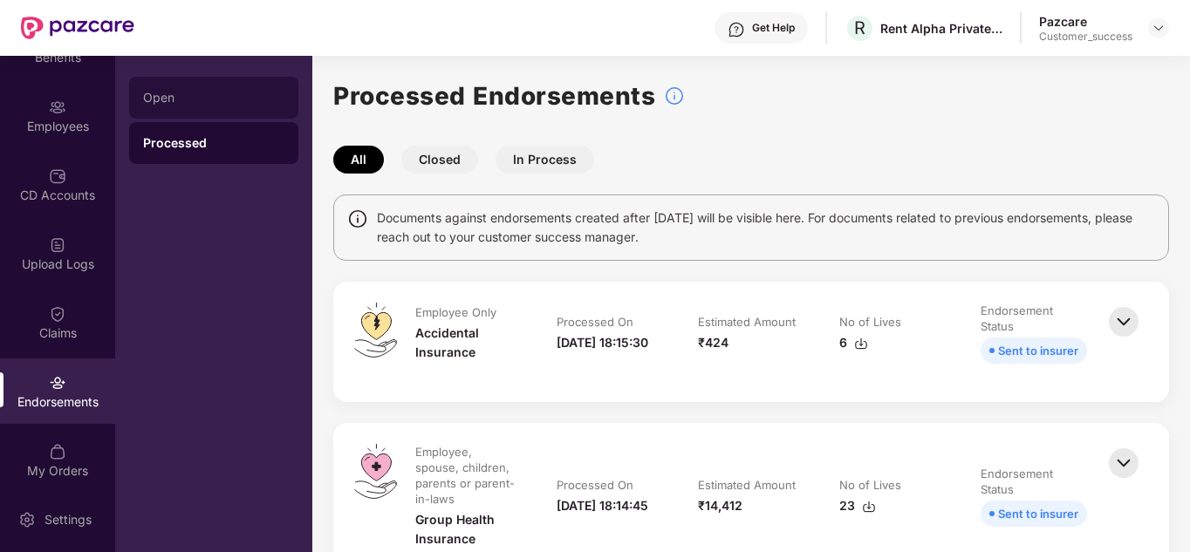
click at [175, 95] on div "Open" at bounding box center [213, 98] width 141 height 14
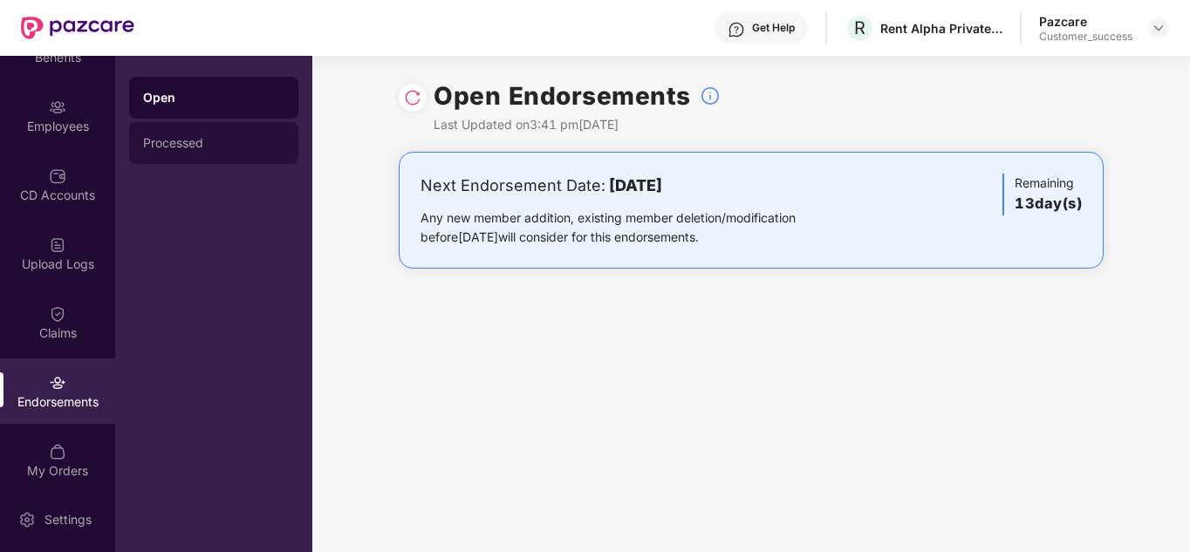
click at [212, 150] on div "Processed" at bounding box center [213, 143] width 169 height 42
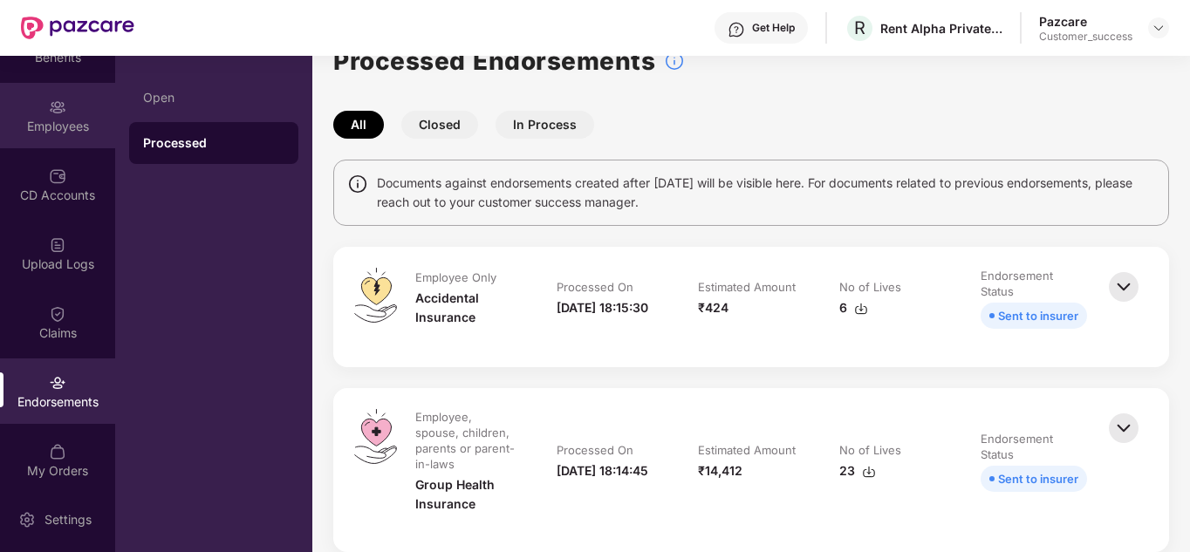
scroll to position [70, 0]
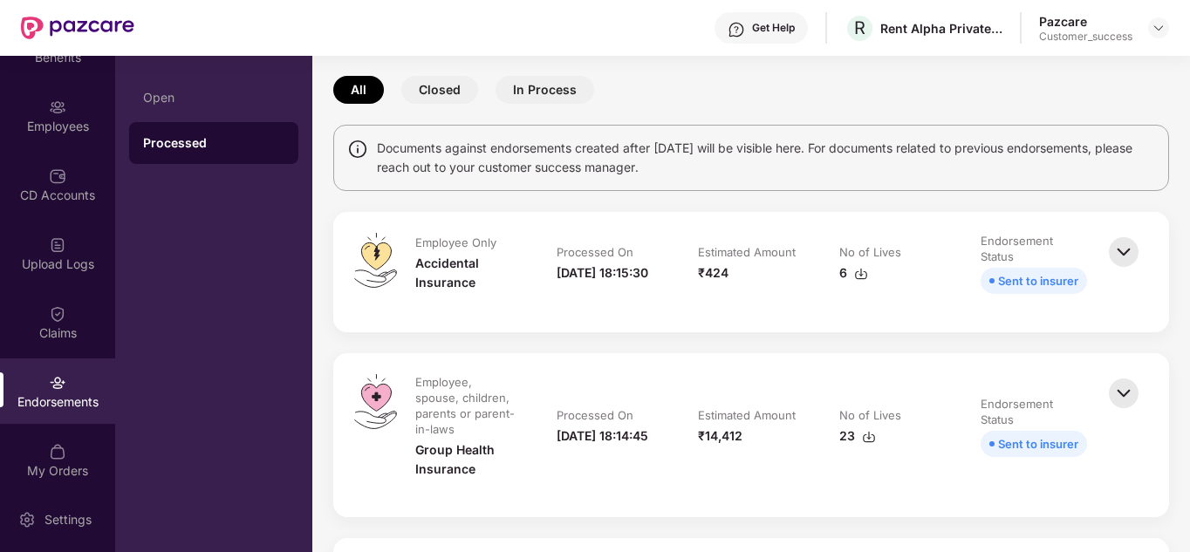
click at [521, 78] on button "In Process" at bounding box center [544, 90] width 99 height 28
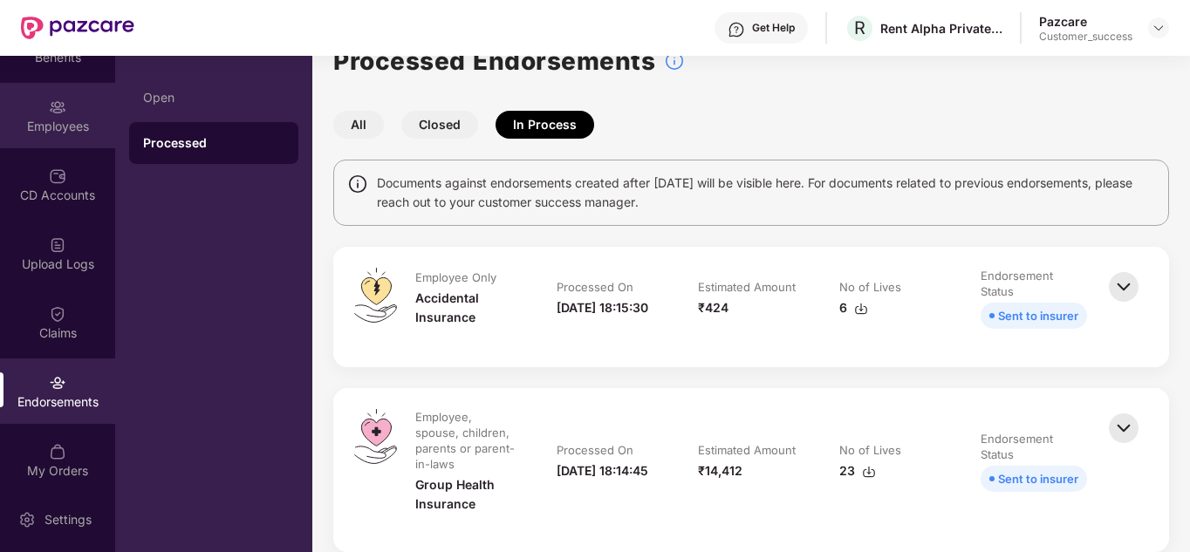
scroll to position [0, 0]
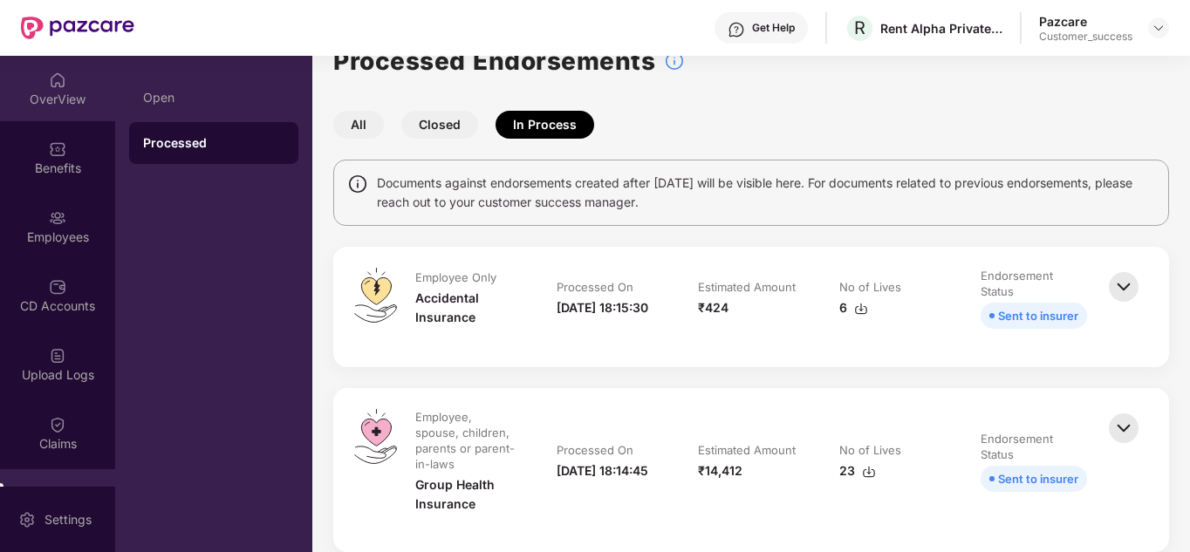
click at [49, 97] on div "OverView" at bounding box center [57, 99] width 115 height 17
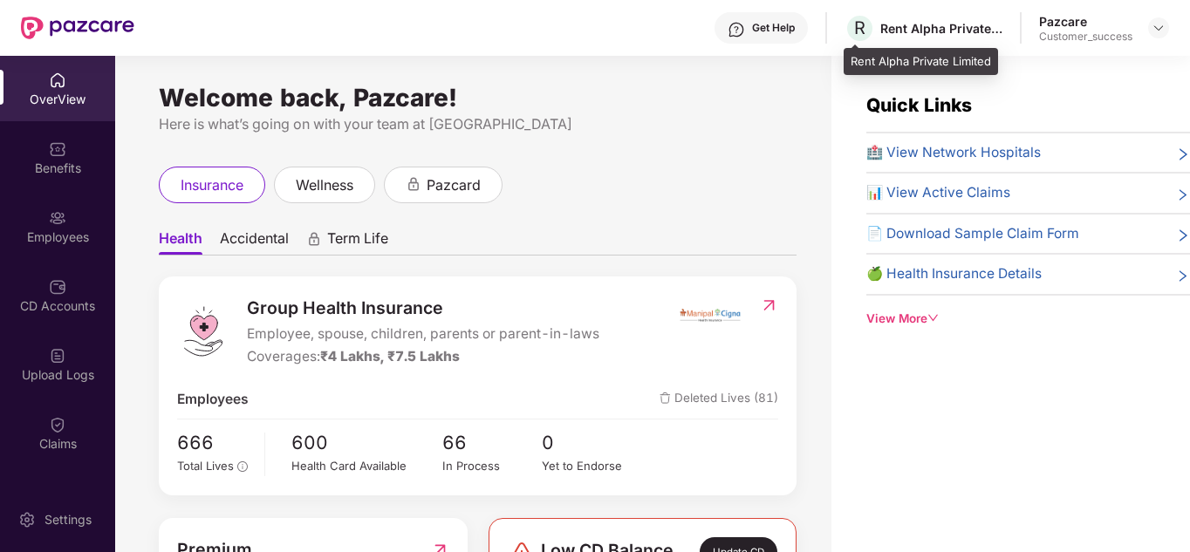
click at [973, 24] on div "Rent Alpha Private Limited" at bounding box center [941, 28] width 122 height 17
click at [1161, 21] on img at bounding box center [1158, 28] width 14 height 14
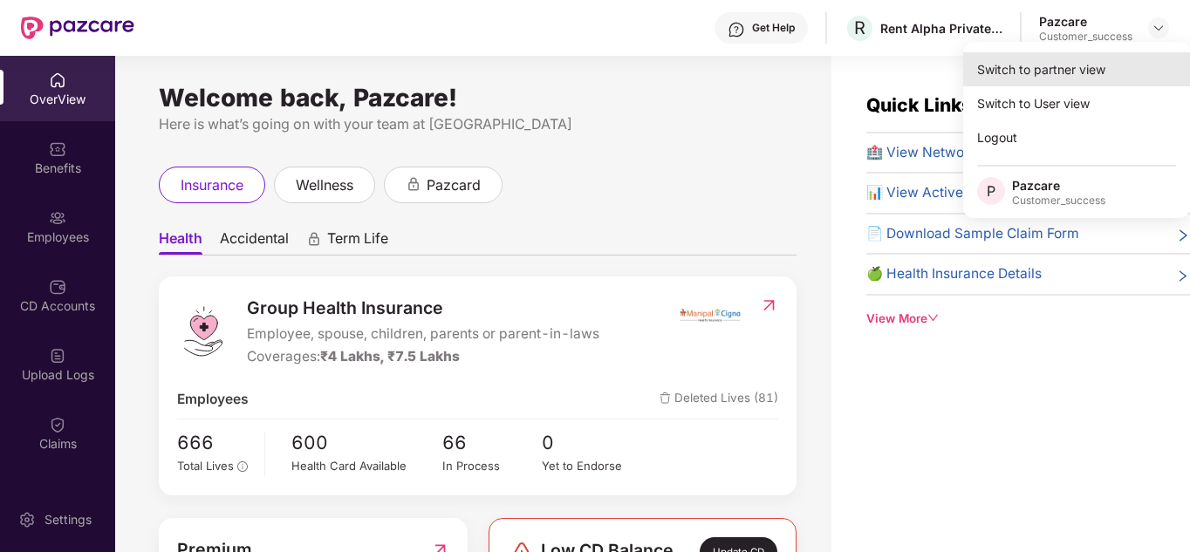
click at [1074, 64] on div "Switch to partner view" at bounding box center [1076, 69] width 227 height 34
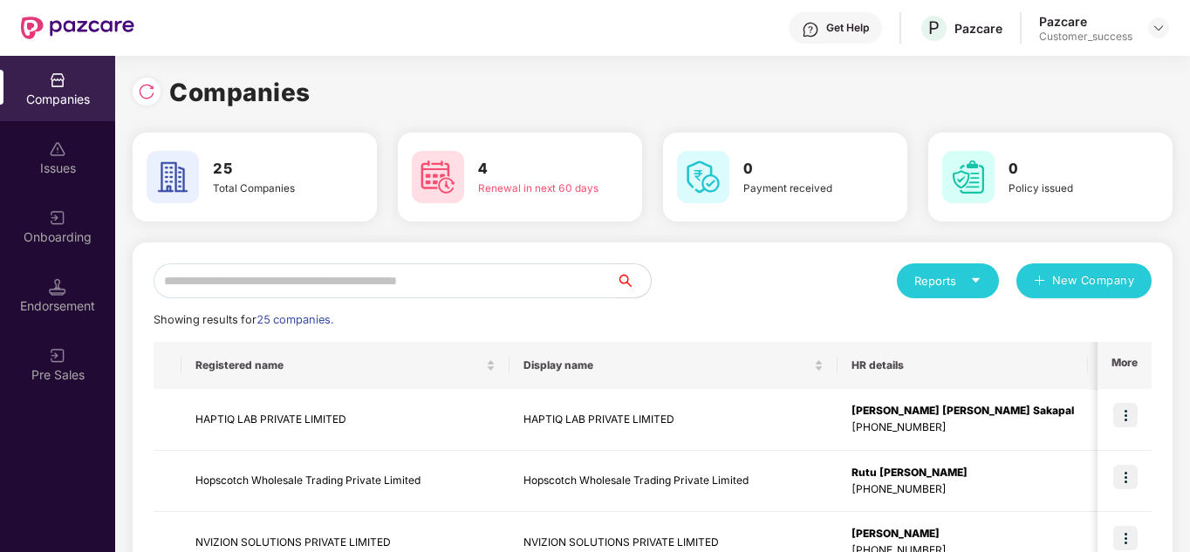
click at [405, 273] on input "text" at bounding box center [385, 280] width 462 height 35
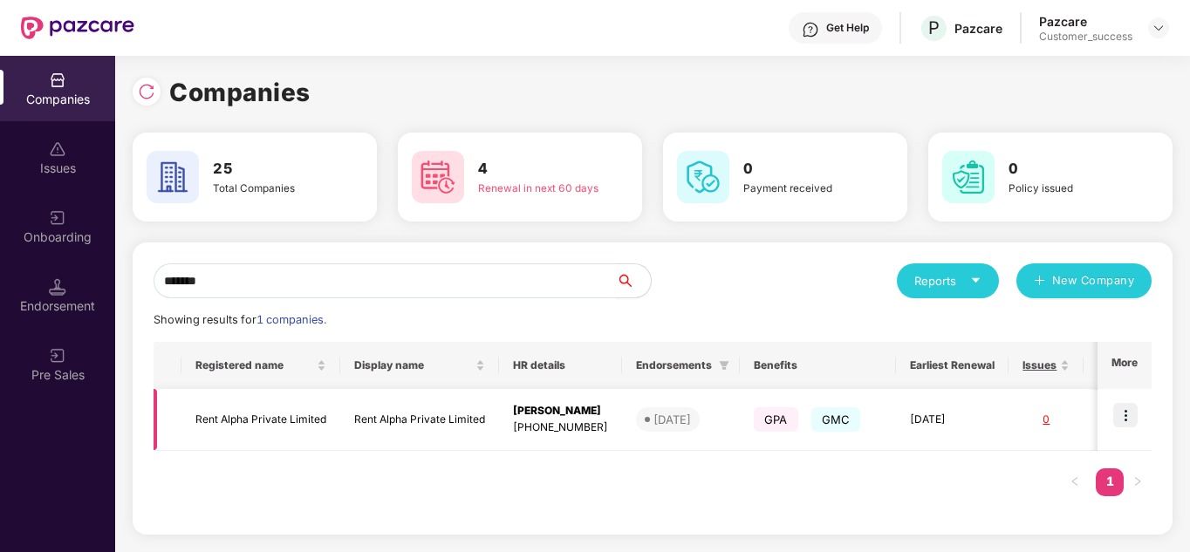
type input "*******"
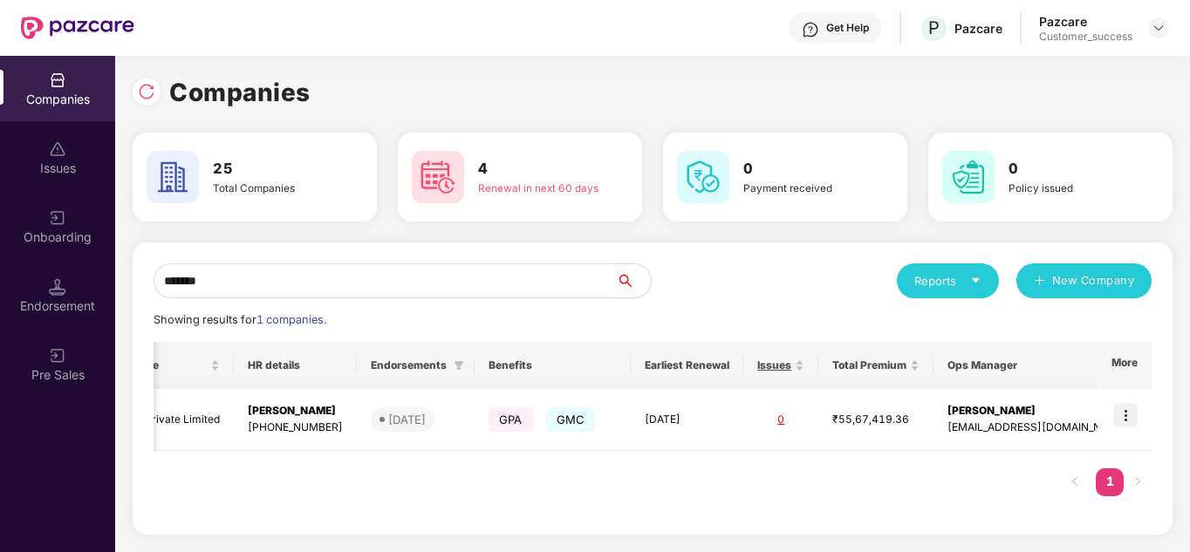
scroll to position [0, 2]
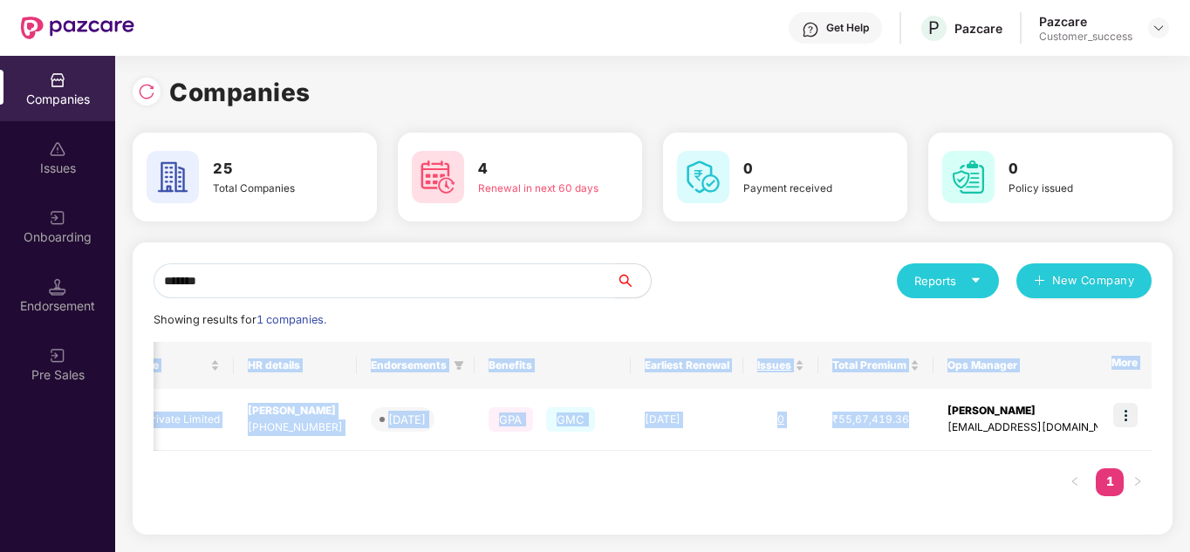
drag, startPoint x: 918, startPoint y: 414, endPoint x: 915, endPoint y: 469, distance: 55.0
click at [915, 469] on div "Registered name Display name HR details Endorsements Benefits Earliest Renewal …" at bounding box center [653, 428] width 998 height 172
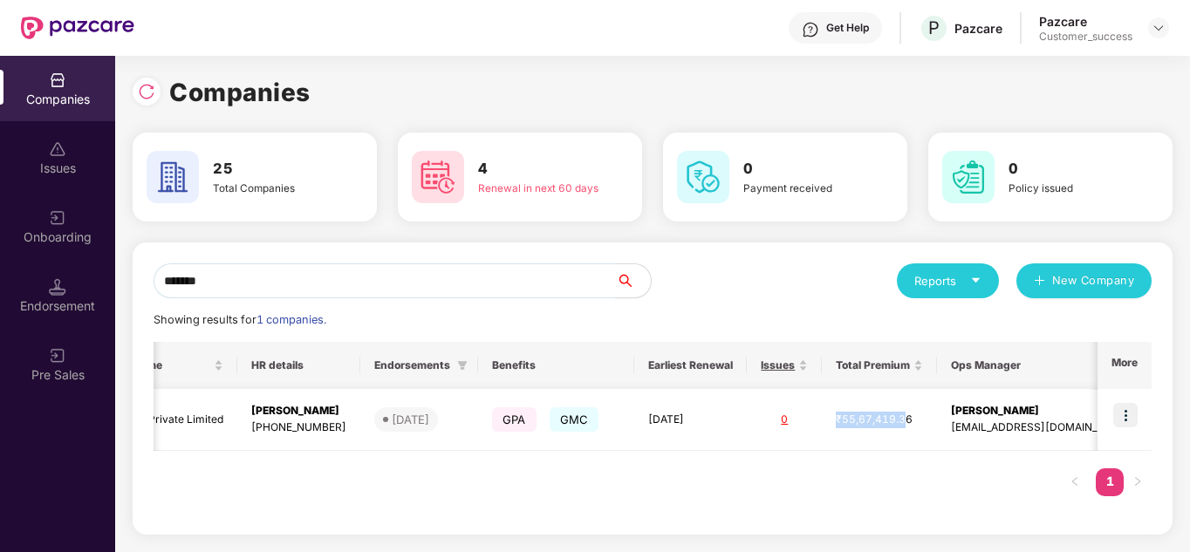
scroll to position [0, 265]
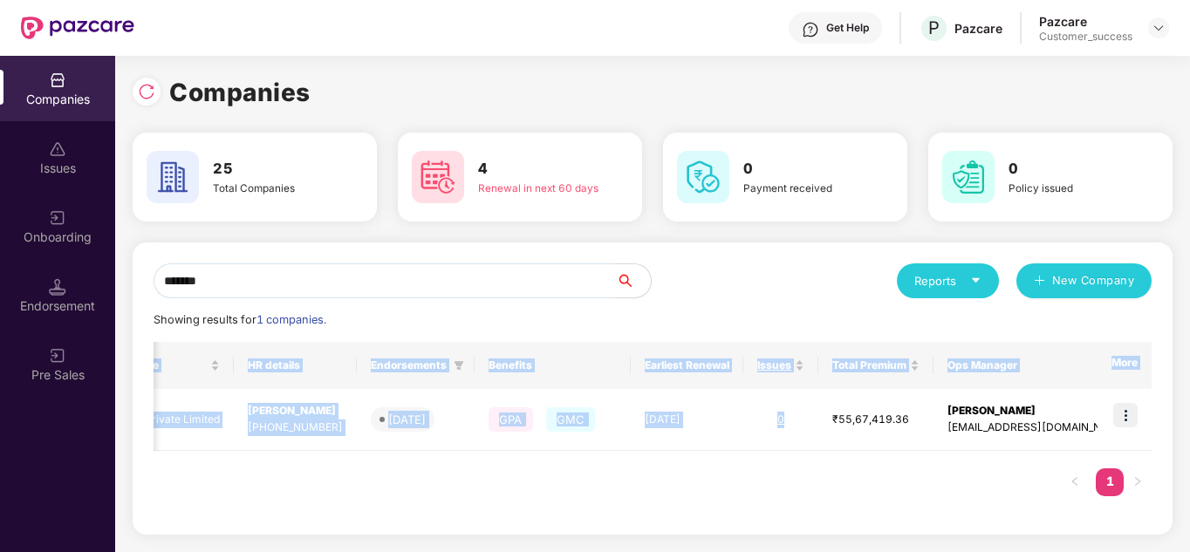
drag, startPoint x: 959, startPoint y: 404, endPoint x: 998, endPoint y: 484, distance: 89.3
click at [998, 484] on div "Registered name Display name HR details Endorsements Benefits Earliest Renewal …" at bounding box center [653, 428] width 998 height 172
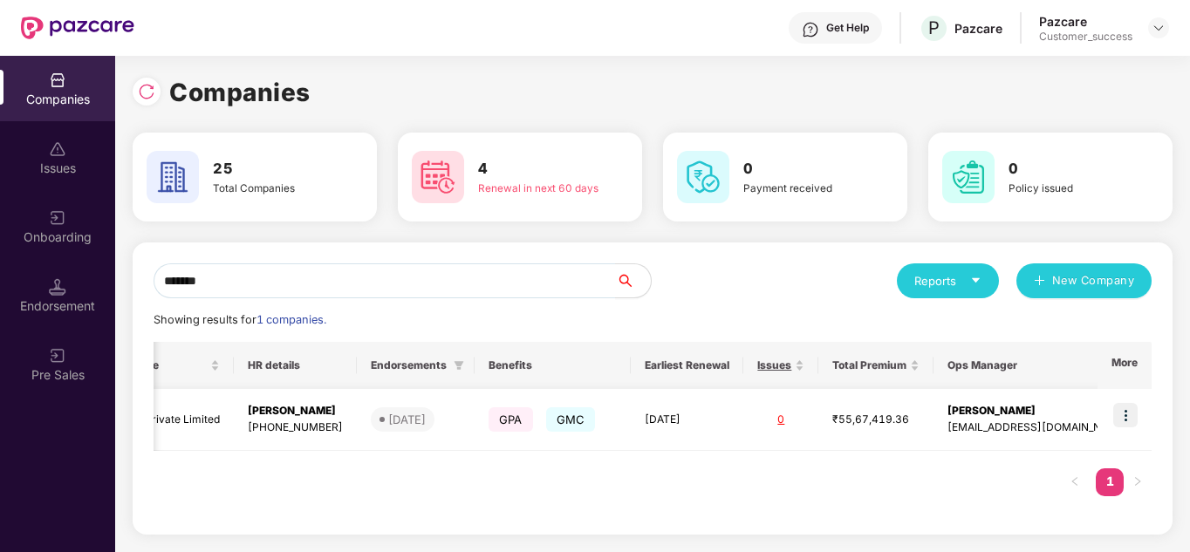
click at [1135, 413] on img at bounding box center [1125, 415] width 24 height 24
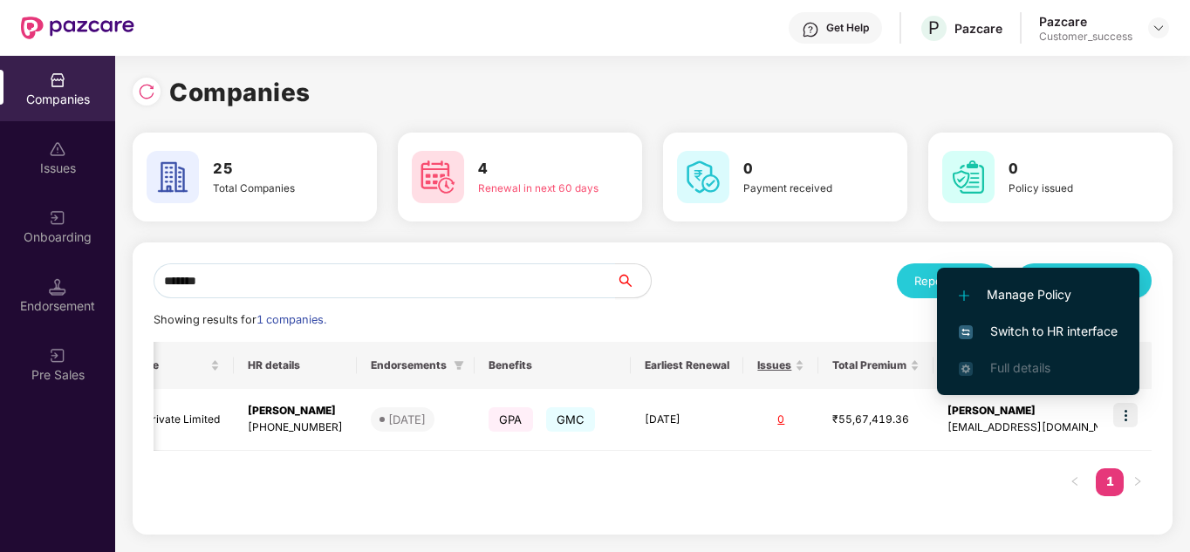
click at [1039, 338] on span "Switch to HR interface" at bounding box center [1038, 331] width 159 height 19
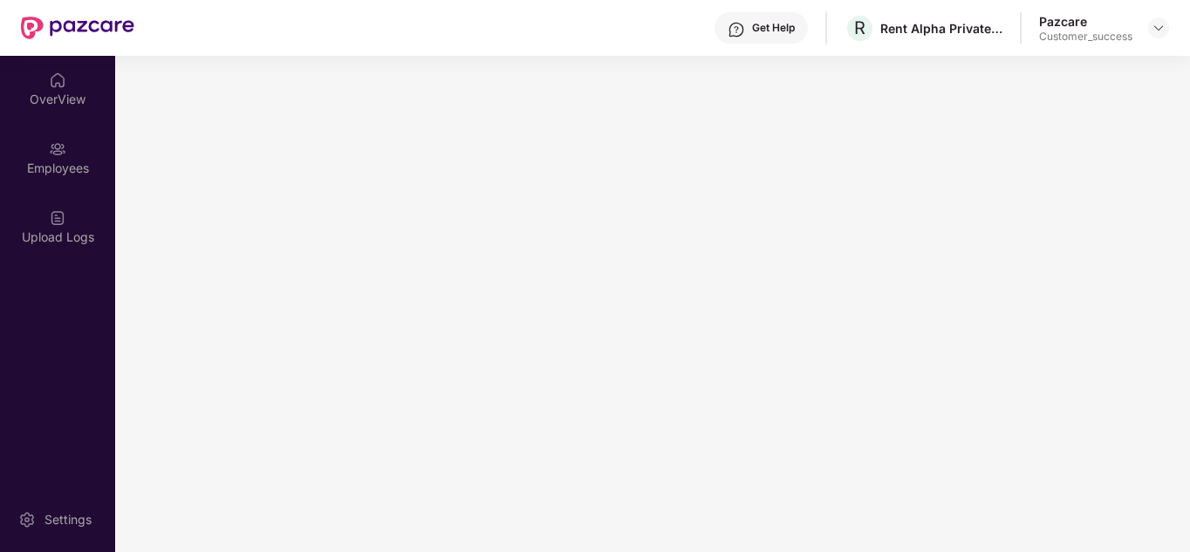
scroll to position [0, 0]
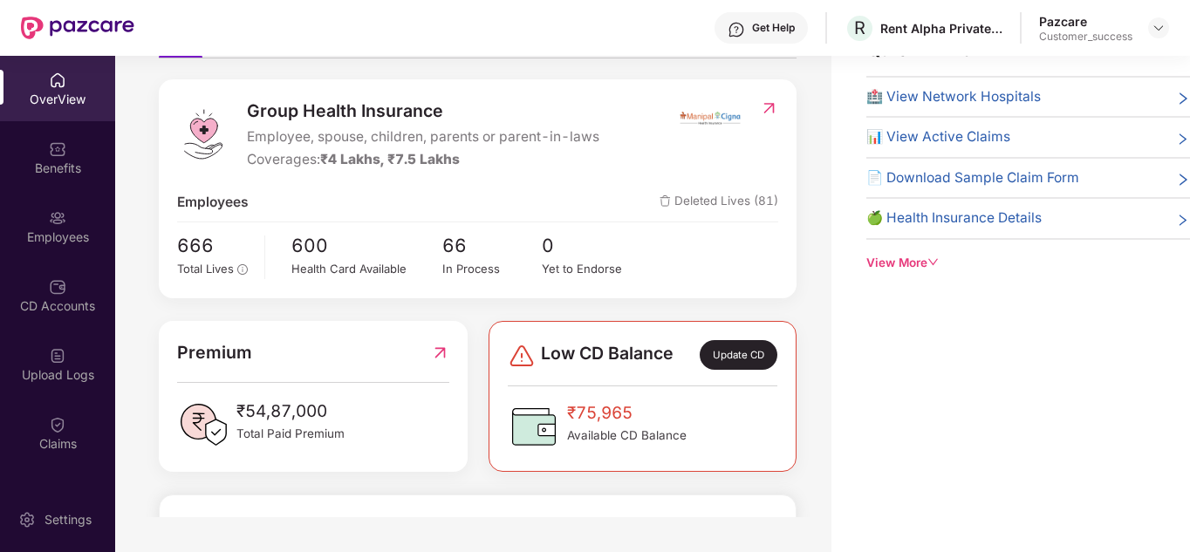
scroll to position [138, 0]
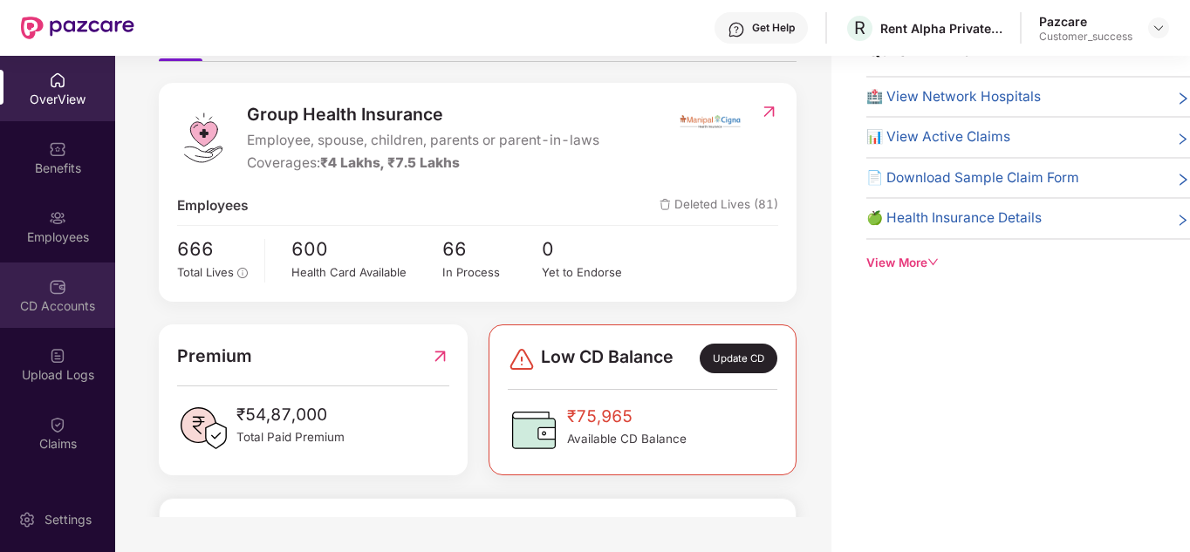
click at [41, 283] on div "CD Accounts" at bounding box center [57, 295] width 115 height 65
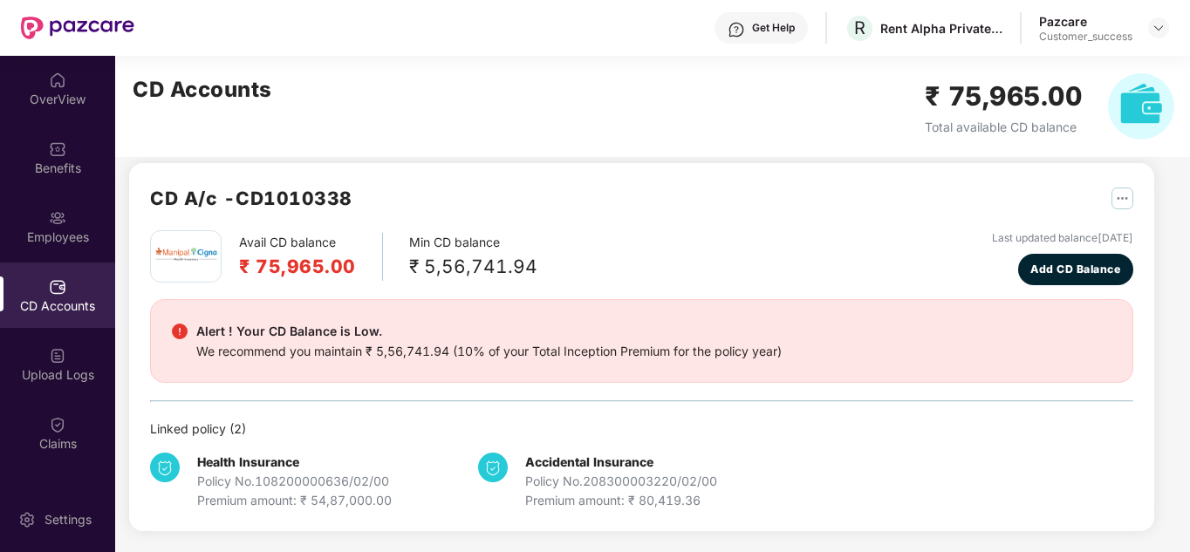
scroll to position [15, 0]
click at [604, 222] on div "CD A/c - CD1010338" at bounding box center [641, 207] width 983 height 46
click at [837, 490] on div "Health Insurance Policy No. 108200000636/02/00 Premium amount: ₹ 54,87,000.00 A…" at bounding box center [641, 475] width 983 height 72
click at [77, 429] on div "Claims" at bounding box center [57, 432] width 115 height 65
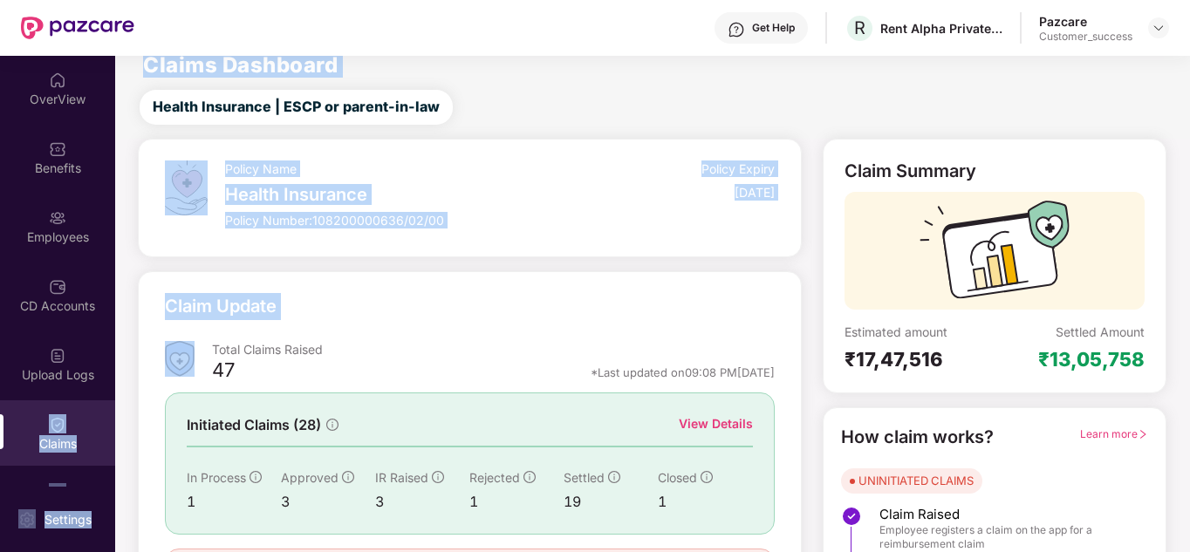
drag, startPoint x: 115, startPoint y: 342, endPoint x: 111, endPoint y: 378, distance: 36.0
click at [111, 378] on div "OverView Benefits Employees CD Accounts Upload Logs Claims Endorsements My Orde…" at bounding box center [595, 304] width 1190 height 496
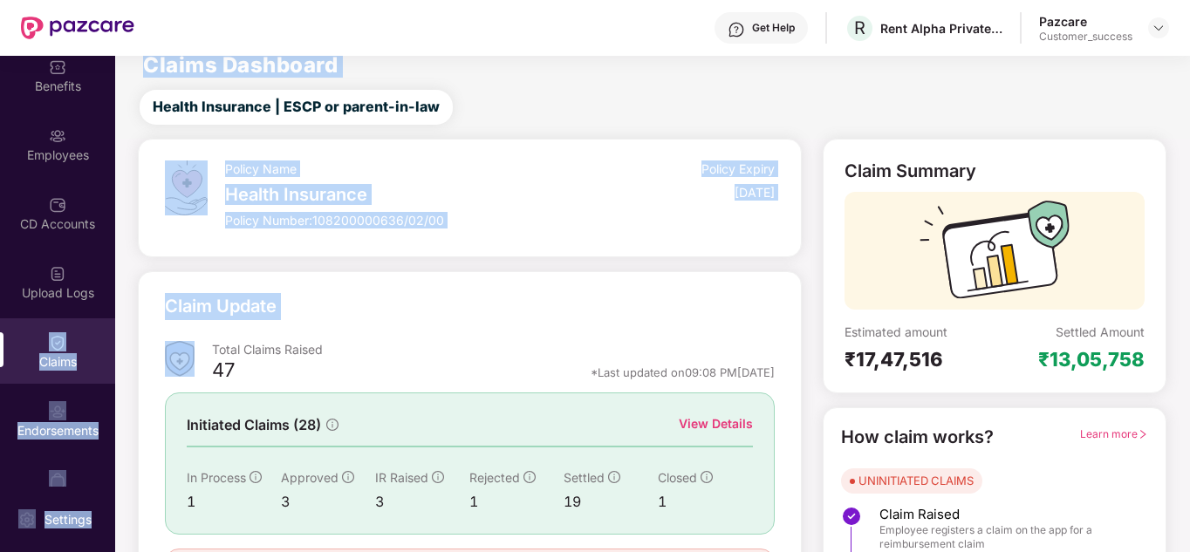
scroll to position [109, 0]
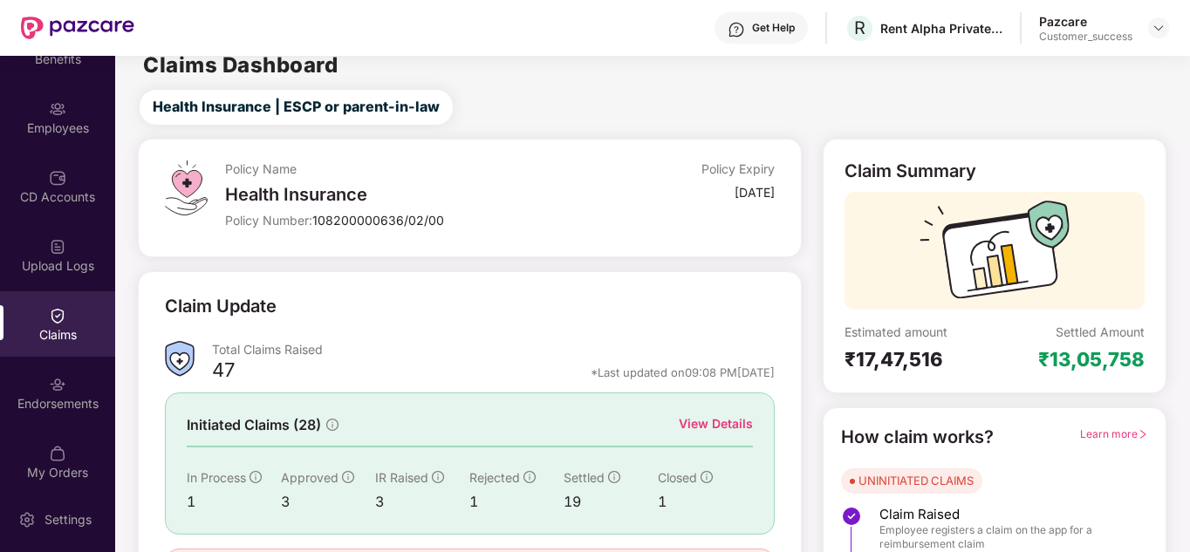
click at [133, 402] on div "Claim Update Total Claims Raised 47 *Last updated on 09:08 PM[DATE] Initiated C…" at bounding box center [469, 446] width 677 height 351
click at [72, 388] on div "Endorsements" at bounding box center [57, 392] width 115 height 65
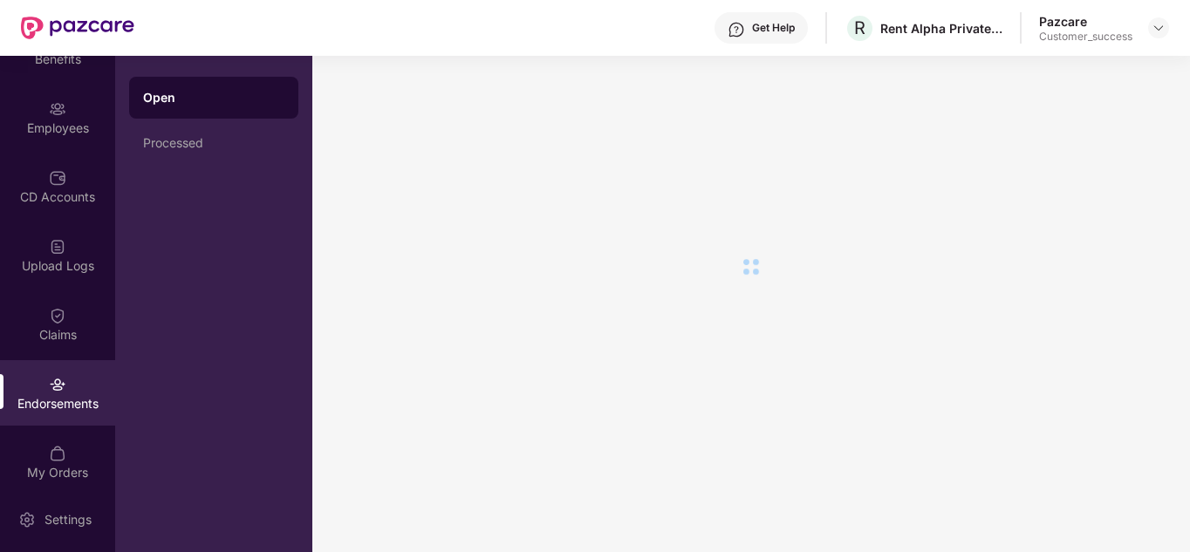
scroll to position [0, 0]
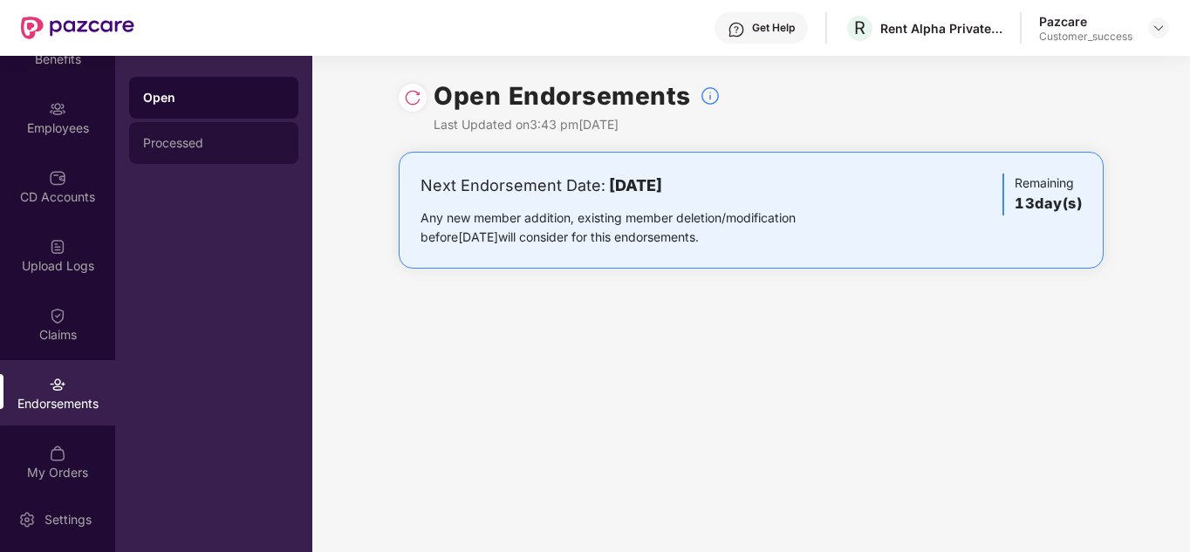
click at [223, 126] on div "Processed" at bounding box center [213, 143] width 169 height 42
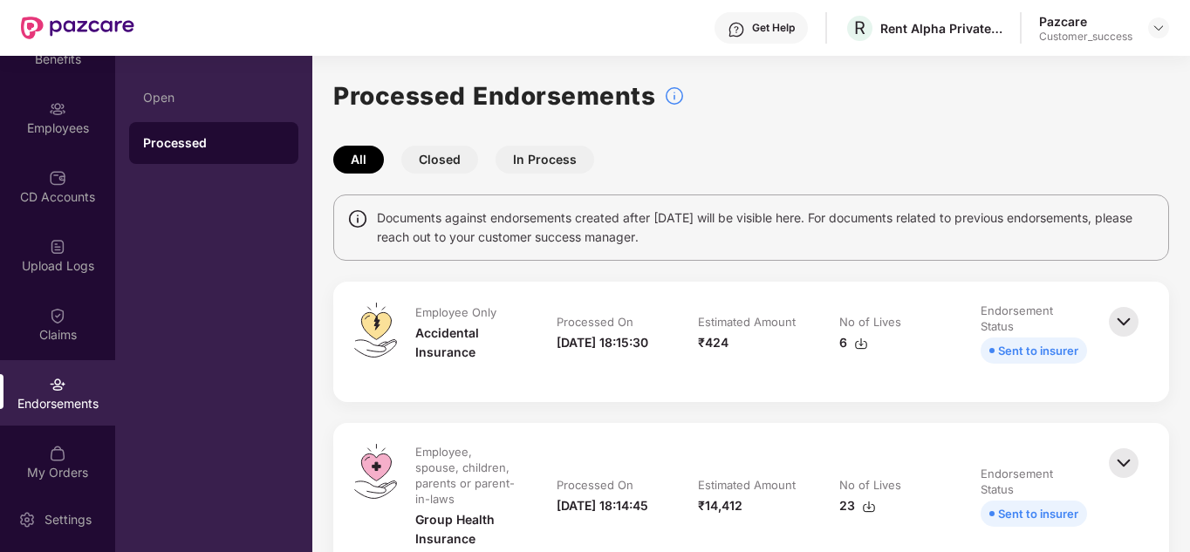
click at [635, 259] on div "Documents against endorsements created after [DATE] will be visible here. For d…" at bounding box center [751, 227] width 836 height 66
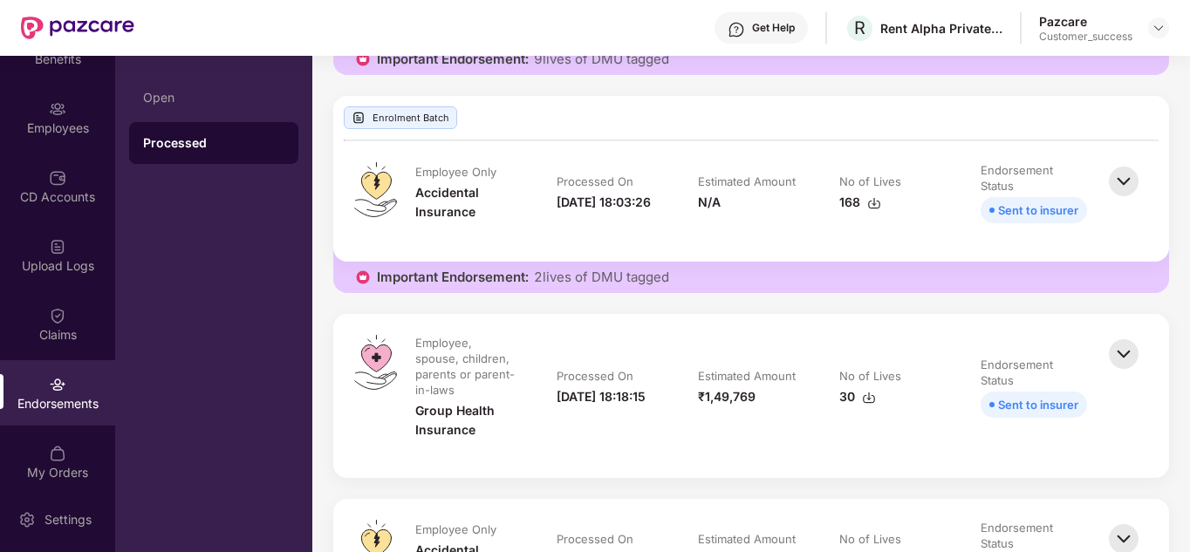
scroll to position [3245, 0]
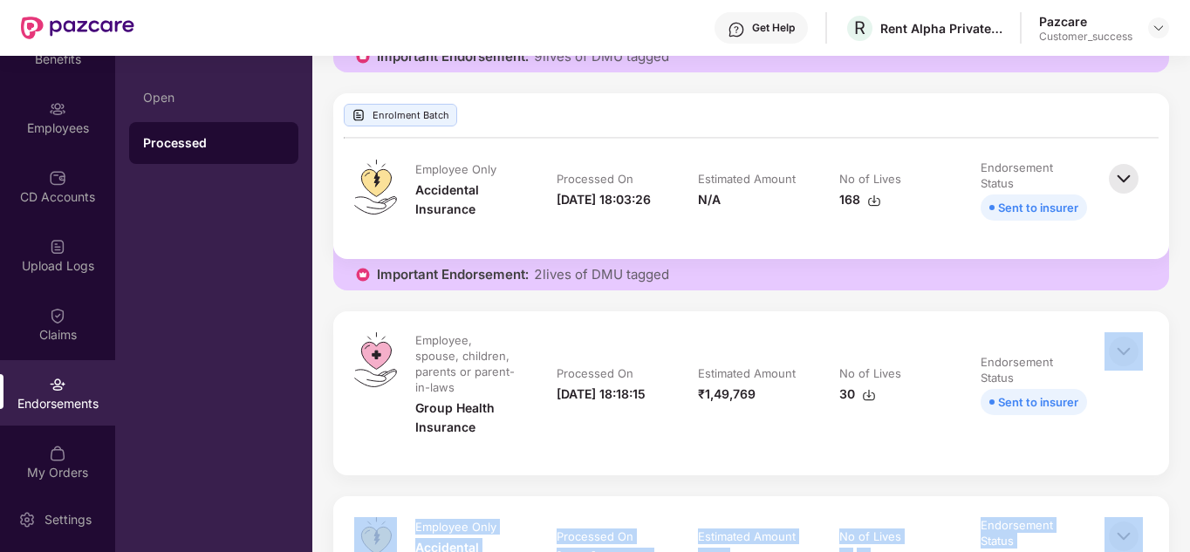
drag, startPoint x: 1186, startPoint y: 267, endPoint x: 1186, endPoint y: 374, distance: 107.3
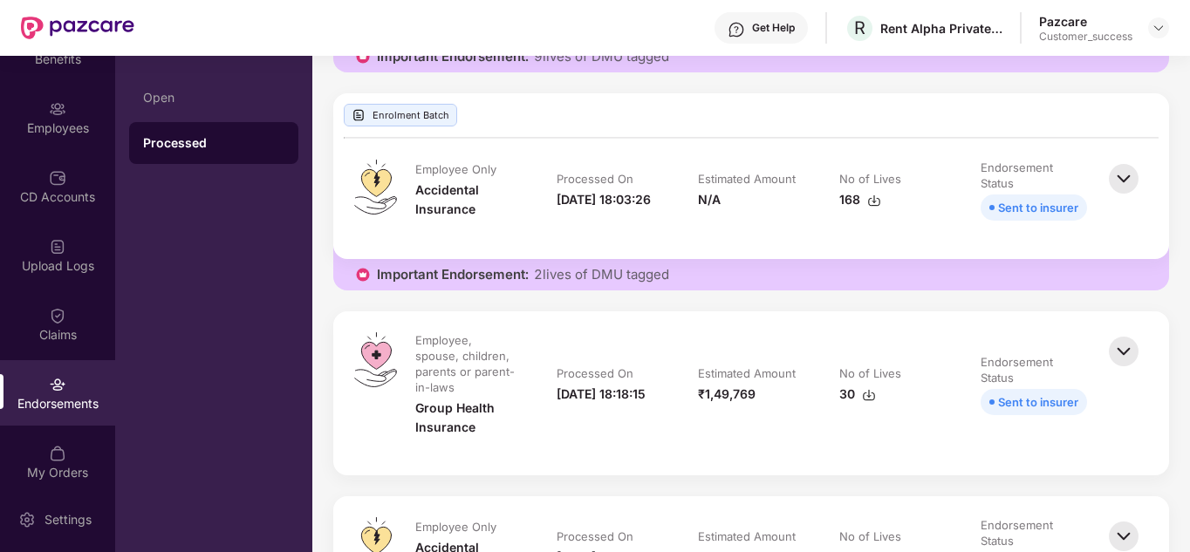
scroll to position [3679, 0]
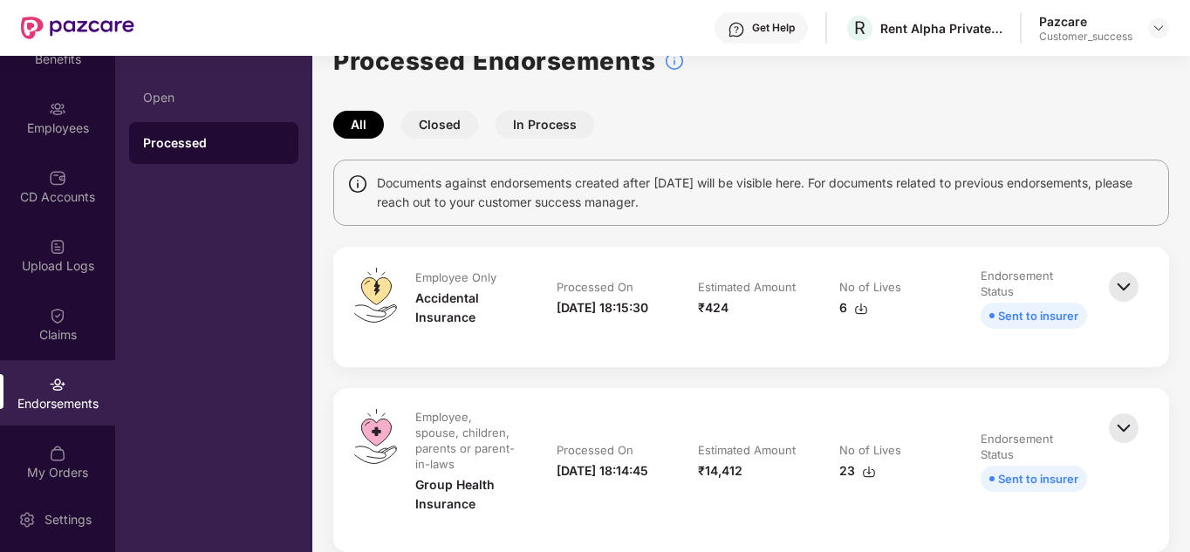
scroll to position [0, 0]
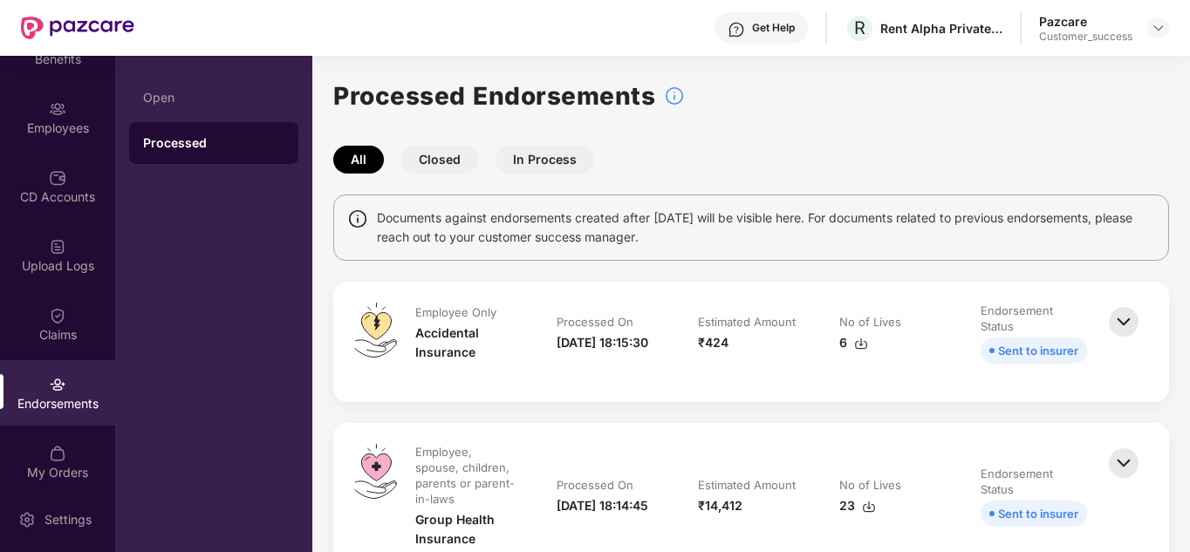
click at [443, 150] on button "Closed" at bounding box center [439, 160] width 77 height 28
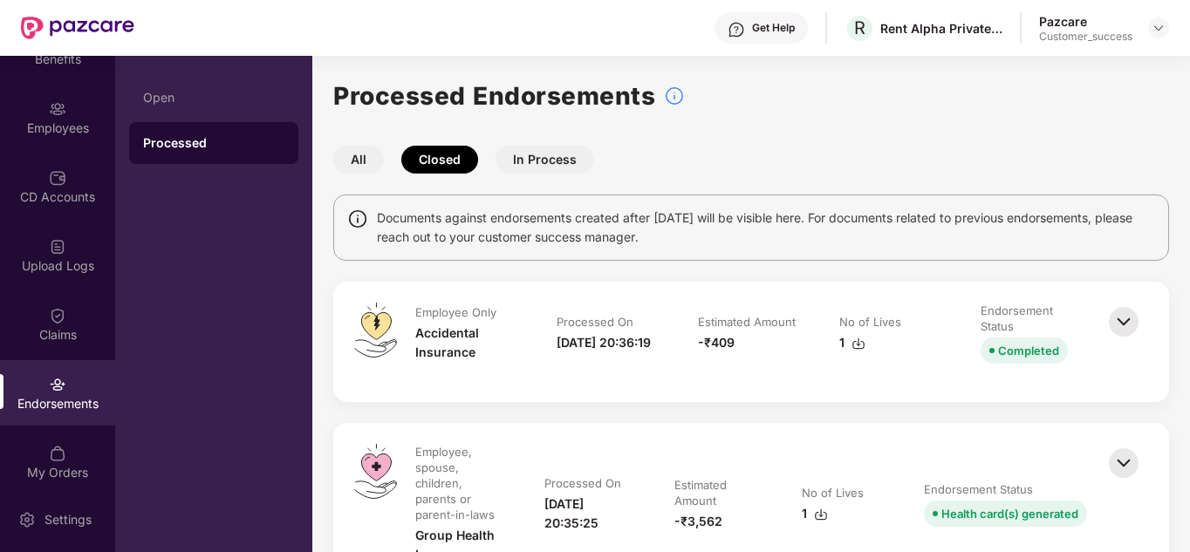
click at [545, 160] on button "In Process" at bounding box center [544, 160] width 99 height 28
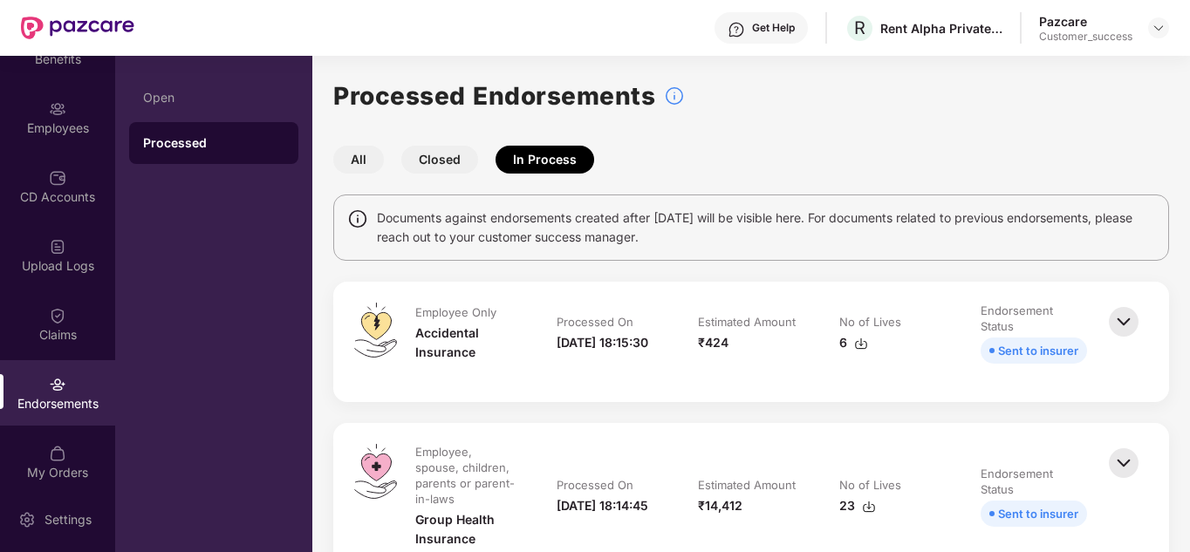
click at [376, 160] on button "All" at bounding box center [358, 160] width 51 height 28
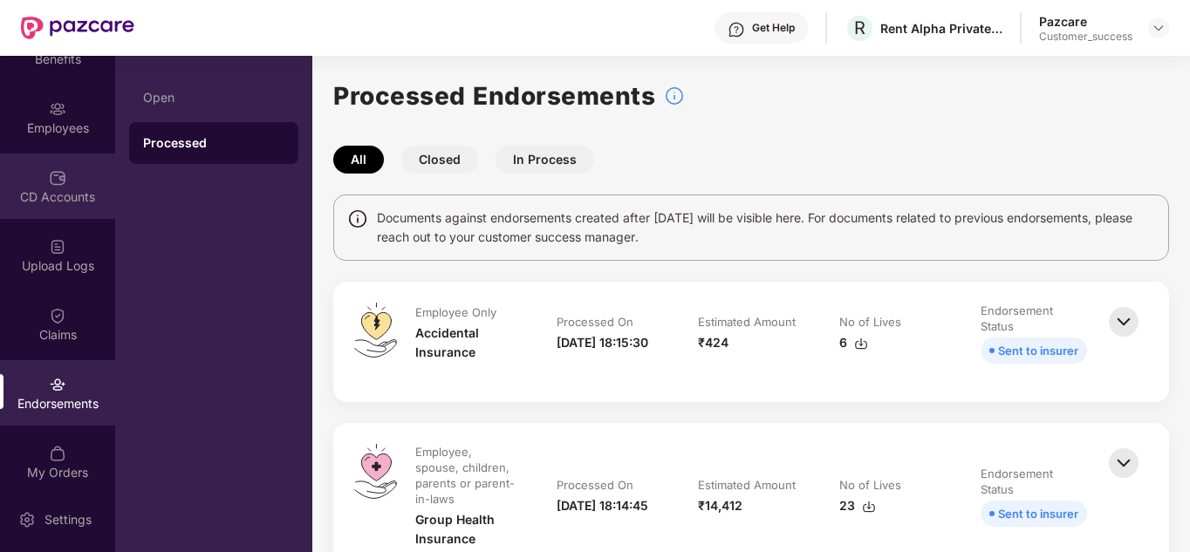
click at [47, 197] on div "CD Accounts" at bounding box center [57, 196] width 115 height 17
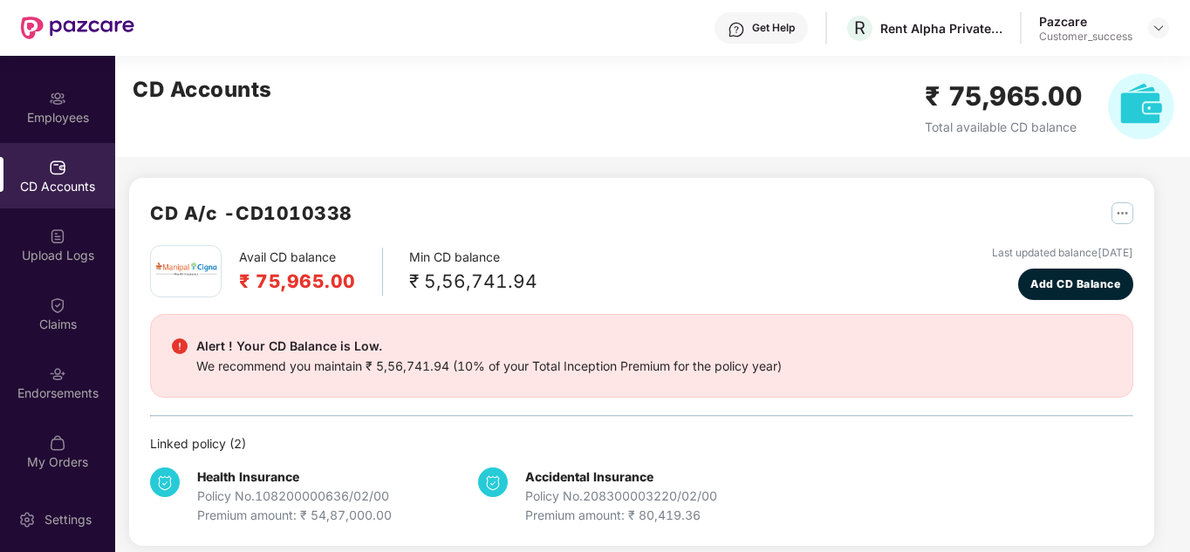
scroll to position [120, 0]
click at [624, 277] on div "Avail CD balance ₹ 75,965.00 Min CD balance ₹ 5,56,741.94 Last updated balance …" at bounding box center [641, 272] width 983 height 55
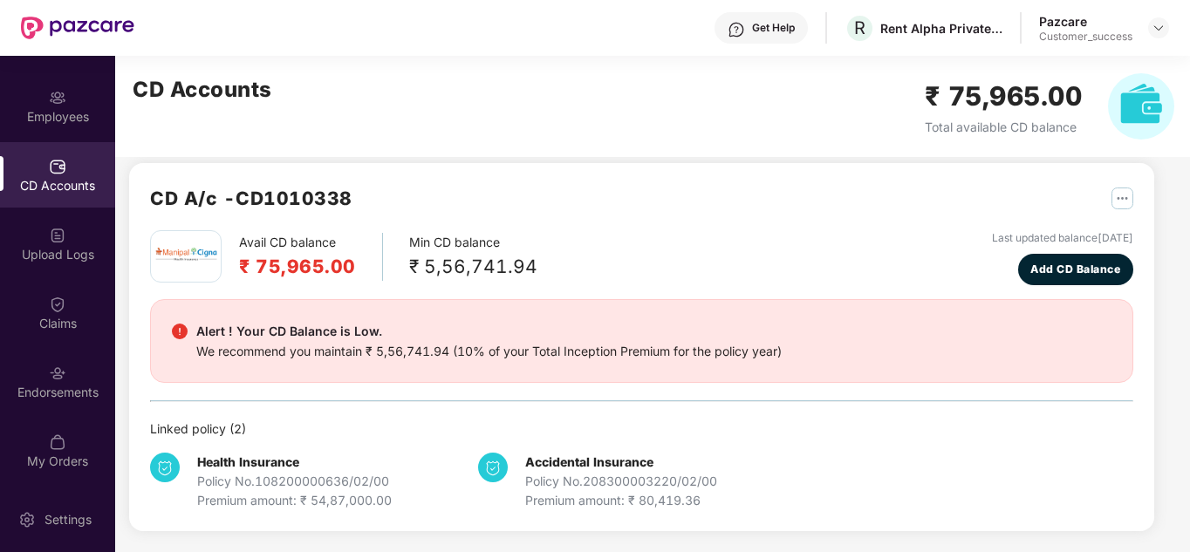
scroll to position [0, 0]
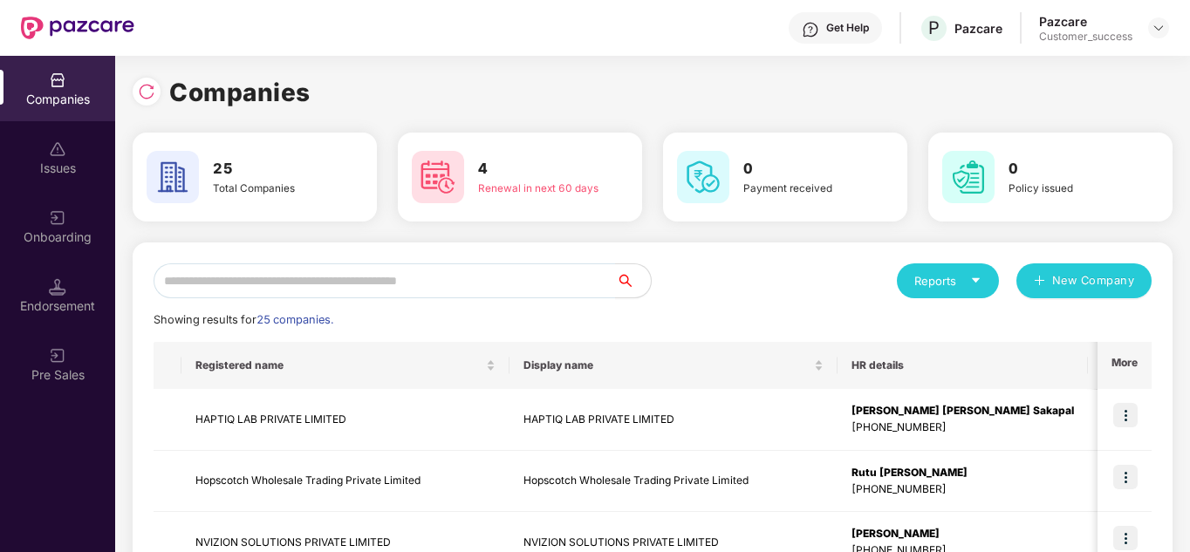
scroll to position [0, 2]
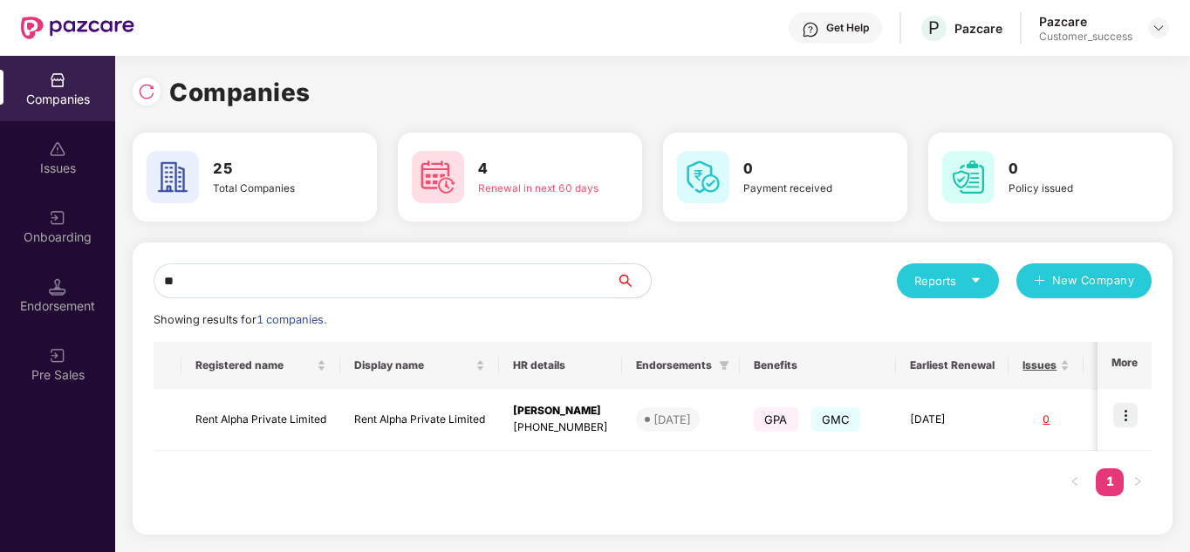
type input "*"
type input "****"
click at [1122, 419] on img at bounding box center [1125, 415] width 24 height 24
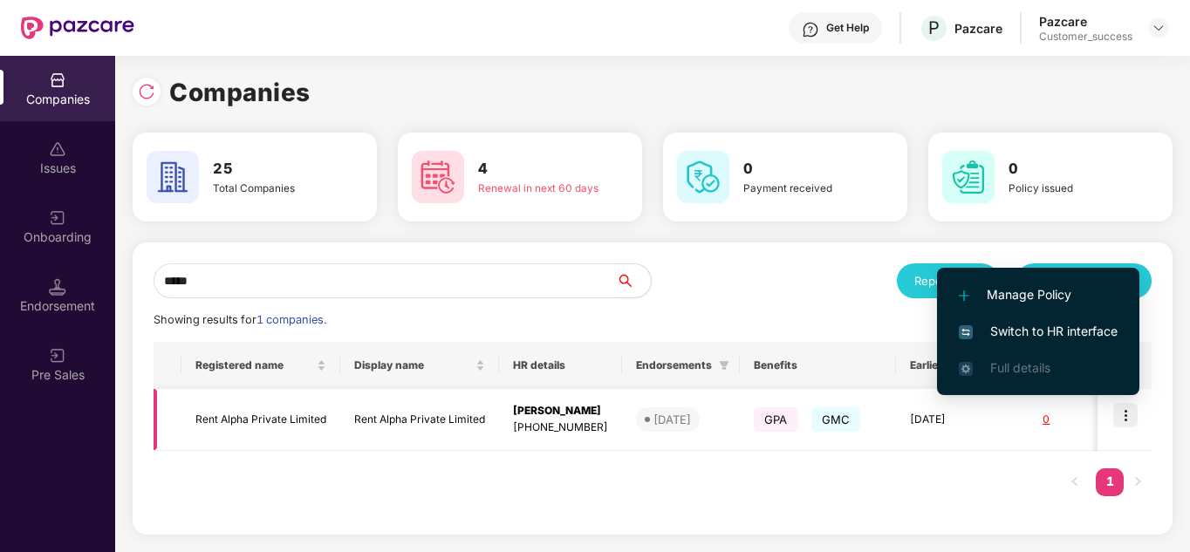
click at [325, 424] on td "Rent Alpha Private Limited" at bounding box center [260, 420] width 159 height 62
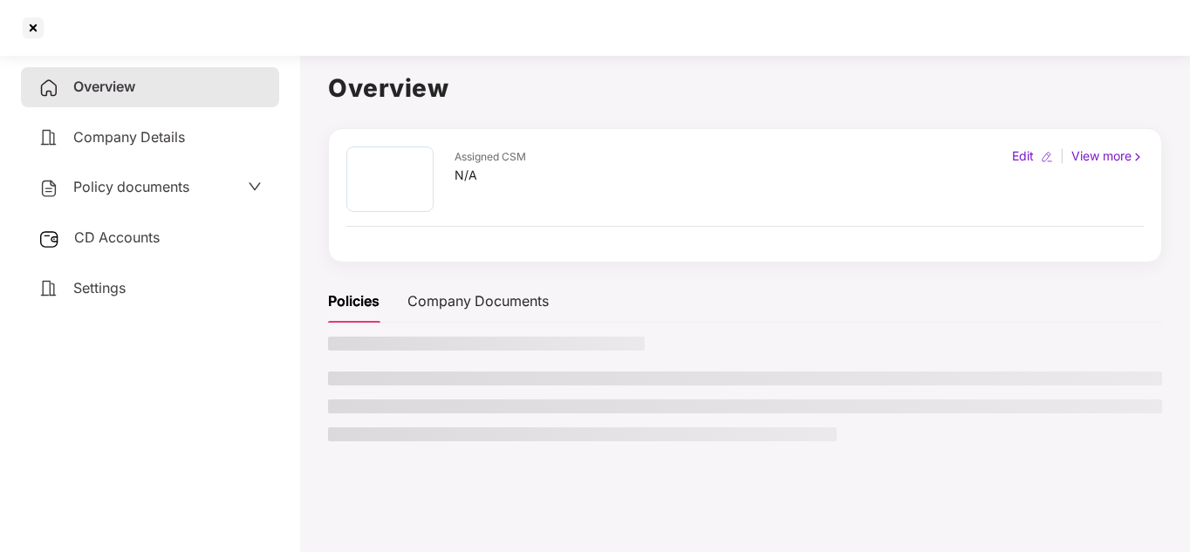
scroll to position [0, 0]
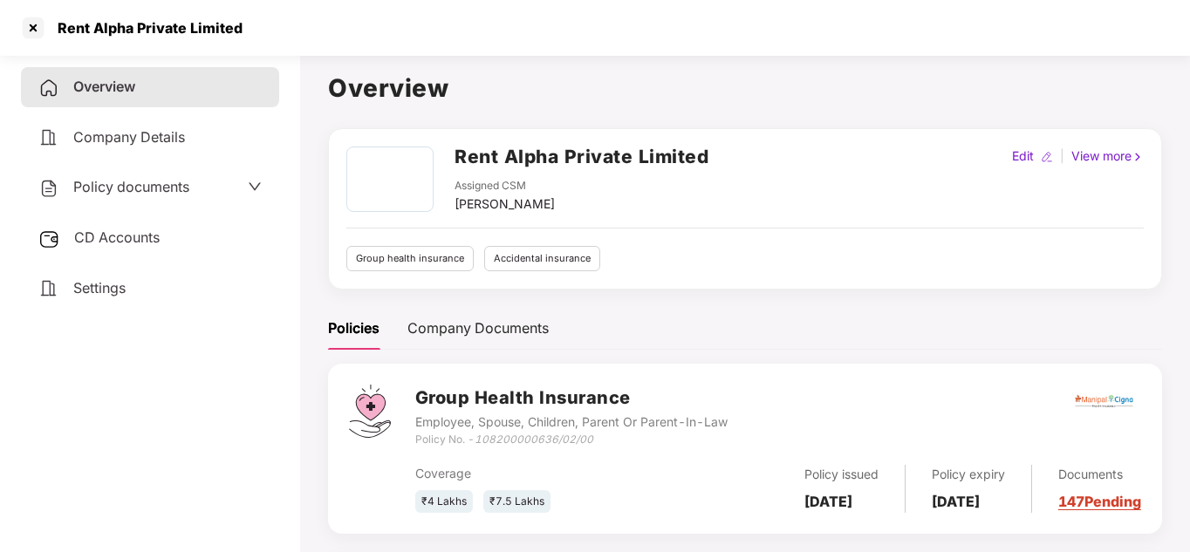
click at [124, 229] on span "CD Accounts" at bounding box center [116, 237] width 85 height 17
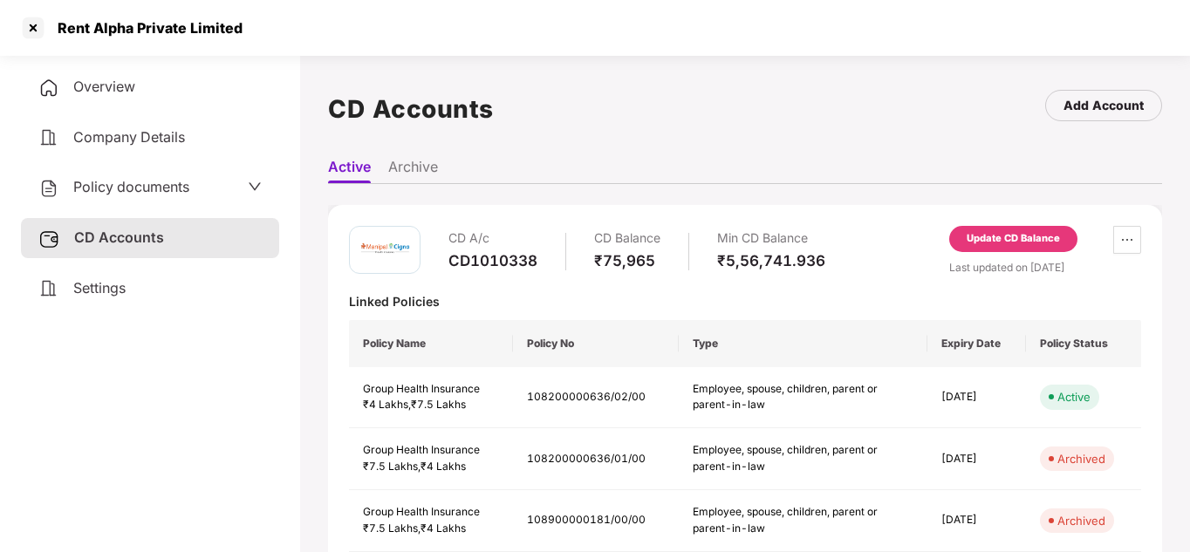
click at [180, 189] on span "Policy documents" at bounding box center [131, 186] width 116 height 17
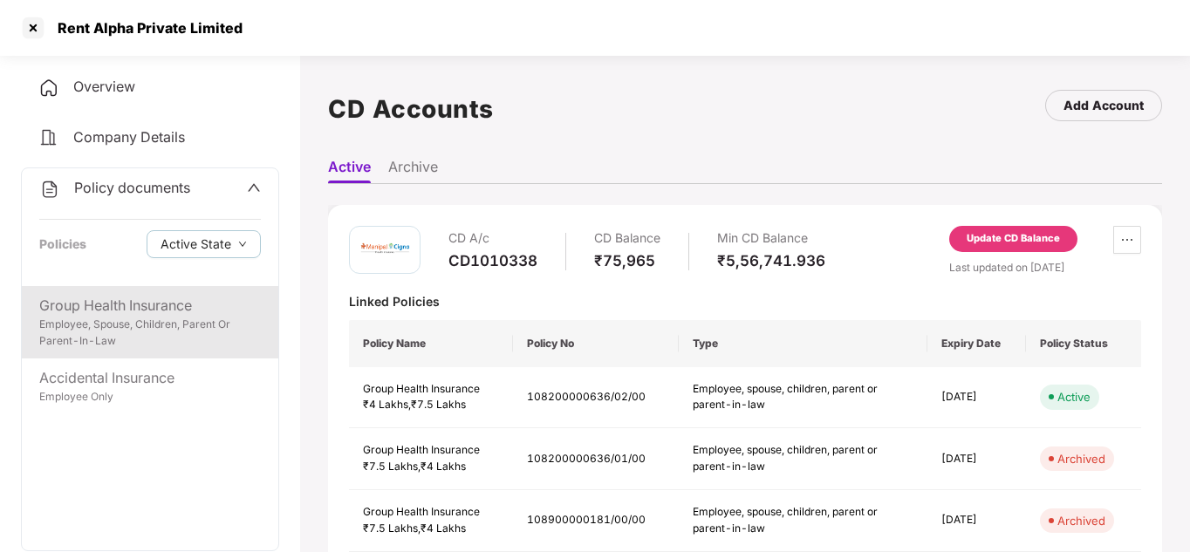
click at [189, 311] on div "Group Health Insurance" at bounding box center [150, 306] width 222 height 22
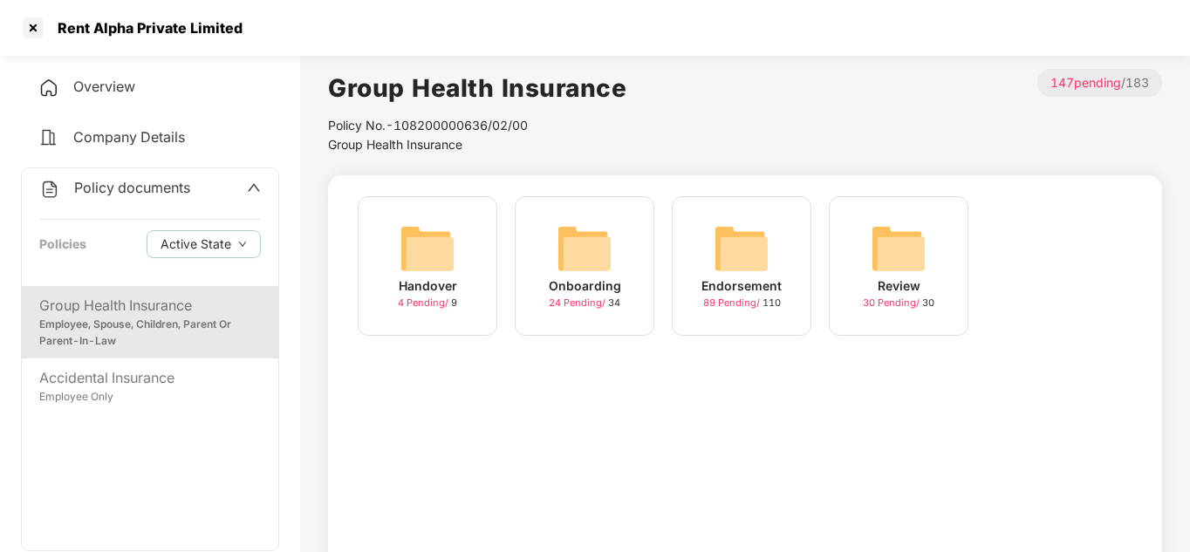
click at [749, 287] on div "Endorsement" at bounding box center [741, 285] width 80 height 19
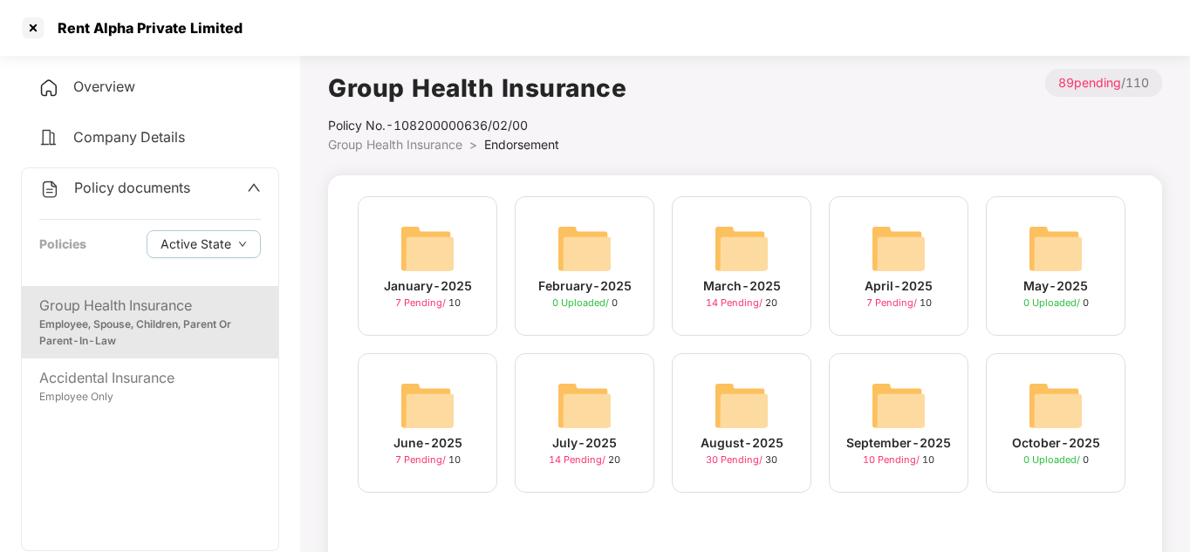
click at [891, 402] on img at bounding box center [898, 406] width 56 height 56
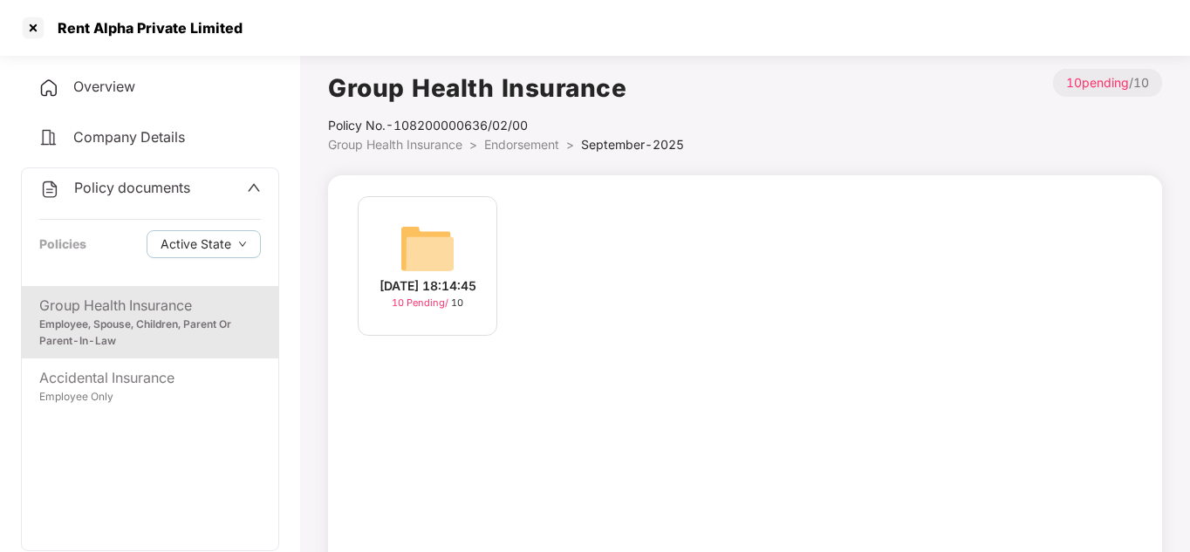
click at [430, 259] on img at bounding box center [427, 249] width 56 height 56
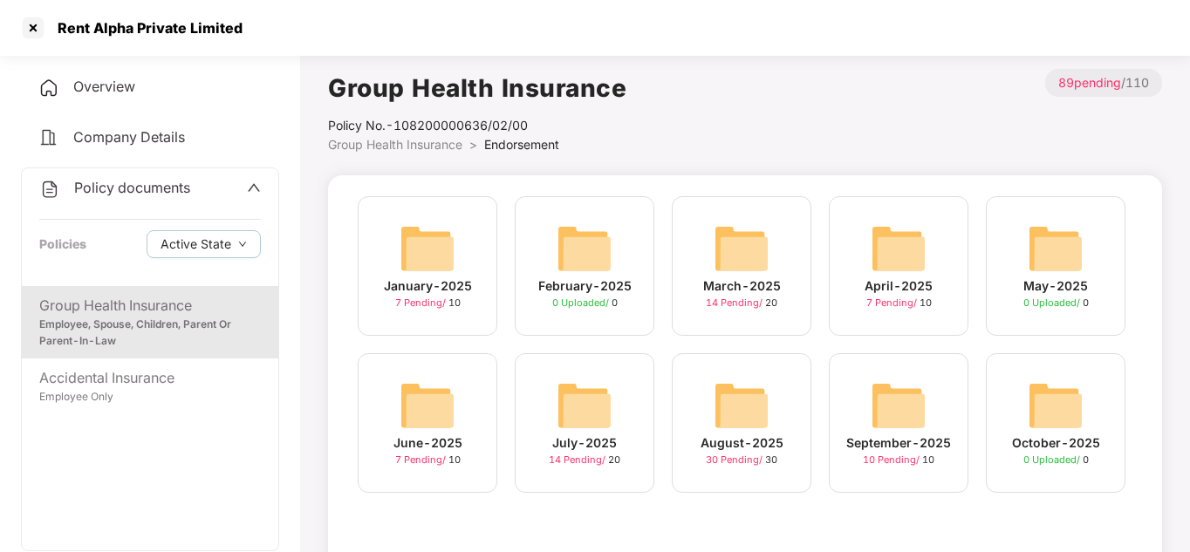
click at [763, 415] on img at bounding box center [741, 406] width 56 height 56
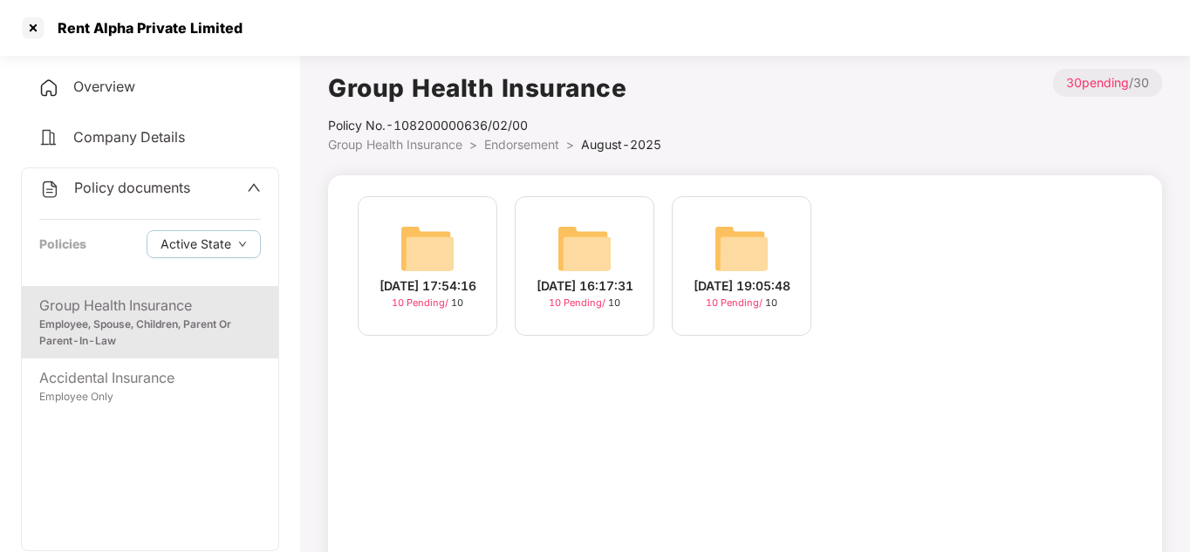
click at [732, 237] on img at bounding box center [741, 249] width 56 height 56
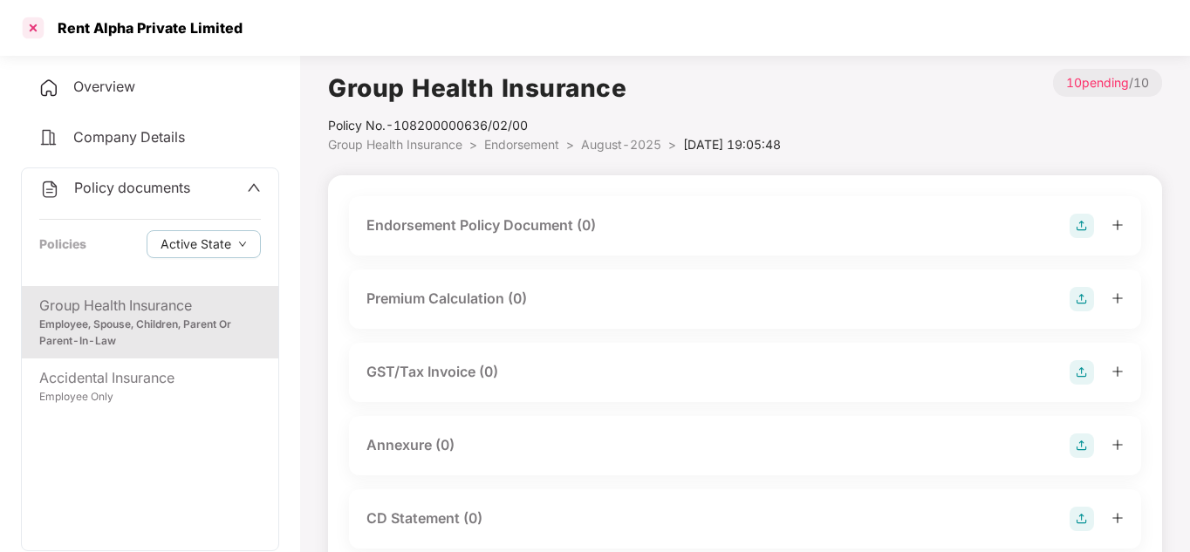
click at [33, 24] on div at bounding box center [33, 28] width 28 height 28
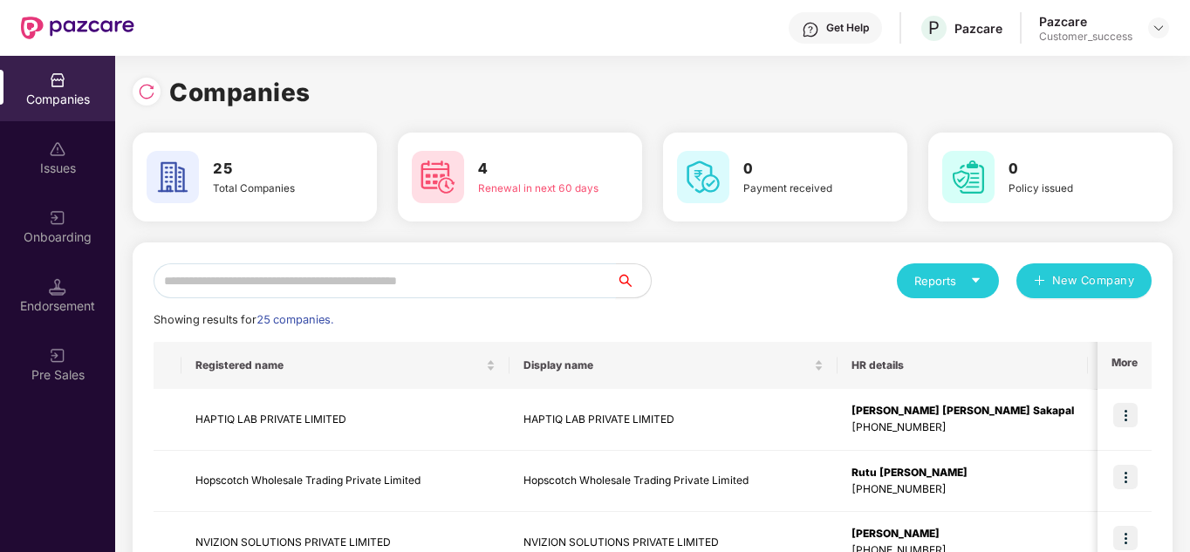
click at [313, 276] on input "text" at bounding box center [385, 280] width 462 height 35
click at [716, 272] on div "Reports New Company" at bounding box center [901, 280] width 499 height 35
click at [754, 269] on div "Reports New Company" at bounding box center [901, 280] width 499 height 35
click at [452, 281] on input "text" at bounding box center [385, 280] width 462 height 35
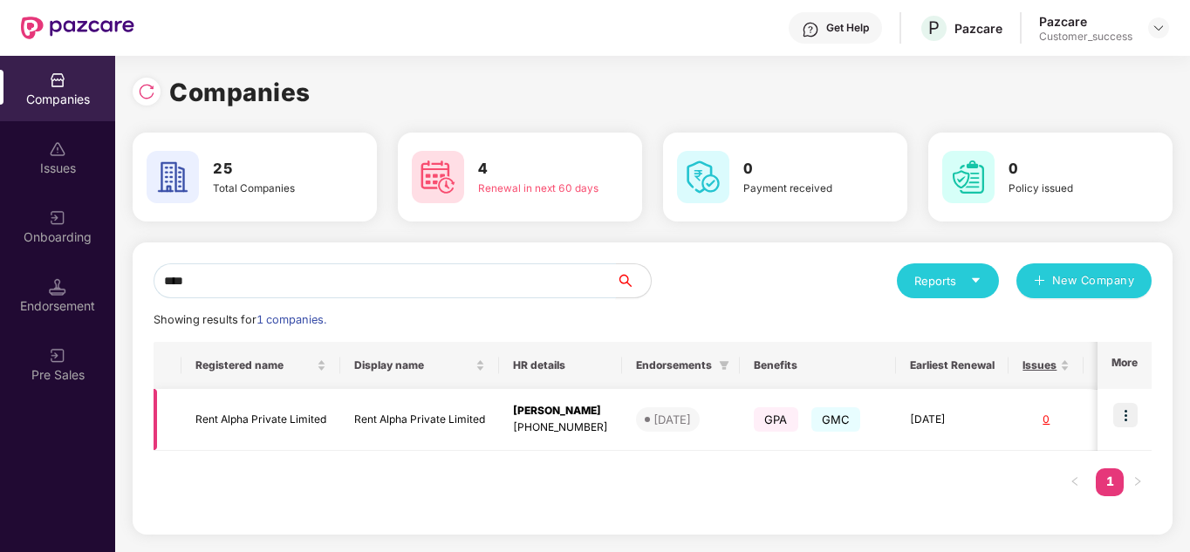
type input "****"
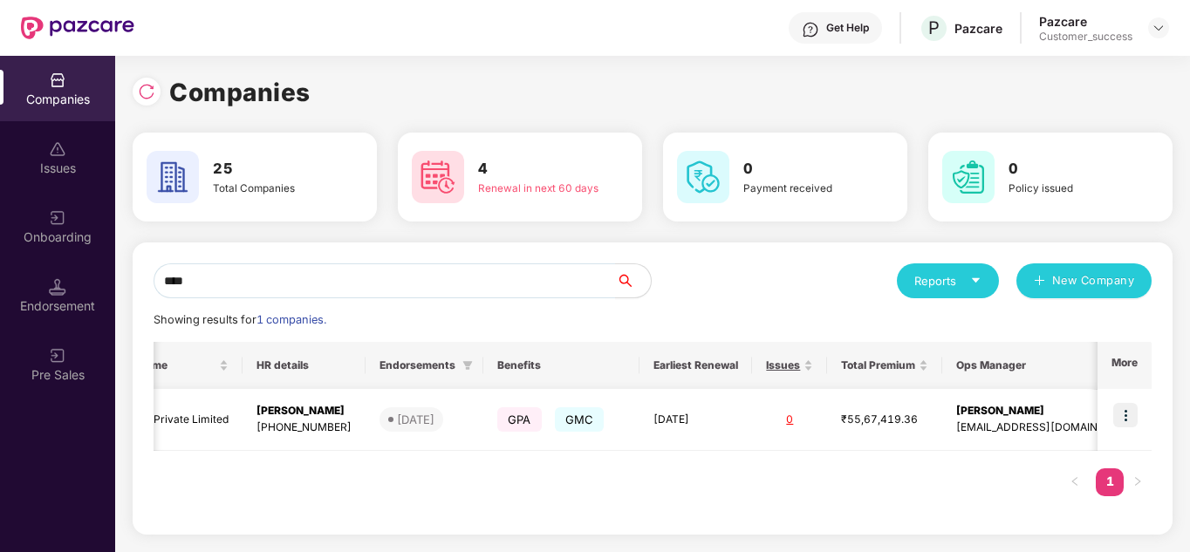
scroll to position [0, 265]
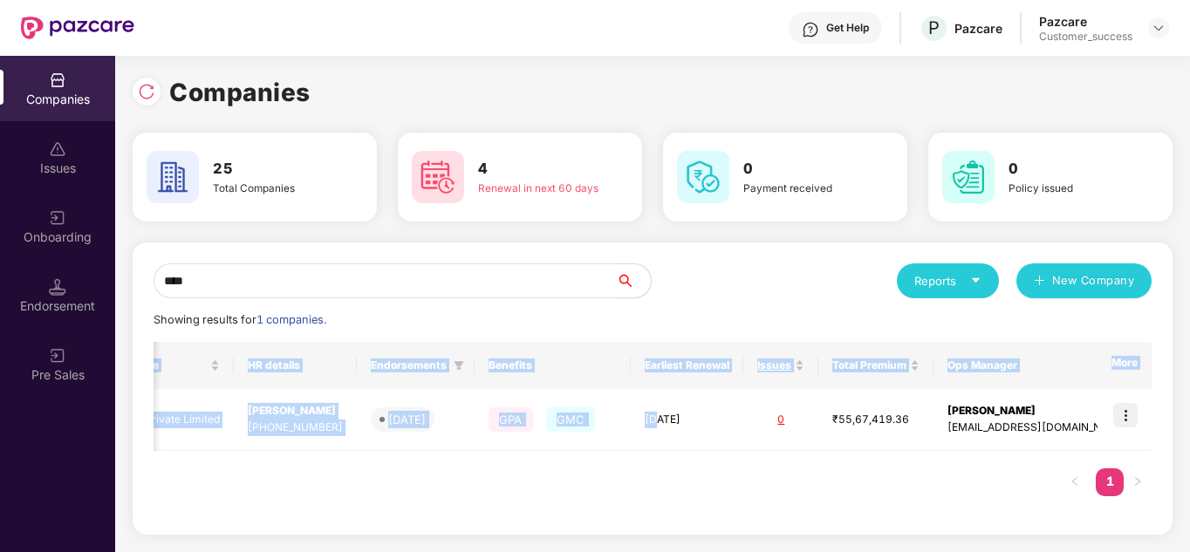
drag, startPoint x: 648, startPoint y: 420, endPoint x: 788, endPoint y: 471, distance: 148.7
click at [788, 471] on div "Registered name Display name HR details Endorsements Benefits Earliest Renewal …" at bounding box center [653, 428] width 998 height 172
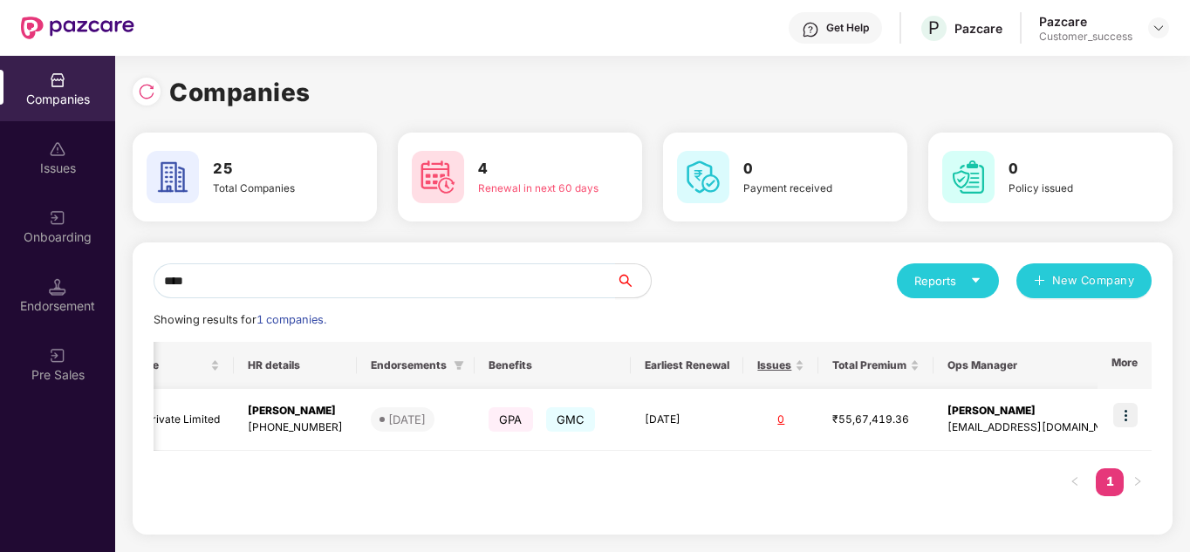
click at [1127, 411] on img at bounding box center [1125, 415] width 24 height 24
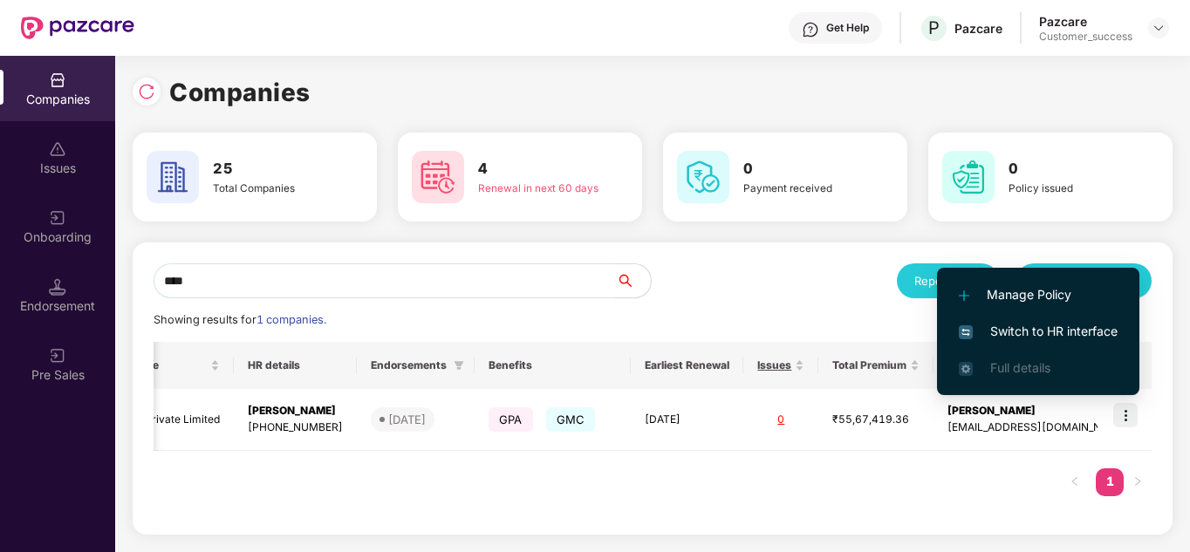
click at [1038, 331] on span "Switch to HR interface" at bounding box center [1038, 331] width 159 height 19
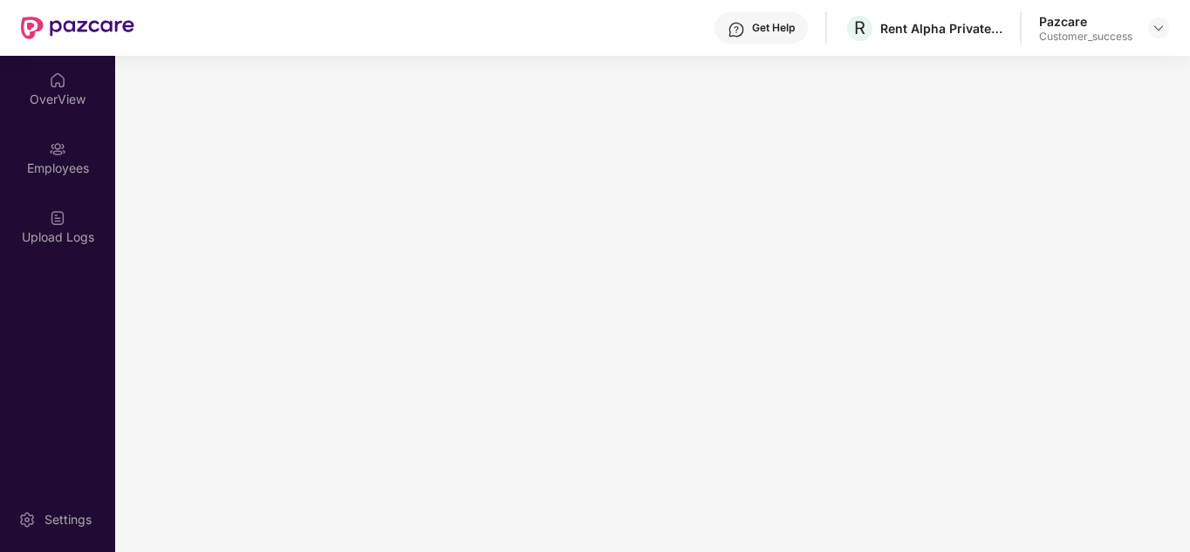
scroll to position [0, 0]
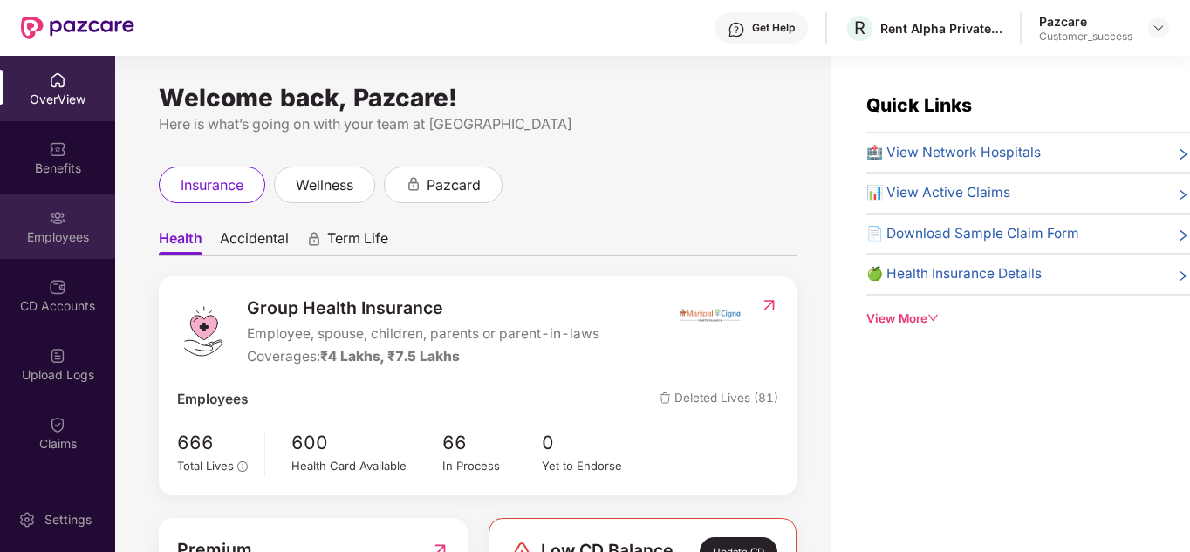
click at [46, 233] on div "Employees" at bounding box center [57, 237] width 115 height 17
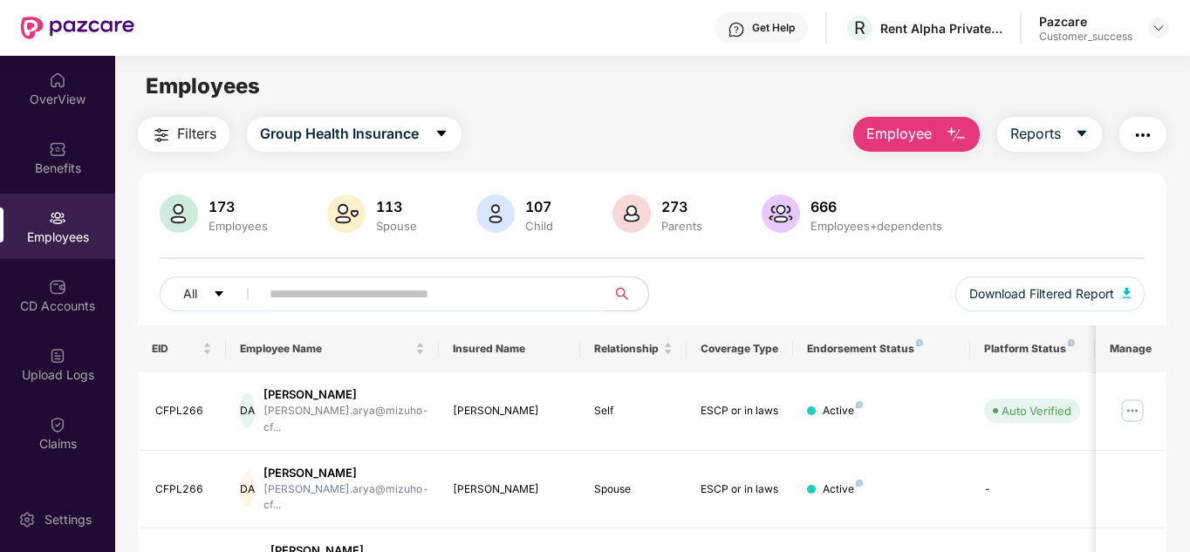
click at [797, 309] on div "All Download Filtered Report" at bounding box center [653, 300] width 986 height 49
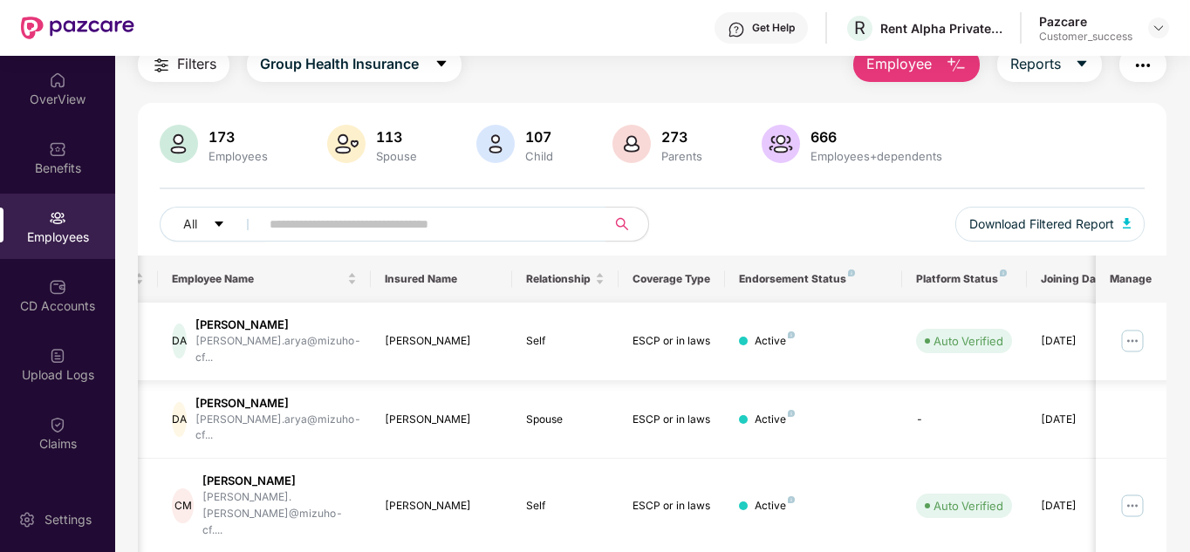
scroll to position [0, 33]
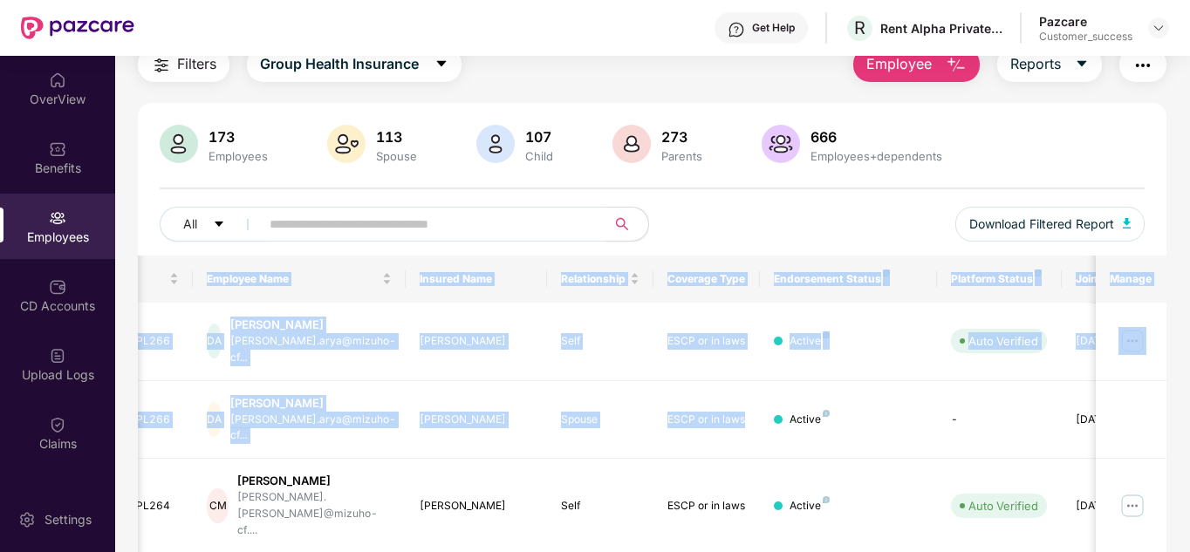
drag, startPoint x: 772, startPoint y: 407, endPoint x: 781, endPoint y: 222, distance: 185.1
click at [781, 222] on div "All Download Filtered Report" at bounding box center [653, 231] width 986 height 49
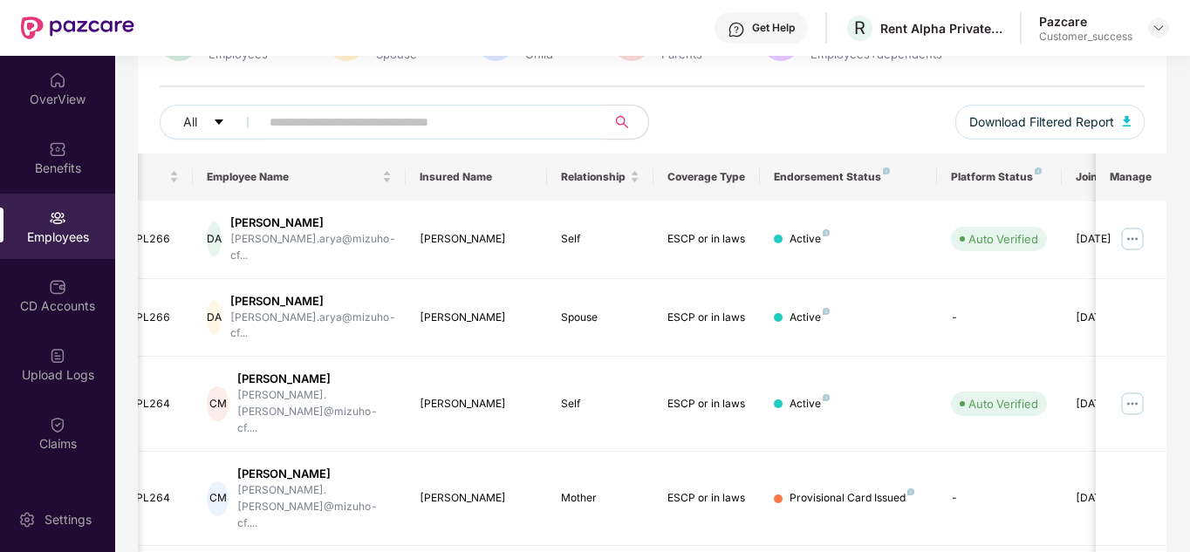
scroll to position [174, 0]
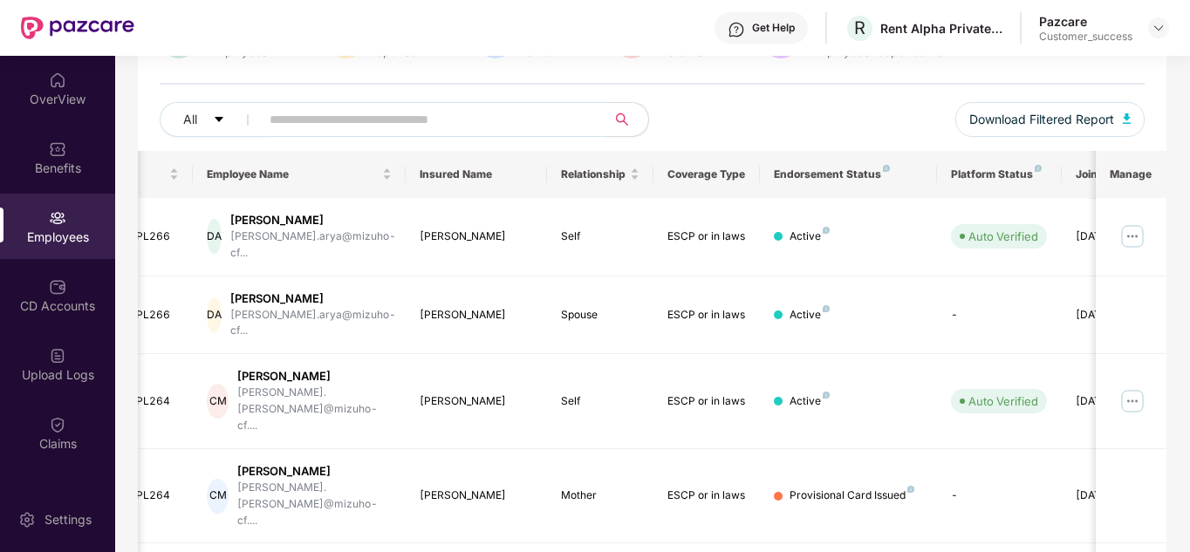
click at [440, 107] on input "text" at bounding box center [426, 119] width 313 height 26
click at [1150, 33] on div at bounding box center [1158, 27] width 21 height 21
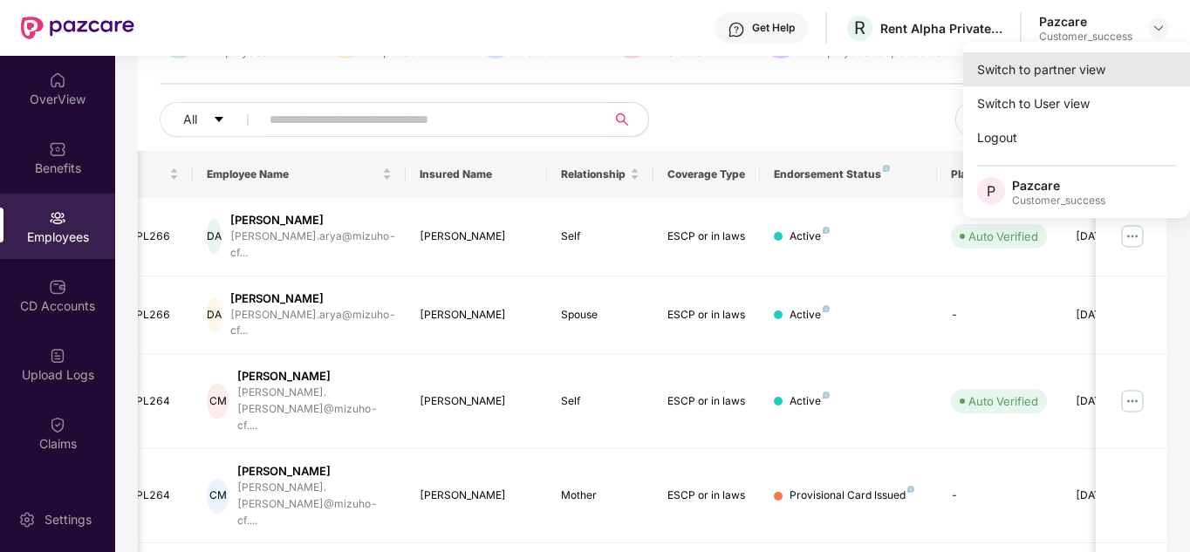
click at [1100, 60] on div "Switch to partner view" at bounding box center [1076, 69] width 227 height 34
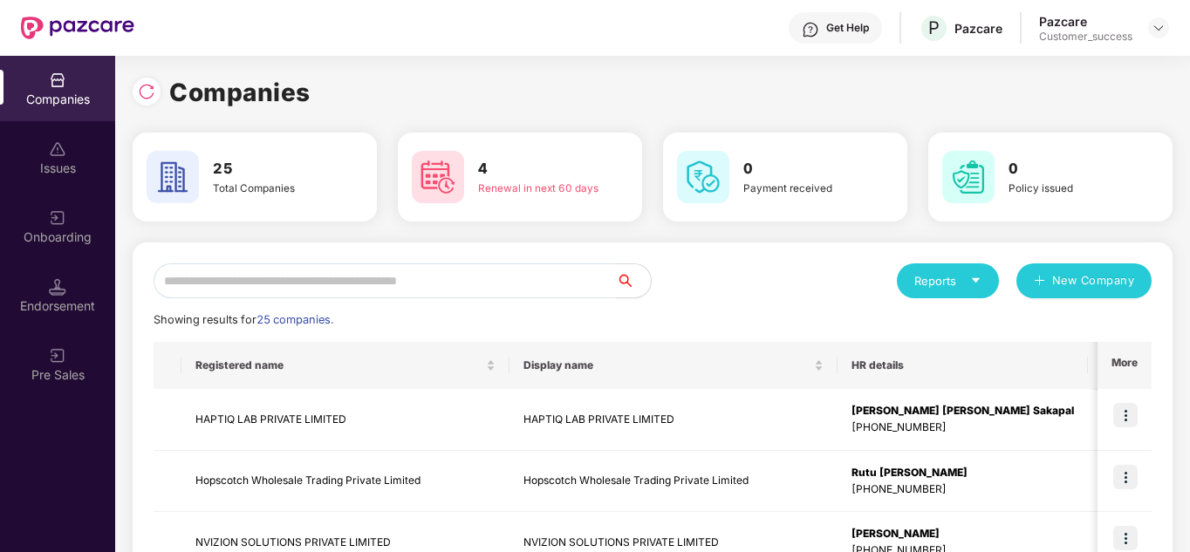
click at [388, 272] on input "text" at bounding box center [385, 280] width 462 height 35
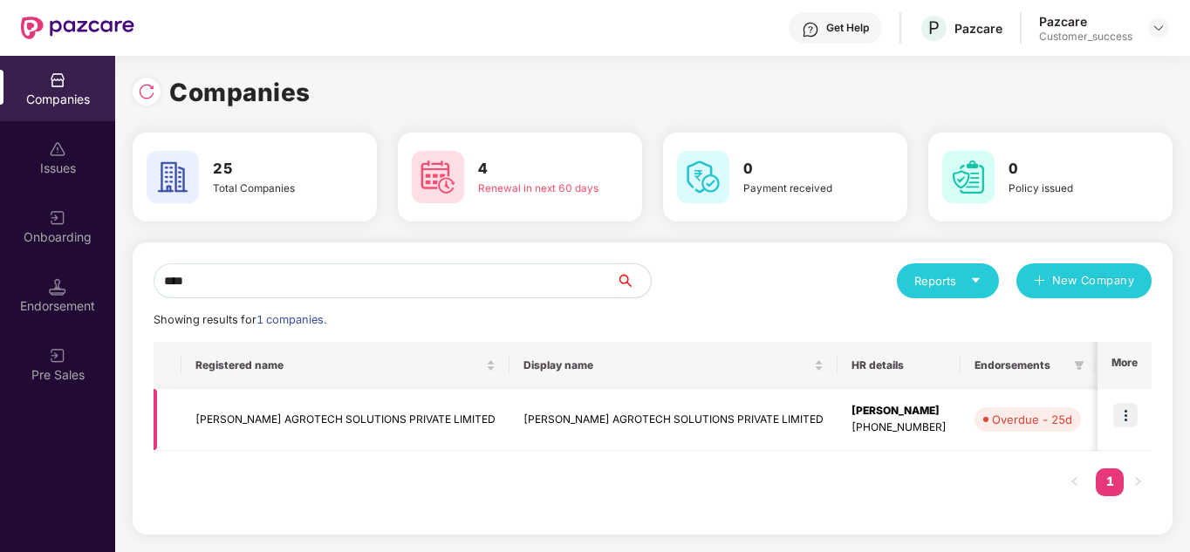
type input "****"
click at [1129, 413] on img at bounding box center [1125, 415] width 24 height 24
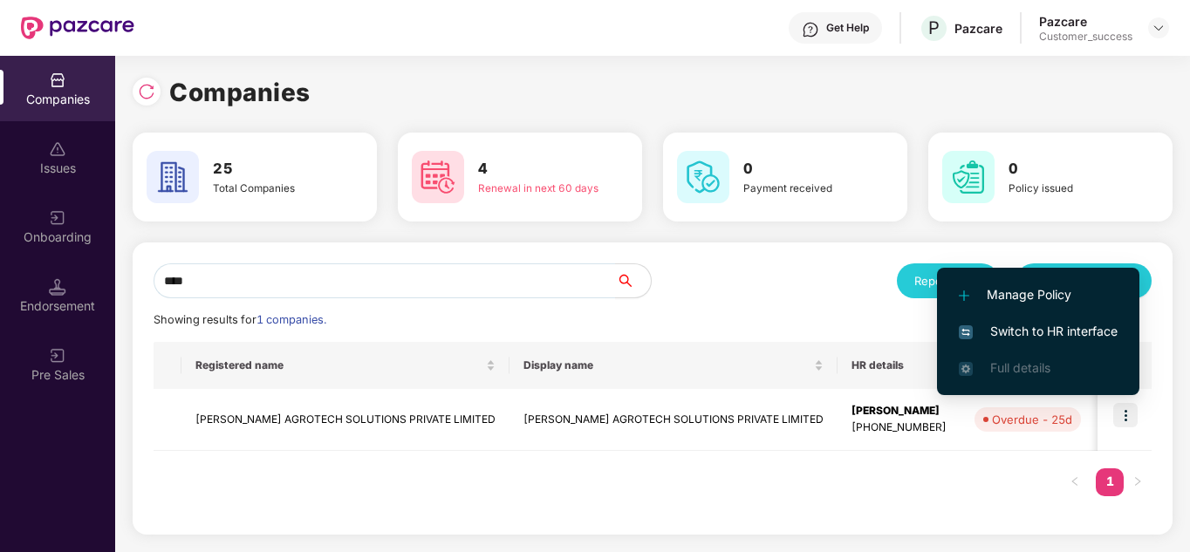
click at [1065, 331] on span "Switch to HR interface" at bounding box center [1038, 331] width 159 height 19
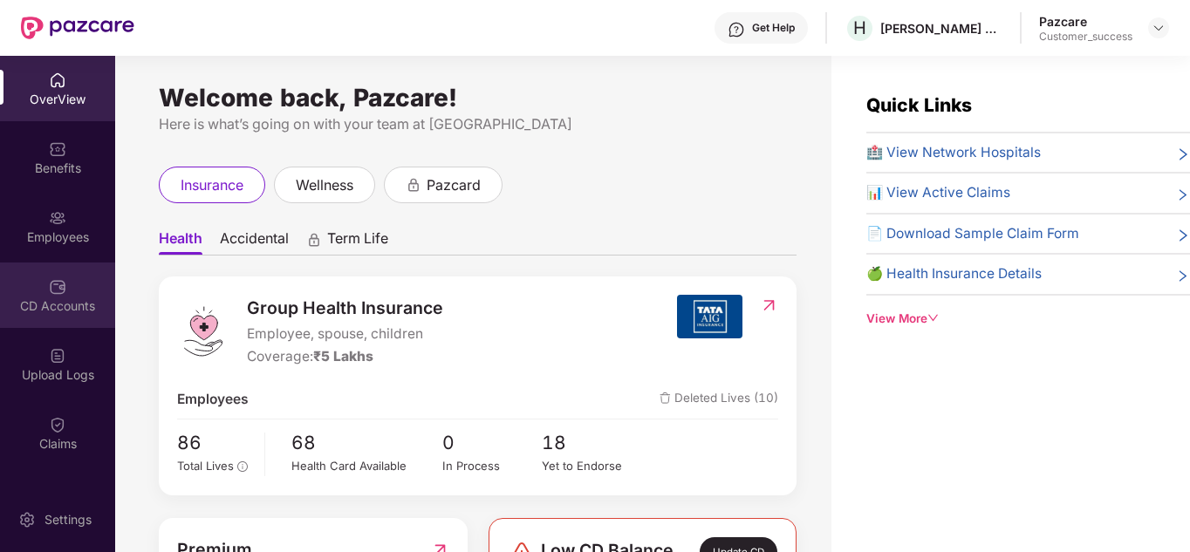
click at [52, 301] on div "CD Accounts" at bounding box center [57, 305] width 115 height 17
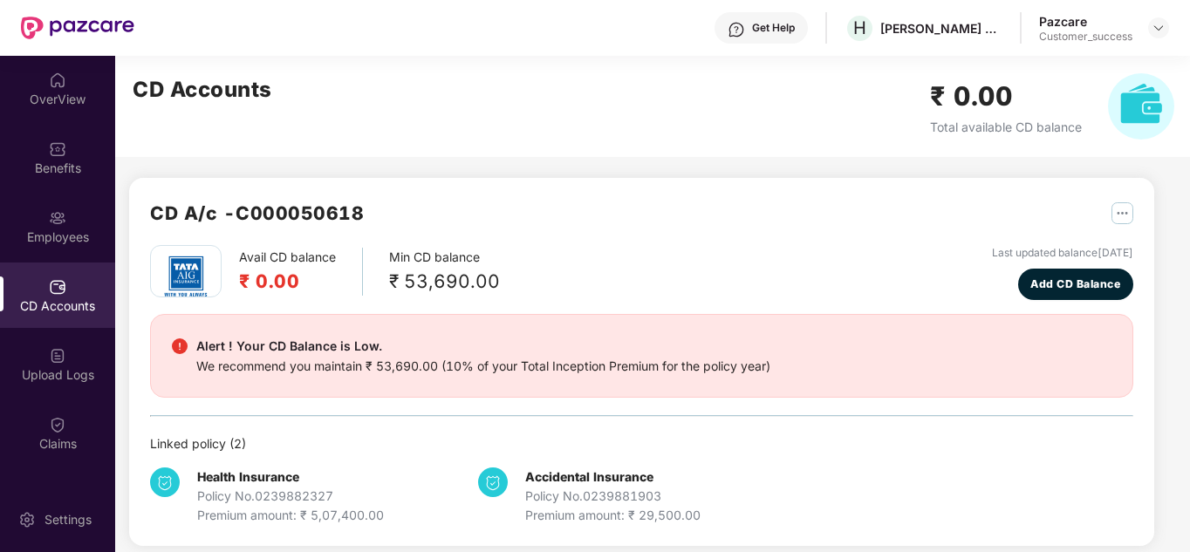
click at [624, 263] on div "Avail CD balance ₹ 0.00 Min CD balance ₹ 53,690.00 Last updated balance [DATE] …" at bounding box center [641, 272] width 983 height 55
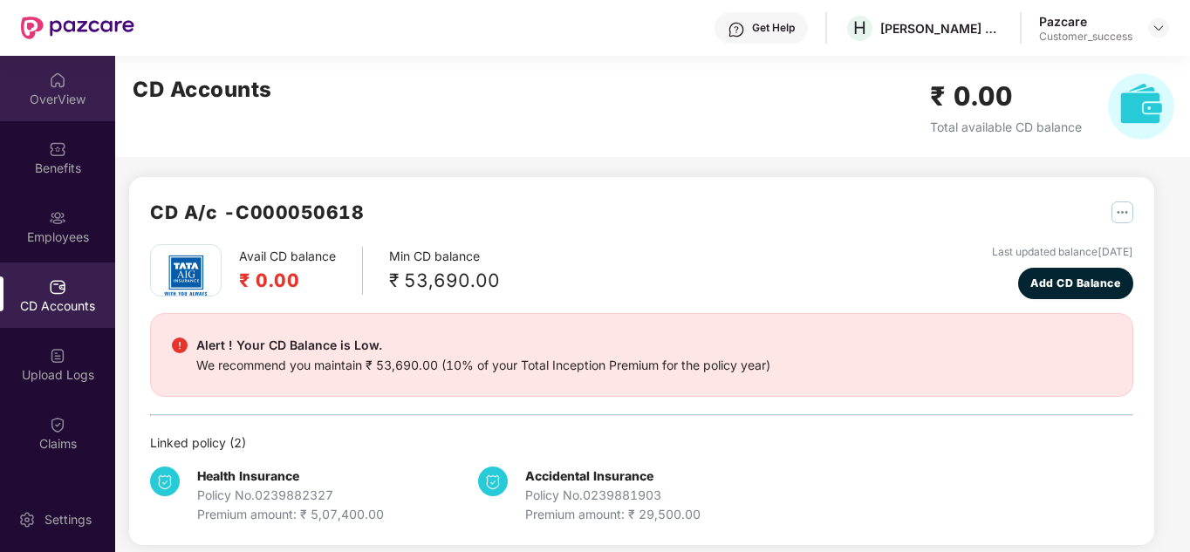
scroll to position [0, 0]
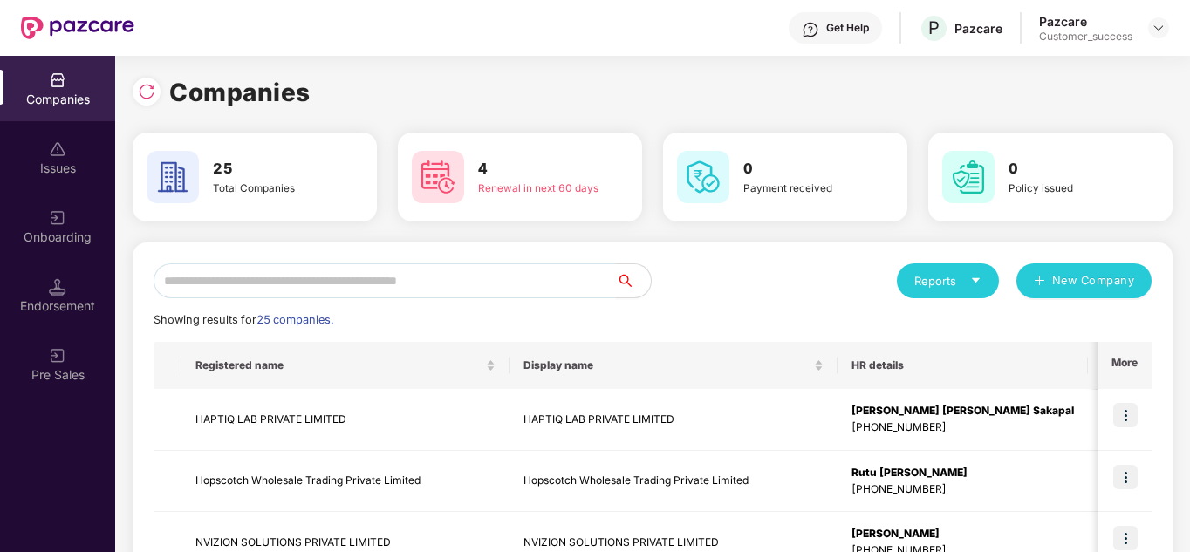
click at [344, 274] on input "text" at bounding box center [385, 280] width 462 height 35
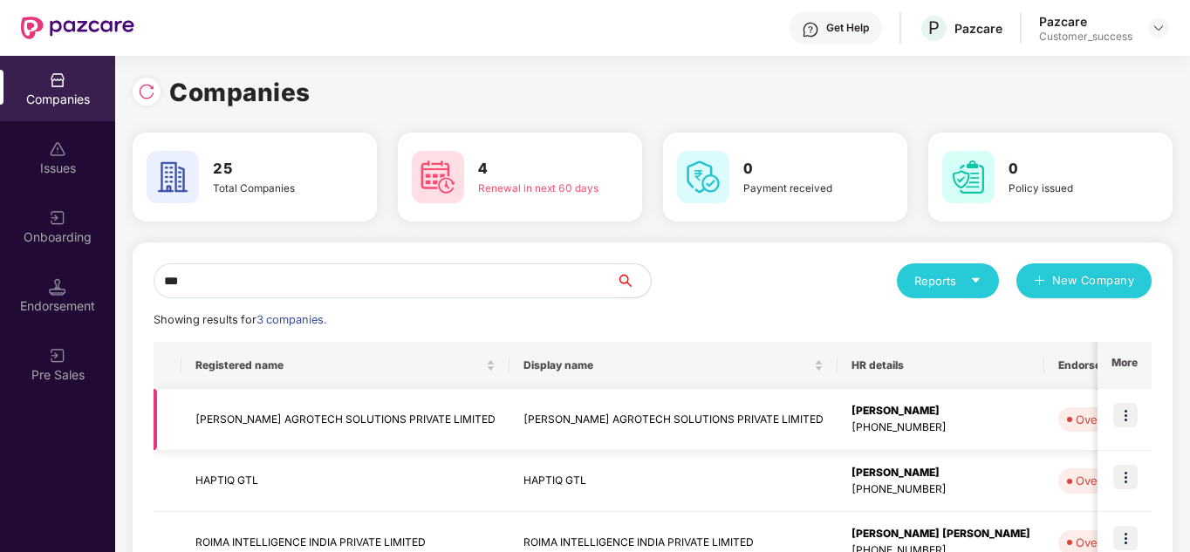
type input "***"
click at [444, 421] on td "[PERSON_NAME] AGROTECH SOLUTIONS PRIVATE LIMITED" at bounding box center [345, 420] width 328 height 62
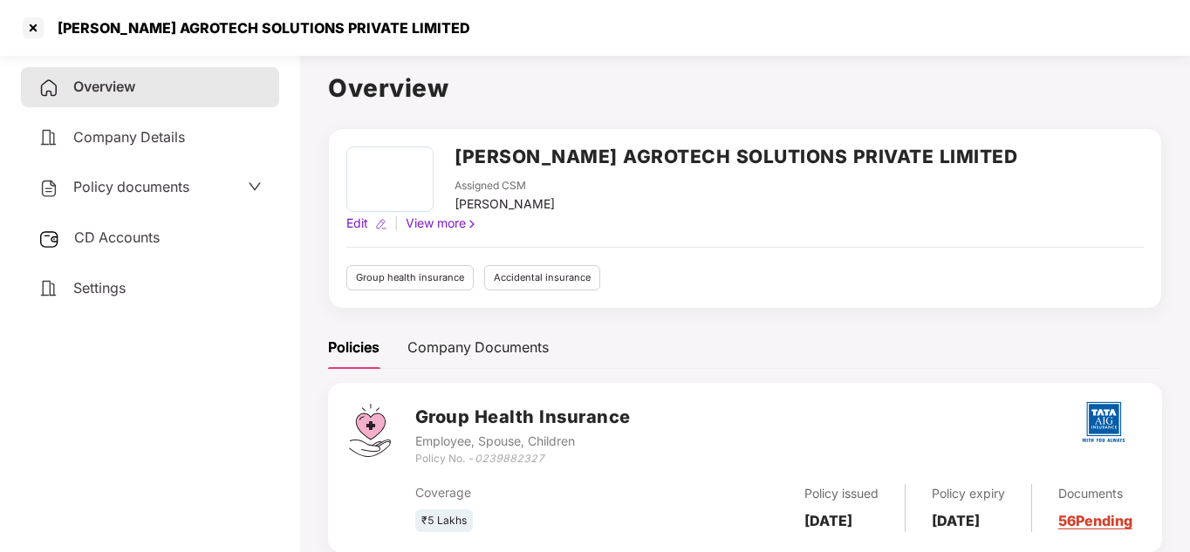
click at [101, 243] on span "CD Accounts" at bounding box center [116, 237] width 85 height 17
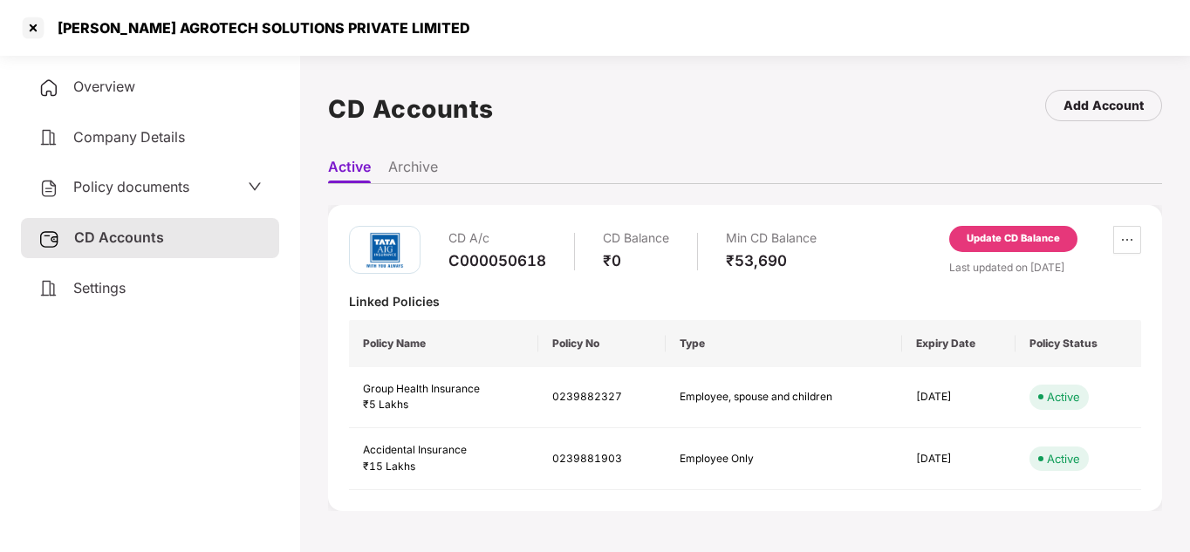
click at [540, 309] on div "Linked Policies" at bounding box center [745, 301] width 792 height 17
click at [159, 195] on span "Policy documents" at bounding box center [131, 186] width 116 height 17
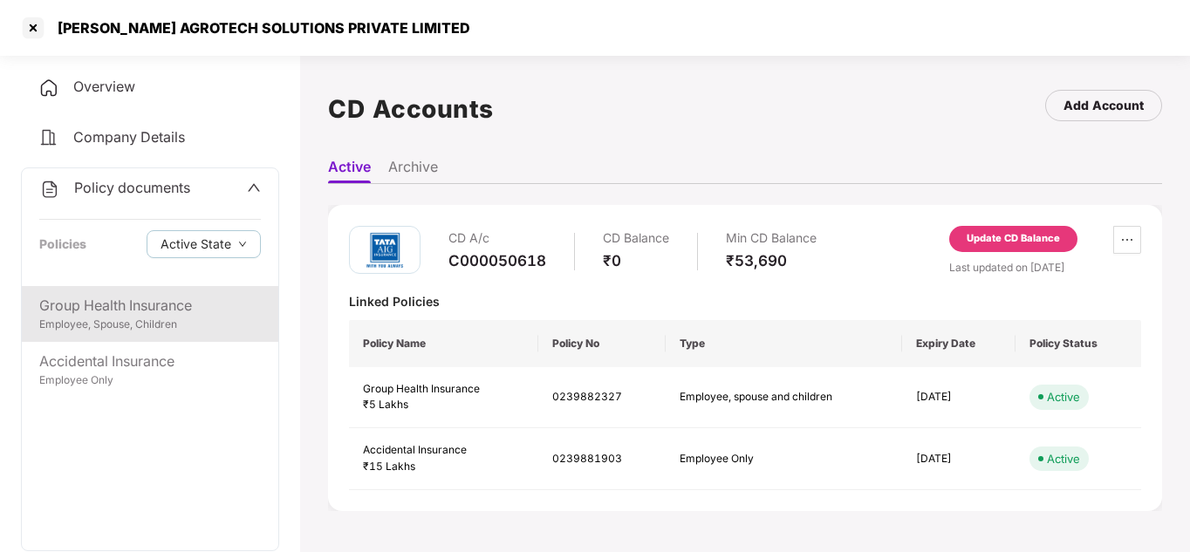
click at [150, 293] on div "Group Health Insurance Employee, Spouse, Children" at bounding box center [150, 314] width 256 height 56
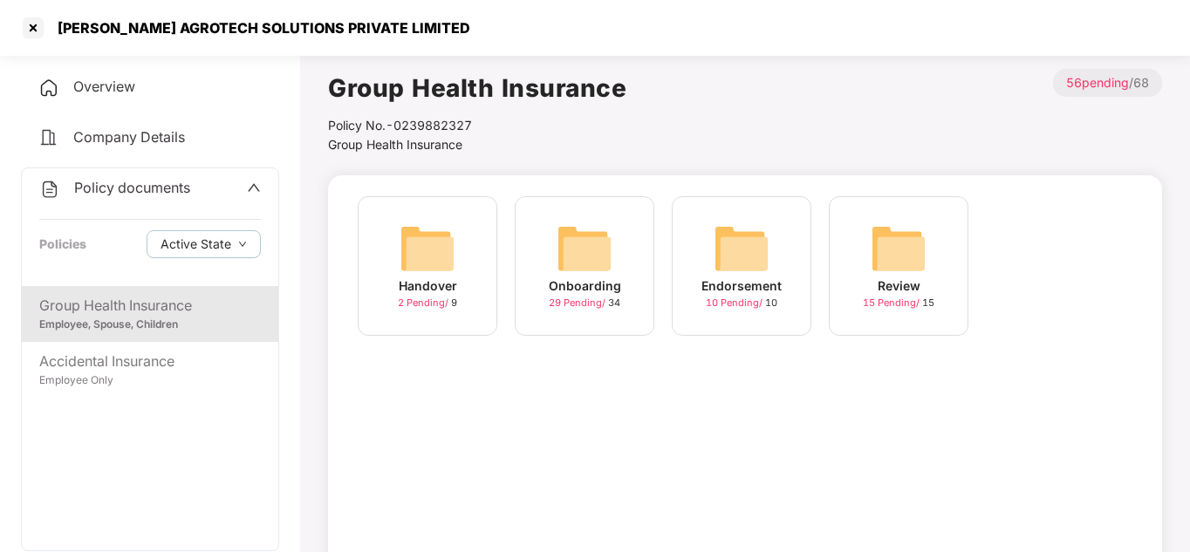
click at [564, 290] on div "Onboarding" at bounding box center [585, 285] width 72 height 19
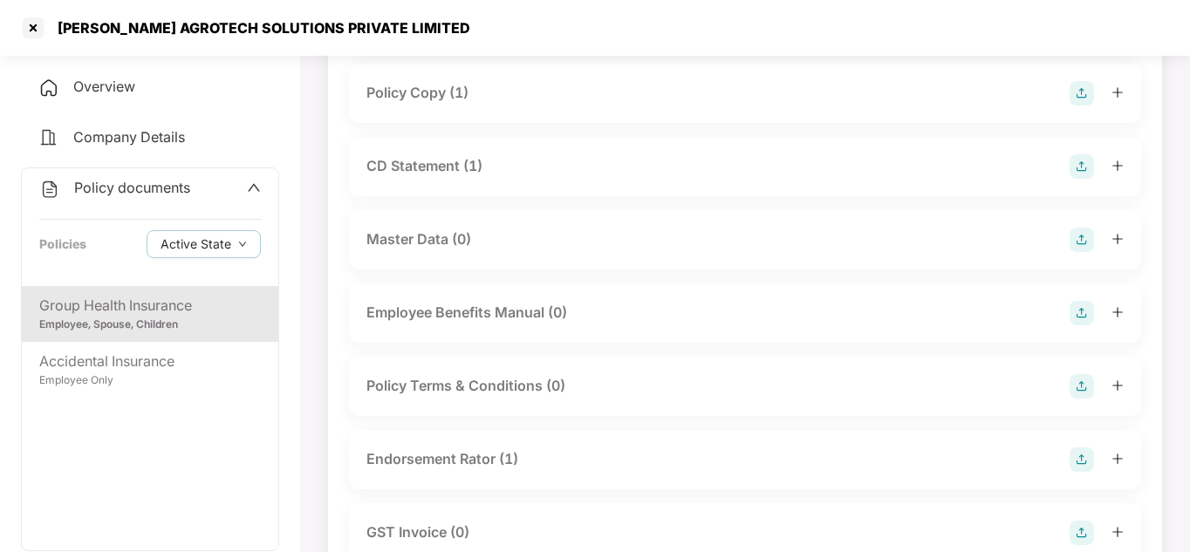
scroll to position [209, 0]
click at [669, 215] on div "Master Data (0)" at bounding box center [745, 236] width 792 height 59
click at [664, 191] on div "CD Statement (1)" at bounding box center [745, 162] width 792 height 59
click at [578, 152] on div "CD Statement (1)" at bounding box center [744, 163] width 757 height 24
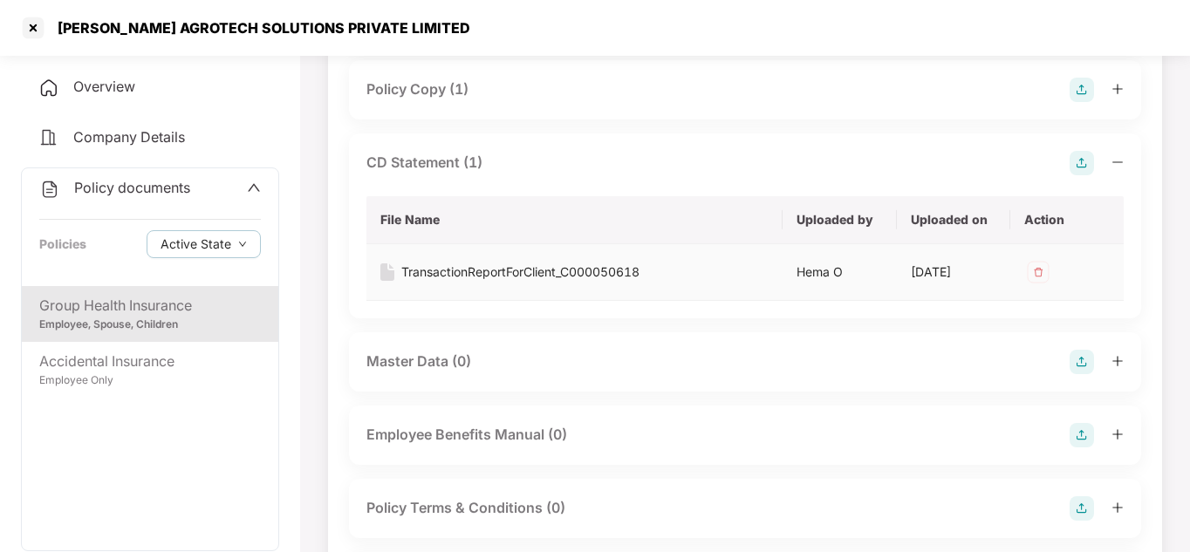
click at [498, 262] on td "TransactionReportForClient_C000050618" at bounding box center [574, 272] width 416 height 57
click at [495, 274] on div "TransactionReportForClient_C000050618" at bounding box center [520, 272] width 238 height 19
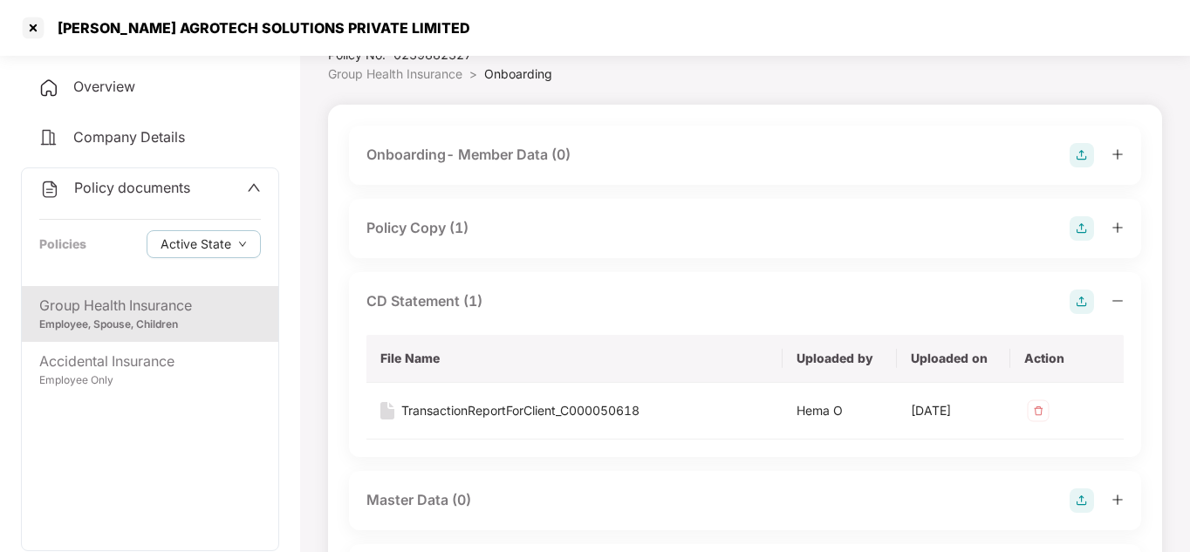
scroll to position [70, 0]
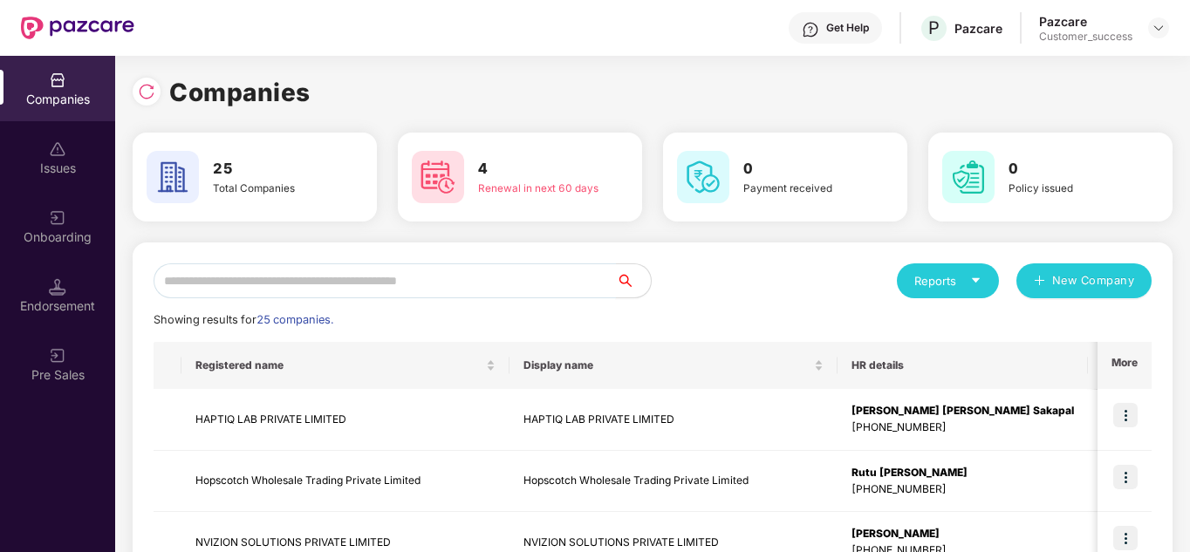
click at [382, 271] on input "text" at bounding box center [385, 280] width 462 height 35
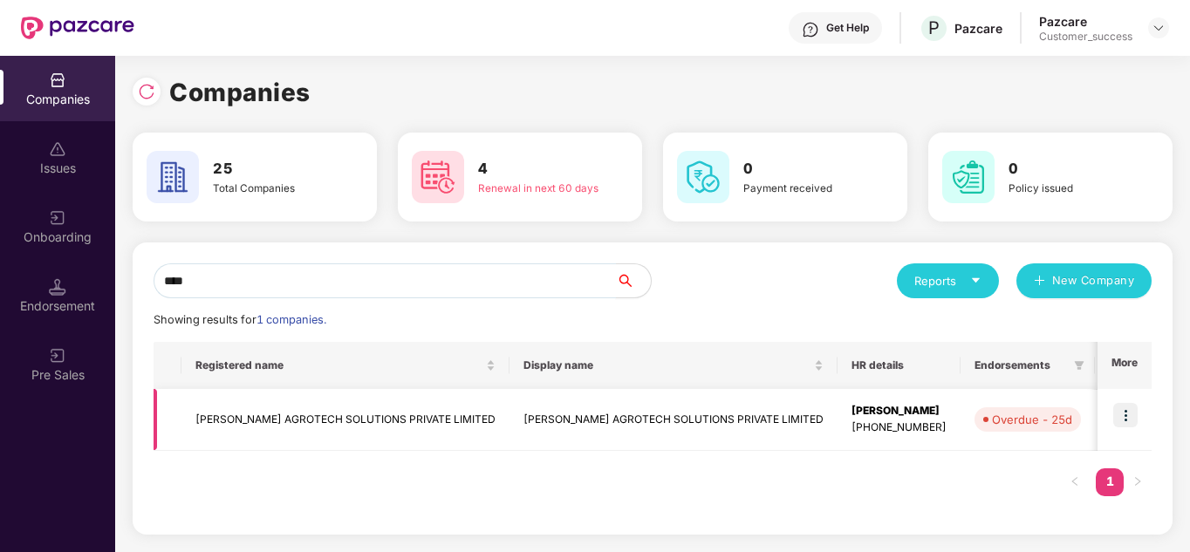
type input "****"
click at [1116, 412] on img at bounding box center [1125, 415] width 24 height 24
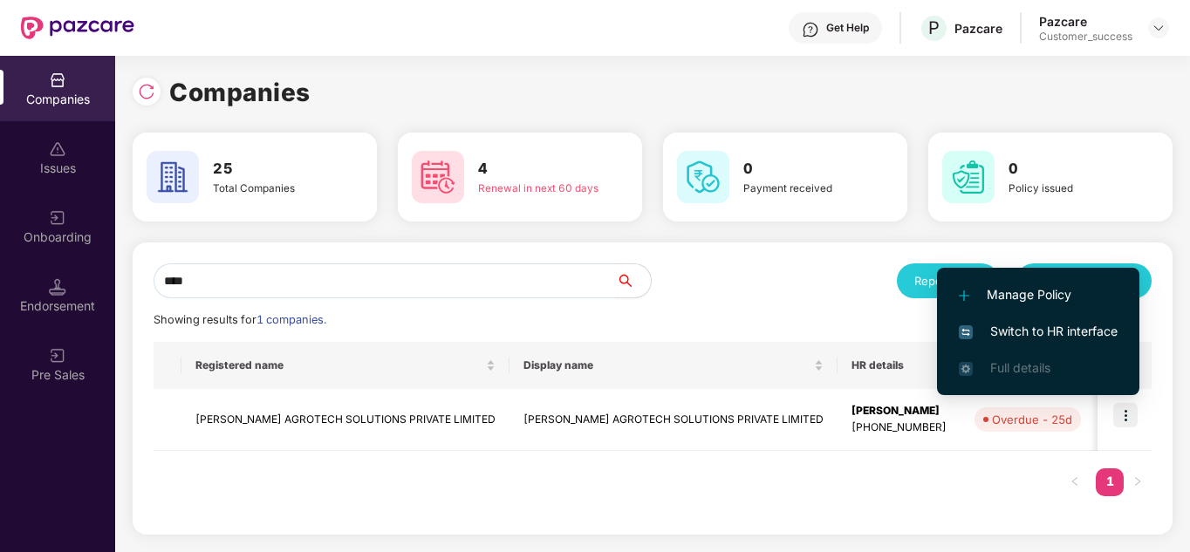
click at [1034, 334] on span "Switch to HR interface" at bounding box center [1038, 331] width 159 height 19
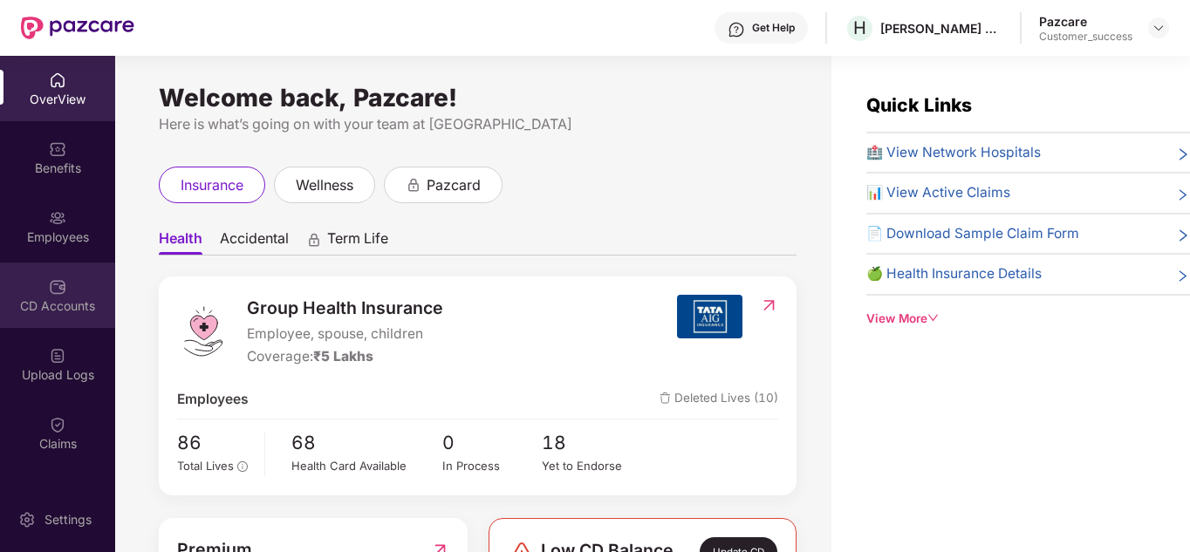
click at [41, 304] on div "CD Accounts" at bounding box center [57, 305] width 115 height 17
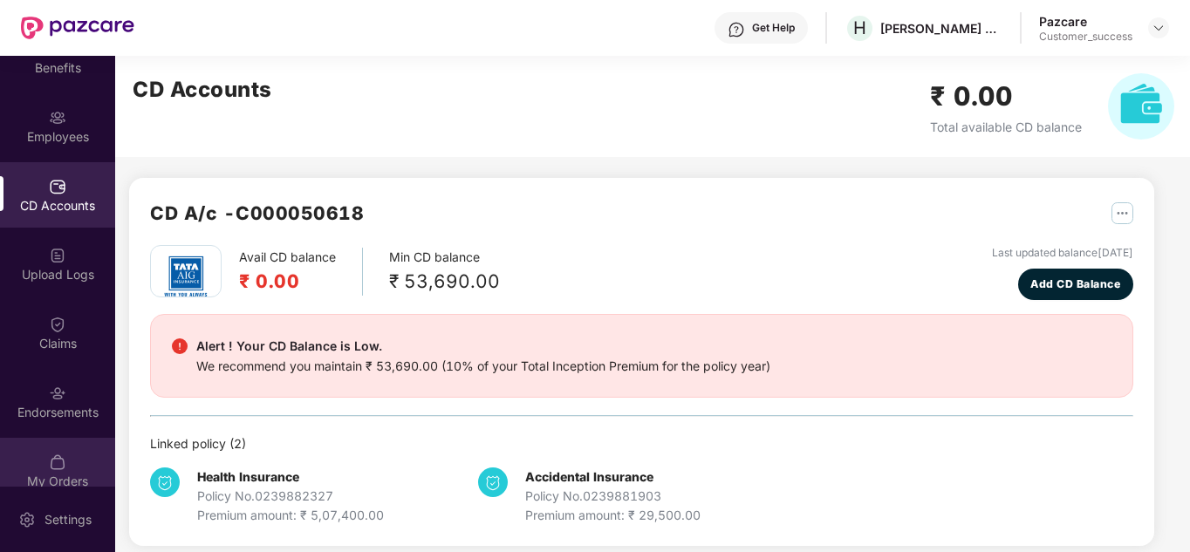
scroll to position [109, 0]
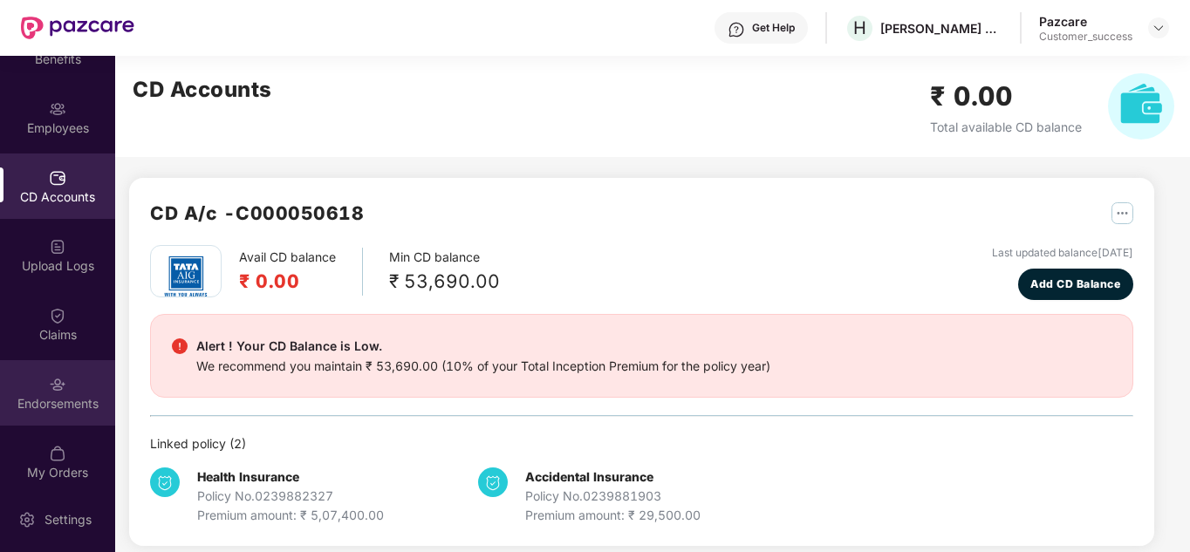
click at [31, 386] on div "Endorsements" at bounding box center [57, 392] width 115 height 65
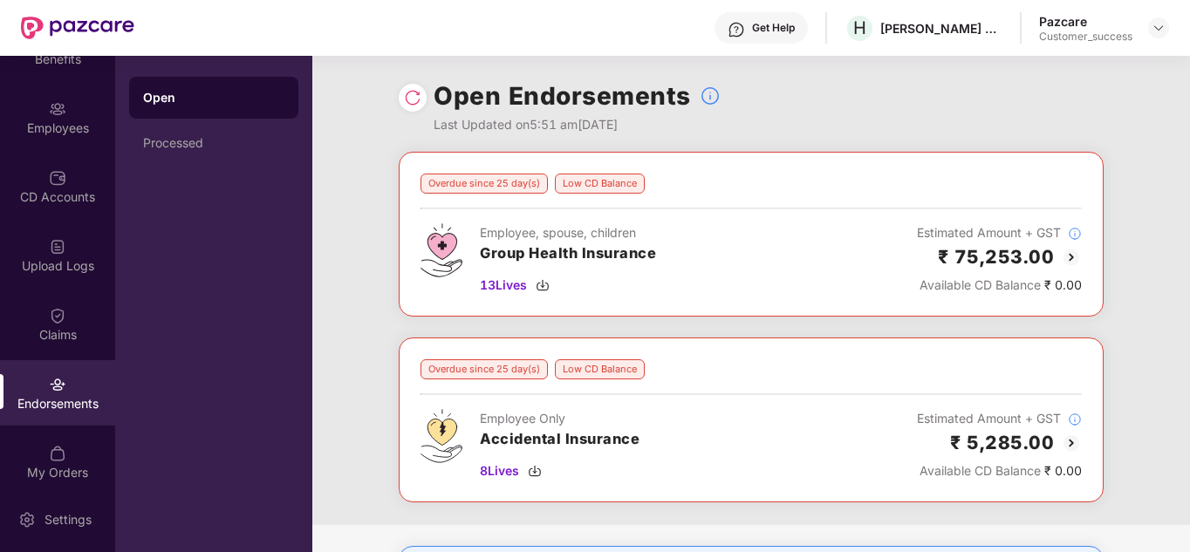
click at [355, 317] on div "Overdue since 25 day(s) Low CD Balance Employee, spouse, children Group Health …" at bounding box center [750, 338] width 877 height 373
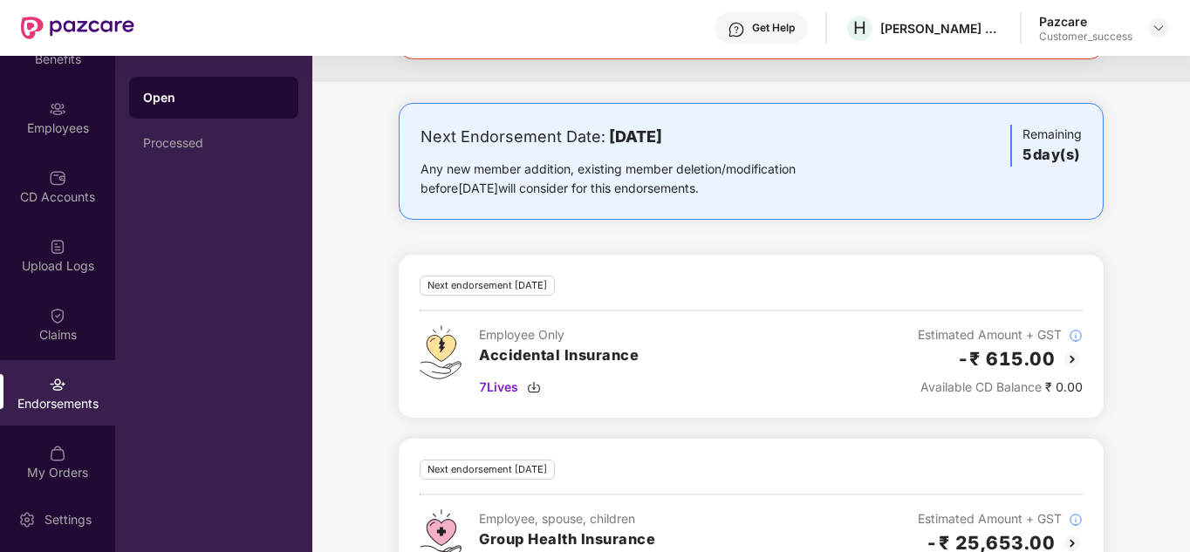
scroll to position [514, 0]
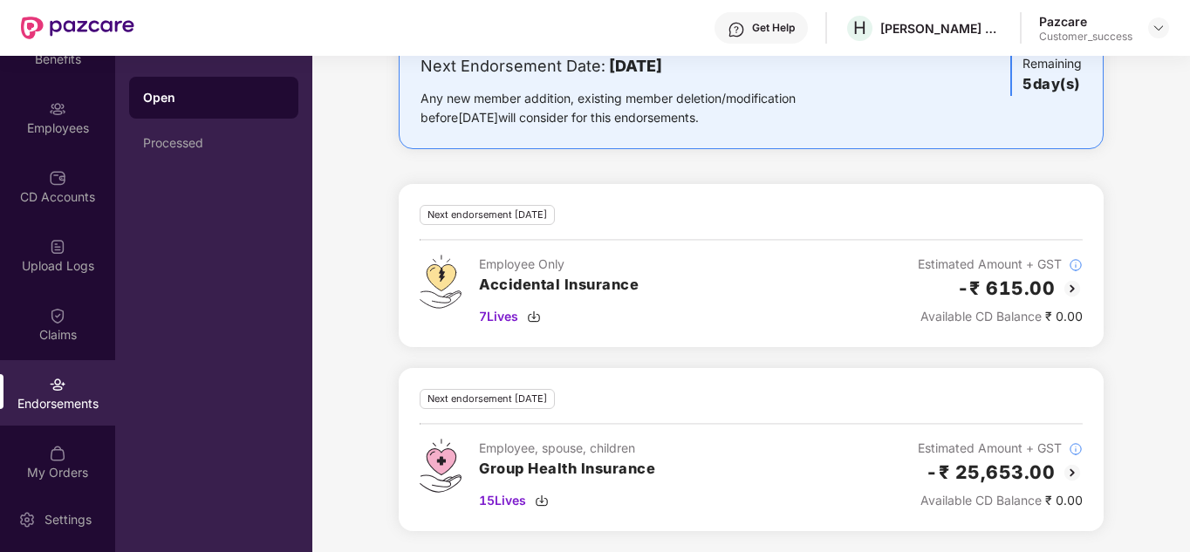
click at [344, 156] on div "Next Endorsement Date: [DATE] Any new member addition, existing member deletion…" at bounding box center [750, 292] width 877 height 520
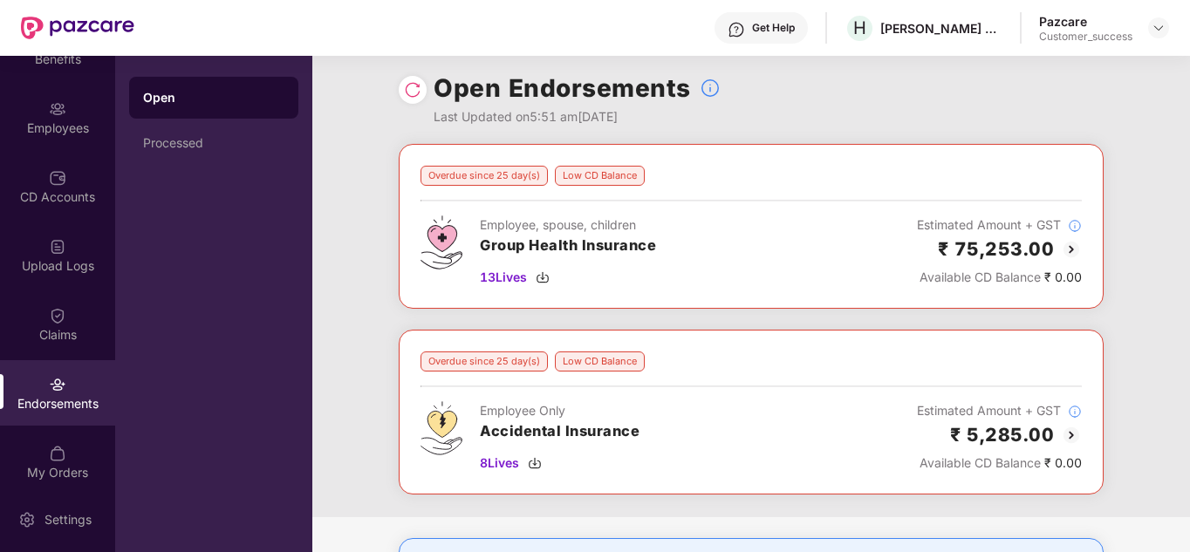
scroll to position [0, 0]
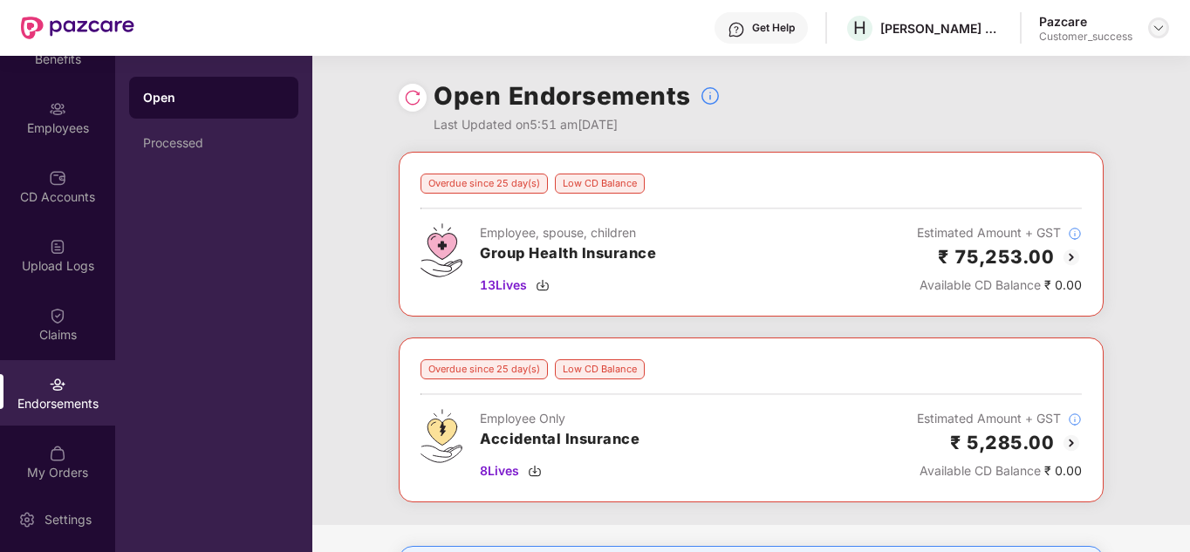
click at [1161, 31] on img at bounding box center [1158, 28] width 14 height 14
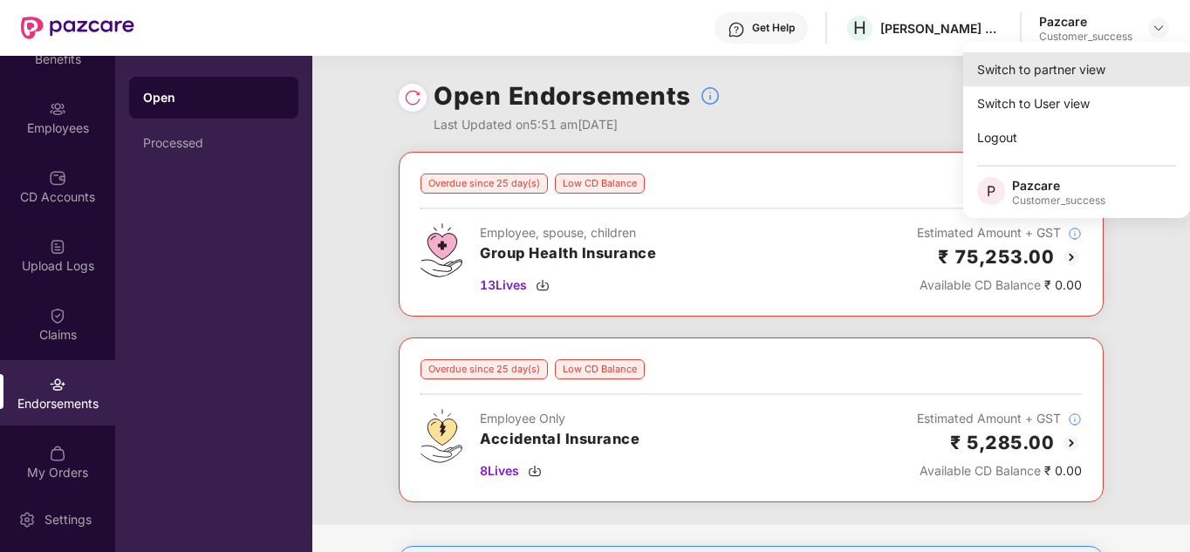
click at [1093, 68] on div "Switch to partner view" at bounding box center [1076, 69] width 227 height 34
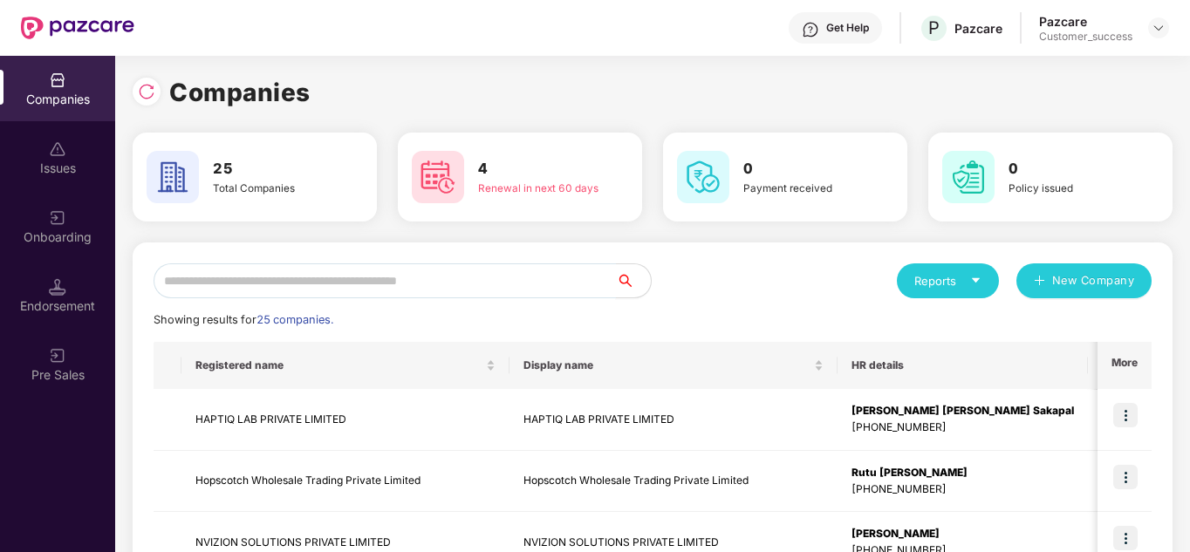
click at [511, 292] on input "text" at bounding box center [385, 280] width 462 height 35
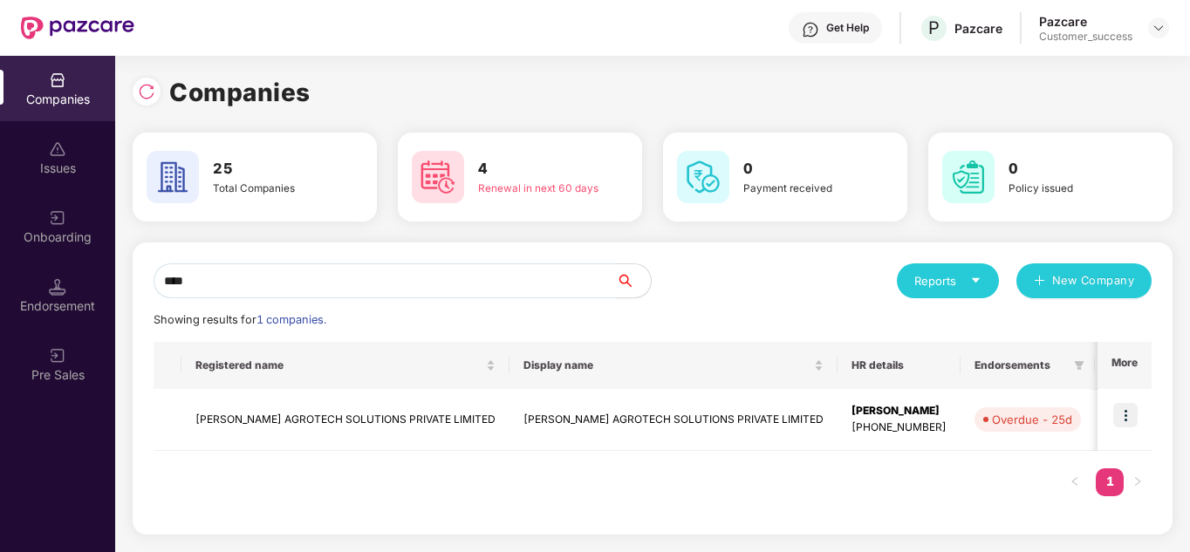
type input "****"
click at [1129, 416] on img at bounding box center [1125, 415] width 24 height 24
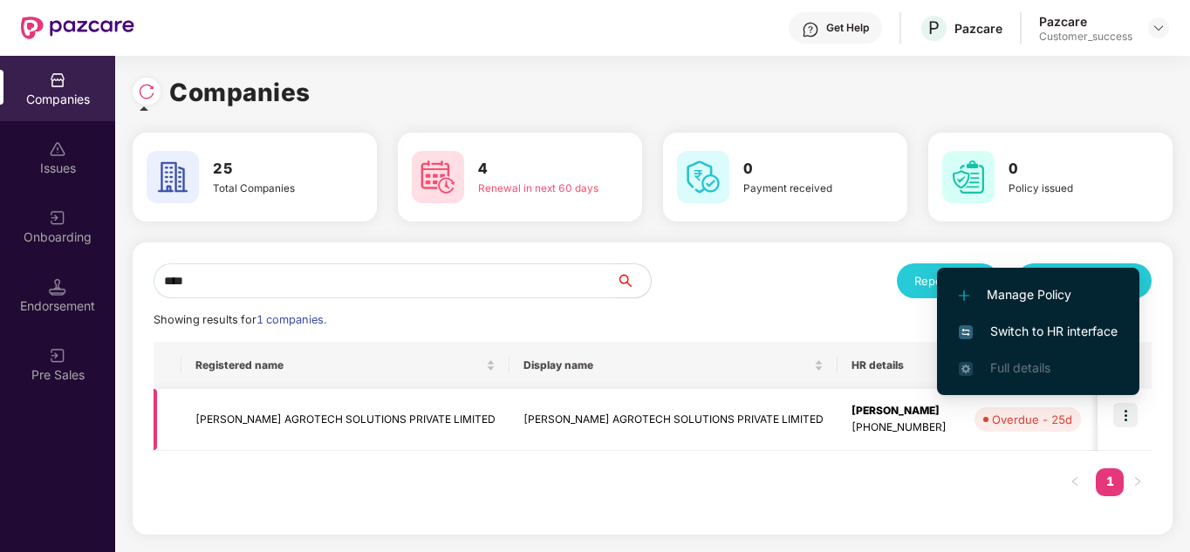
click at [348, 434] on td "[PERSON_NAME] AGROTECH SOLUTIONS PRIVATE LIMITED" at bounding box center [345, 420] width 328 height 62
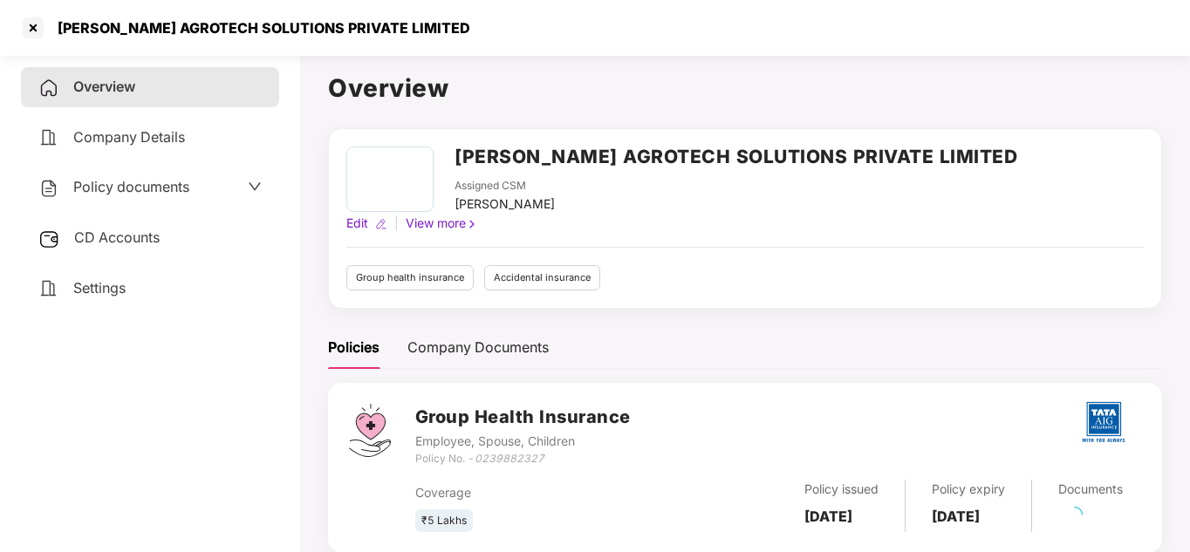
click at [118, 238] on span "CD Accounts" at bounding box center [116, 237] width 85 height 17
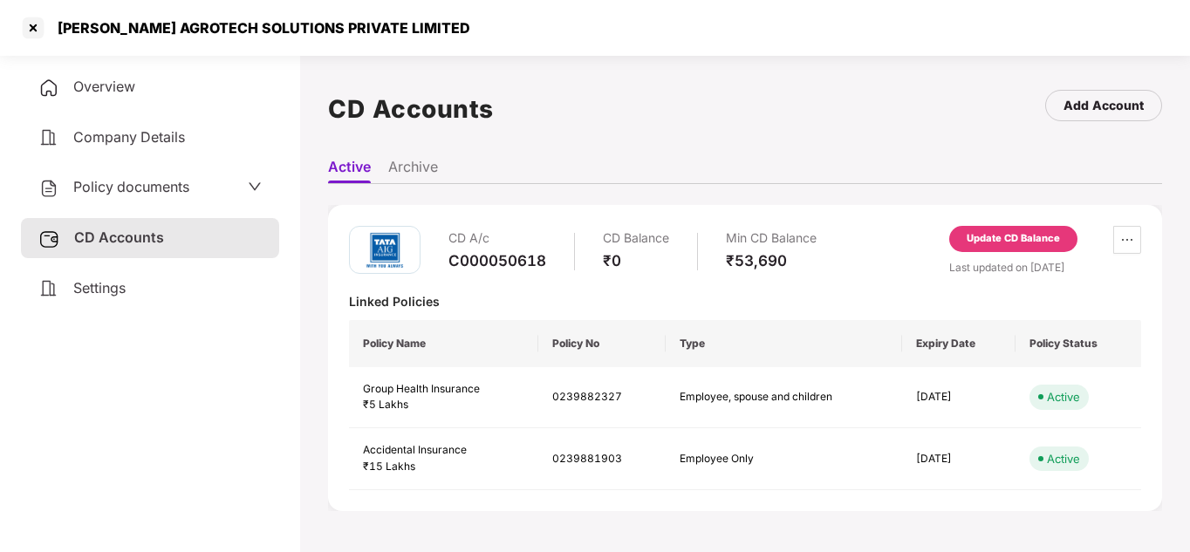
click at [529, 194] on div "CD A/c C000050618 CD Balance ₹0 Min CD Balance ₹53,690 Update CD Balance Last u…" at bounding box center [745, 358] width 834 height 348
click at [30, 29] on div at bounding box center [33, 28] width 28 height 28
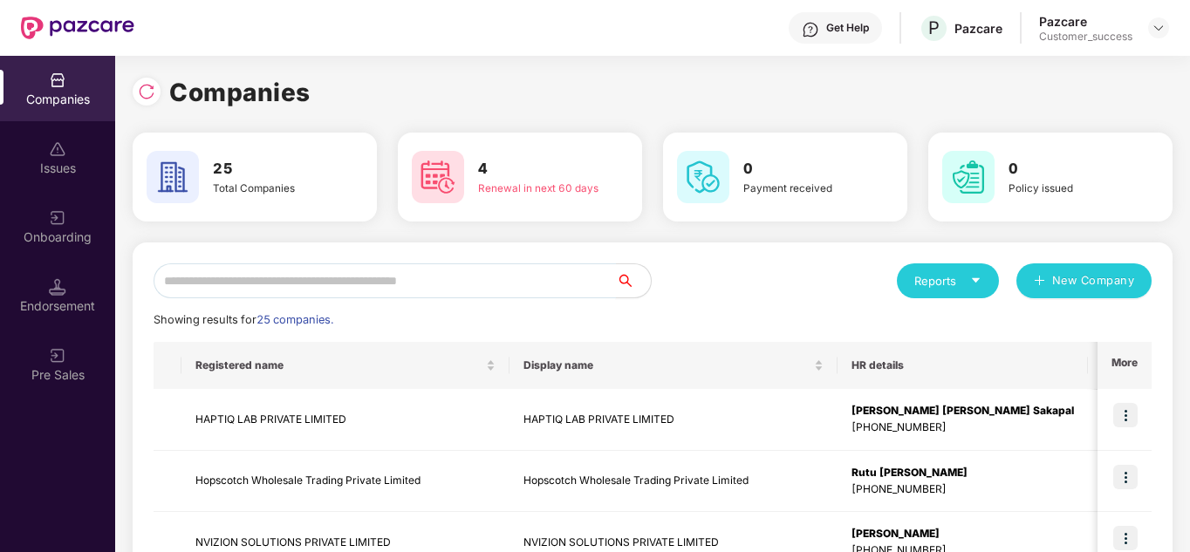
click at [332, 278] on input "text" at bounding box center [385, 280] width 462 height 35
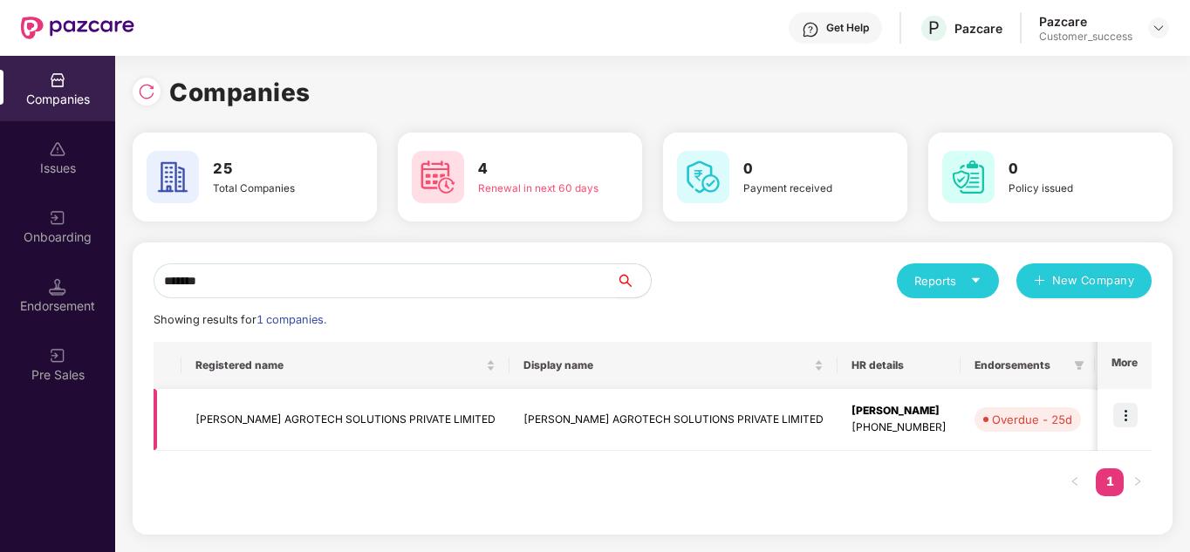
type input "*******"
click at [1139, 404] on td at bounding box center [1124, 420] width 54 height 62
click at [1131, 416] on img at bounding box center [1125, 415] width 24 height 24
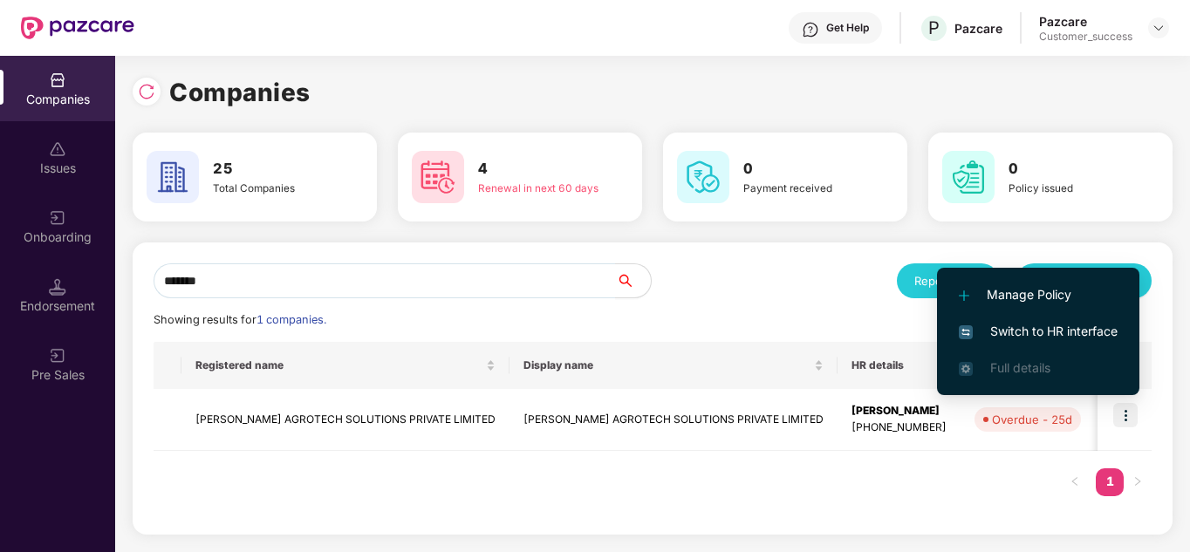
click at [1051, 322] on span "Switch to HR interface" at bounding box center [1038, 331] width 159 height 19
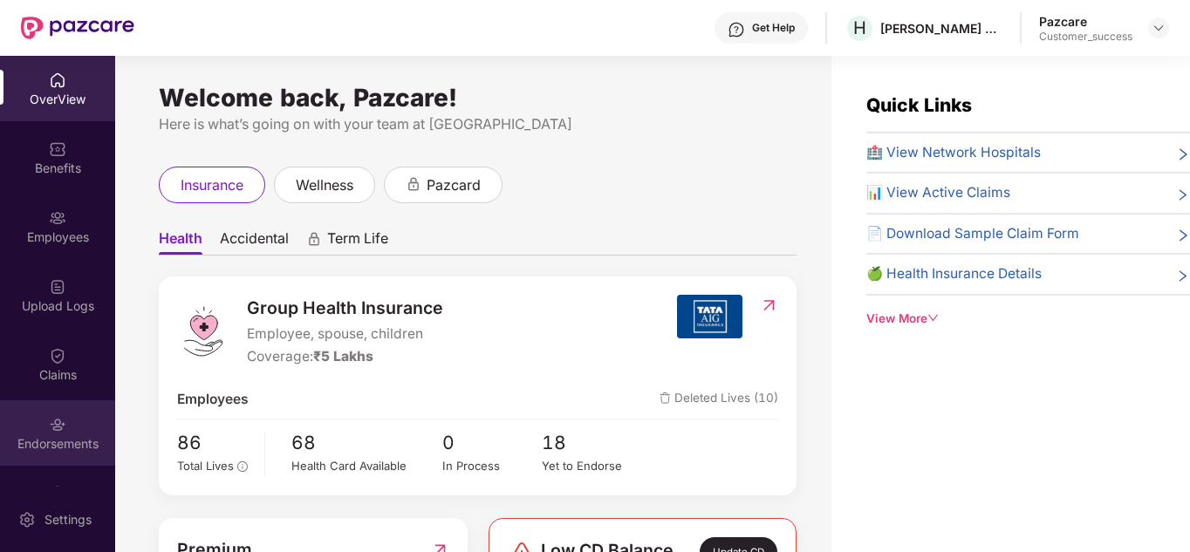
click at [49, 424] on img at bounding box center [57, 424] width 17 height 17
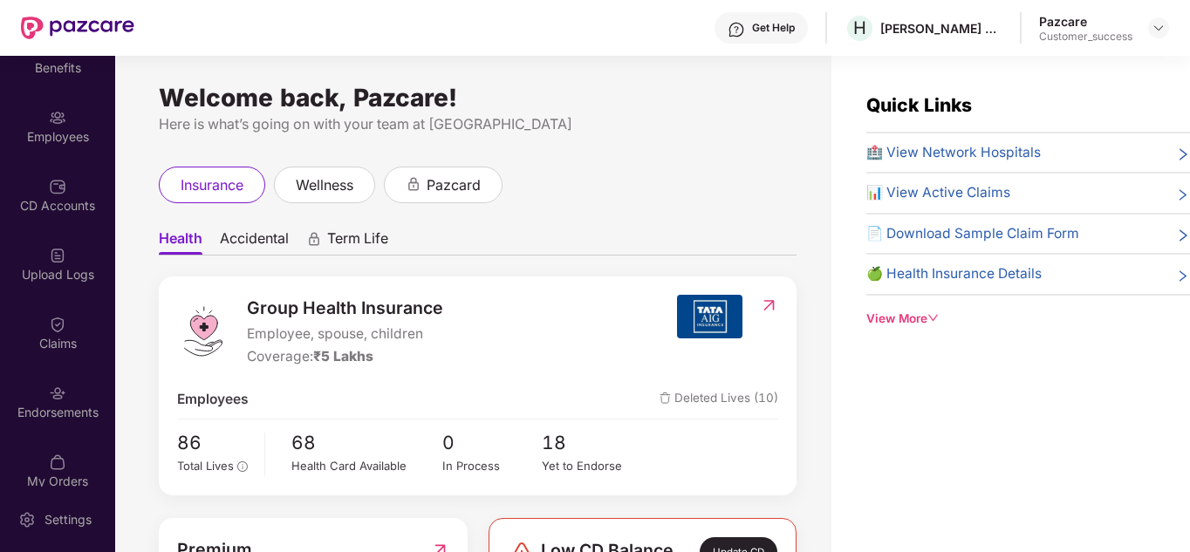
scroll to position [105, 0]
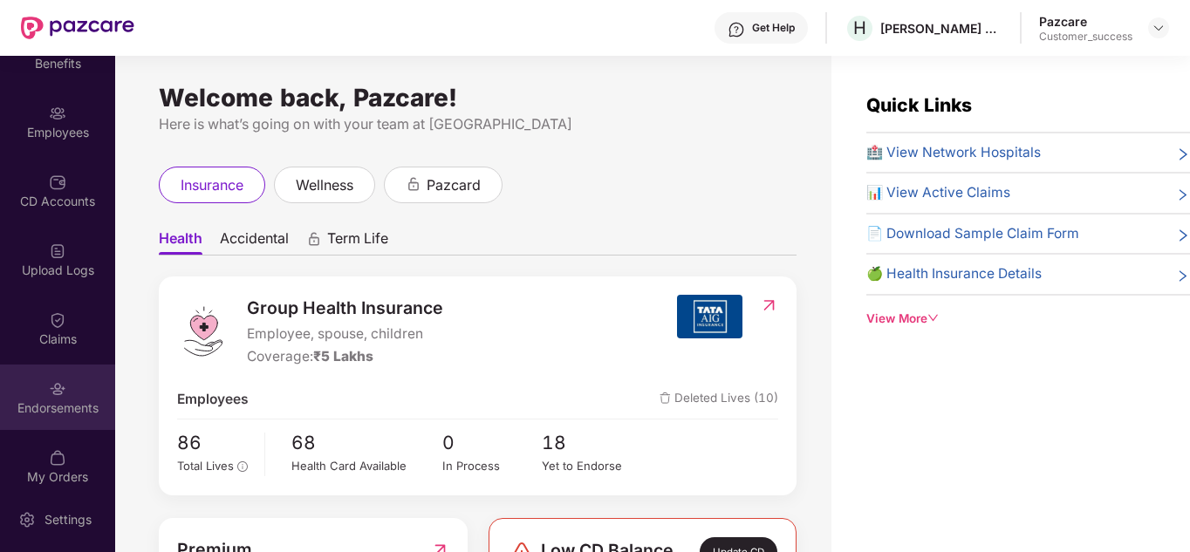
click at [63, 417] on div "Endorsements" at bounding box center [57, 397] width 115 height 65
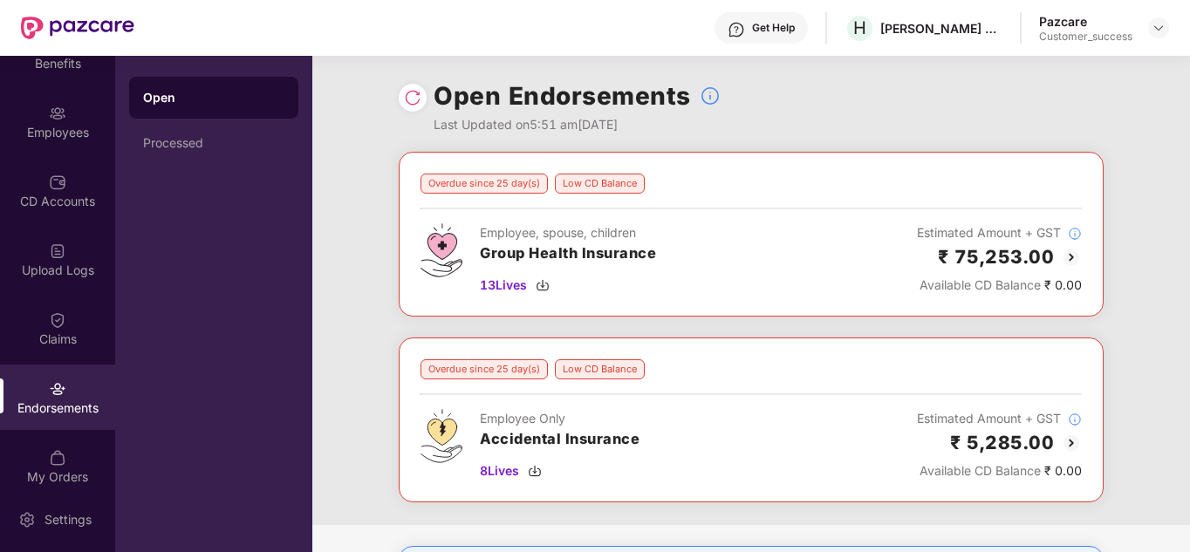
click at [372, 292] on div "Overdue since 25 day(s) Low CD Balance Employee, spouse, children Group Health …" at bounding box center [750, 338] width 877 height 373
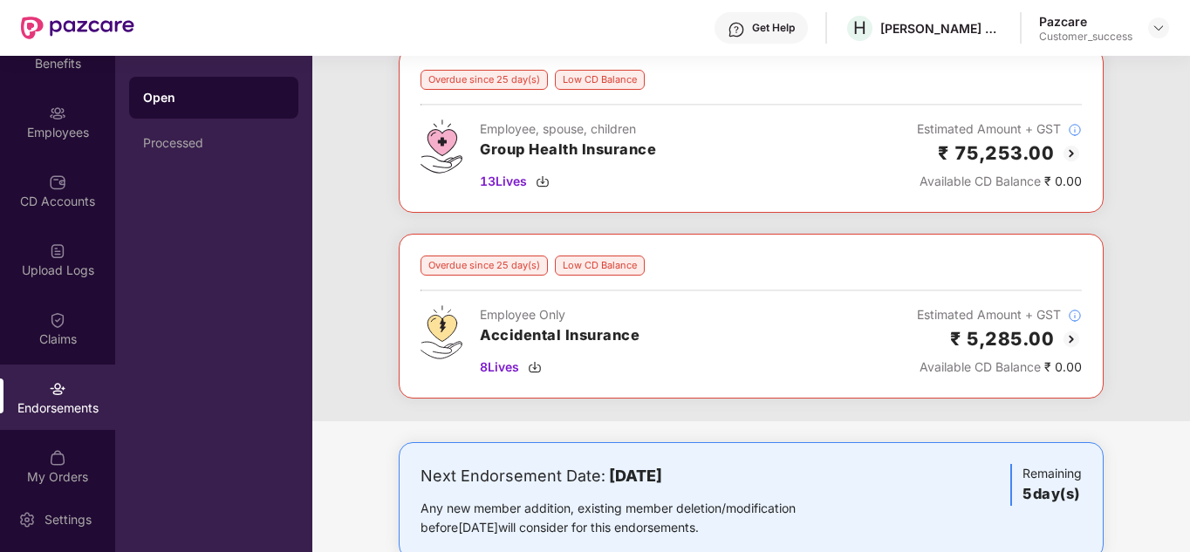
scroll to position [0, 0]
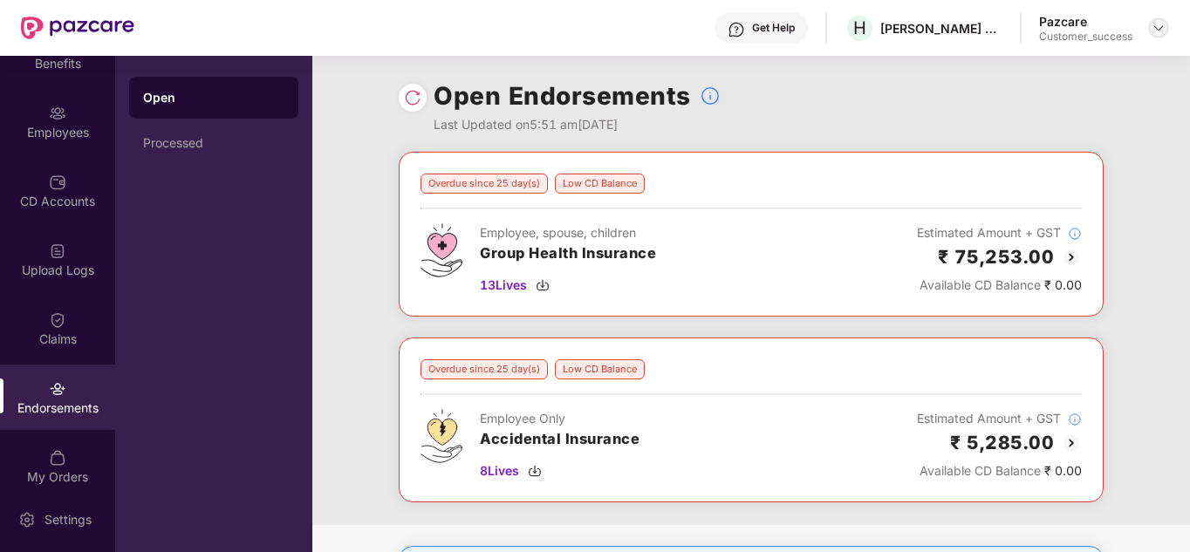
click at [1154, 28] on img at bounding box center [1158, 28] width 14 height 14
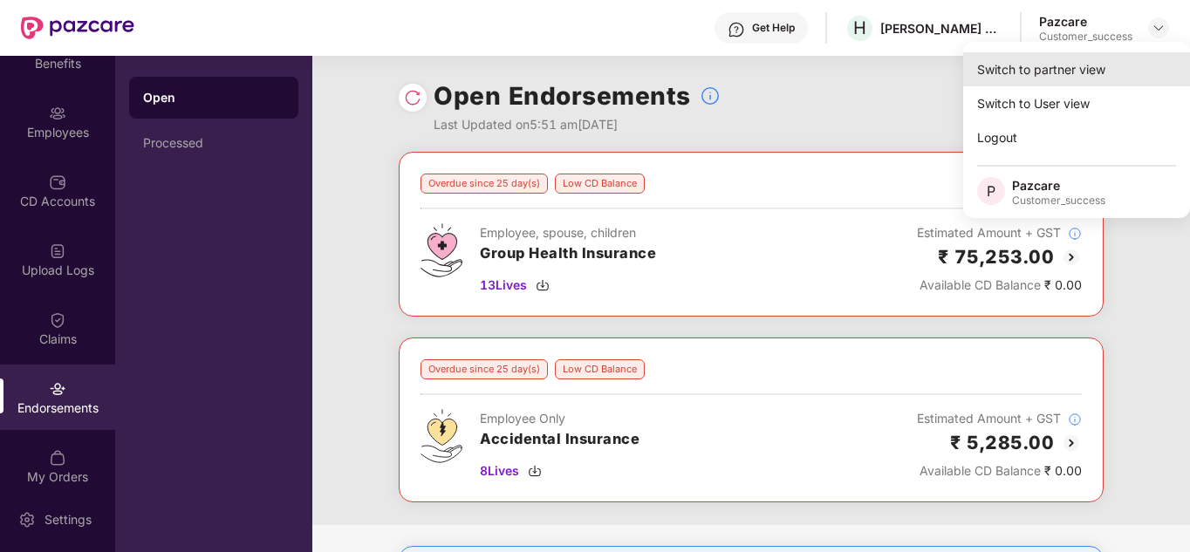
click at [1028, 72] on div "Switch to partner view" at bounding box center [1076, 69] width 227 height 34
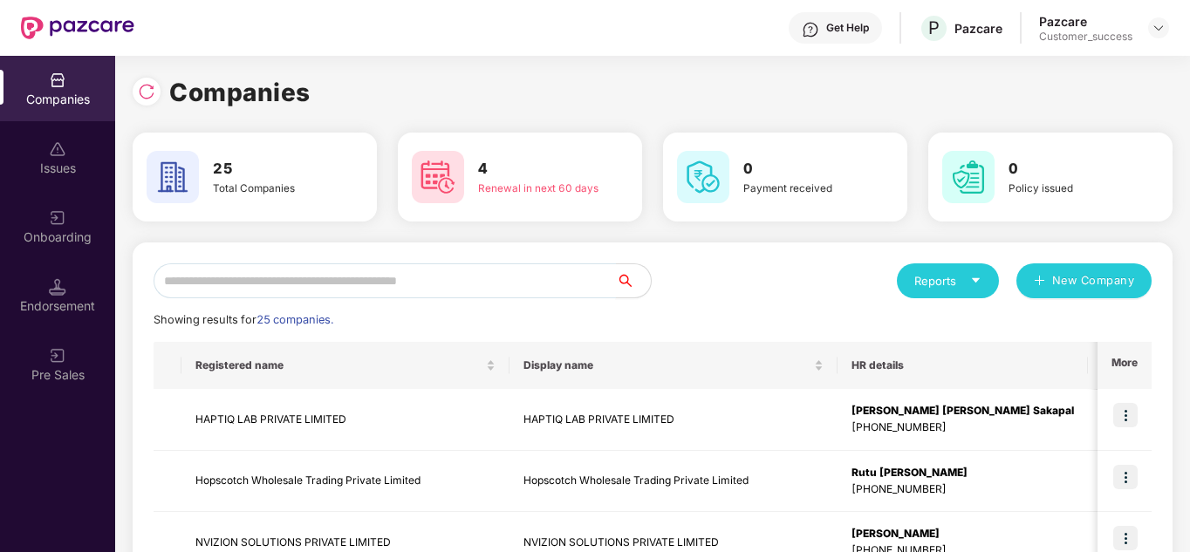
click at [347, 290] on input "text" at bounding box center [385, 280] width 462 height 35
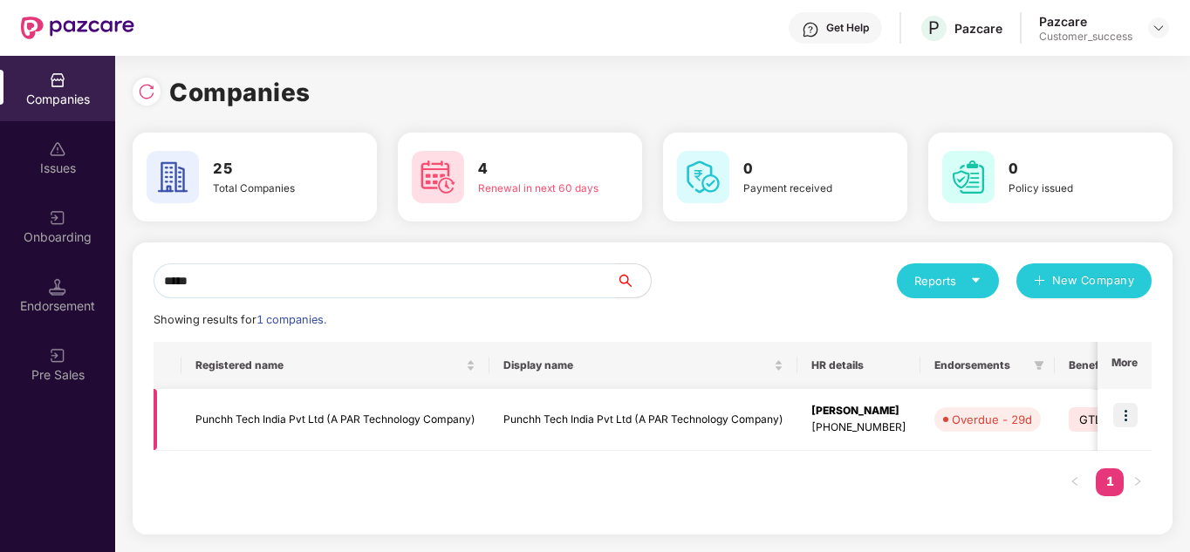
type input "*****"
click at [1122, 407] on img at bounding box center [1125, 415] width 24 height 24
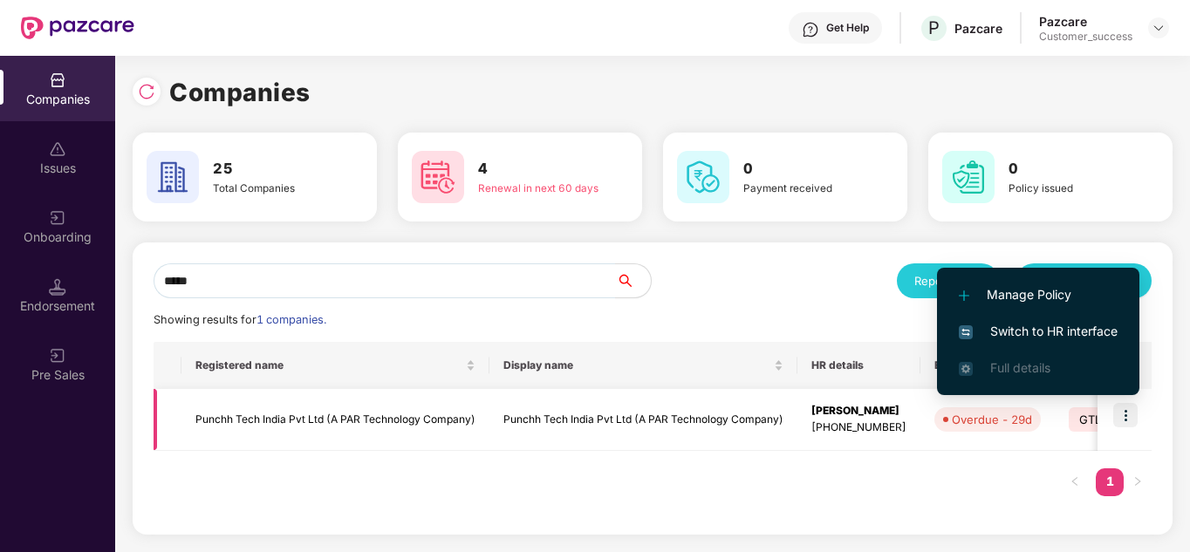
click at [350, 427] on td "Punchh Tech India Pvt Ltd (A PAR Technology Company)" at bounding box center [335, 420] width 308 height 62
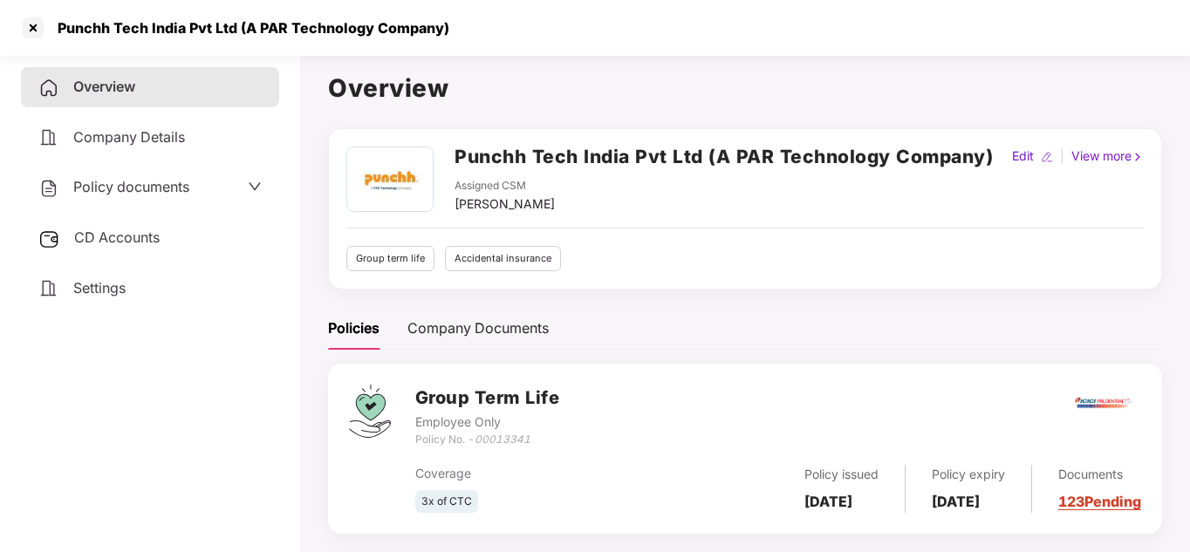
click at [145, 191] on span "Policy documents" at bounding box center [131, 186] width 116 height 17
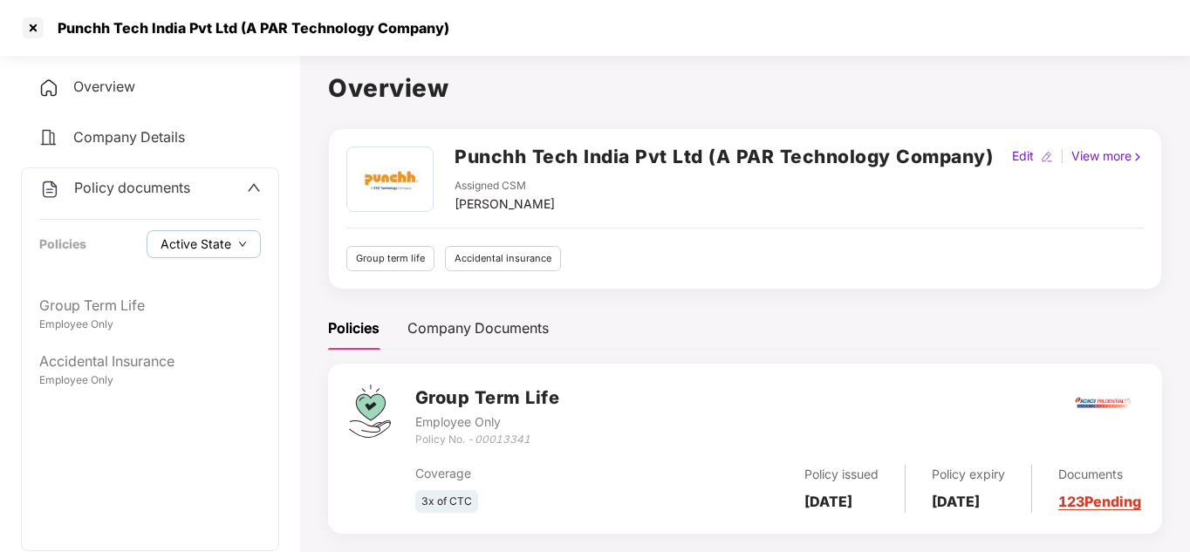
click at [193, 233] on button "Active State" at bounding box center [204, 244] width 114 height 28
click at [201, 267] on label "Active State" at bounding box center [207, 278] width 120 height 24
click at [488, 246] on div "Accidental insurance" at bounding box center [503, 258] width 116 height 25
click at [489, 248] on div "Accidental insurance" at bounding box center [503, 258] width 116 height 25
click at [507, 255] on div "Accidental insurance" at bounding box center [503, 258] width 116 height 25
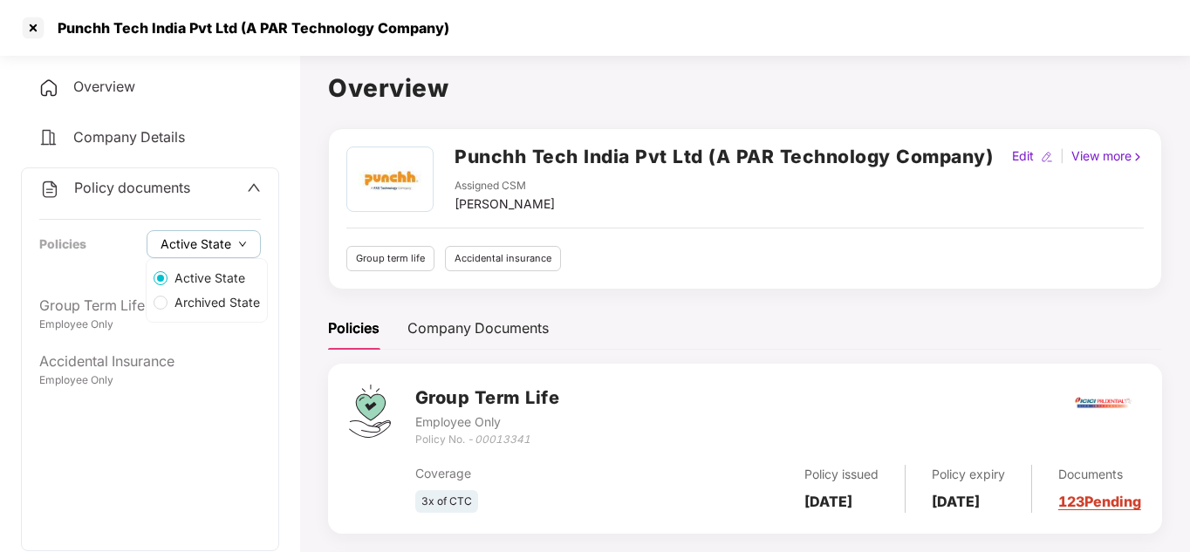
click at [200, 248] on span "Active State" at bounding box center [195, 244] width 71 height 19
click at [200, 301] on span "Archived State" at bounding box center [216, 302] width 99 height 19
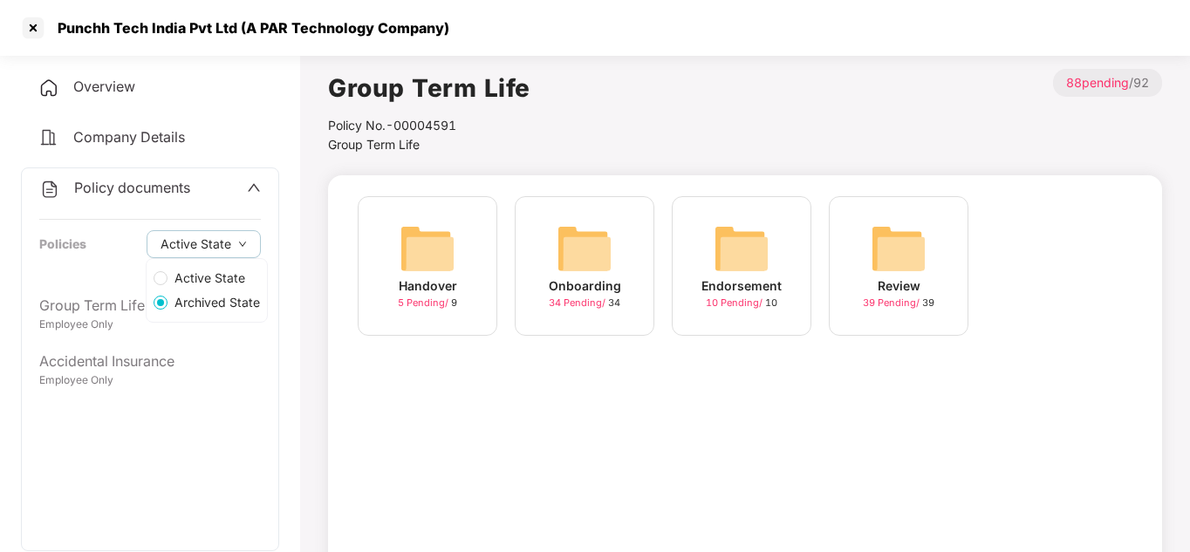
click at [201, 276] on span "Active State" at bounding box center [209, 278] width 85 height 19
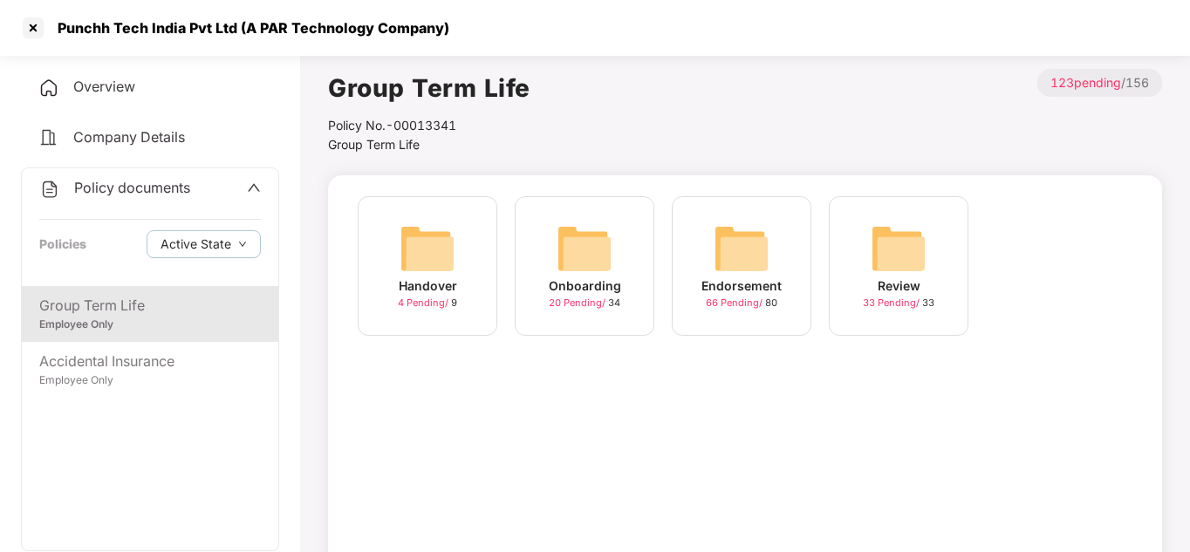
click at [707, 269] on div "Endorsement 66 Pending / 80" at bounding box center [742, 266] width 140 height 140
click at [589, 255] on img at bounding box center [584, 249] width 56 height 56
click at [448, 256] on img at bounding box center [427, 249] width 56 height 56
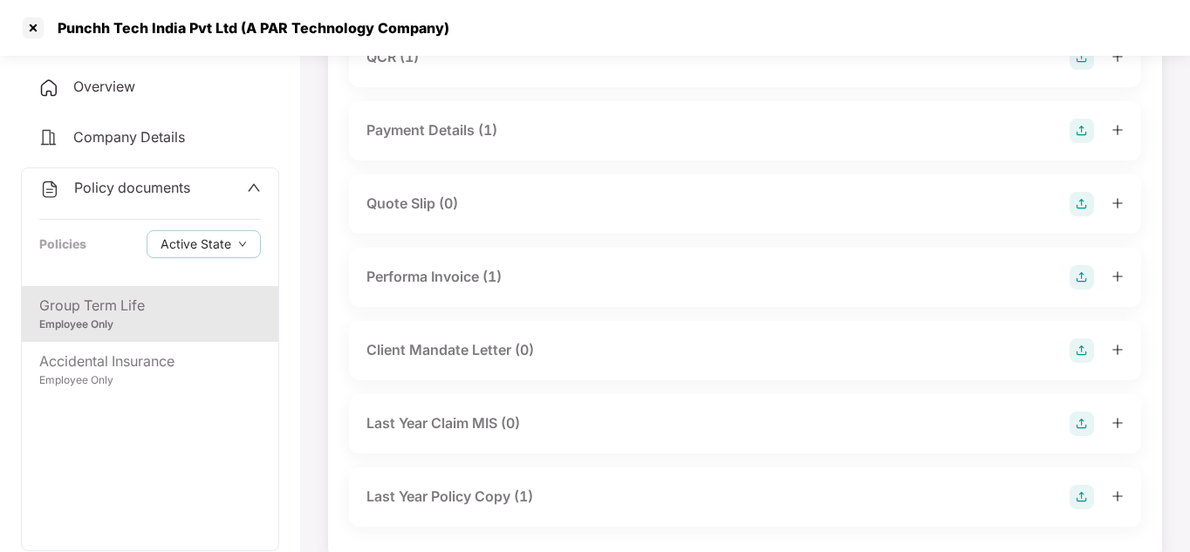
scroll to position [345, 0]
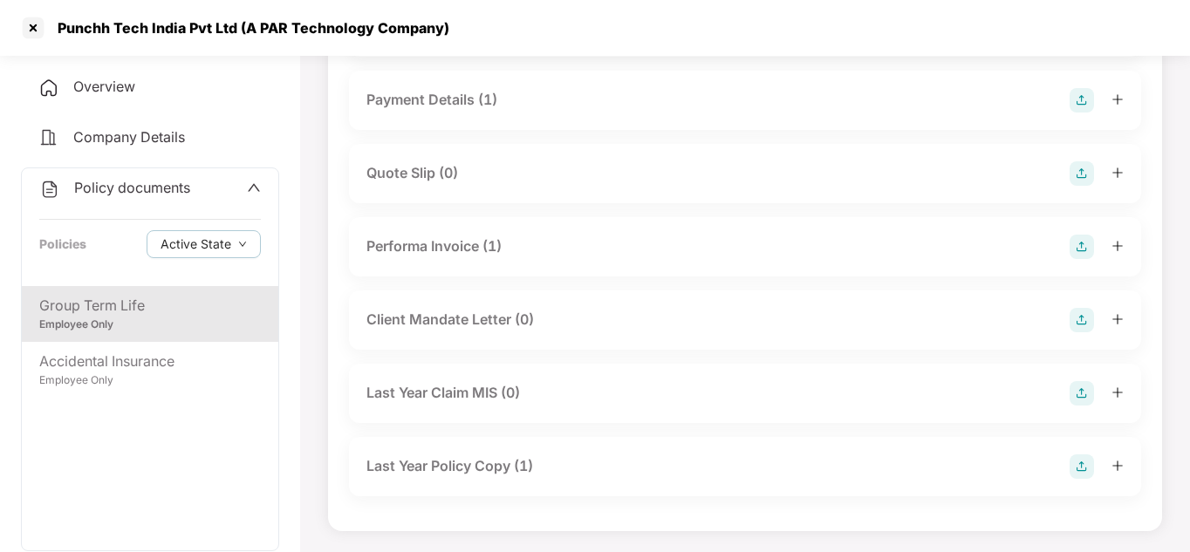
click at [1121, 465] on icon "plus" at bounding box center [1117, 465] width 10 height 1
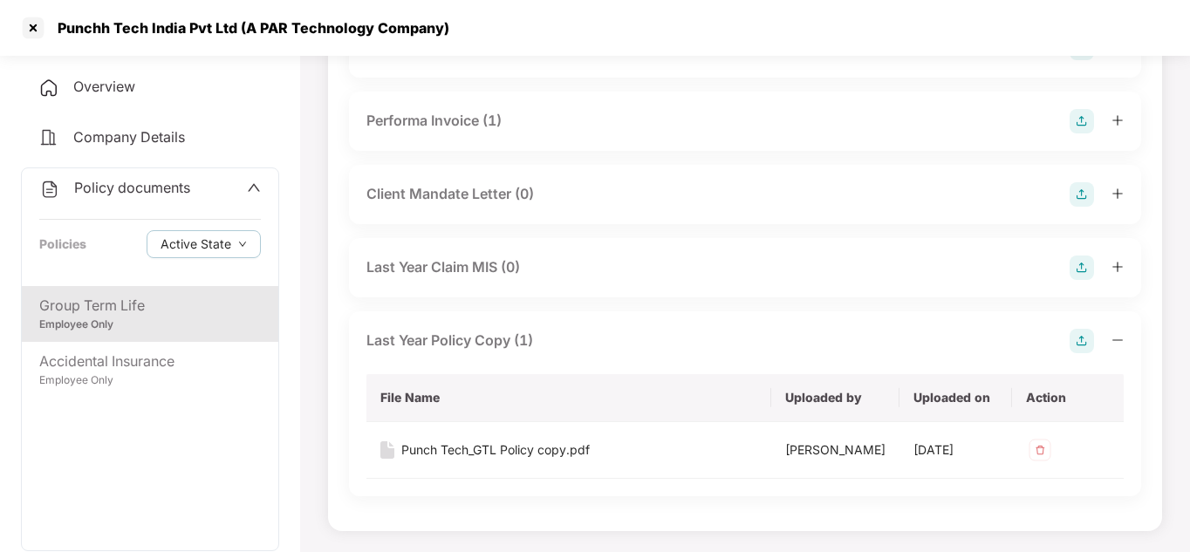
scroll to position [486, 0]
click at [111, 73] on div "Overview" at bounding box center [150, 87] width 258 height 40
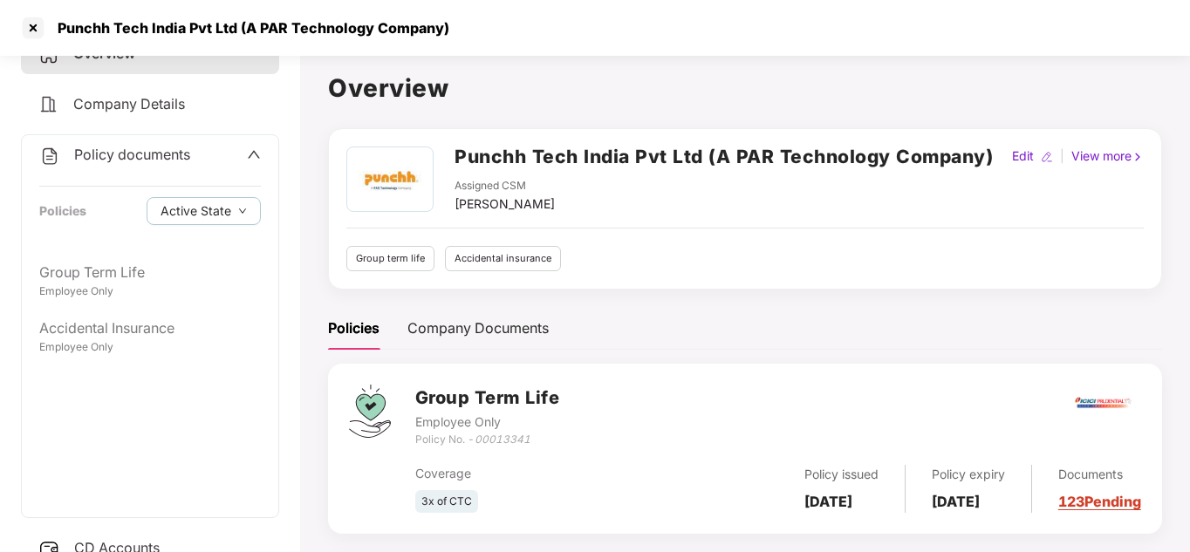
scroll to position [35, 0]
click at [668, 306] on div "Punchh Tech India Pvt Ltd (A PAR Technology Company) Assigned CSM [PERSON_NAME]…" at bounding box center [745, 437] width 834 height 618
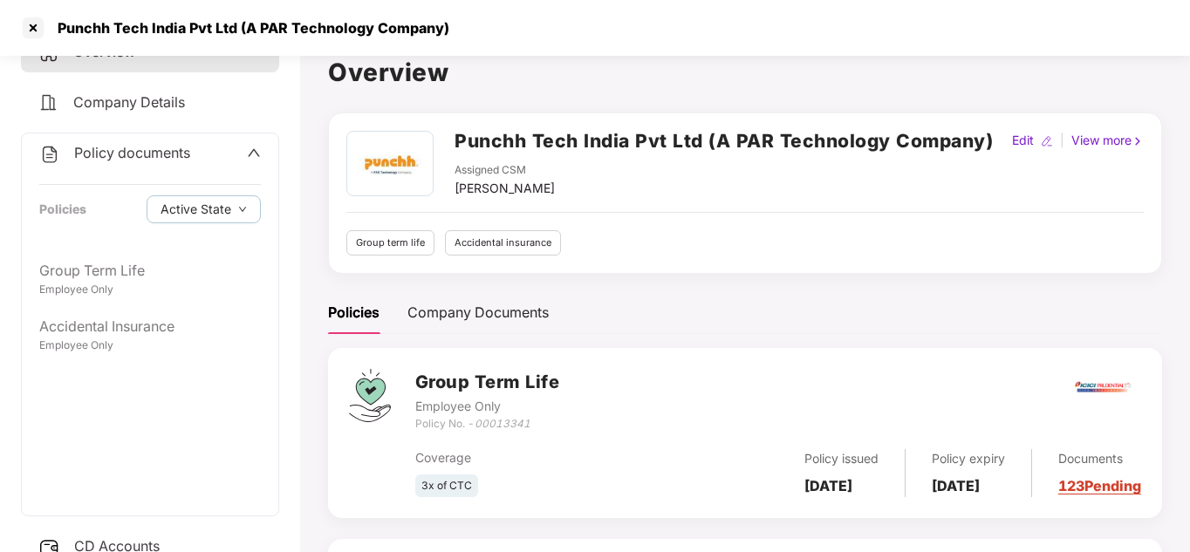
scroll to position [0, 0]
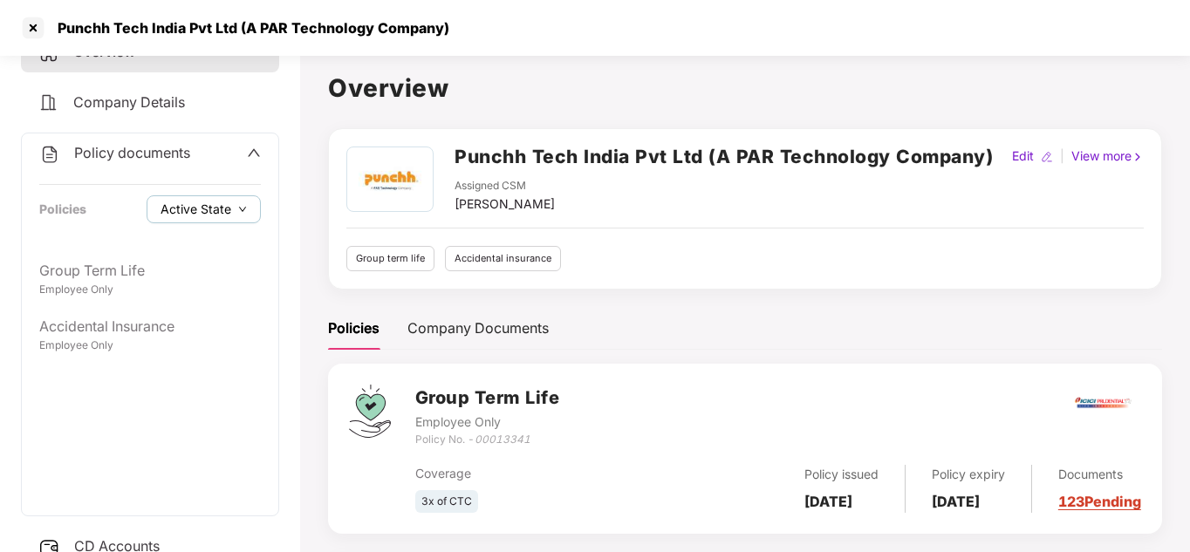
click at [185, 208] on span "Active State" at bounding box center [195, 209] width 71 height 19
click at [211, 264] on span "Archived State" at bounding box center [216, 267] width 99 height 19
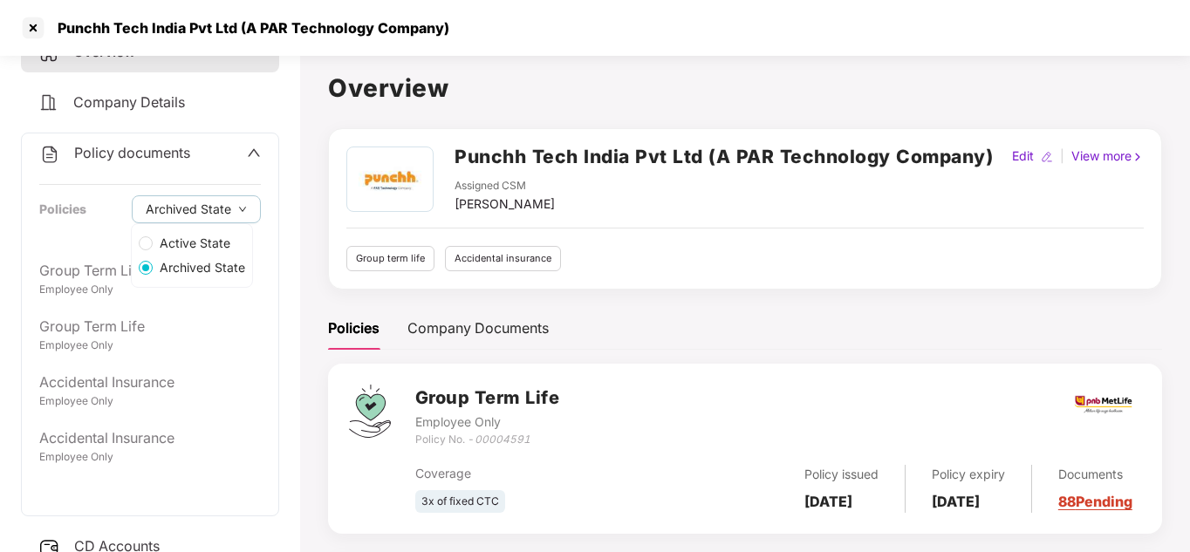
click at [186, 249] on span "Active State" at bounding box center [195, 243] width 85 height 19
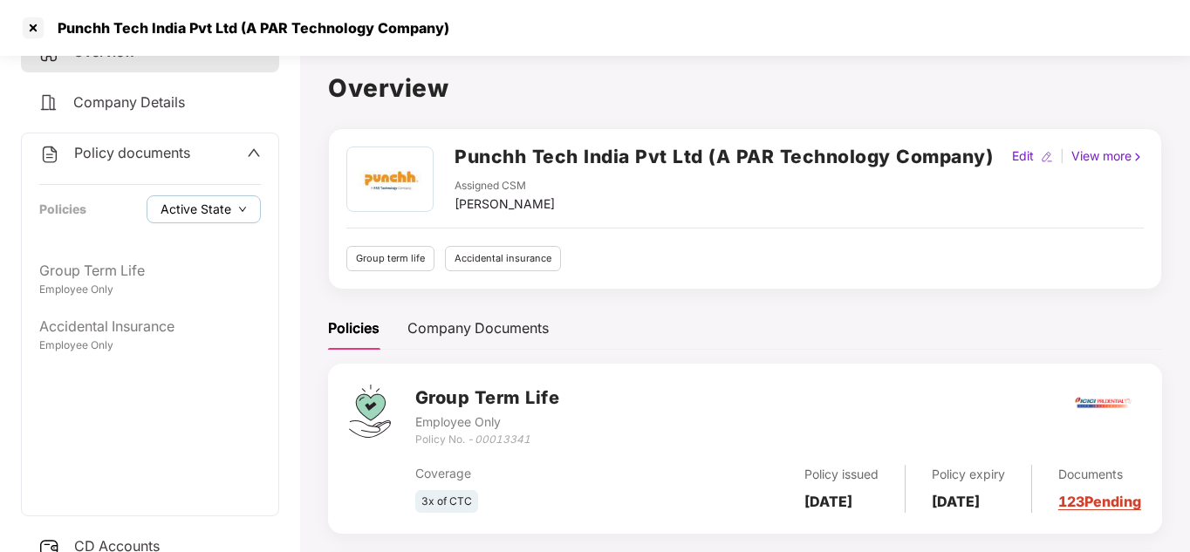
click at [174, 208] on span "Active State" at bounding box center [195, 209] width 71 height 19
click at [202, 256] on label "Archived State" at bounding box center [207, 268] width 120 height 24
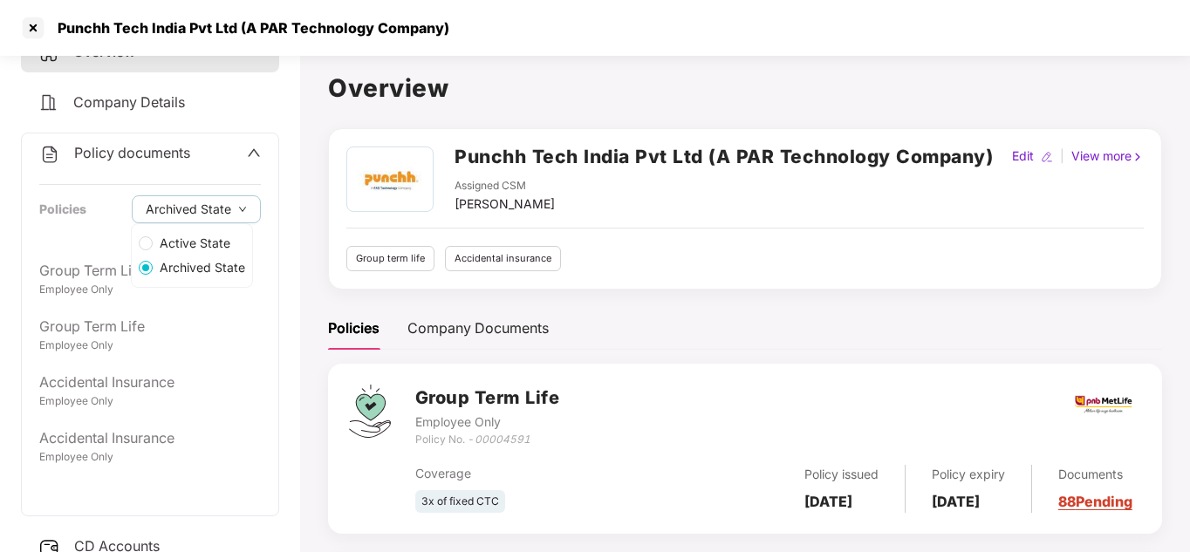
click at [172, 242] on span "Active State" at bounding box center [195, 243] width 85 height 19
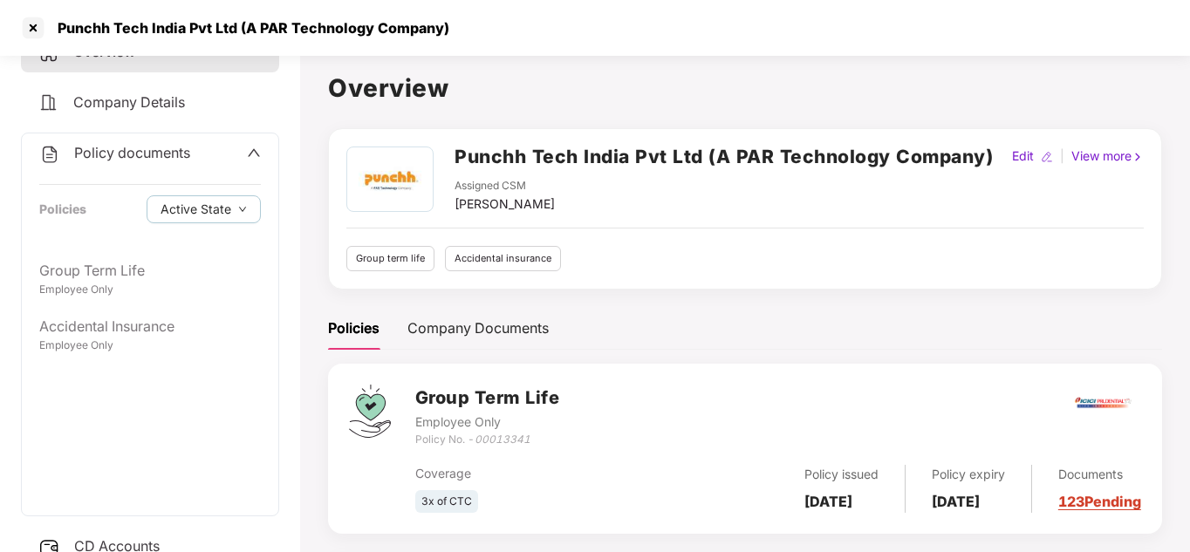
click at [638, 317] on div "Policies Company Documents" at bounding box center [745, 328] width 834 height 43
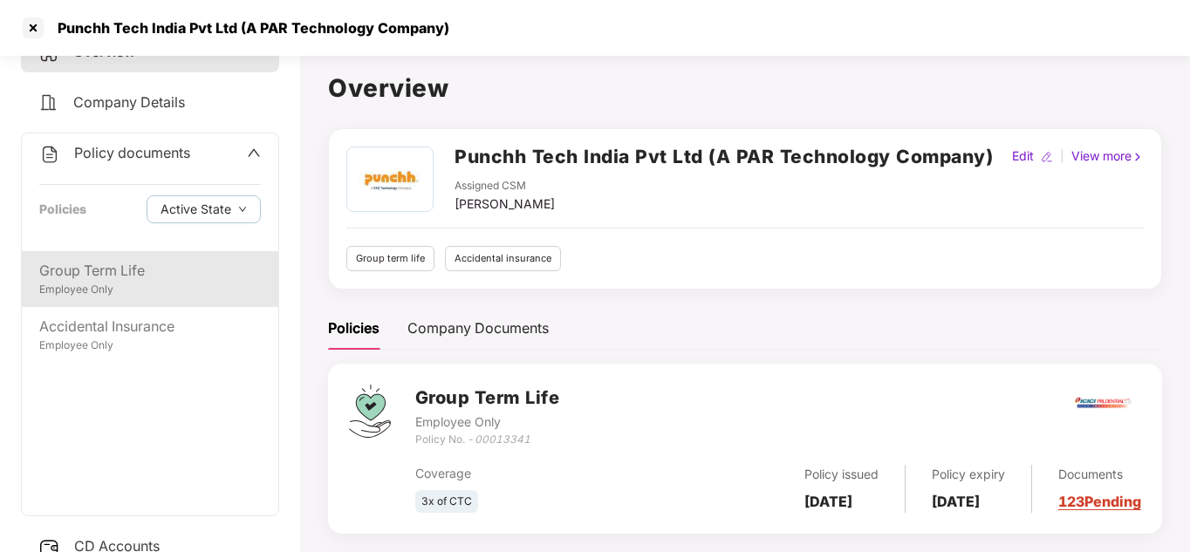
click at [72, 290] on div "Employee Only" at bounding box center [150, 290] width 222 height 17
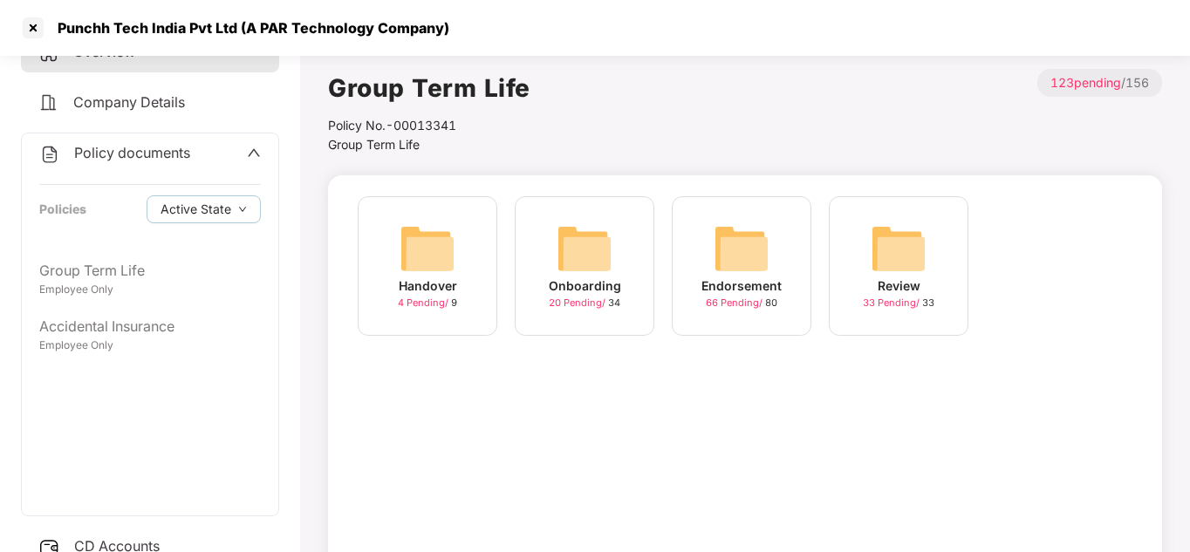
click at [423, 253] on img at bounding box center [427, 249] width 56 height 56
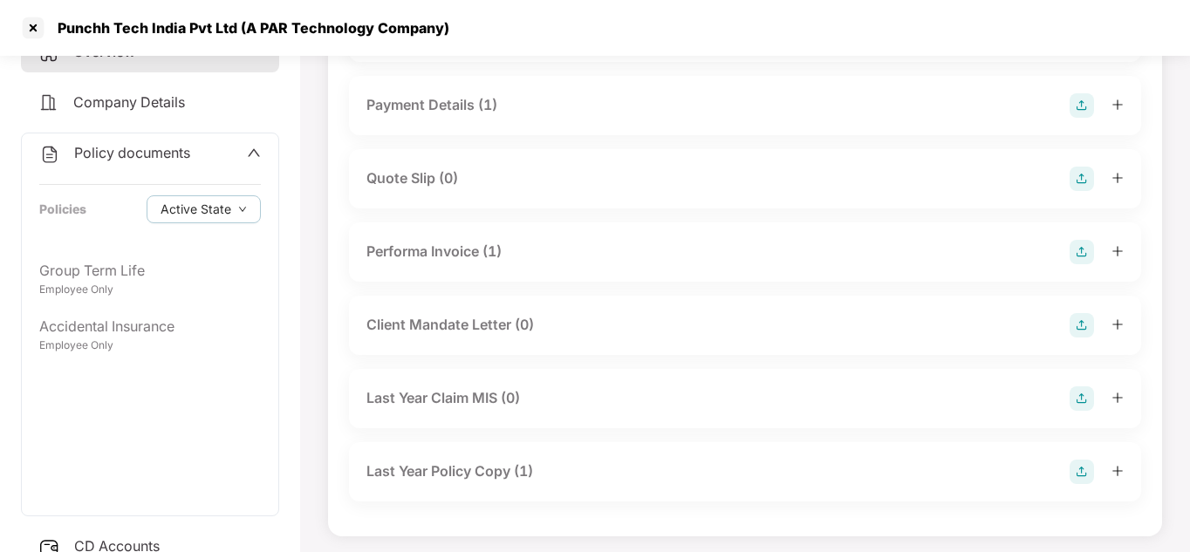
scroll to position [345, 0]
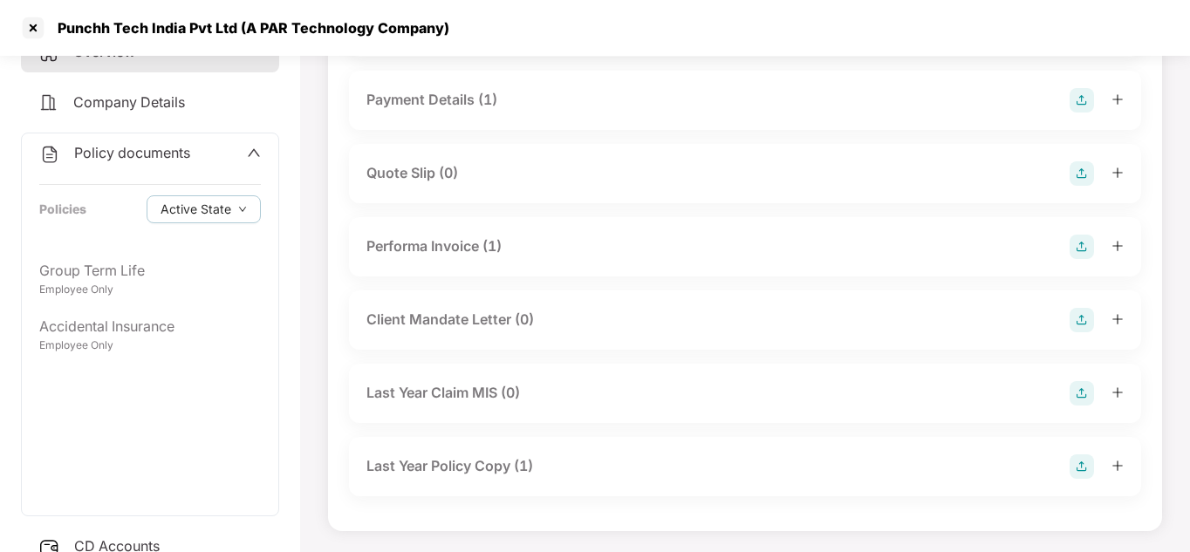
click at [1075, 468] on img at bounding box center [1081, 466] width 24 height 24
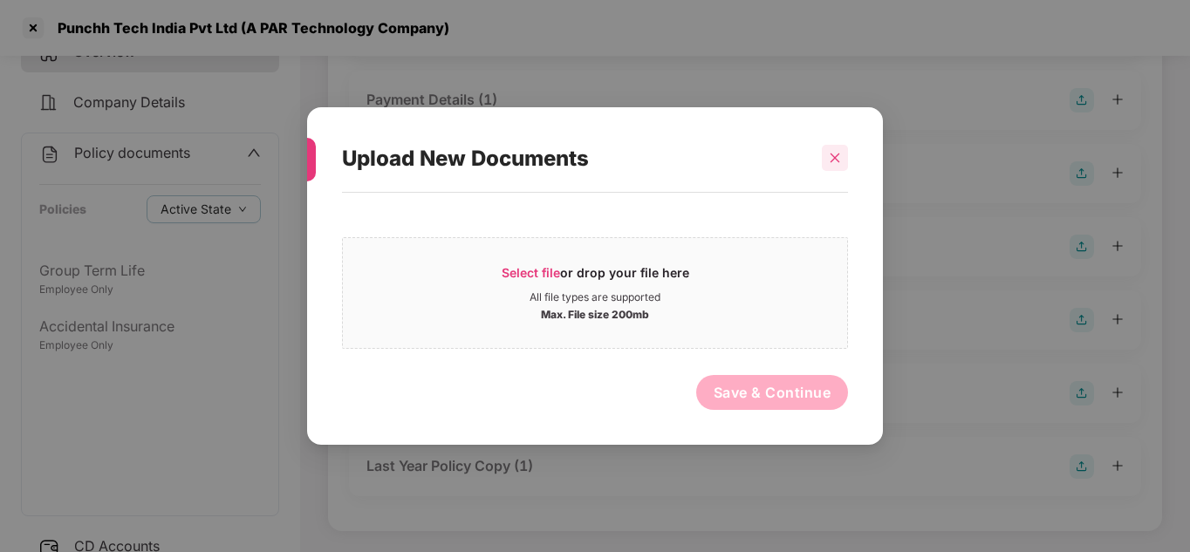
click at [832, 165] on div at bounding box center [835, 158] width 26 height 26
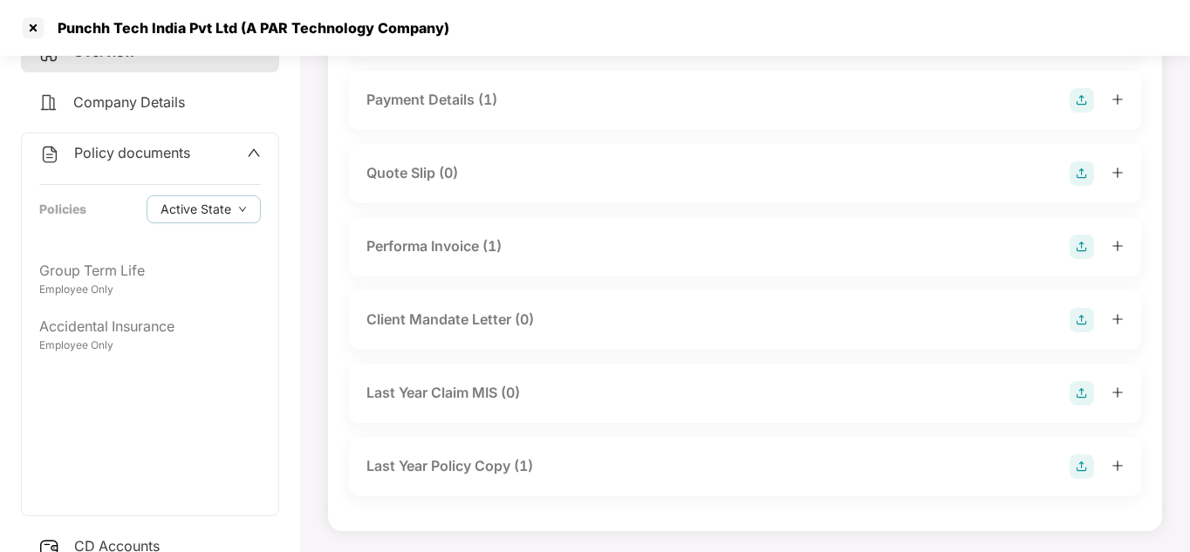
click at [476, 474] on div "Last Year Policy Copy (1)" at bounding box center [449, 466] width 167 height 22
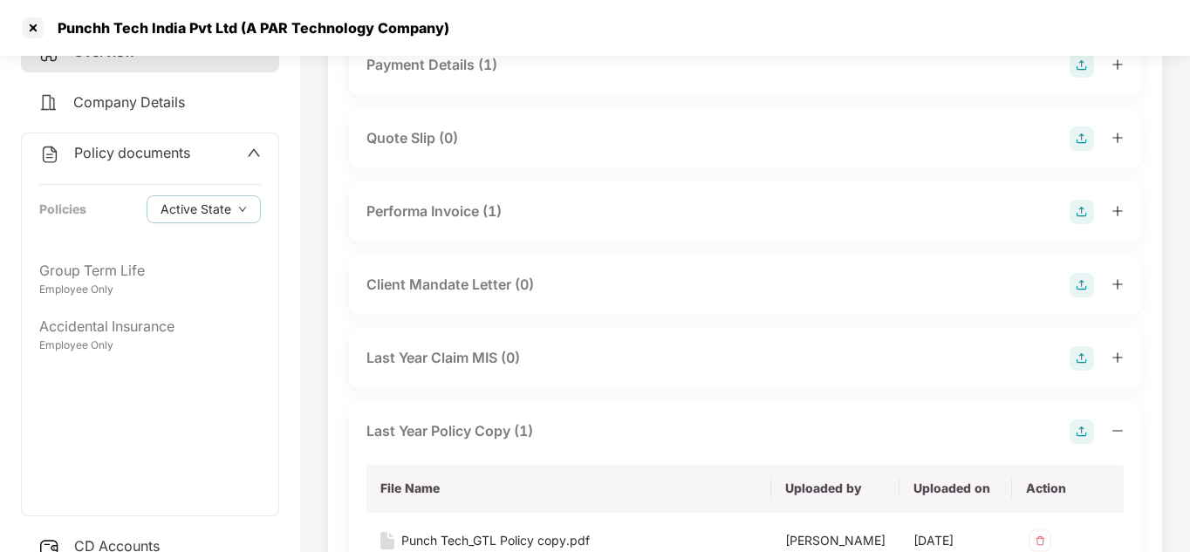
scroll to position [415, 0]
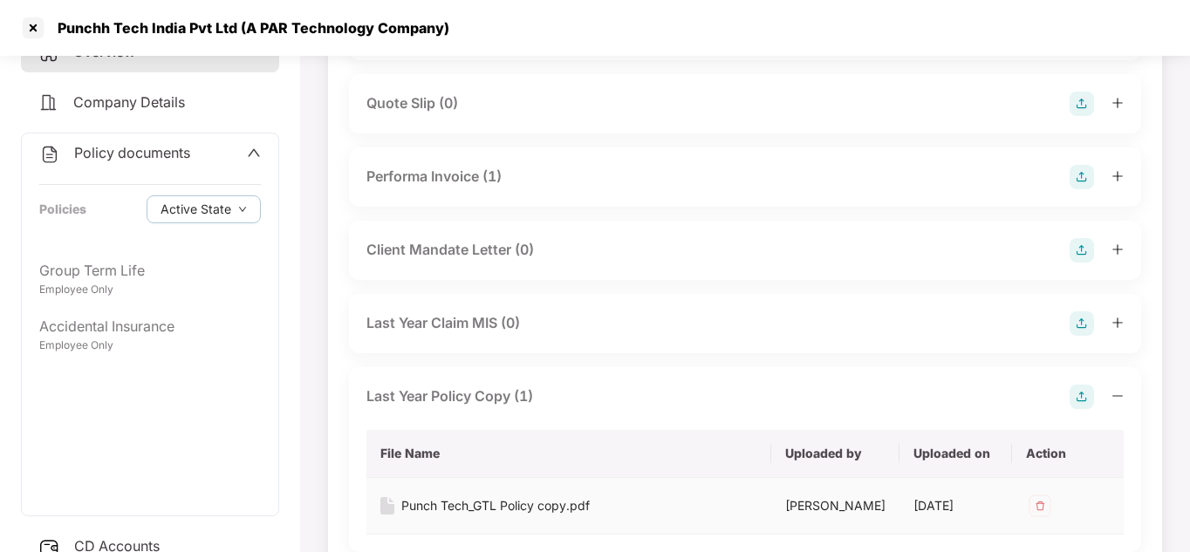
click at [479, 498] on div "Punch Tech_GTL Policy copy.pdf" at bounding box center [495, 505] width 188 height 19
click at [312, 266] on main "Group Term Life Policy No.- 00013341 Group Term Life > Handover > 4 pending / 9…" at bounding box center [745, 120] width 890 height 975
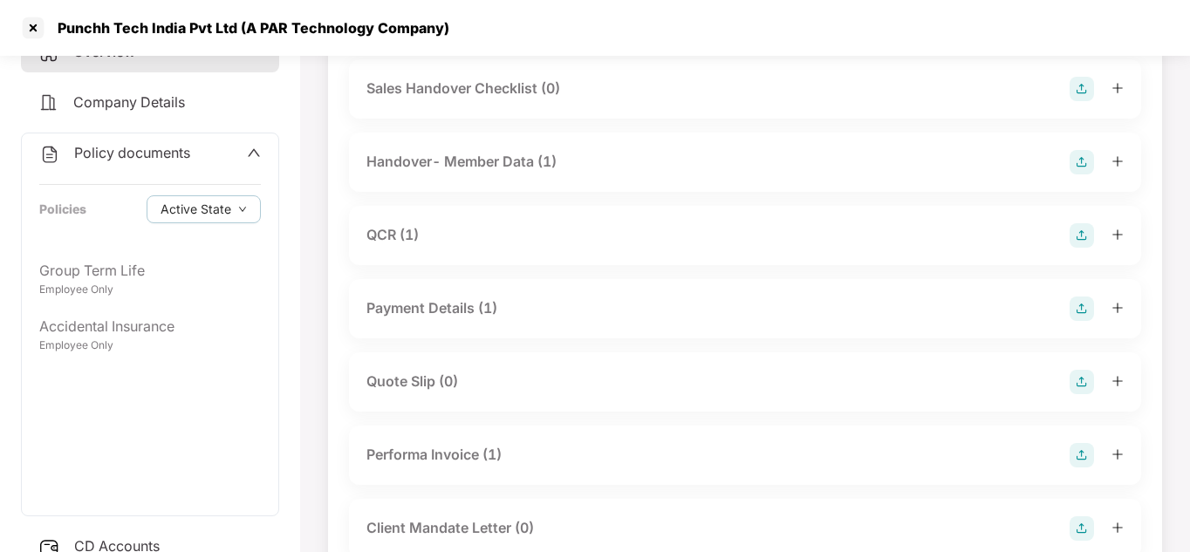
scroll to position [0, 0]
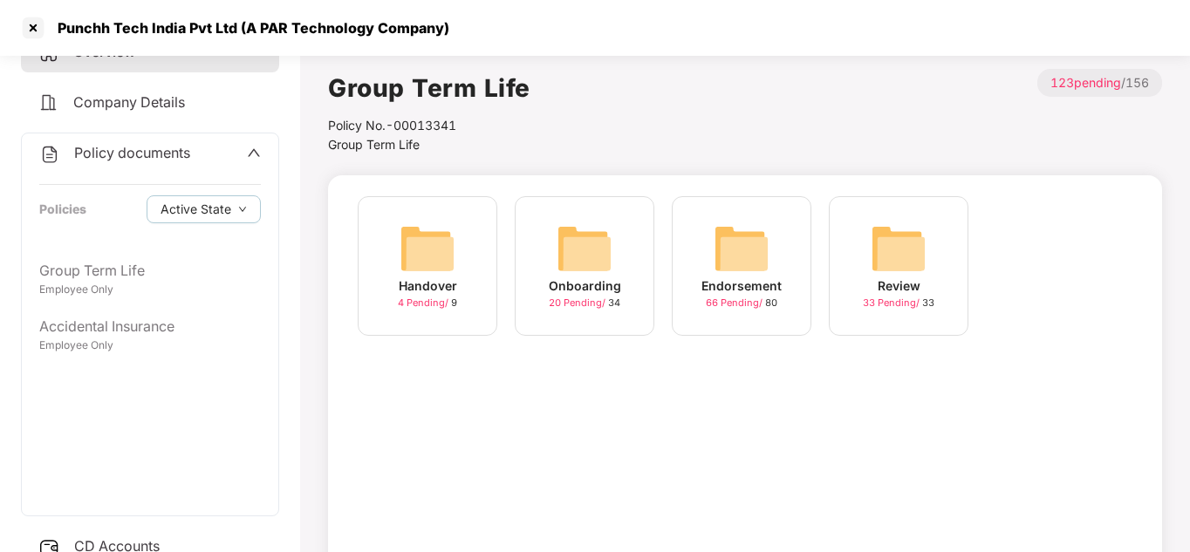
click at [884, 245] on img at bounding box center [898, 249] width 56 height 56
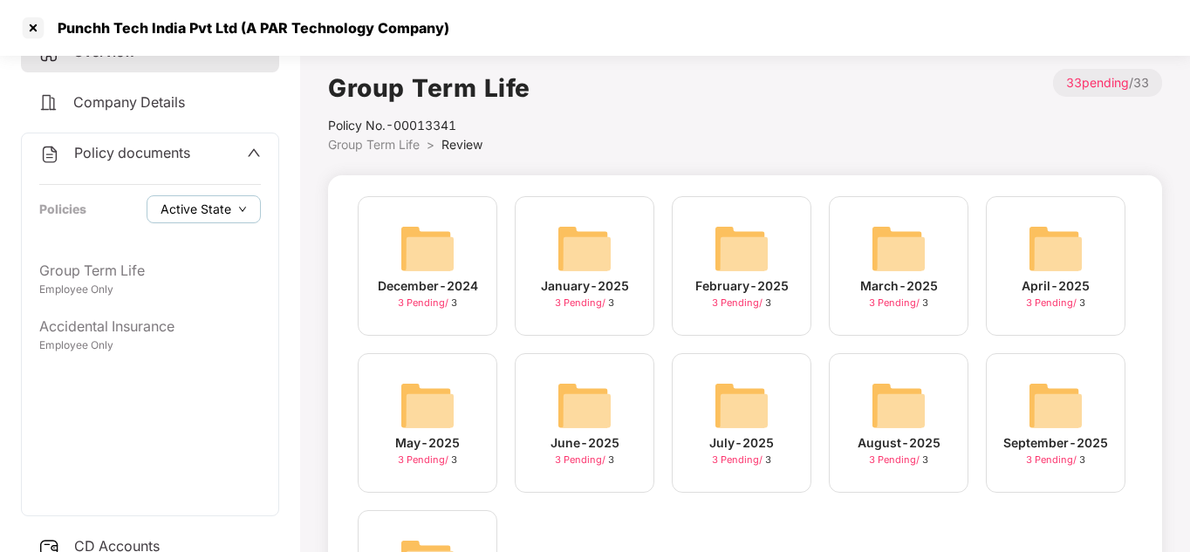
click at [206, 212] on span "Active State" at bounding box center [195, 209] width 71 height 19
click at [215, 259] on span "Archived State" at bounding box center [216, 267] width 99 height 19
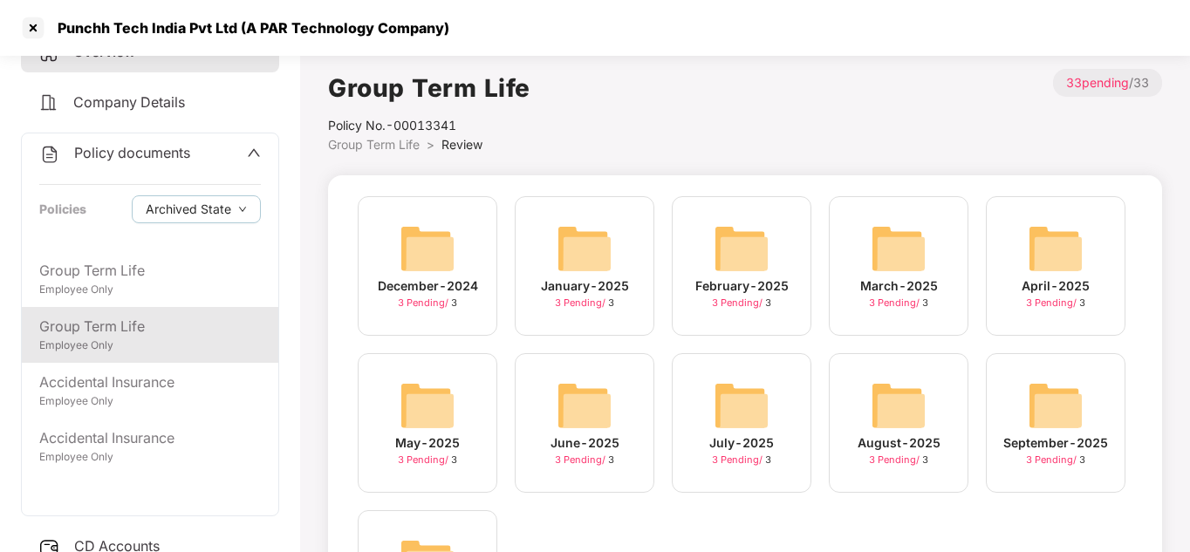
click at [181, 316] on div "Group Term Life" at bounding box center [150, 327] width 222 height 22
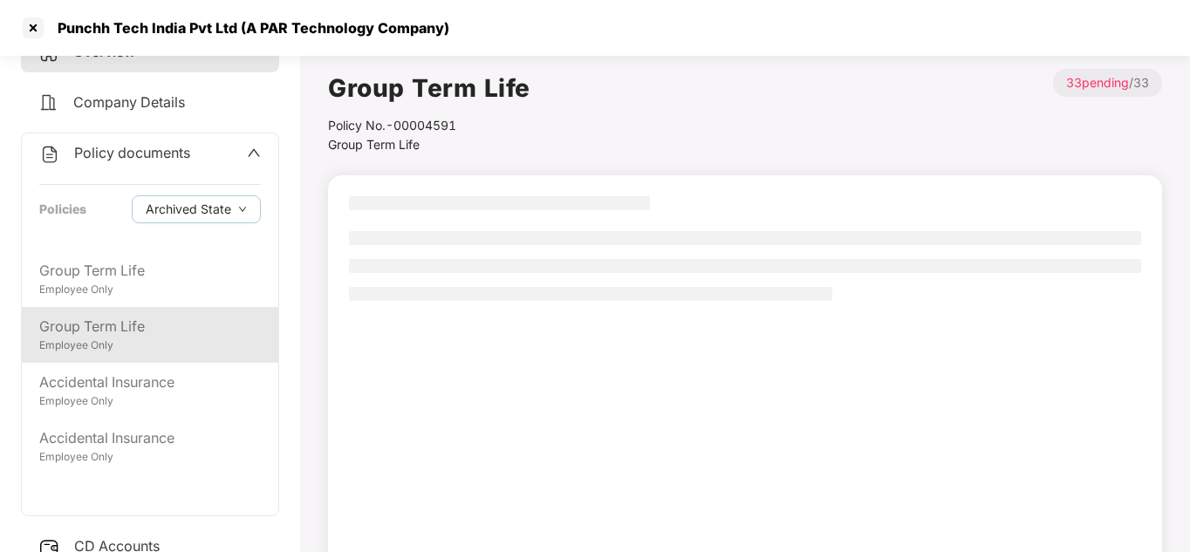
click at [181, 316] on div "Group Term Life" at bounding box center [150, 327] width 222 height 22
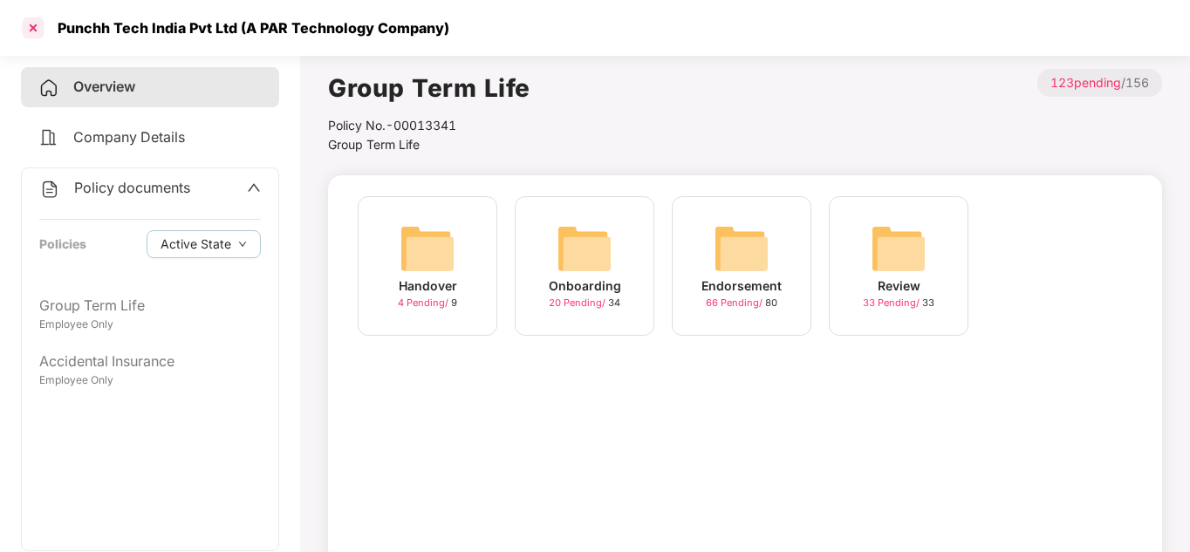
click at [42, 30] on div at bounding box center [33, 28] width 28 height 28
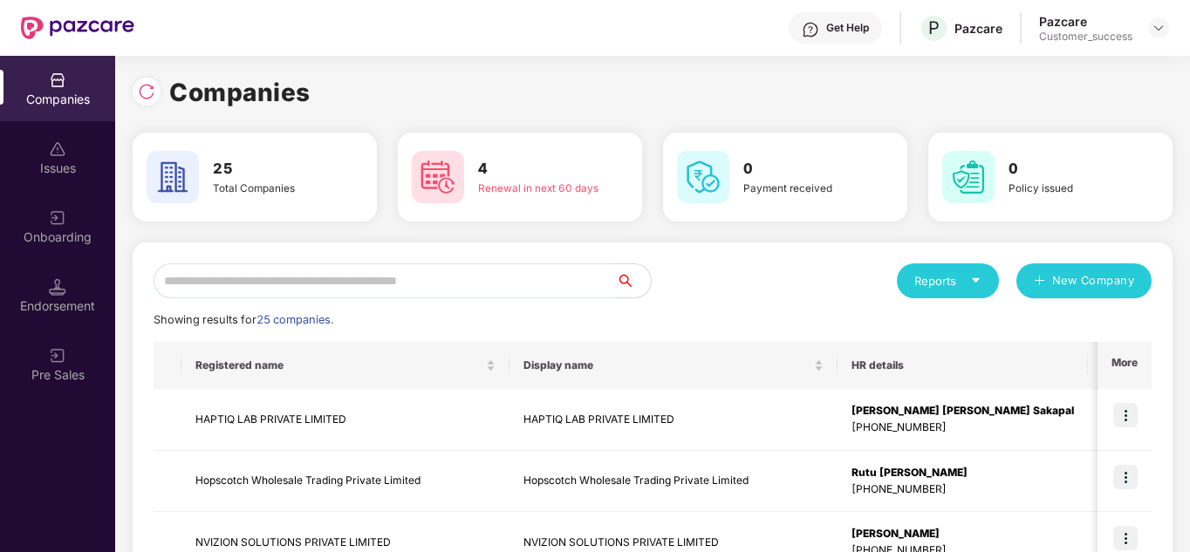
click at [303, 284] on input "text" at bounding box center [385, 280] width 462 height 35
type input "*"
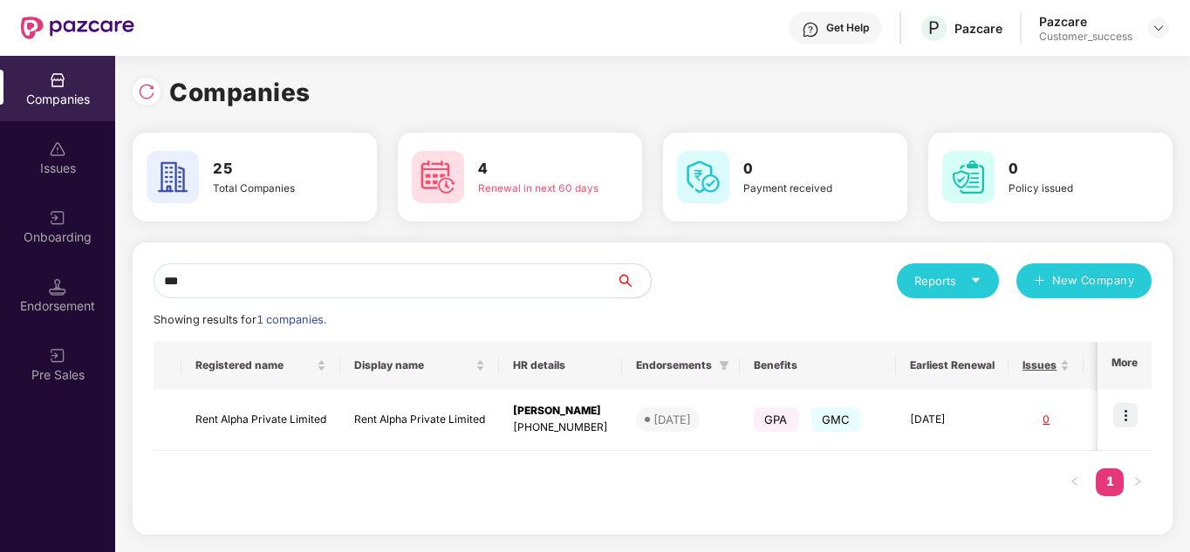
click at [310, 290] on input "***" at bounding box center [385, 280] width 462 height 35
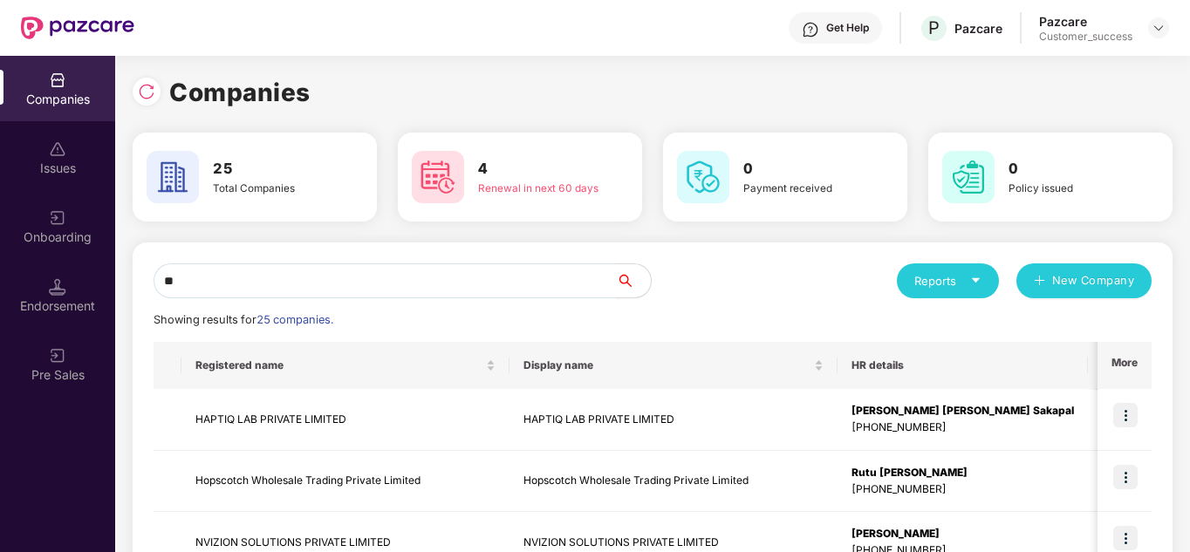
type input "*"
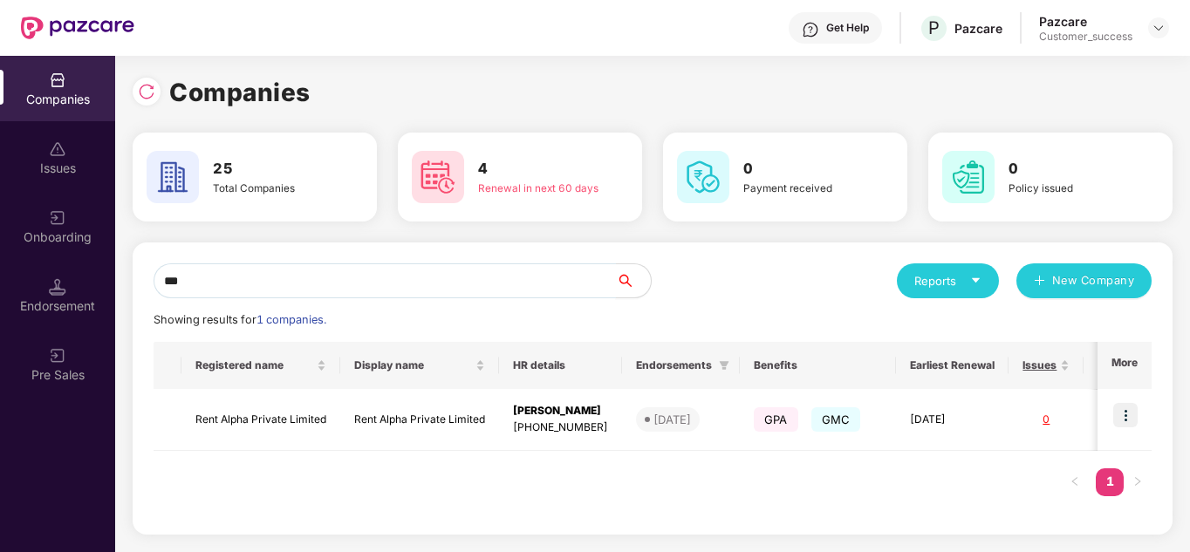
click at [233, 270] on input "***" at bounding box center [385, 280] width 462 height 35
type input "*"
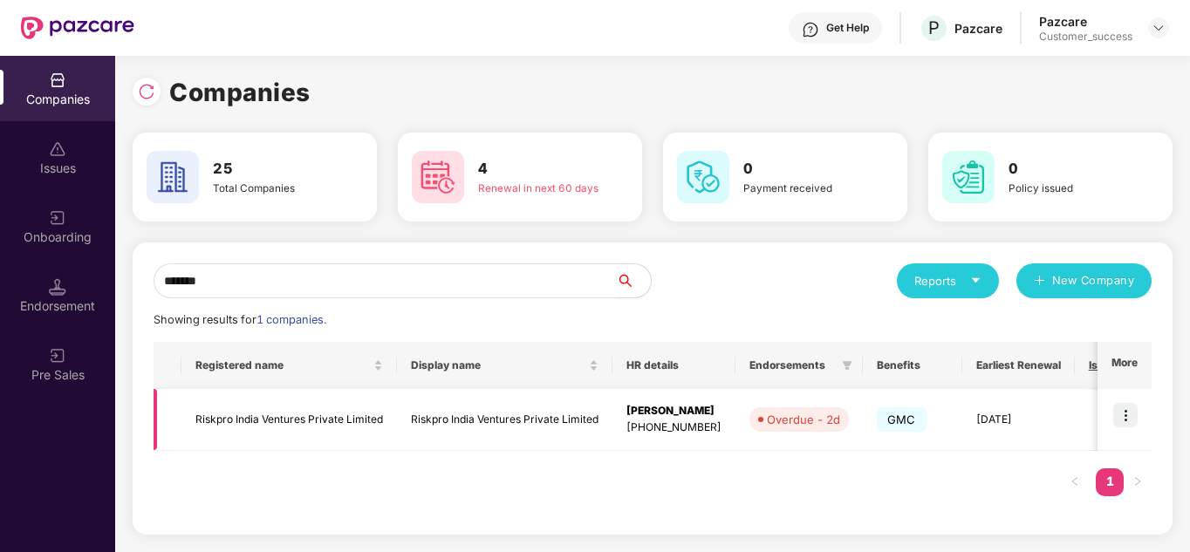
type input "*******"
click at [1127, 415] on img at bounding box center [1125, 415] width 24 height 24
click at [1127, 410] on img at bounding box center [1125, 415] width 24 height 24
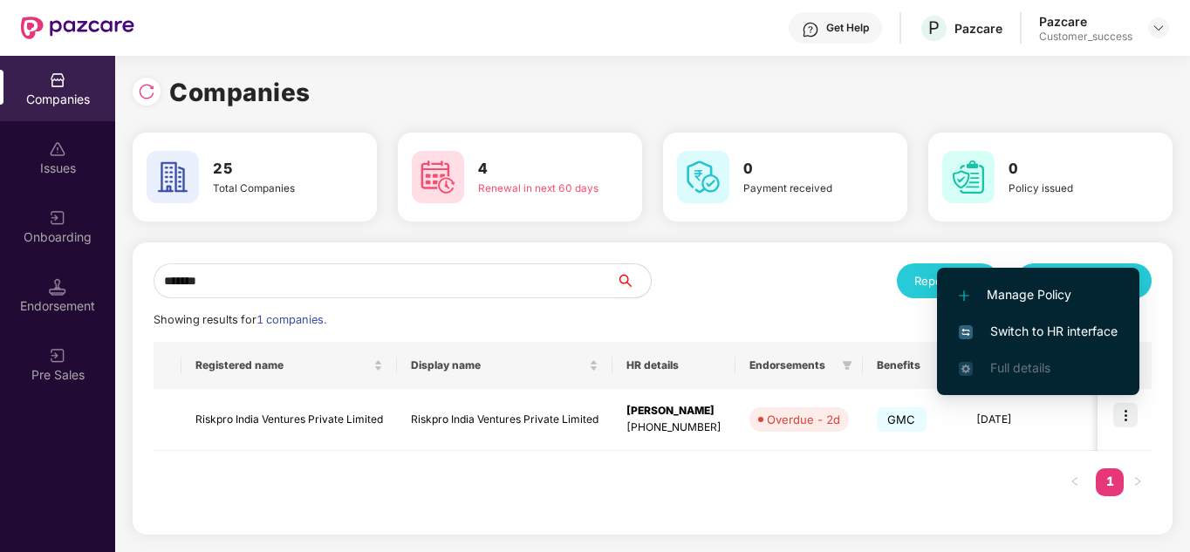
click at [1027, 326] on span "Switch to HR interface" at bounding box center [1038, 331] width 159 height 19
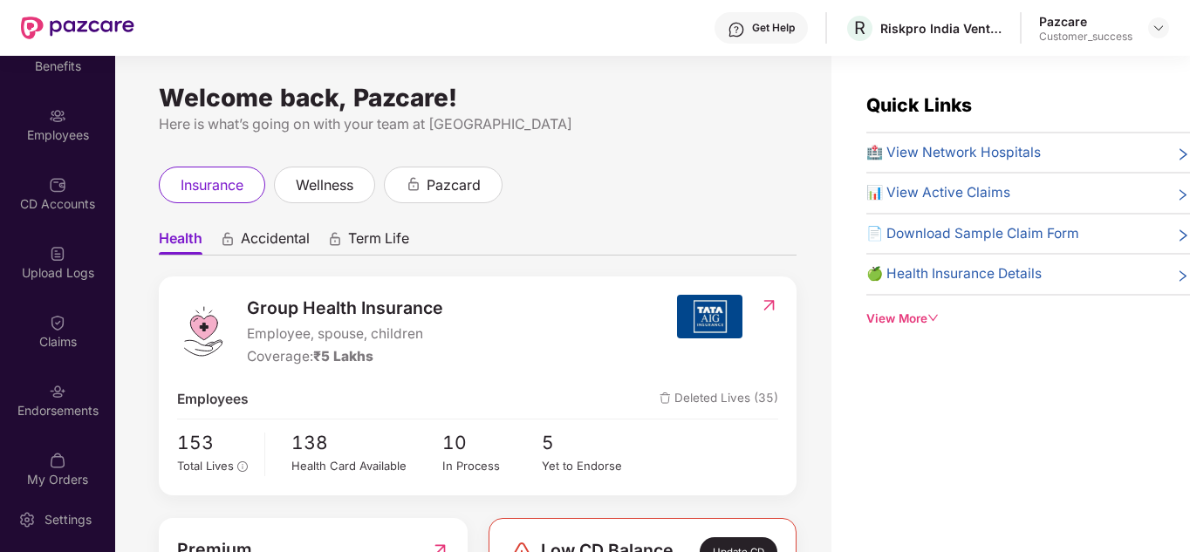
scroll to position [106, 0]
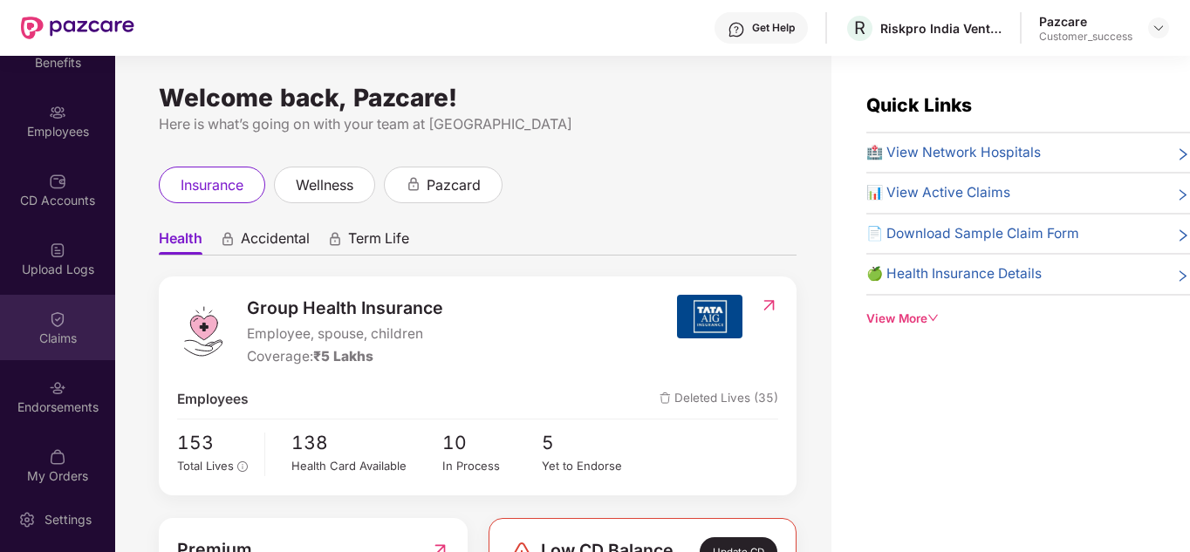
click at [65, 348] on div "Claims" at bounding box center [57, 327] width 115 height 65
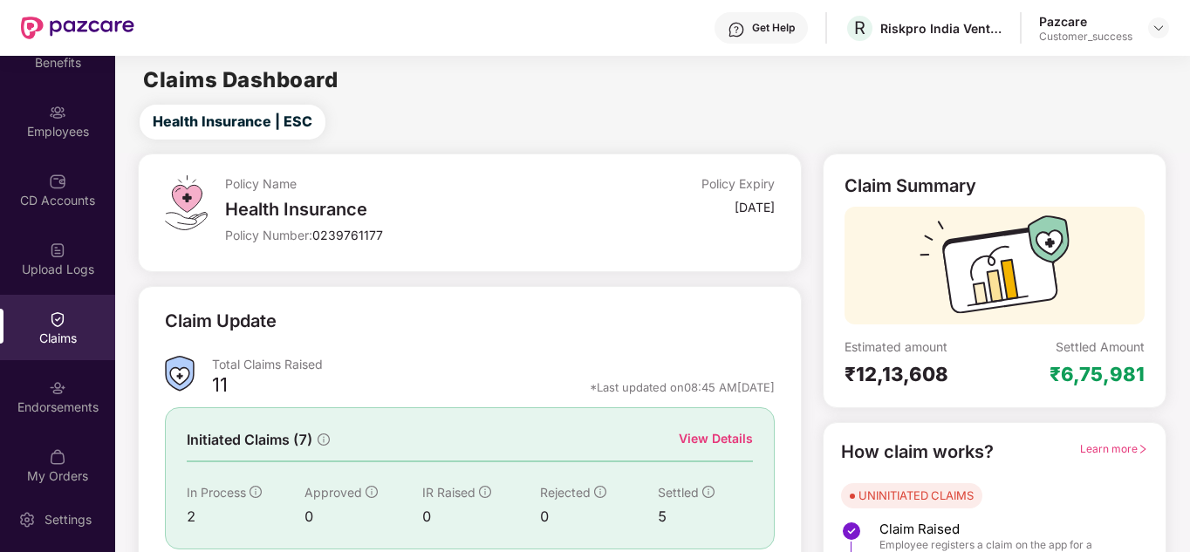
click at [461, 324] on div "Claim Update" at bounding box center [469, 332] width 609 height 48
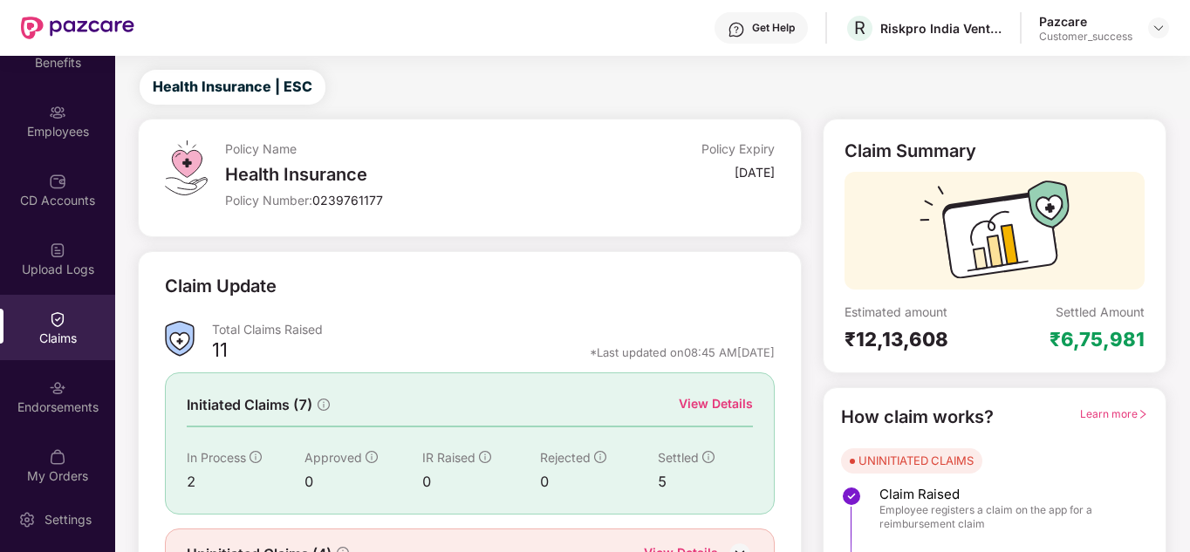
click at [700, 395] on div "View Details" at bounding box center [716, 403] width 74 height 19
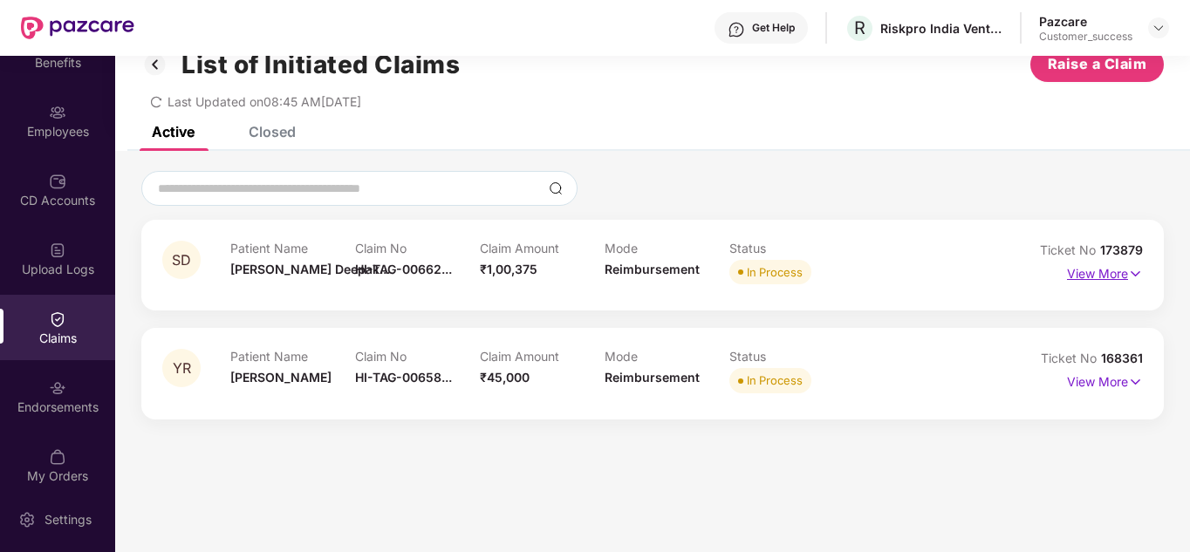
click at [1092, 283] on p "View More" at bounding box center [1105, 272] width 76 height 24
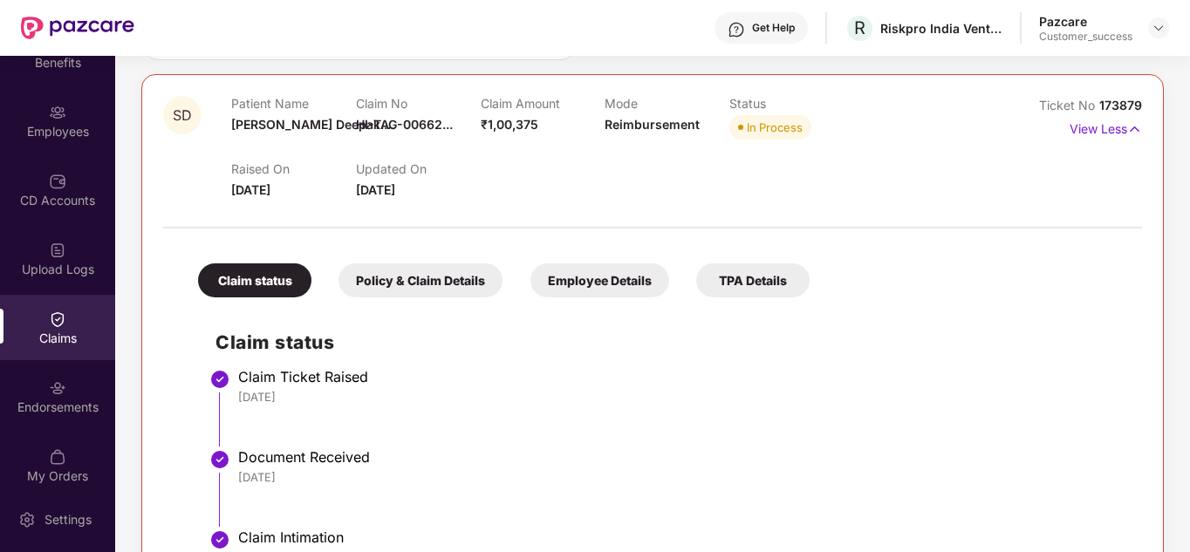
scroll to position [209, 0]
